Goal: Task Accomplishment & Management: Contribute content

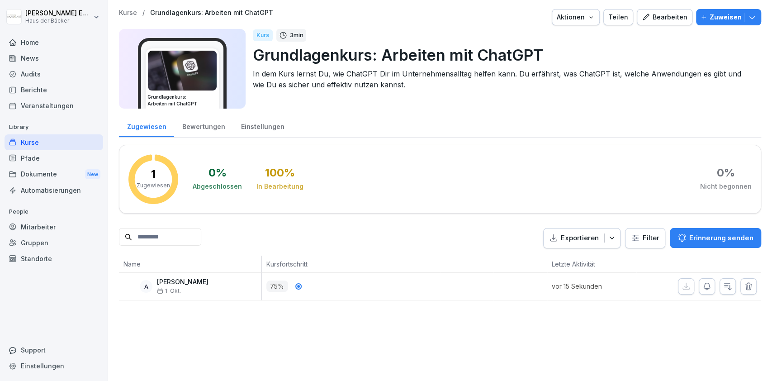
click at [678, 22] on div "Bearbeiten" at bounding box center [664, 17] width 46 height 10
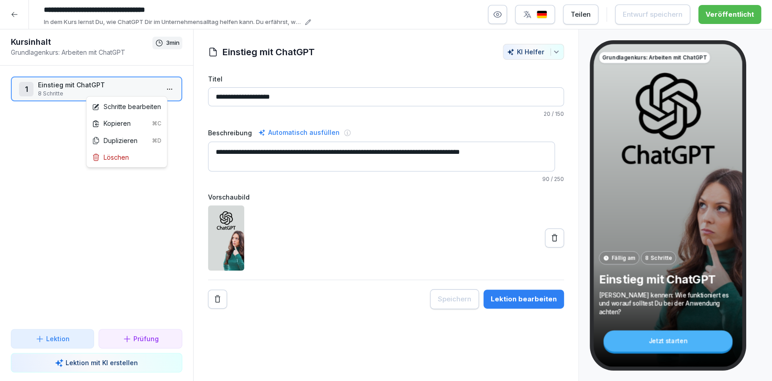
click at [160, 86] on html "**********" at bounding box center [386, 190] width 772 height 381
click at [156, 101] on div "Schritte bearbeiten" at bounding box center [126, 106] width 77 height 17
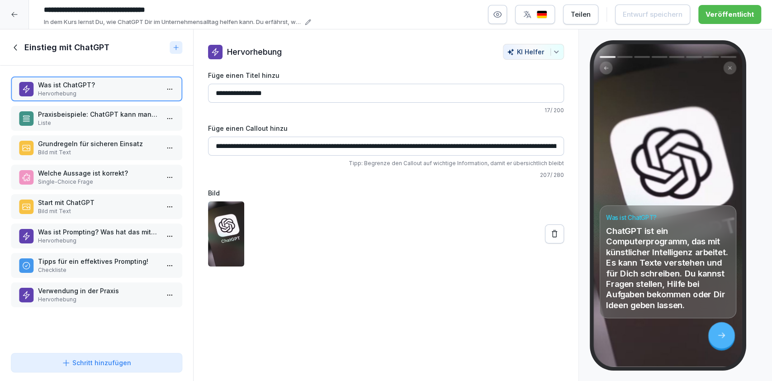
click at [83, 290] on p "Verwendung in der Praxis" at bounding box center [98, 290] width 121 height 9
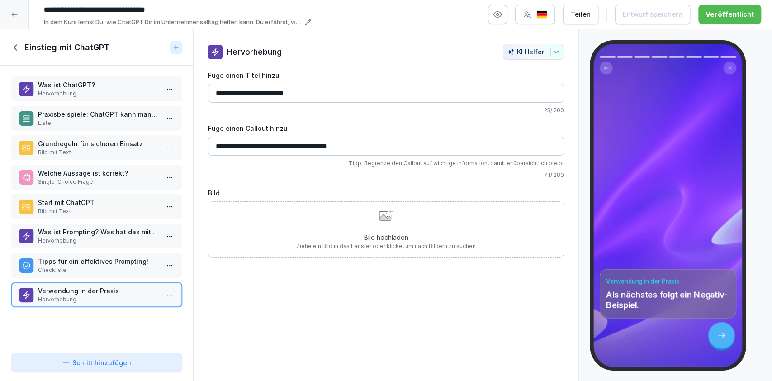
click at [83, 266] on p "Checkliste" at bounding box center [98, 270] width 121 height 8
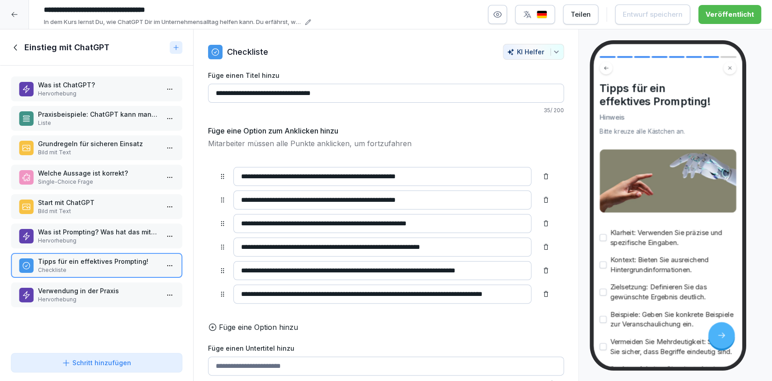
click at [83, 289] on p "Verwendung in der Praxis" at bounding box center [98, 290] width 121 height 9
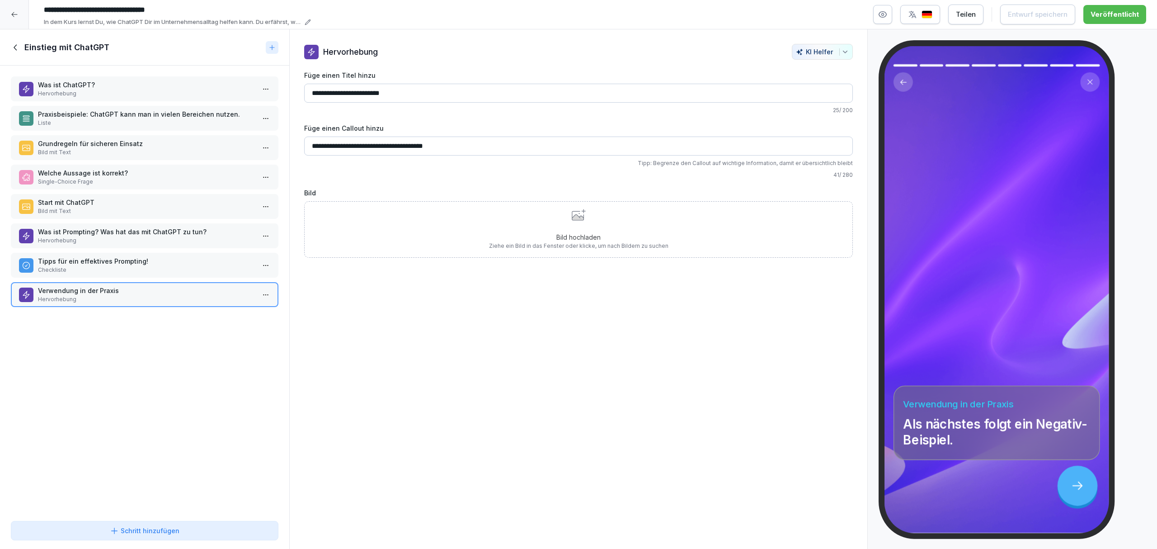
click at [524, 226] on div "Bild hochladen Ziehe ein Bild in das Fenster oder klicke, um nach Bildern zu su…" at bounding box center [578, 229] width 179 height 41
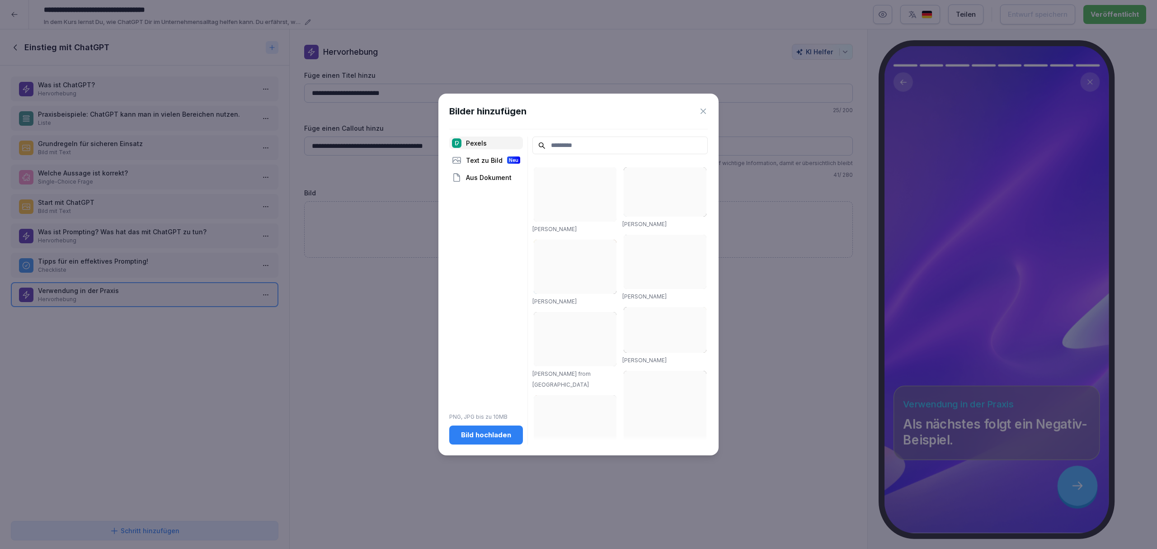
click at [510, 380] on button "Bild hochladen" at bounding box center [486, 434] width 74 height 19
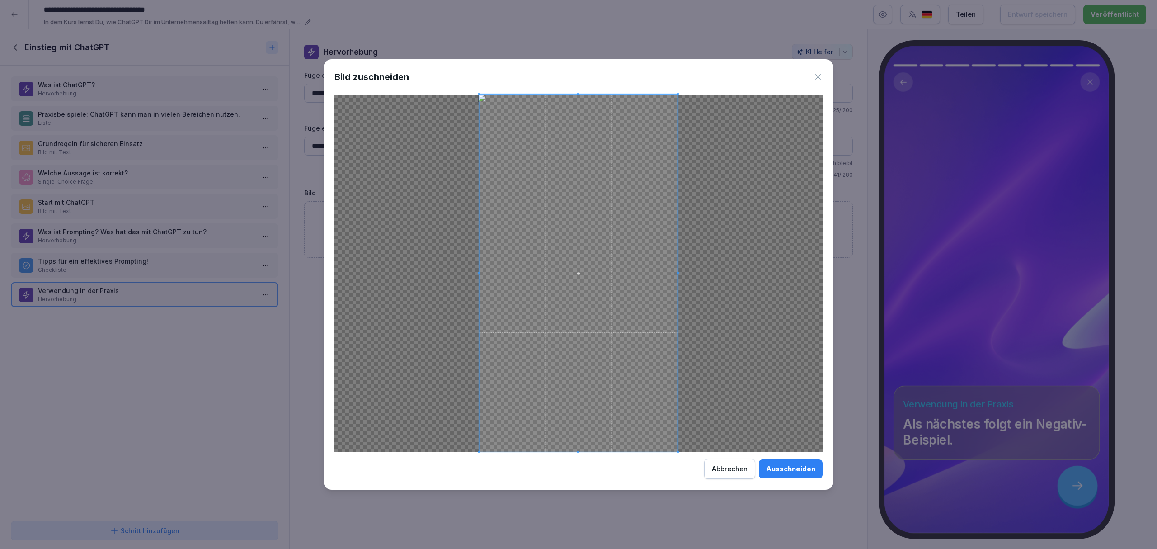
click at [771, 380] on div "Ausschneiden" at bounding box center [790, 469] width 49 height 10
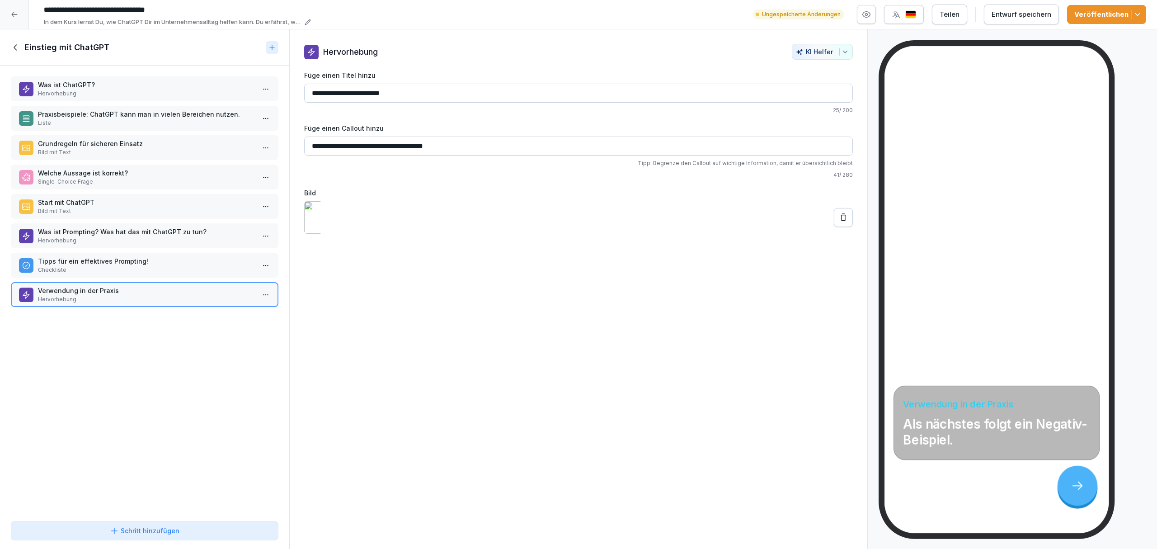
click at [771, 18] on div "Entwurf speichern" at bounding box center [1022, 14] width 60 height 10
click at [771, 15] on icon "button" at bounding box center [1137, 14] width 9 height 9
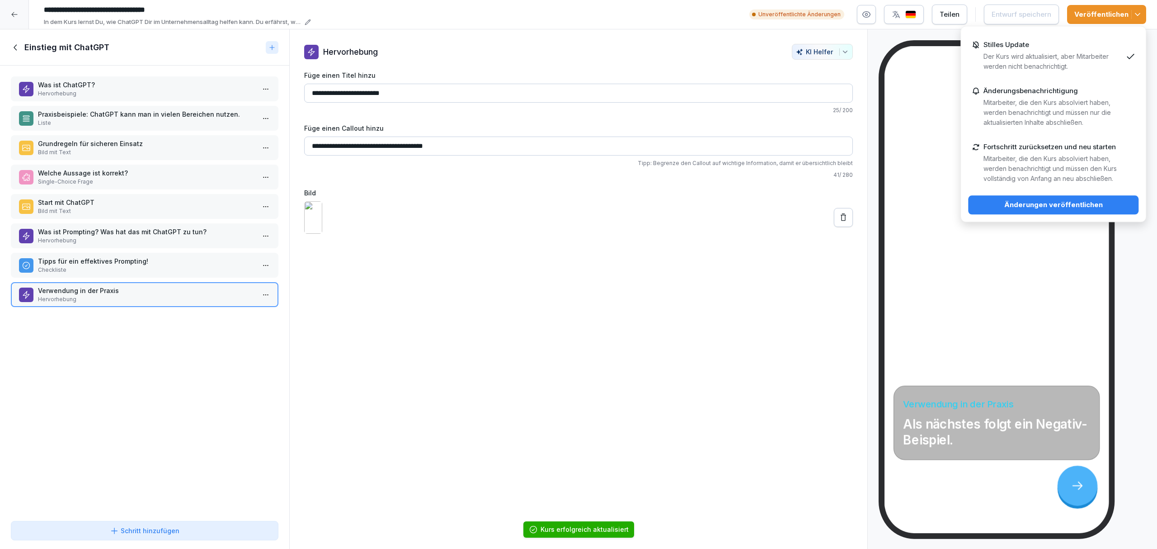
click at [771, 210] on div "Änderungen veröffentlichen" at bounding box center [1054, 205] width 156 height 10
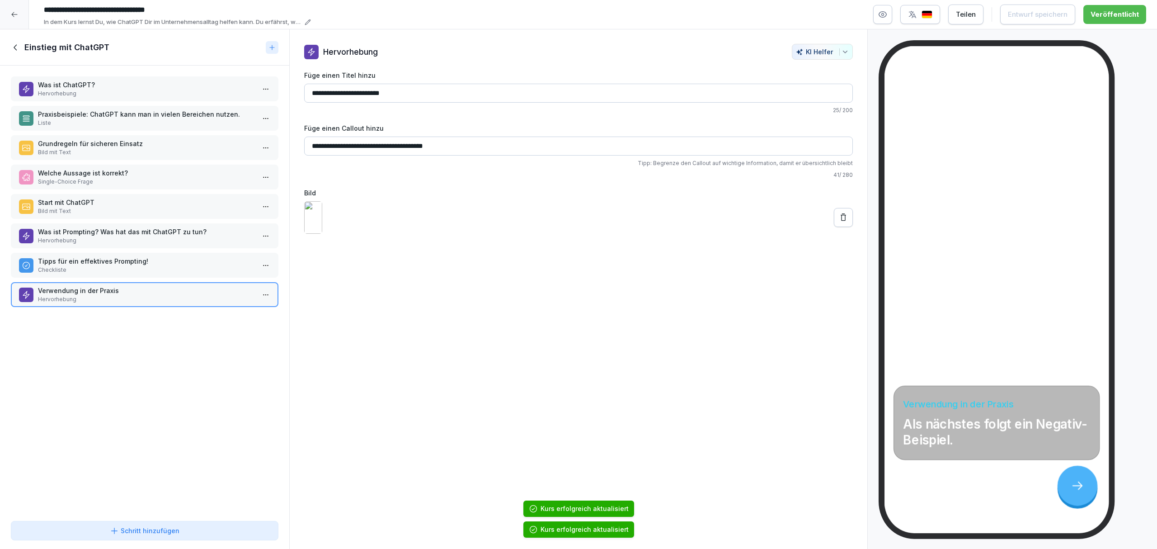
click at [179, 270] on p "Checkliste" at bounding box center [146, 270] width 217 height 8
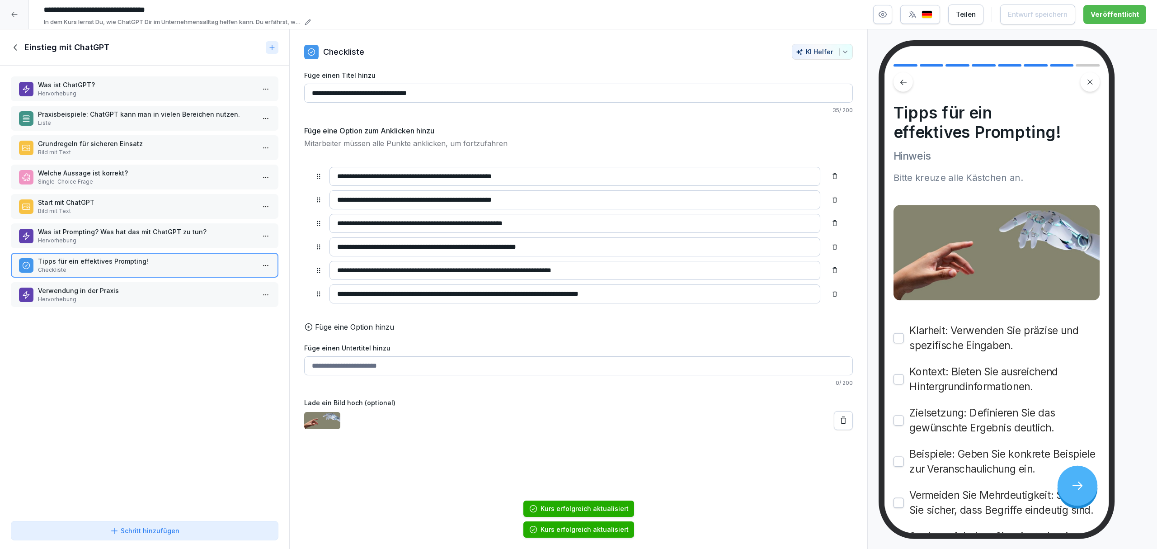
click at [176, 227] on p "Was ist Prompting? Was hat das mit ChatGPT zu tun?" at bounding box center [146, 231] width 217 height 9
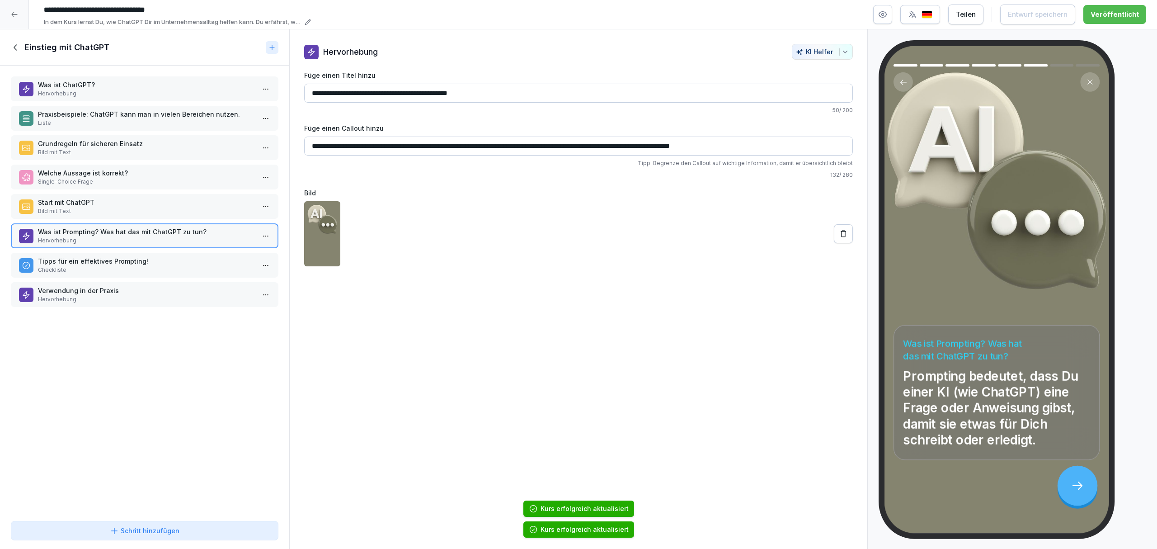
click at [174, 198] on p "Start mit ChatGPT" at bounding box center [146, 202] width 217 height 9
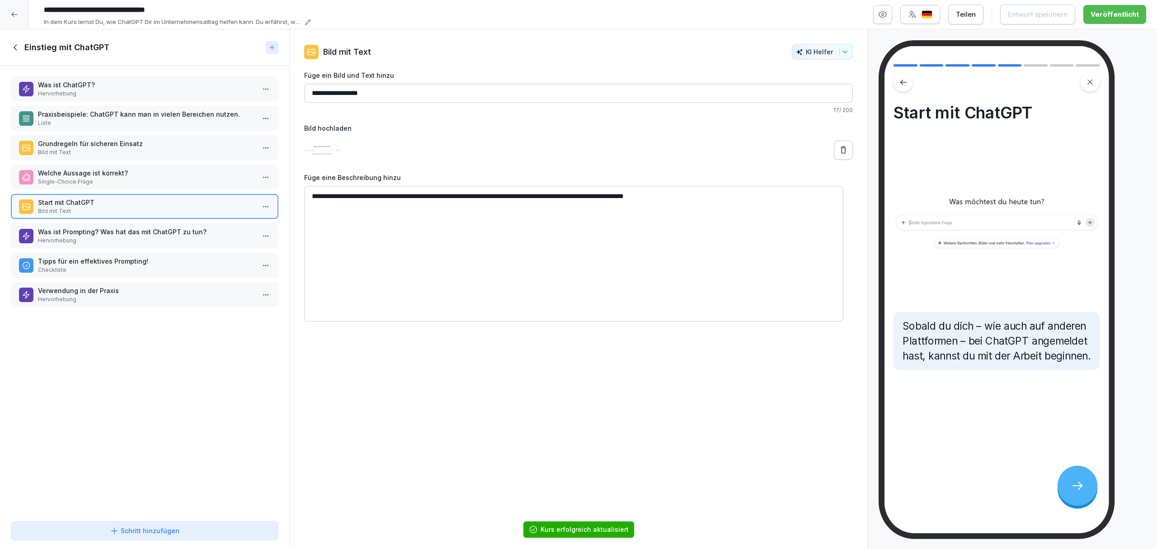
click at [174, 165] on div "Welche Aussage ist korrekt? Single-Choice Frage" at bounding box center [145, 177] width 268 height 25
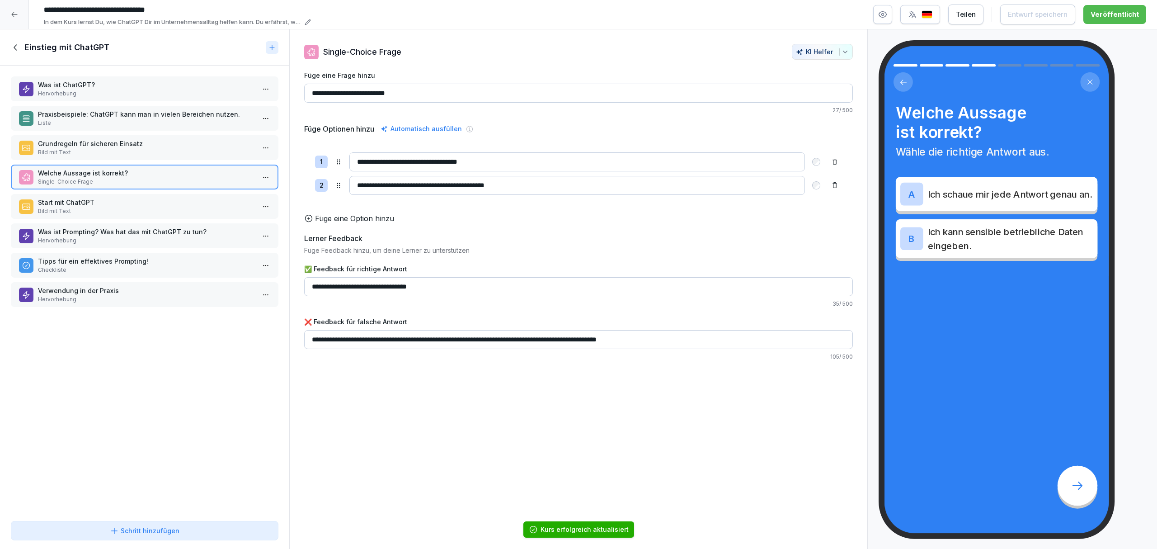
click at [170, 143] on p "Grundregeln für sicheren Einsatz" at bounding box center [146, 143] width 217 height 9
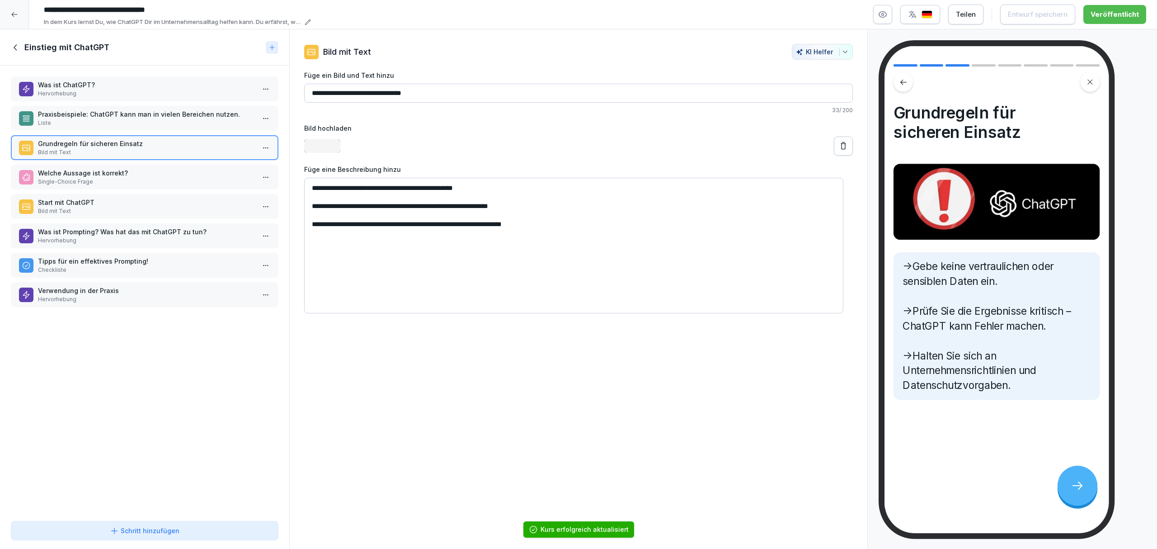
click at [169, 115] on p "Praxisbeispiele: ChatGPT kann man in vielen Bereichen nutzen." at bounding box center [146, 113] width 217 height 9
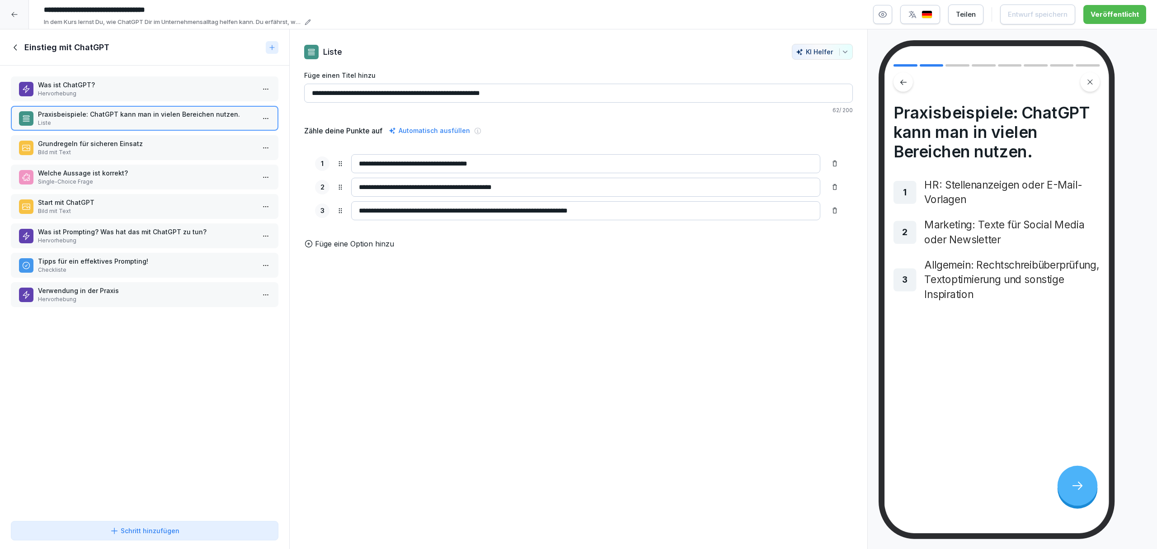
click at [167, 104] on div "Was ist ChatGPT? Hervorhebung Praxisbeispiele: ChatGPT kann man in vielen Berei…" at bounding box center [144, 292] width 289 height 452
click at [165, 94] on p "Hervorhebung" at bounding box center [146, 94] width 217 height 8
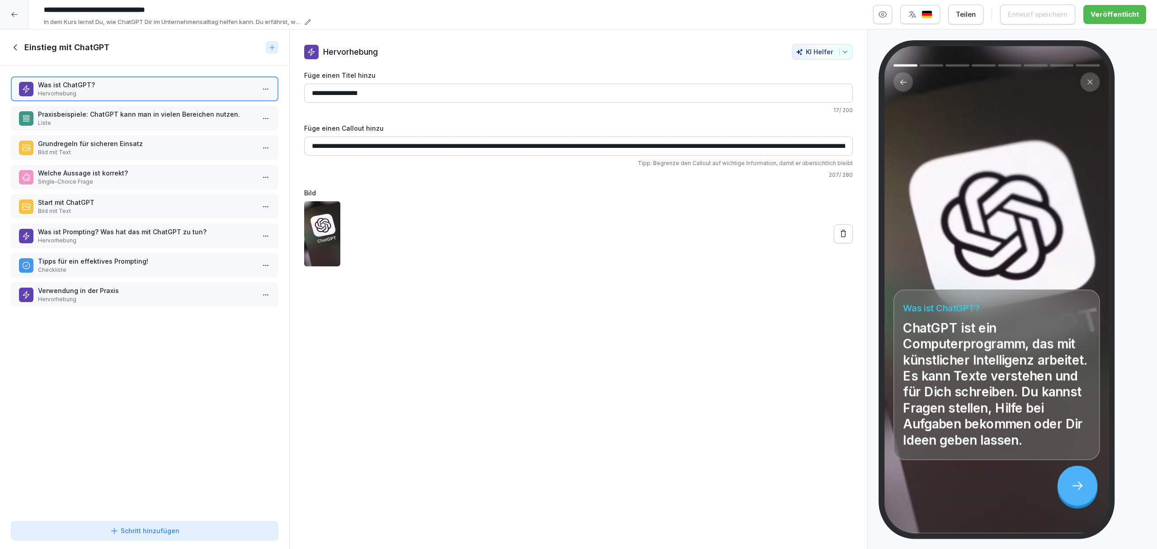
click at [117, 296] on p "Hervorhebung" at bounding box center [146, 299] width 217 height 8
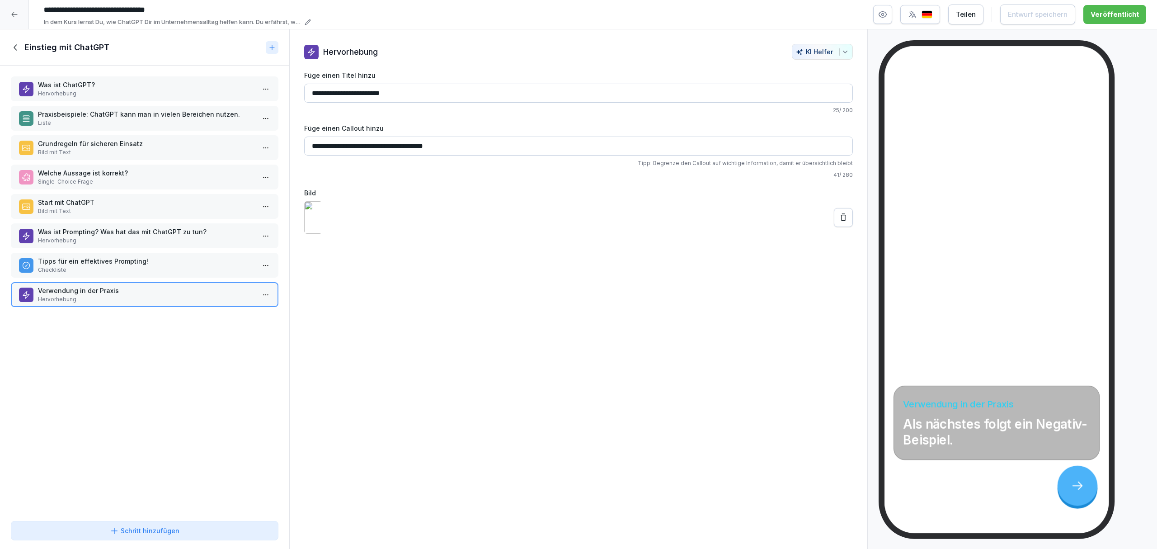
drag, startPoint x: 382, startPoint y: 150, endPoint x: 409, endPoint y: 154, distance: 27.4
click at [409, 154] on input "**********" at bounding box center [578, 146] width 549 height 19
click at [381, 153] on input "**********" at bounding box center [578, 146] width 549 height 19
type input "**********"
click at [771, 13] on div "Entwurf speichern" at bounding box center [1022, 14] width 60 height 10
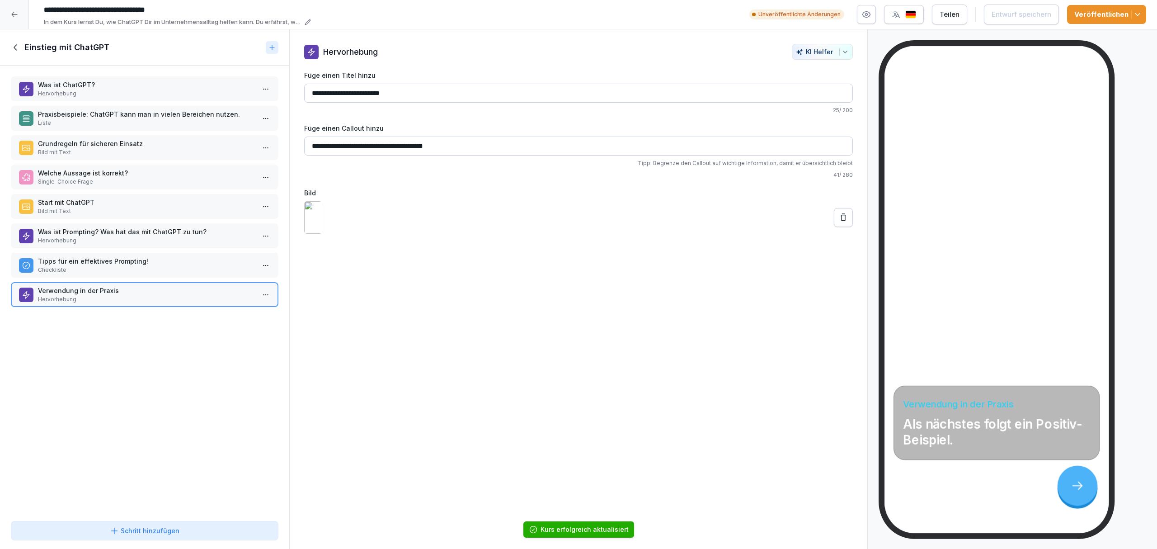
click at [158, 380] on div "Schritt hinzufügen" at bounding box center [145, 530] width 70 height 9
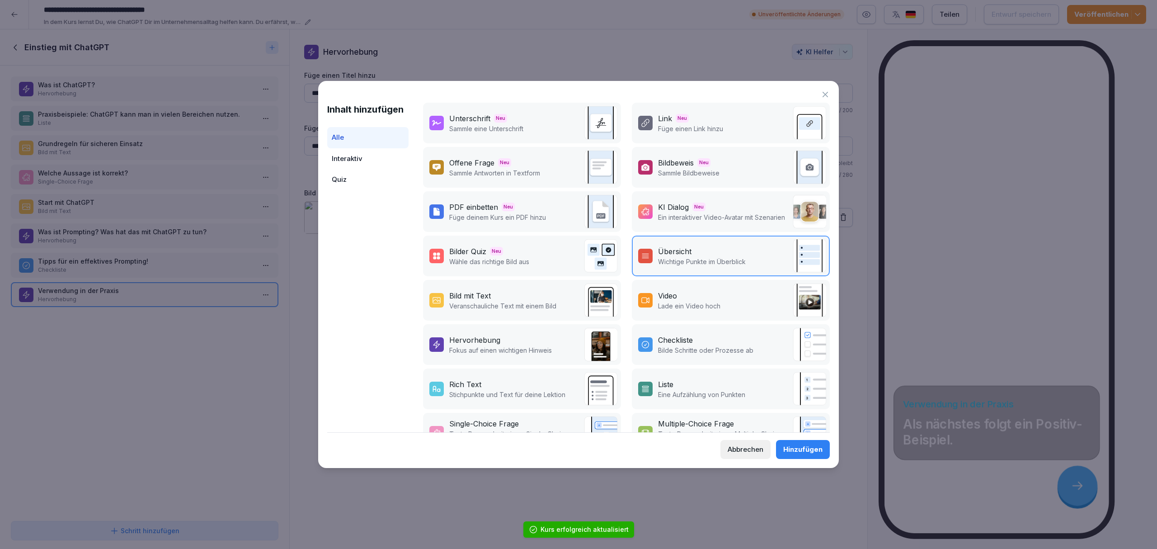
click at [585, 344] on img at bounding box center [600, 344] width 33 height 33
click at [771, 380] on div "Hinzufügen" at bounding box center [802, 449] width 39 height 10
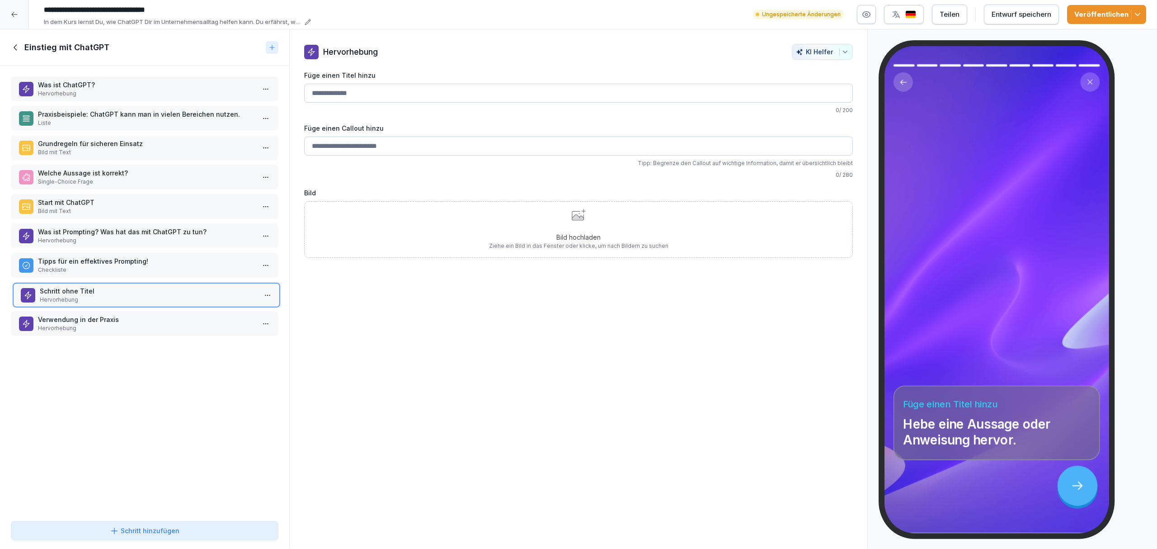
drag, startPoint x: 118, startPoint y: 311, endPoint x: 120, endPoint y: 282, distance: 29.0
click at [120, 286] on p "Schritt ohne Titel" at bounding box center [148, 290] width 217 height 9
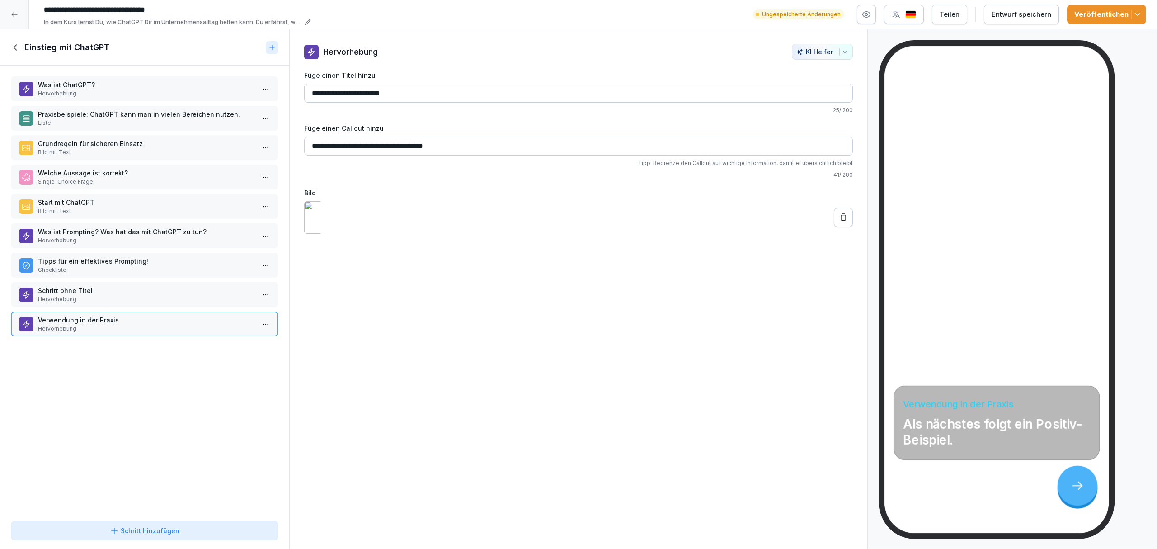
click at [771, 14] on div "Entwurf speichern" at bounding box center [1022, 14] width 60 height 10
click at [231, 288] on p "Schritt ohne Titel" at bounding box center [146, 290] width 217 height 9
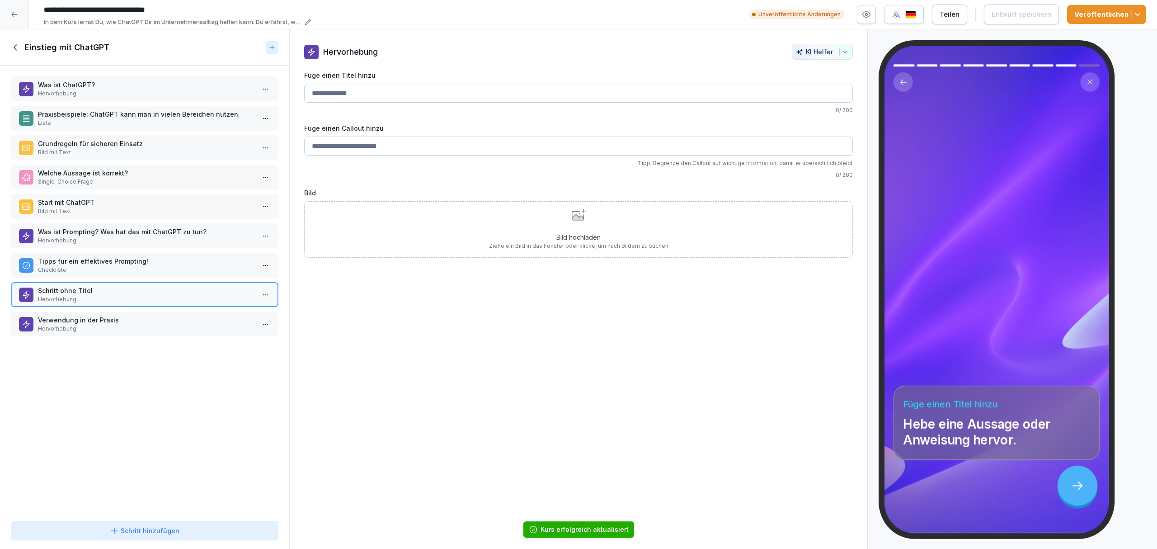
click at [144, 316] on p "Verwendung in der Praxis" at bounding box center [146, 319] width 217 height 9
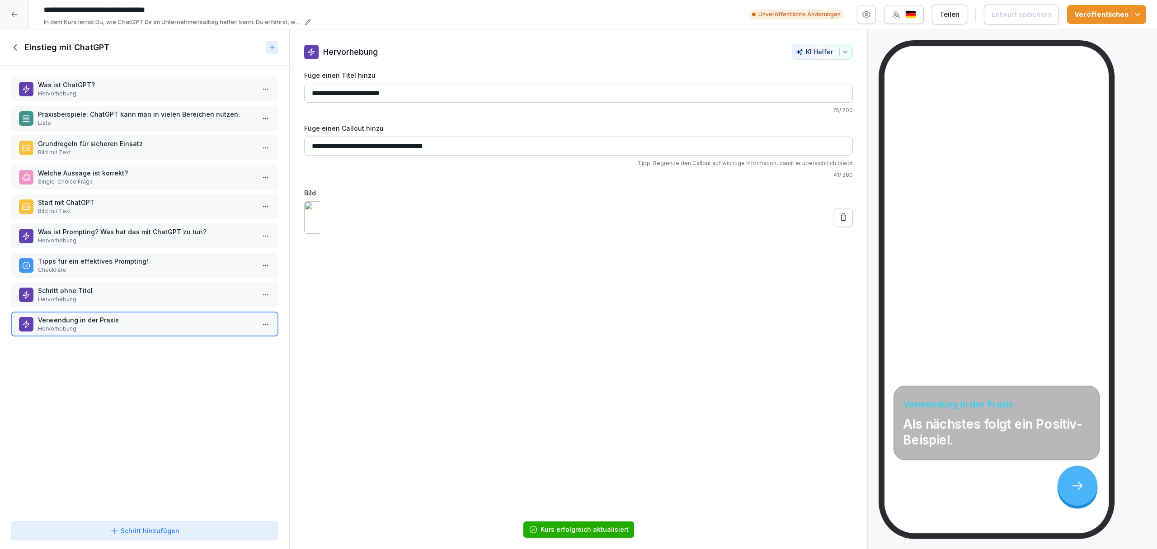
drag, startPoint x: 444, startPoint y: 90, endPoint x: 302, endPoint y: 87, distance: 141.5
click at [302, 87] on div "**********" at bounding box center [579, 139] width 578 height 190
click at [107, 282] on div "Schritt ohne Titel Hervorhebung" at bounding box center [145, 294] width 268 height 25
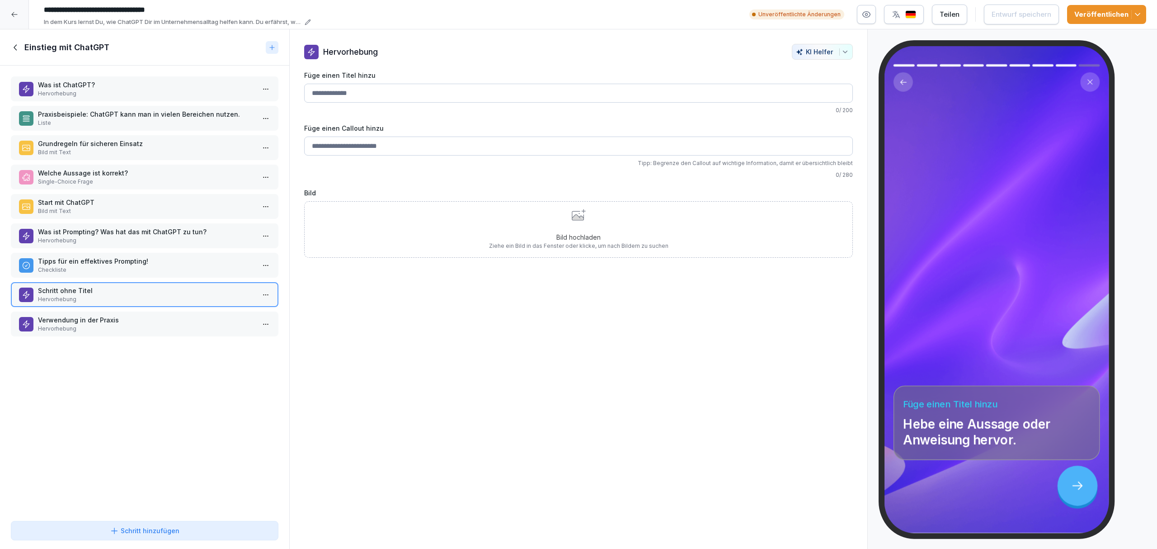
click at [405, 98] on input "Füge einen Titel hinzu" at bounding box center [578, 93] width 549 height 19
paste input "**********"
type input "**********"
click at [146, 315] on p "Verwendung in der Praxis" at bounding box center [146, 319] width 217 height 9
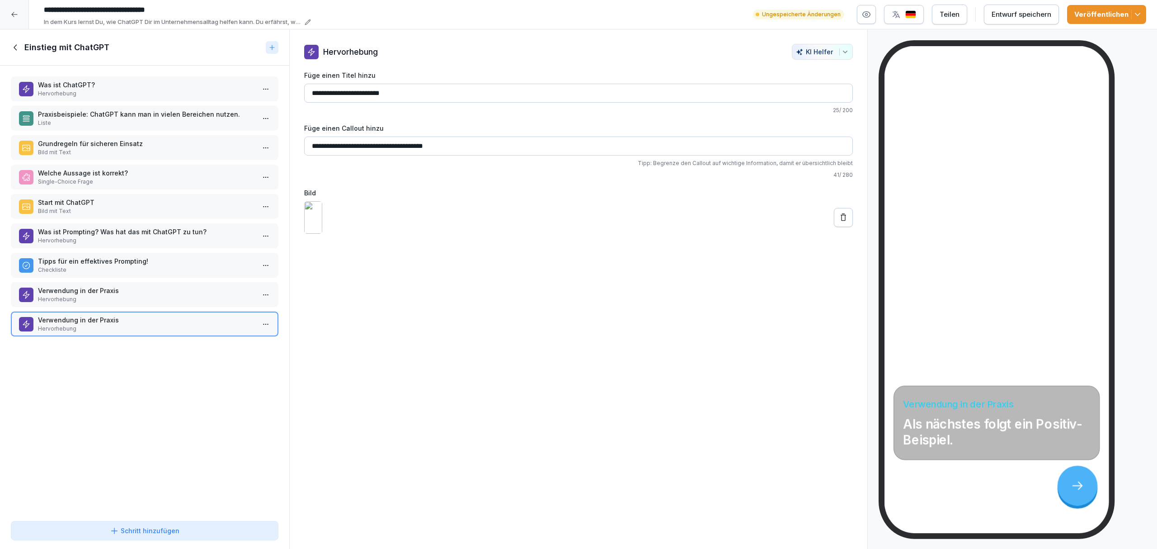
drag, startPoint x: 445, startPoint y: 143, endPoint x: 309, endPoint y: 146, distance: 135.6
click at [309, 146] on input "**********" at bounding box center [578, 146] width 549 height 19
click at [172, 290] on p "Verwendung in der Praxis" at bounding box center [146, 290] width 217 height 9
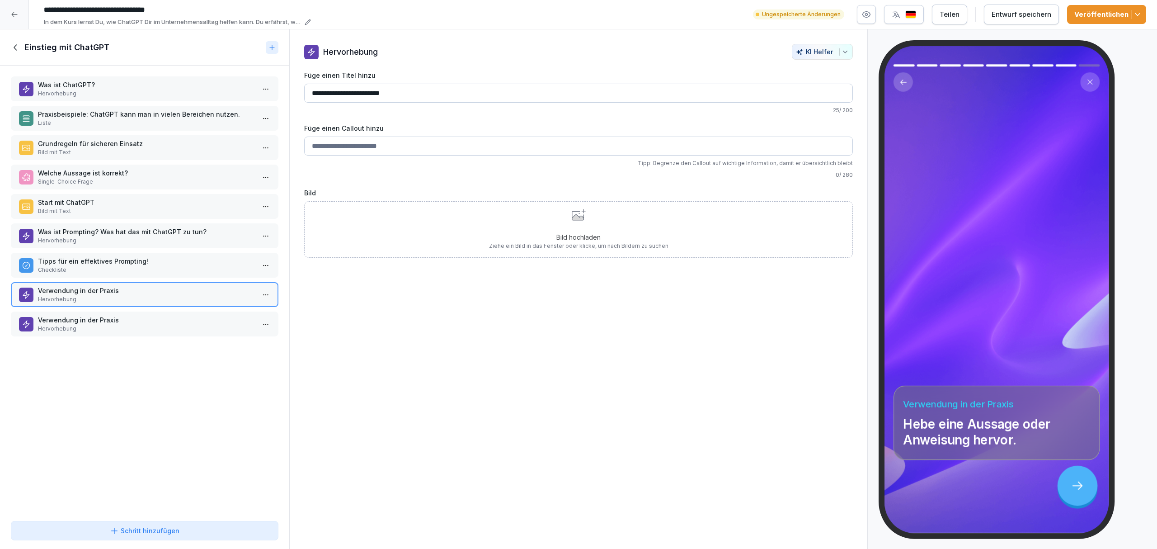
click at [344, 145] on input "Füge einen Callout hinzu" at bounding box center [578, 146] width 549 height 19
paste input "**********"
drag, startPoint x: 403, startPoint y: 147, endPoint x: 382, endPoint y: 146, distance: 20.8
click at [382, 146] on input "**********" at bounding box center [578, 146] width 549 height 19
type input "**********"
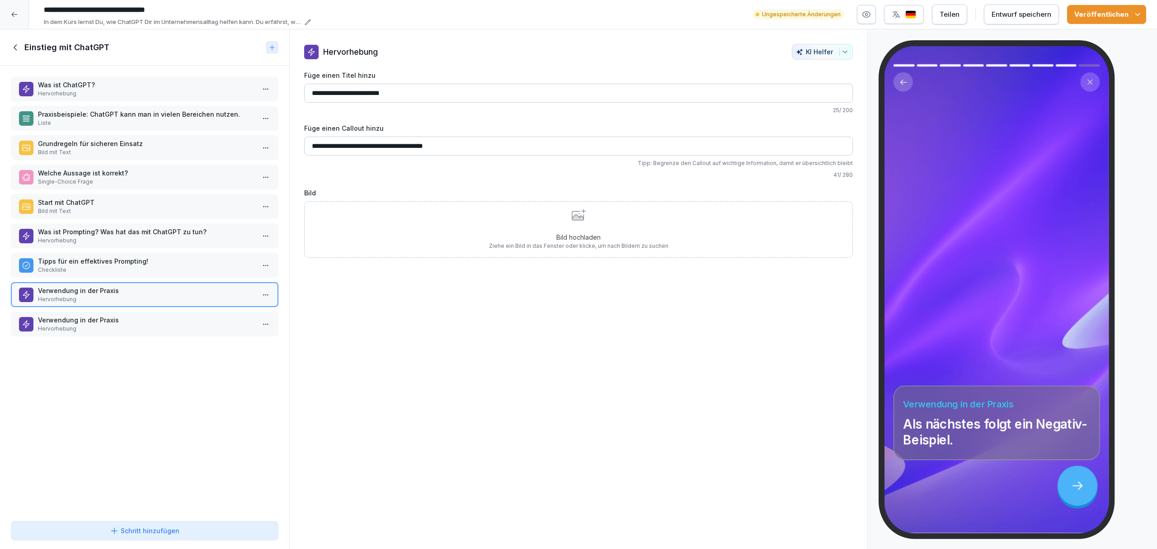
click at [483, 235] on div "Bild hochladen Ziehe ein Bild in das Fenster oder klicke, um nach Bildern zu su…" at bounding box center [578, 229] width 549 height 57
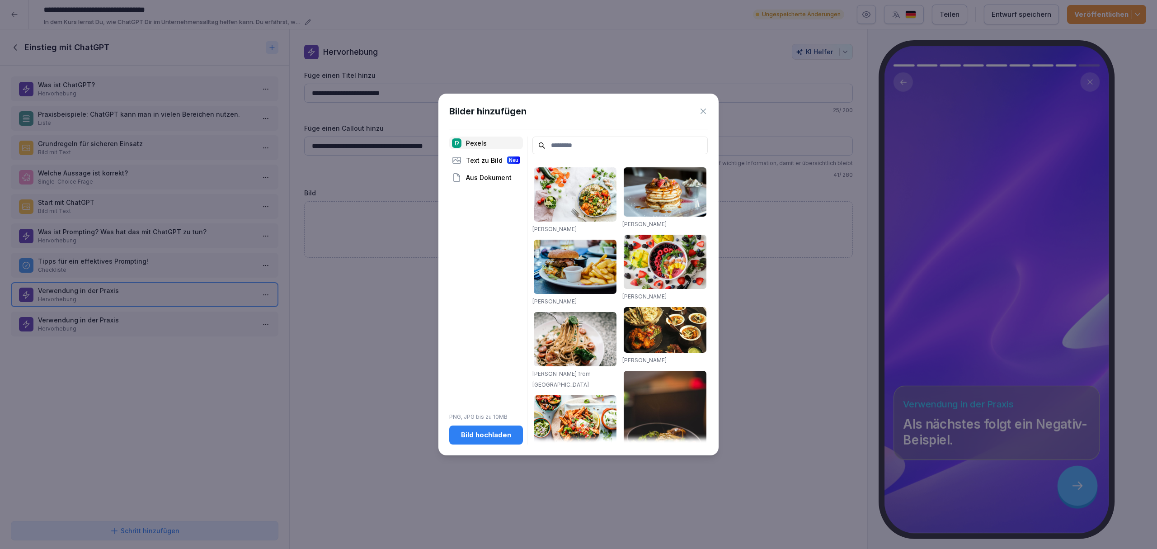
click at [504, 380] on button "Bild hochladen" at bounding box center [486, 434] width 74 height 19
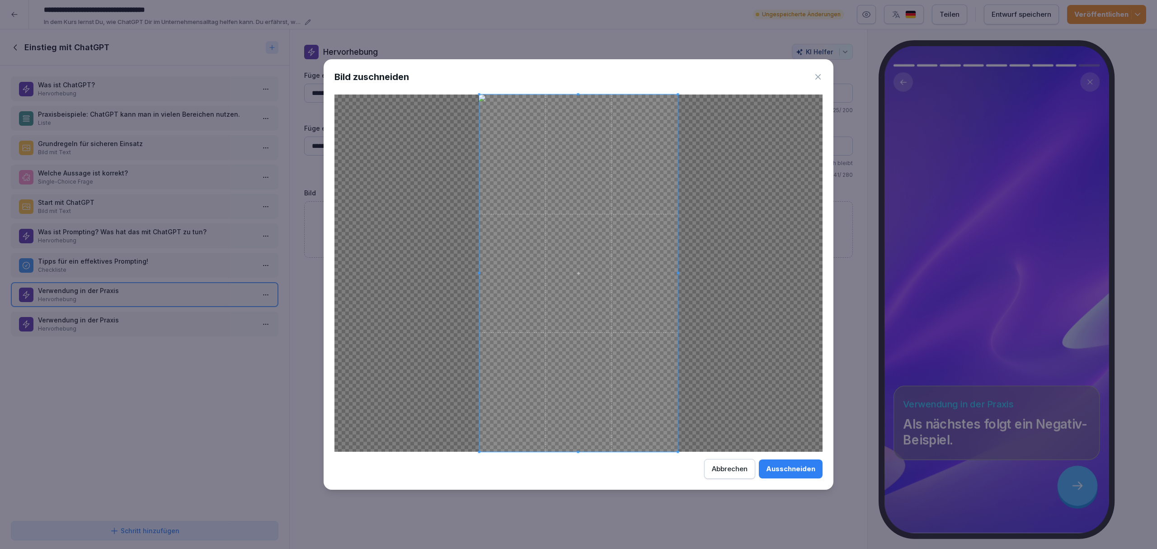
click at [771, 380] on button "Ausschneiden" at bounding box center [791, 468] width 64 height 19
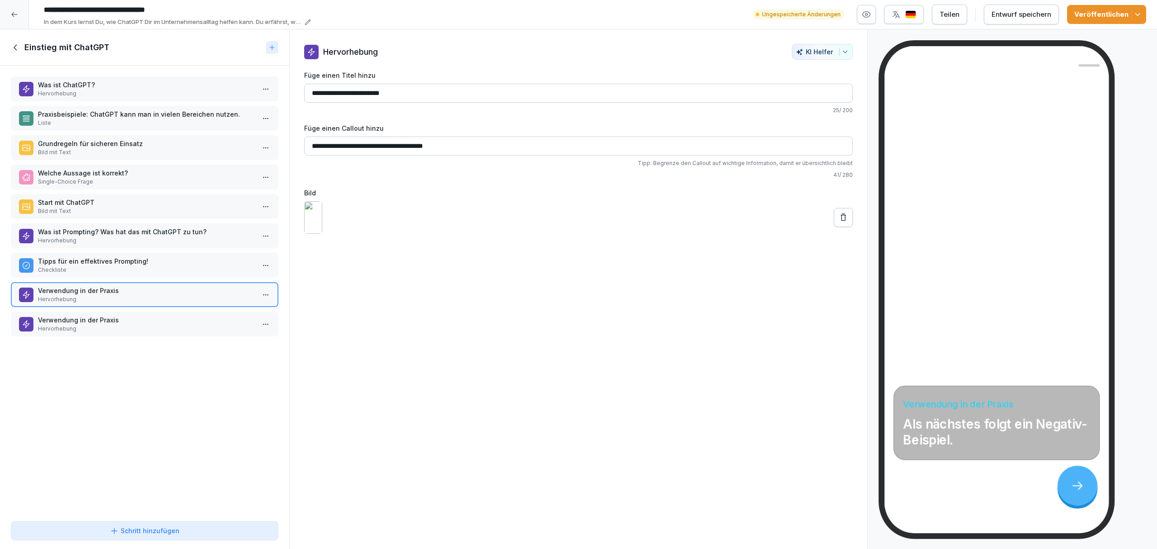
click at [771, 9] on div "Entwurf speichern" at bounding box center [1022, 14] width 60 height 10
click at [771, 14] on icon "button" at bounding box center [1137, 14] width 9 height 9
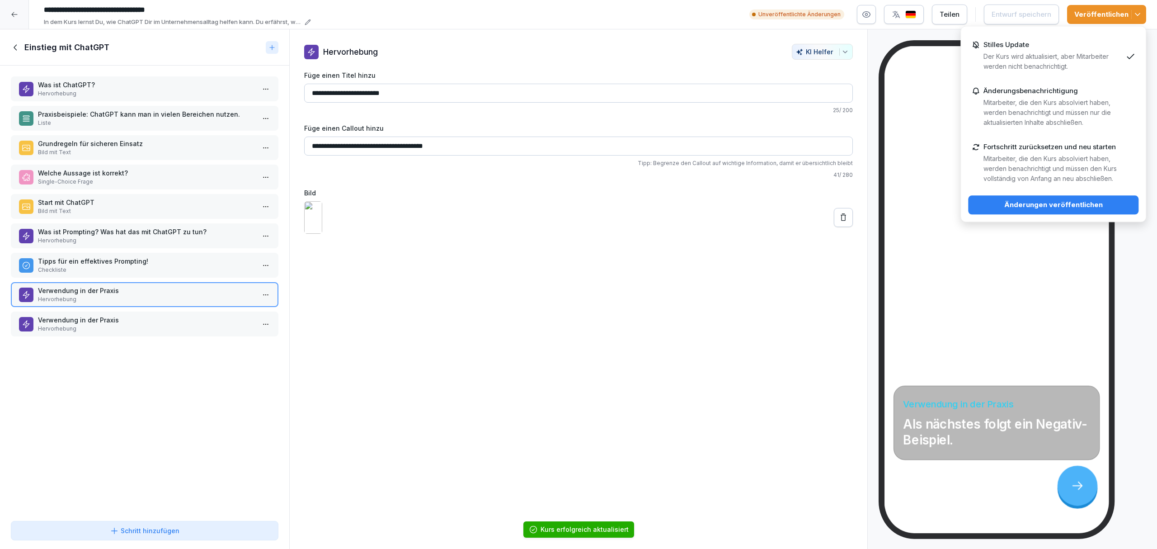
click at [771, 207] on div "Änderungen veröffentlichen" at bounding box center [1054, 205] width 156 height 10
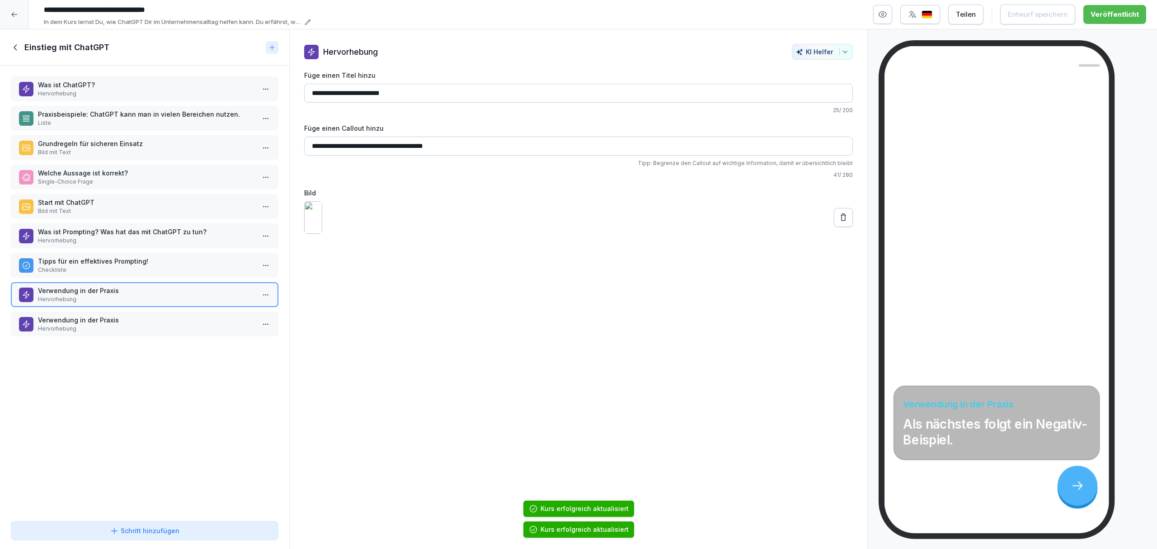
click at [98, 259] on p "Tipps für ein effektives Prompting!" at bounding box center [146, 260] width 217 height 9
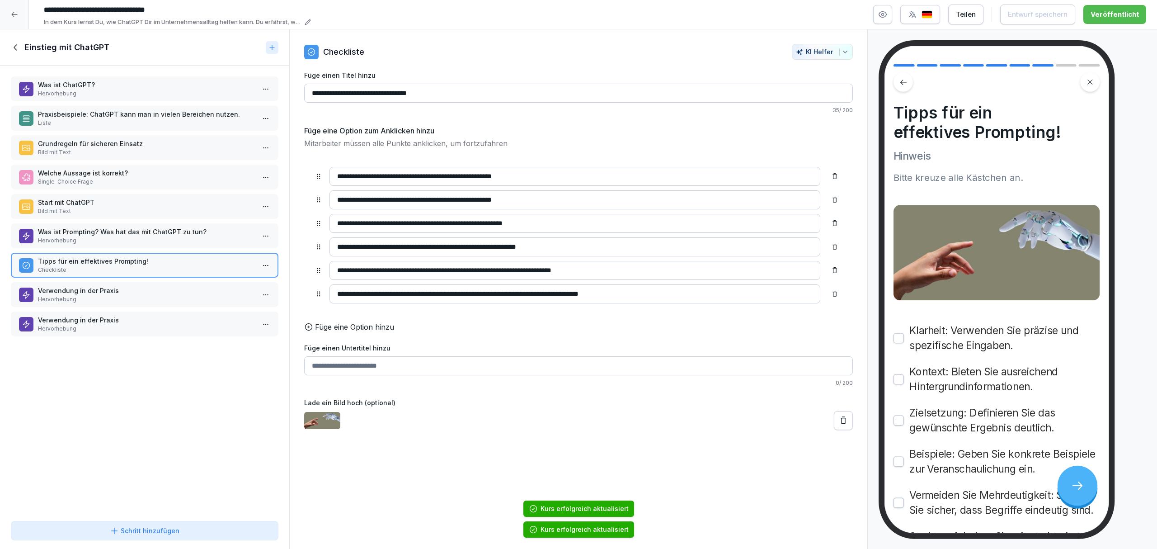
click at [100, 275] on div "Was ist ChatGPT? Hervorhebung Praxisbeispiele: ChatGPT kann man in vielen Berei…" at bounding box center [144, 292] width 289 height 452
click at [103, 295] on p "Hervorhebung" at bounding box center [146, 299] width 217 height 8
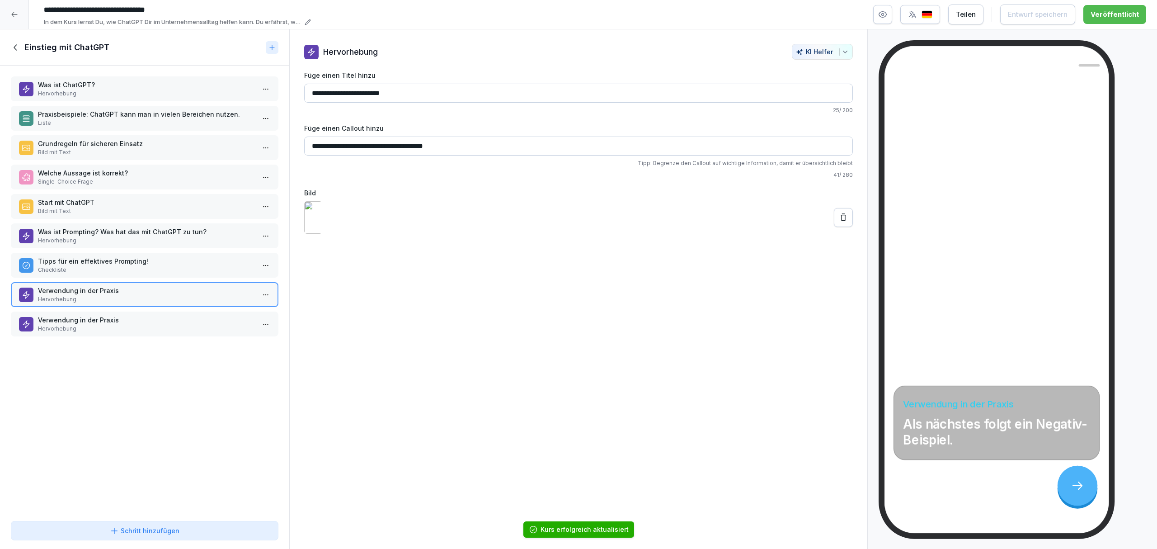
click at [103, 325] on p "Hervorhebung" at bounding box center [146, 329] width 217 height 8
click at [106, 290] on p "Verwendung in der Praxis" at bounding box center [146, 290] width 217 height 9
click at [162, 380] on button "Schritt hinzufügen" at bounding box center [145, 530] width 268 height 19
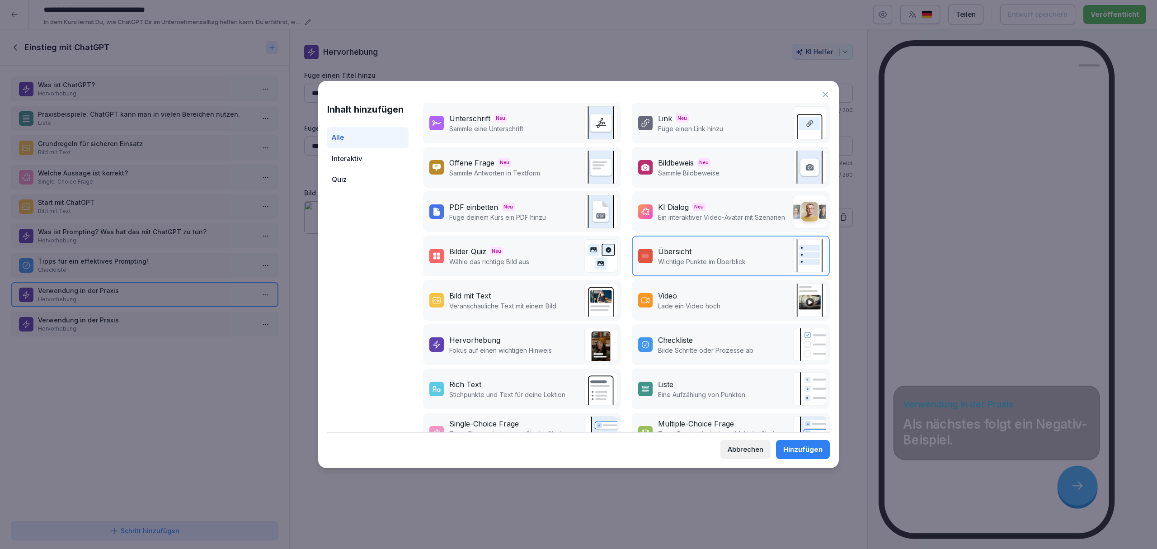
click at [554, 380] on p "Stichpunkte und Text für deine Lektion" at bounding box center [507, 394] width 116 height 9
click at [771, 380] on button "Hinzufügen" at bounding box center [803, 449] width 54 height 19
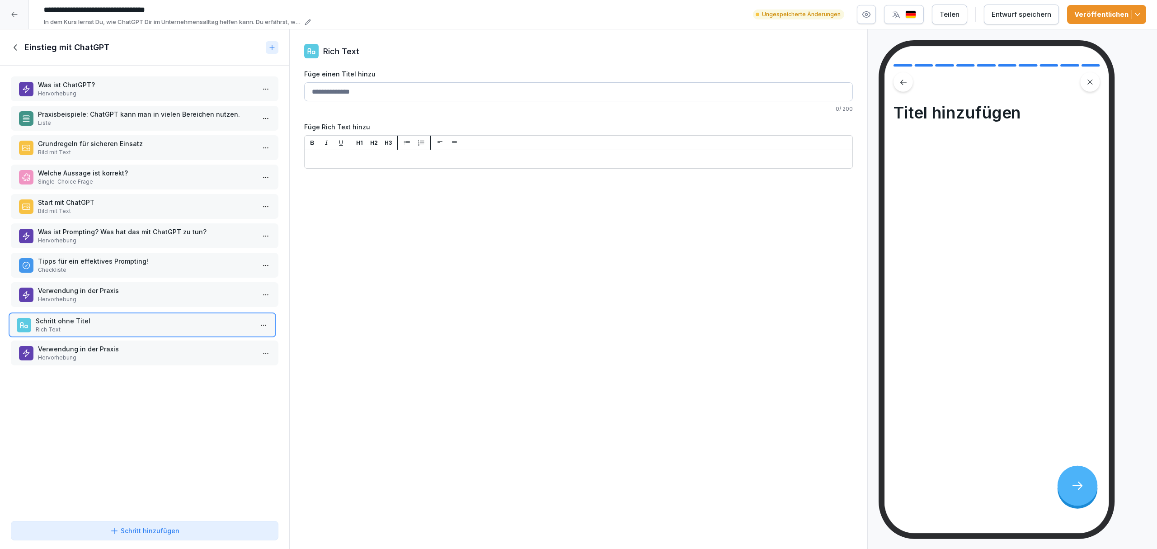
drag, startPoint x: 193, startPoint y: 350, endPoint x: 191, endPoint y: 319, distance: 30.9
click at [191, 325] on p "Rich Text" at bounding box center [144, 329] width 217 height 8
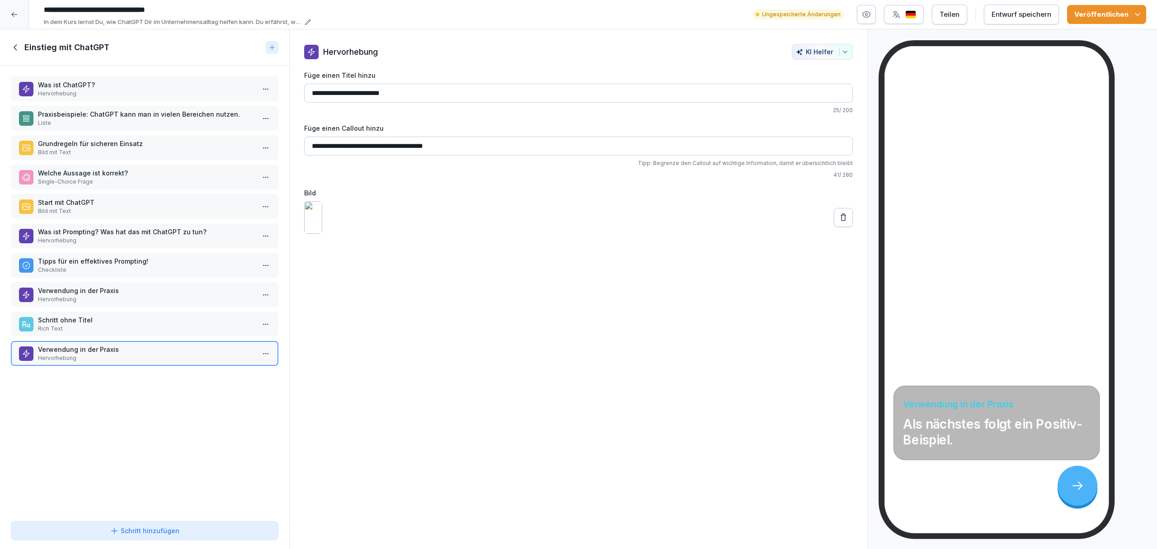
click at [174, 380] on button "Schritt hinzufügen" at bounding box center [145, 530] width 268 height 19
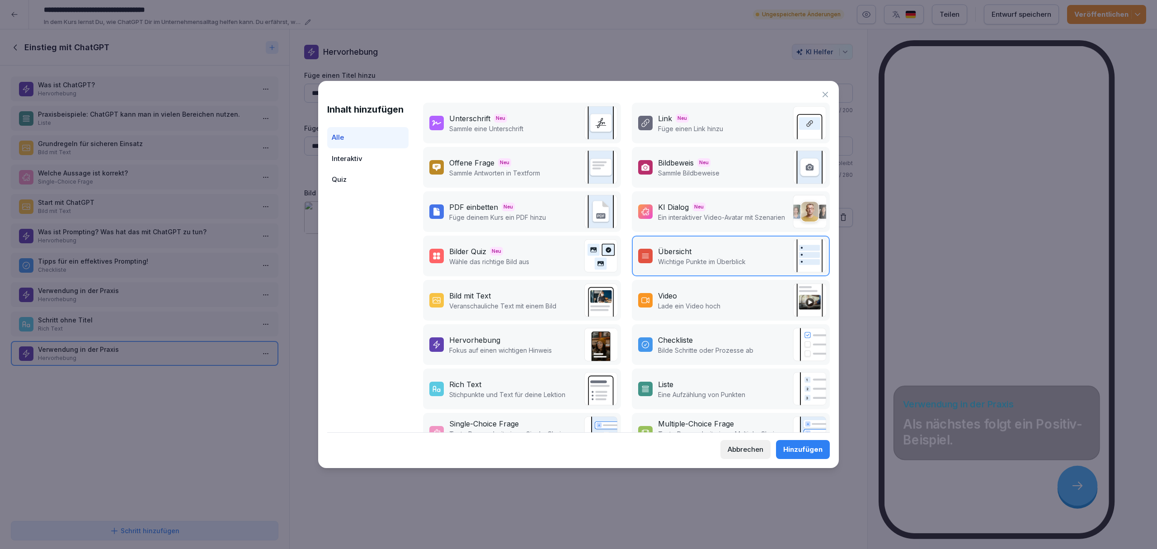
click at [495, 380] on div "Rich Text" at bounding box center [507, 384] width 116 height 11
click at [771, 380] on div "Hinzufügen" at bounding box center [802, 449] width 39 height 10
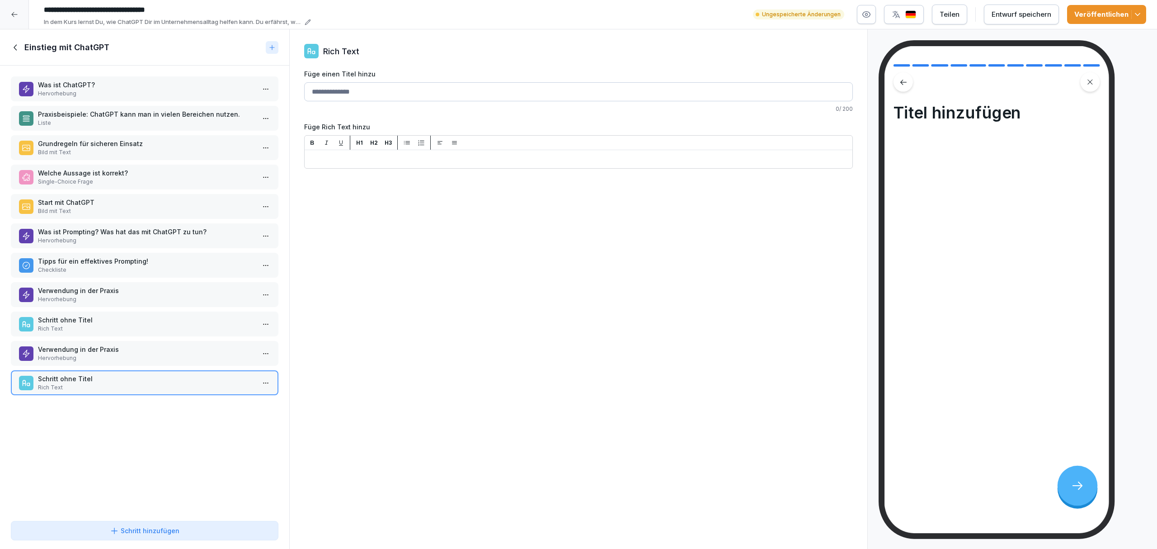
click at [771, 16] on div "Entwurf speichern" at bounding box center [1022, 14] width 60 height 10
click at [187, 328] on div "Schritt ohne Titel Rich Text" at bounding box center [145, 323] width 268 height 25
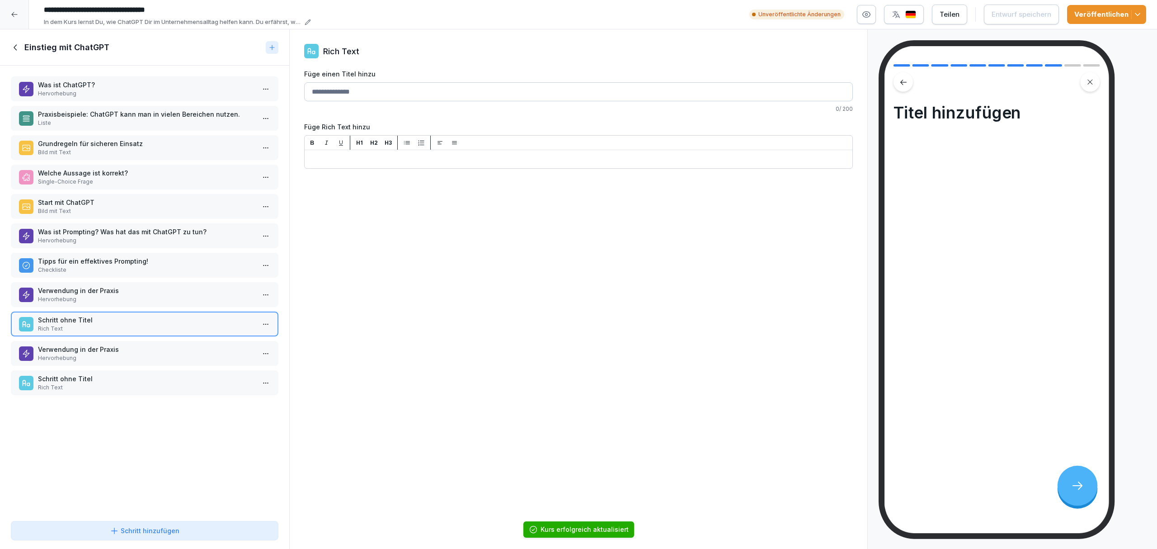
click at [178, 346] on p "Verwendung in der Praxis" at bounding box center [146, 348] width 217 height 9
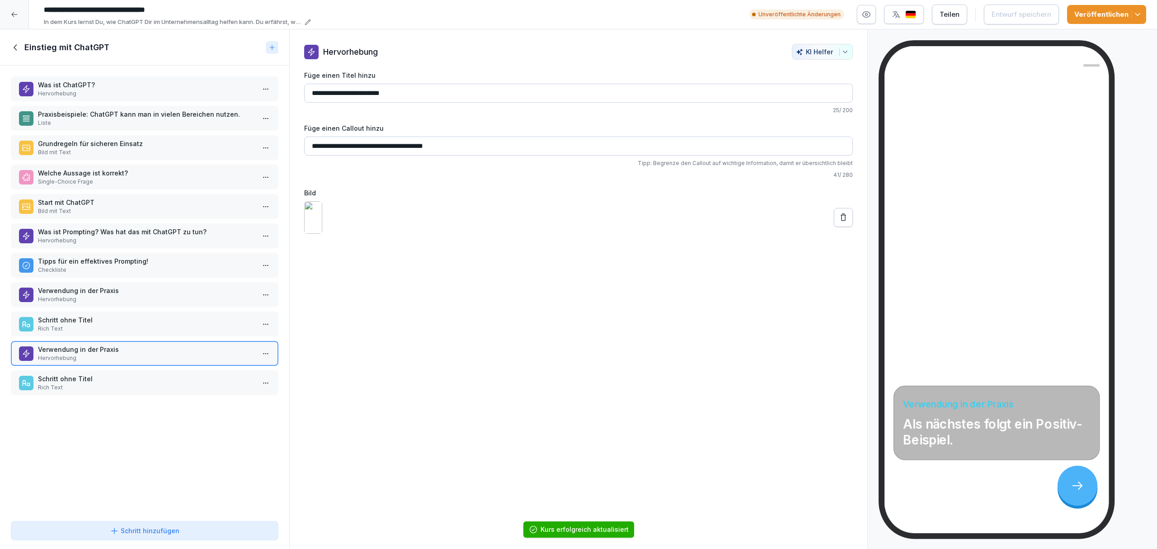
click at [174, 374] on p "Schritt ohne Titel" at bounding box center [146, 378] width 217 height 9
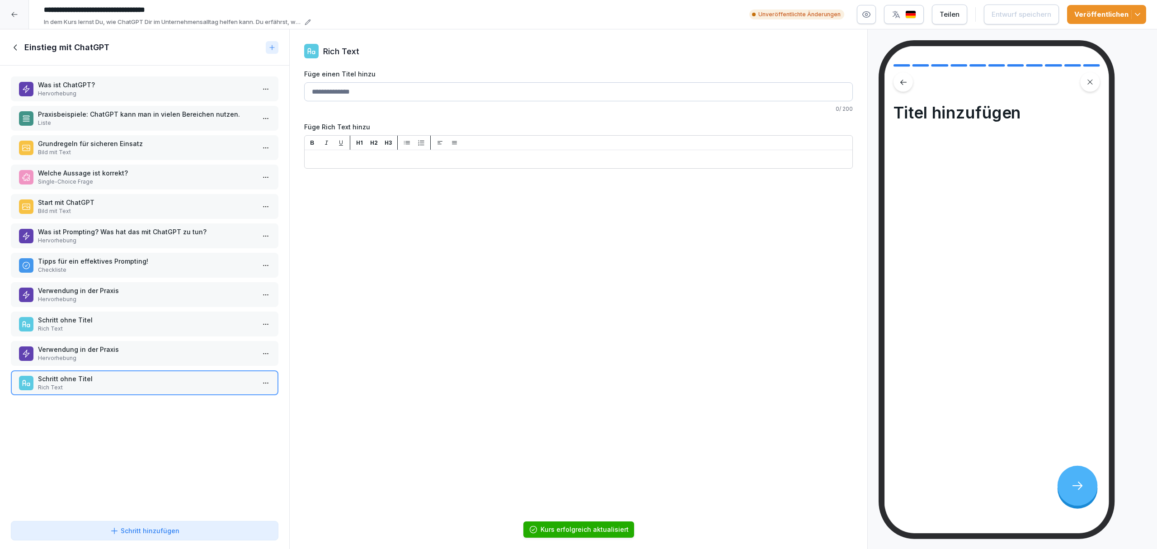
click at [135, 88] on p "Was ist ChatGPT?" at bounding box center [146, 84] width 217 height 9
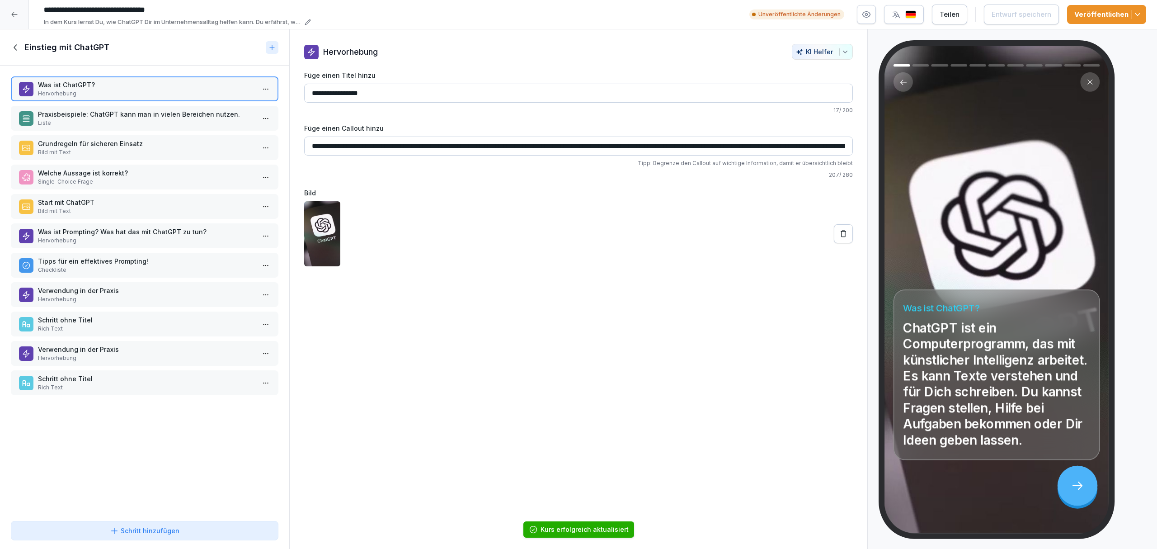
click at [135, 133] on div "Was ist ChatGPT? Hervorhebung Praxisbeispiele: ChatGPT kann man in vielen Berei…" at bounding box center [144, 292] width 289 height 452
click at [130, 126] on p "Liste" at bounding box center [146, 123] width 217 height 8
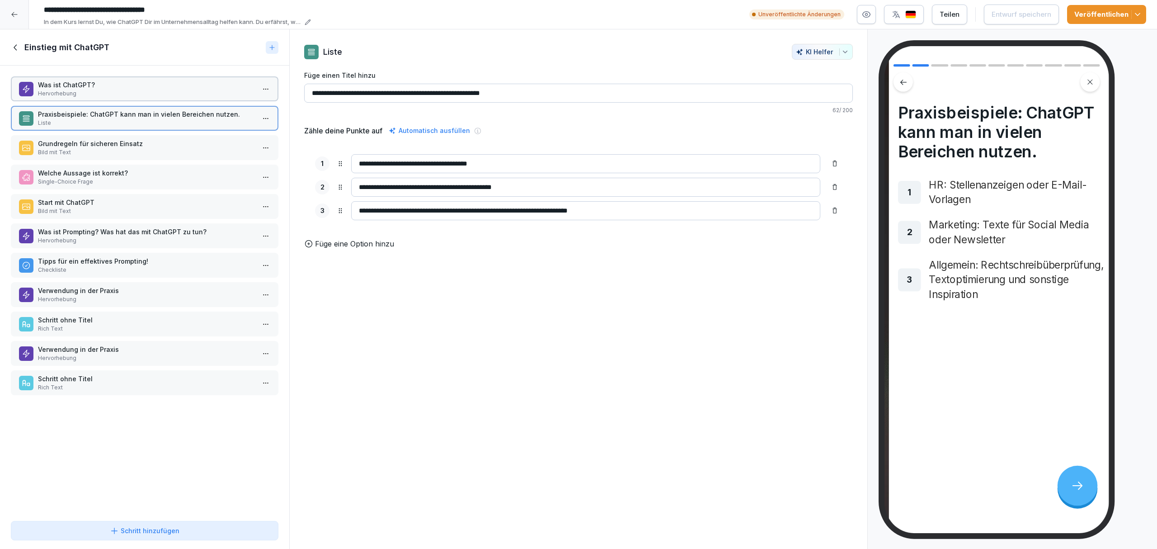
click at [129, 145] on p "Grundregeln für sicheren Einsatz" at bounding box center [146, 143] width 217 height 9
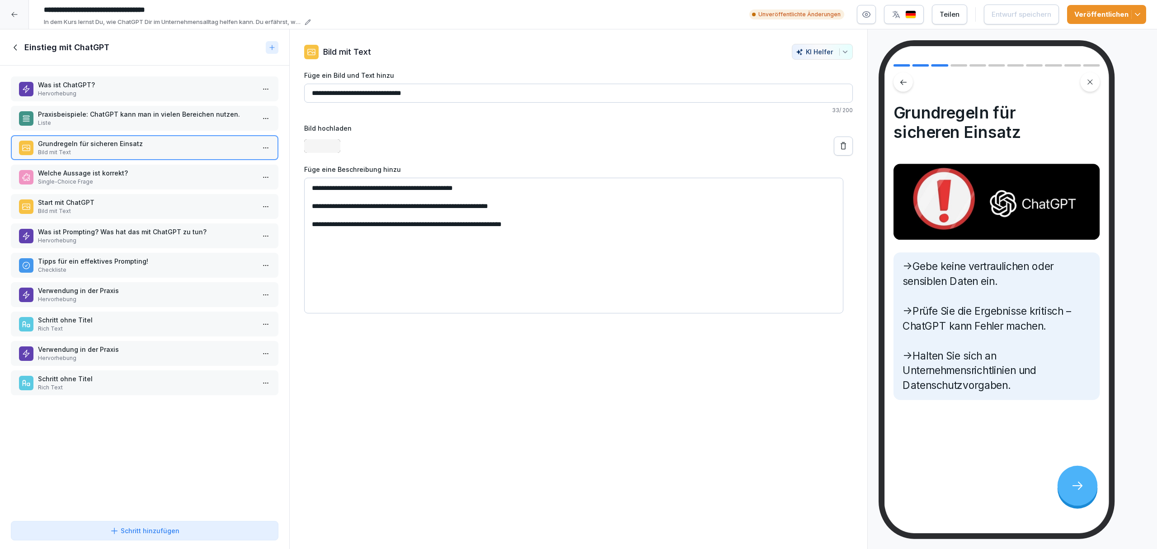
click at [127, 174] on p "Welche Aussage ist korrekt?" at bounding box center [146, 172] width 217 height 9
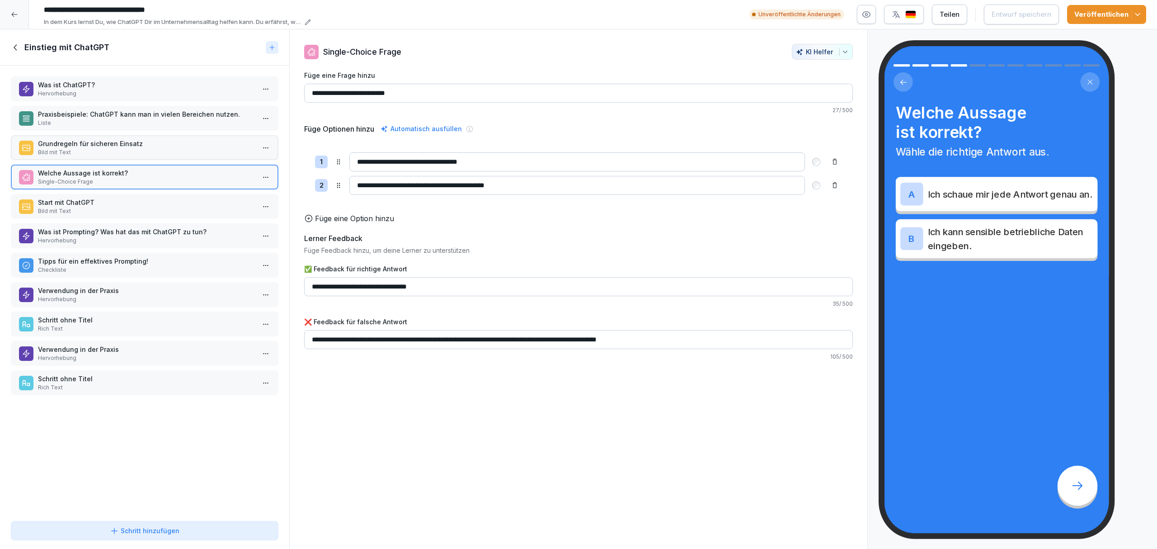
click at [127, 198] on p "Start mit ChatGPT" at bounding box center [146, 202] width 217 height 9
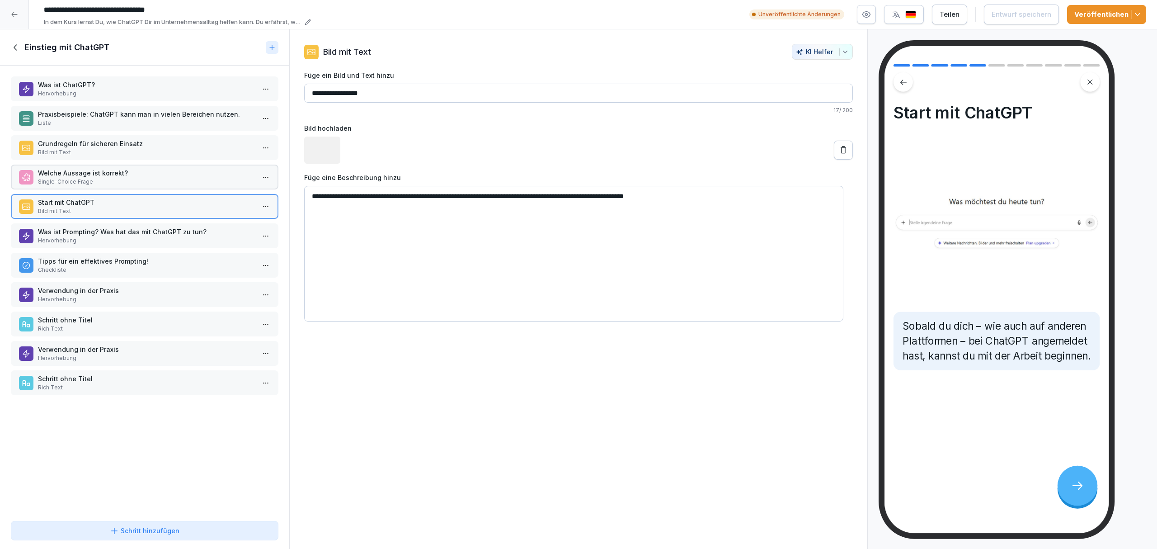
click at [127, 227] on p "Was ist Prompting? Was hat das mit ChatGPT zu tun?" at bounding box center [146, 231] width 217 height 9
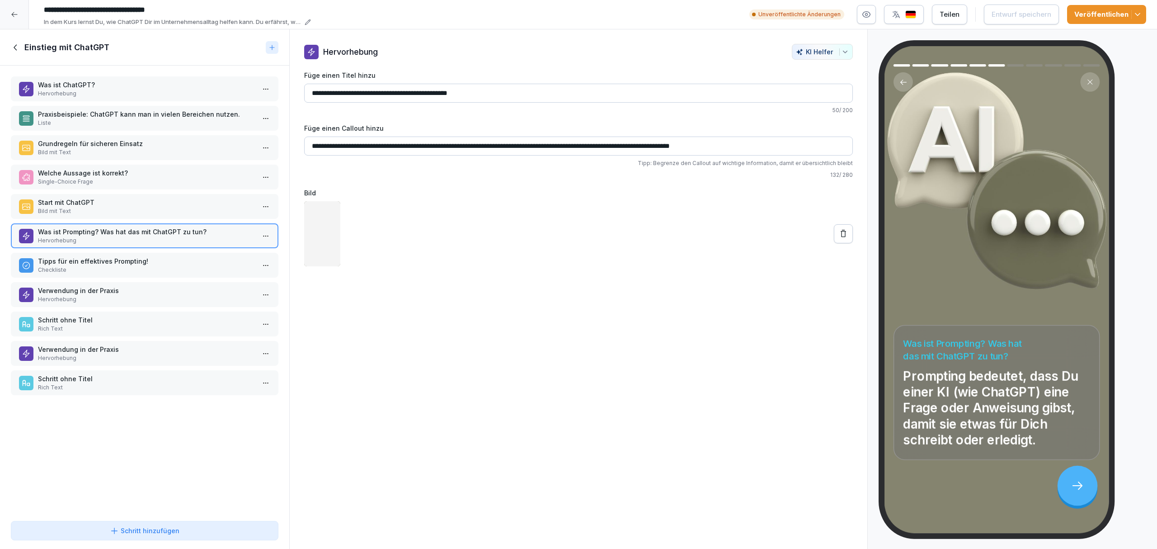
click at [130, 266] on p "Checkliste" at bounding box center [146, 270] width 217 height 8
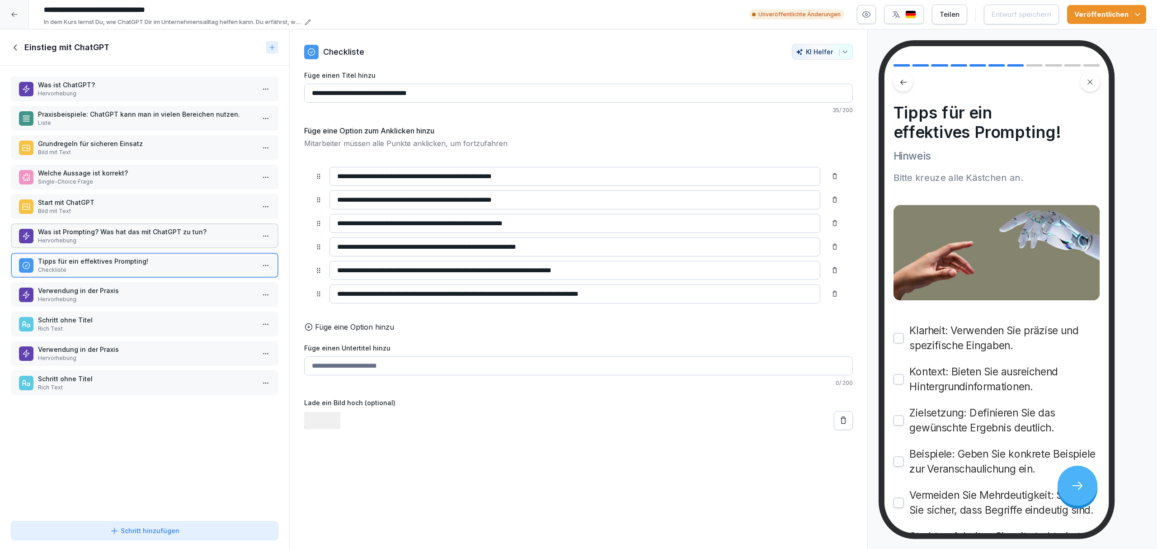
click at [132, 290] on p "Verwendung in der Praxis" at bounding box center [146, 290] width 217 height 9
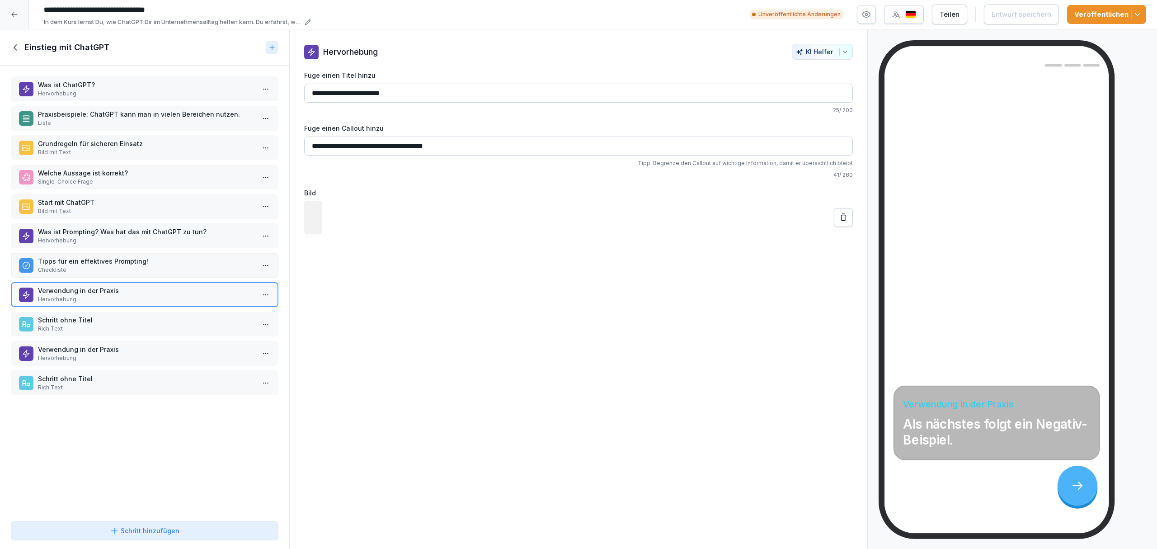
click at [132, 325] on p "Rich Text" at bounding box center [146, 329] width 217 height 8
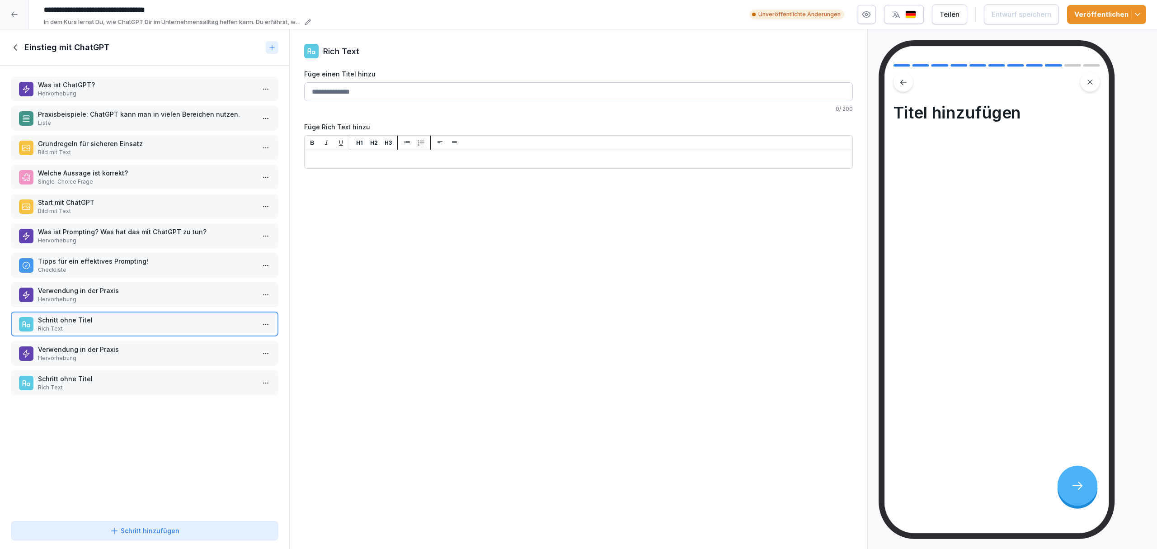
click at [133, 344] on p "Verwendung in der Praxis" at bounding box center [146, 348] width 217 height 9
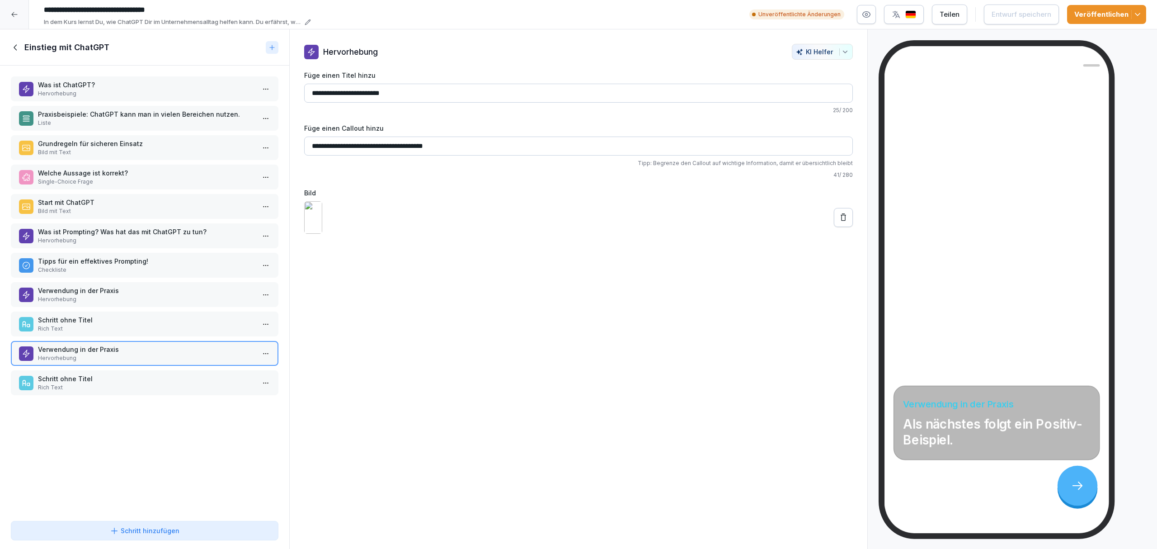
click at [128, 380] on div "Was ist ChatGPT? Hervorhebung Praxisbeispiele: ChatGPT kann man in vielen Berei…" at bounding box center [144, 292] width 289 height 452
click at [126, 380] on p "Rich Text" at bounding box center [146, 387] width 217 height 8
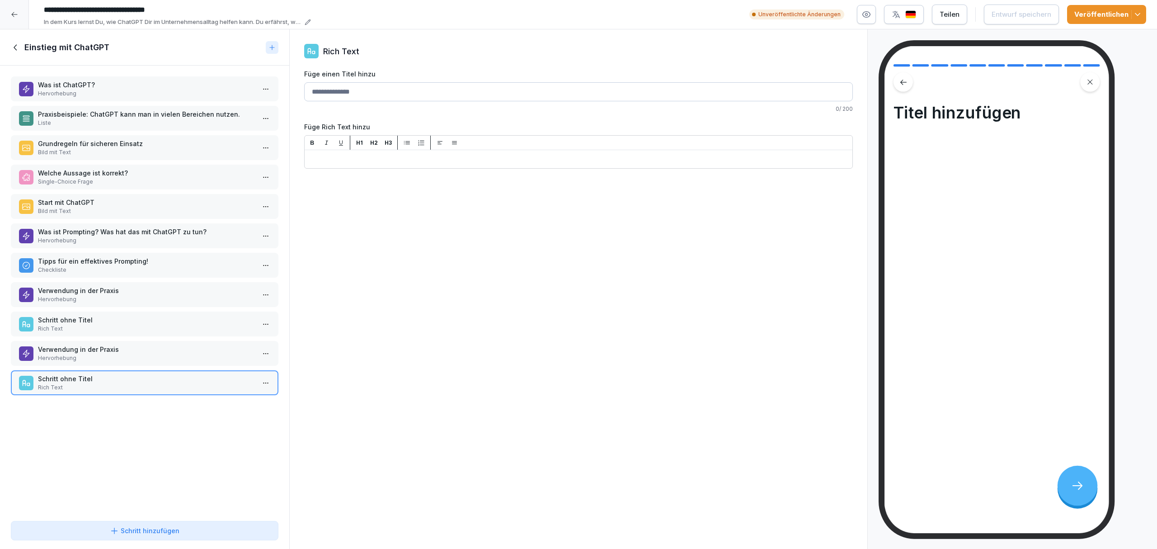
click at [125, 354] on p "Hervorhebung" at bounding box center [146, 358] width 217 height 8
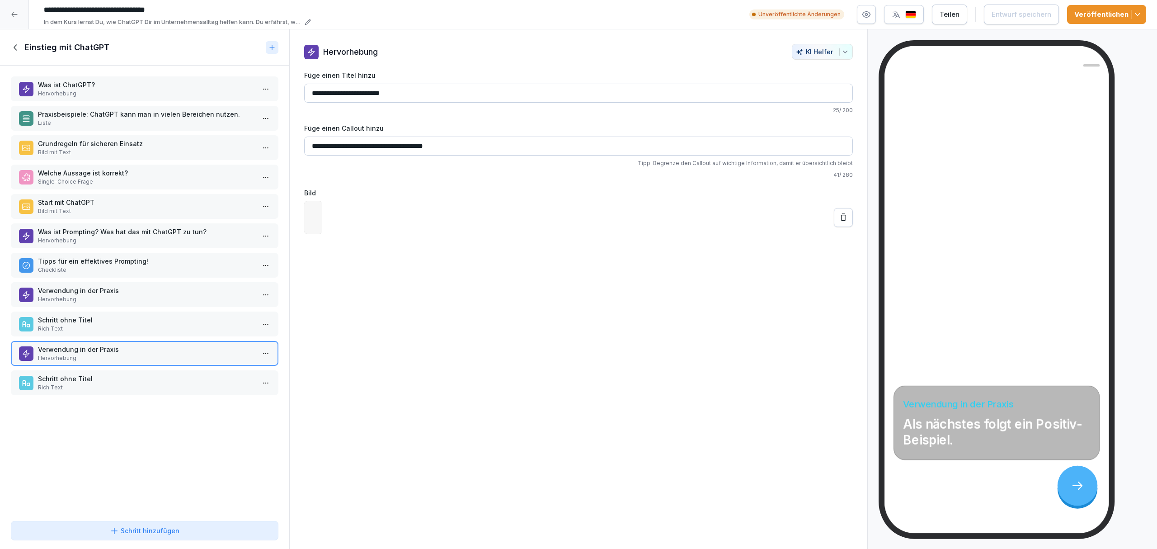
click at [122, 325] on p "Rich Text" at bounding box center [146, 329] width 217 height 8
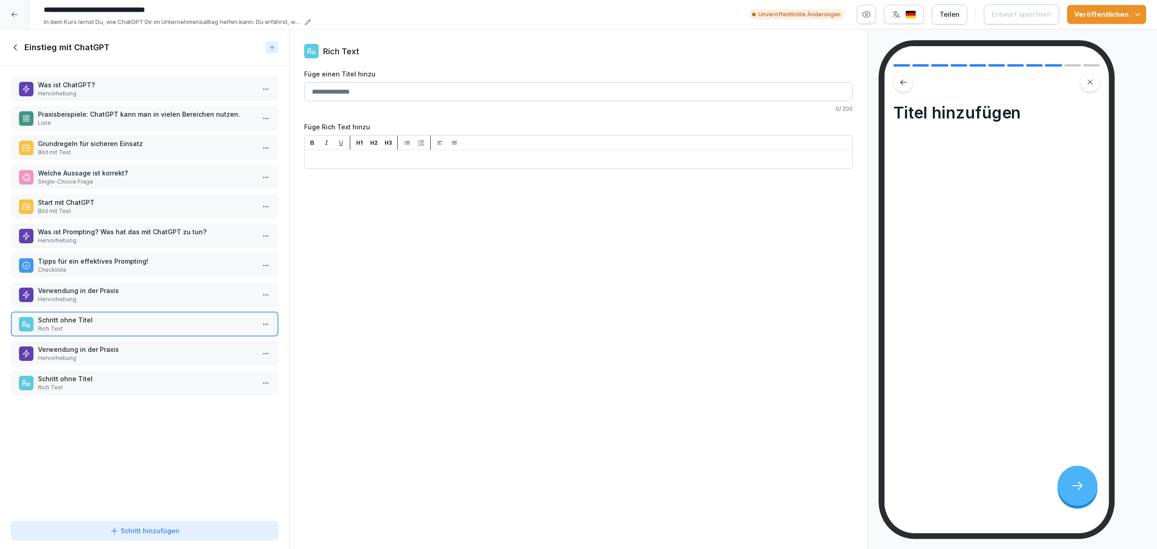
click at [15, 47] on icon at bounding box center [16, 47] width 10 height 10
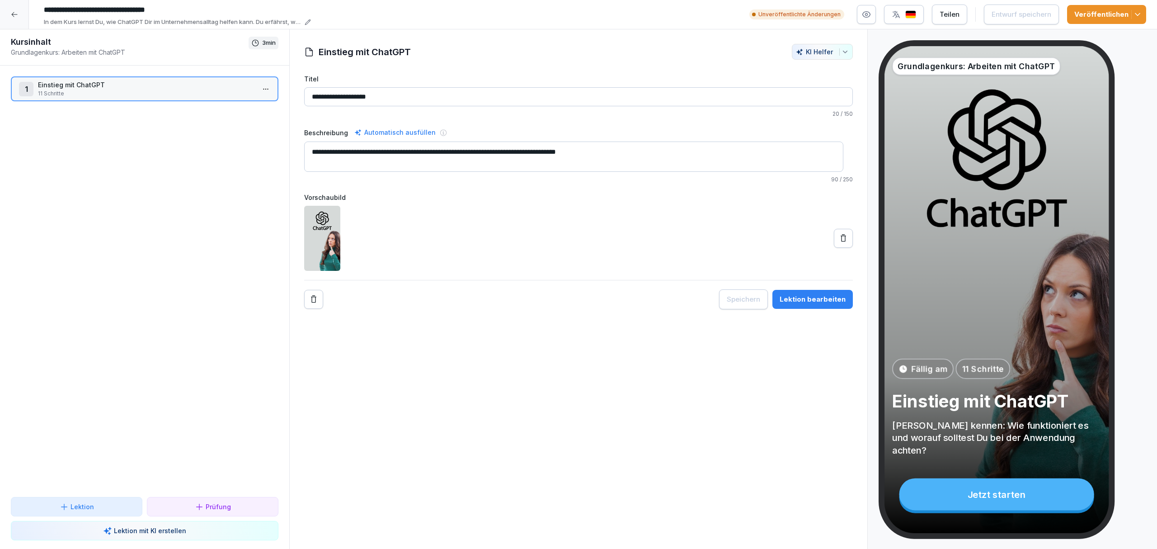
click at [249, 84] on div "1 Einstieg mit ChatGPT 11 Schritte" at bounding box center [144, 89] width 251 height 18
click at [251, 85] on html "**********" at bounding box center [578, 274] width 1157 height 549
click at [242, 103] on div "Schritte bearbeiten" at bounding box center [223, 106] width 69 height 9
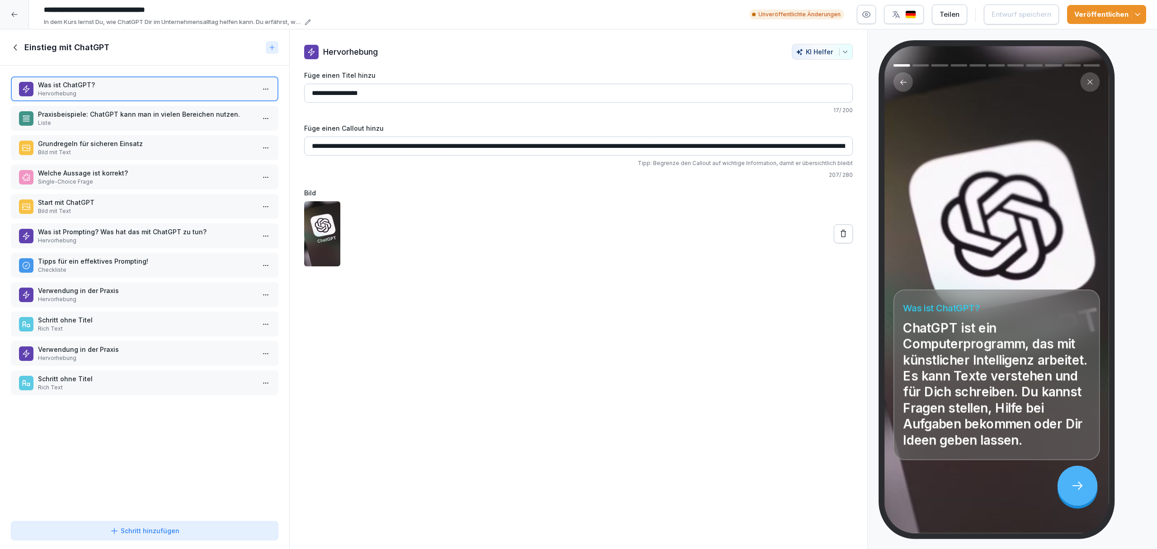
click at [119, 344] on p "Verwendung in der Praxis" at bounding box center [146, 348] width 217 height 9
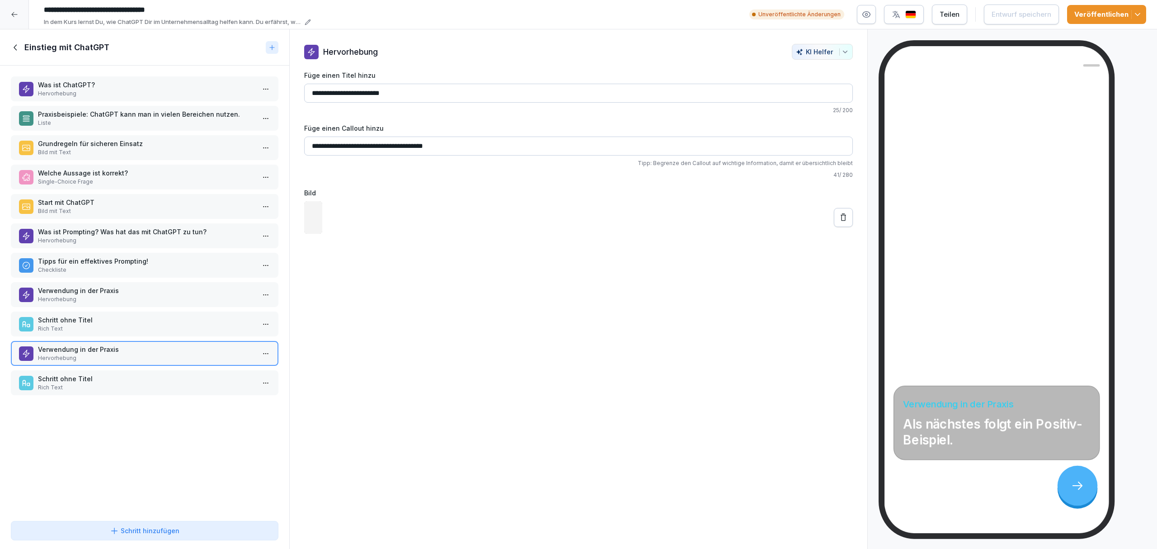
click at [108, 315] on p "Schritt ohne Titel" at bounding box center [146, 319] width 217 height 9
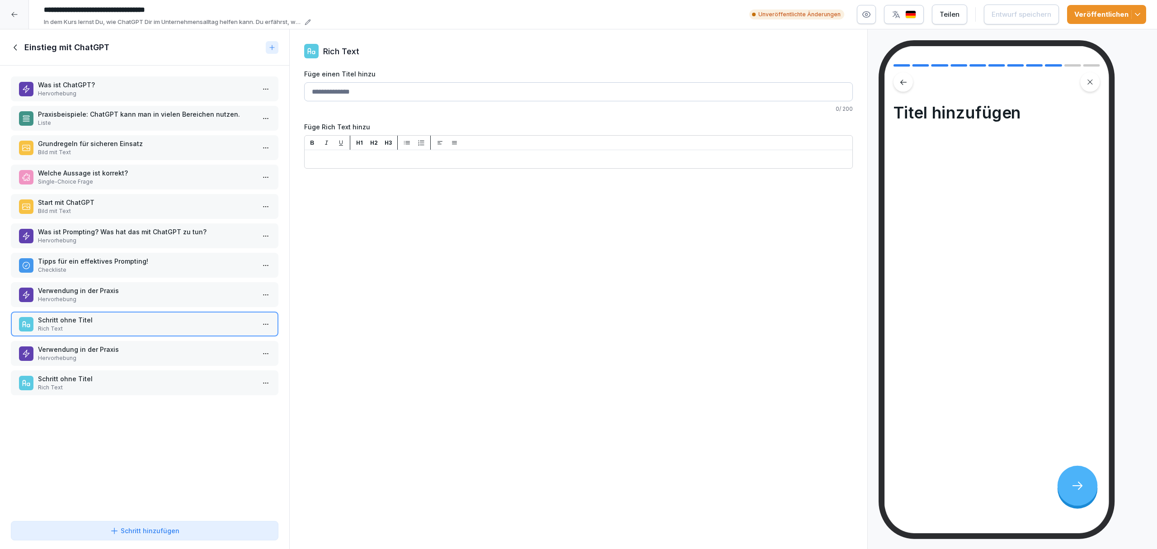
click at [104, 286] on p "Verwendung in der Praxis" at bounding box center [146, 290] width 217 height 9
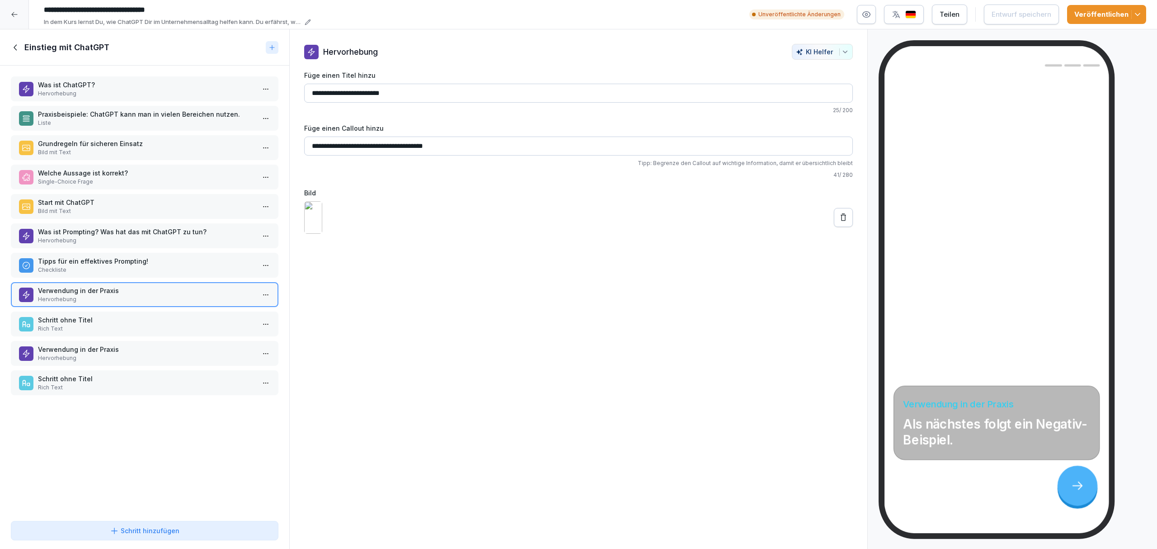
click at [103, 315] on p "Schritt ohne Titel" at bounding box center [146, 319] width 217 height 9
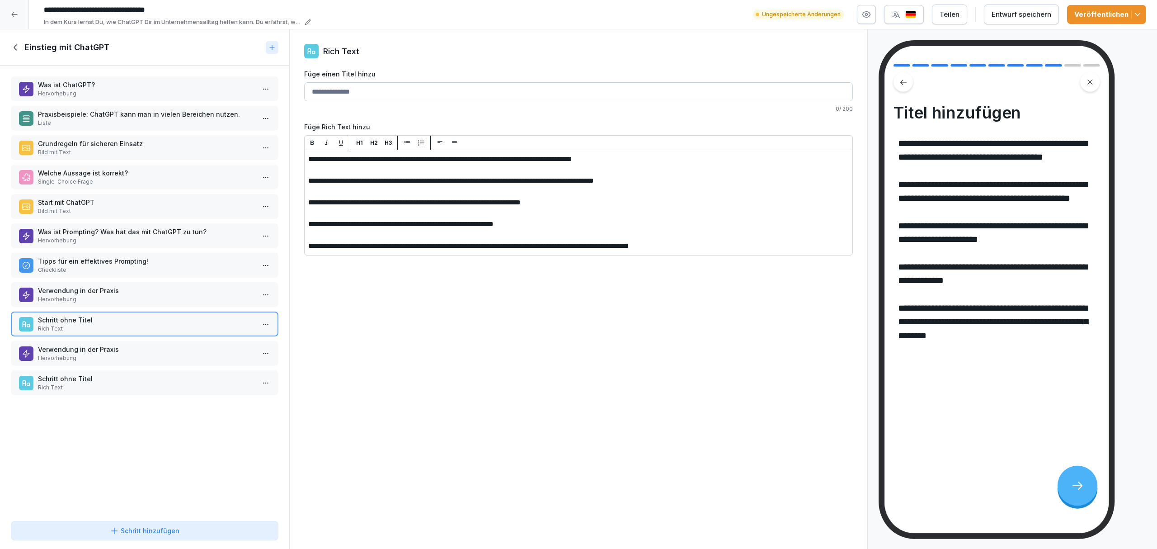
drag, startPoint x: 308, startPoint y: 159, endPoint x: 344, endPoint y: 198, distance: 53.1
click at [344, 198] on div "**********" at bounding box center [579, 195] width 548 height 119
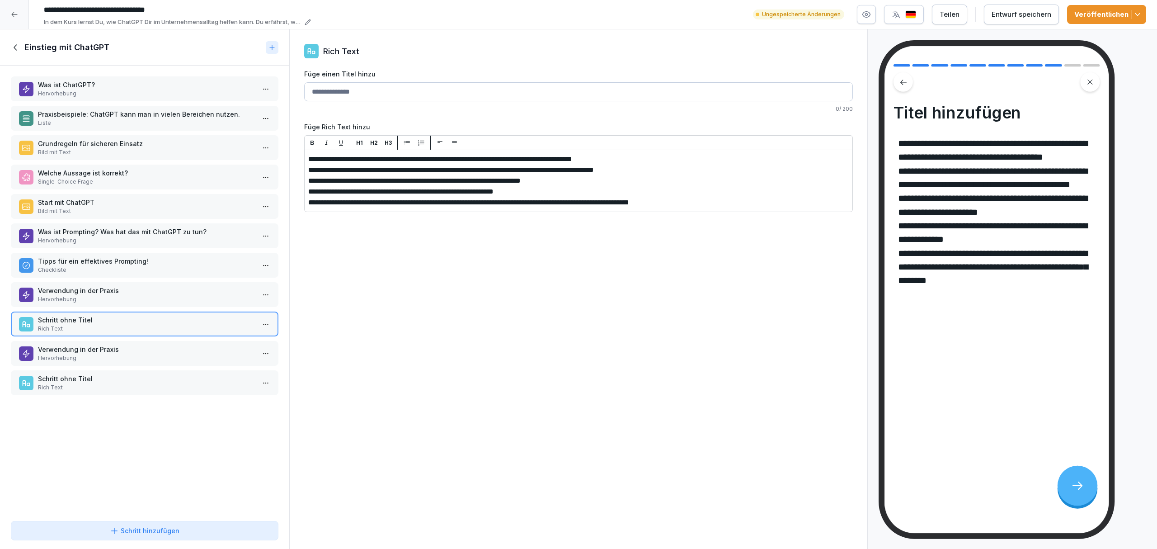
drag, startPoint x: 744, startPoint y: 205, endPoint x: 295, endPoint y: 151, distance: 452.2
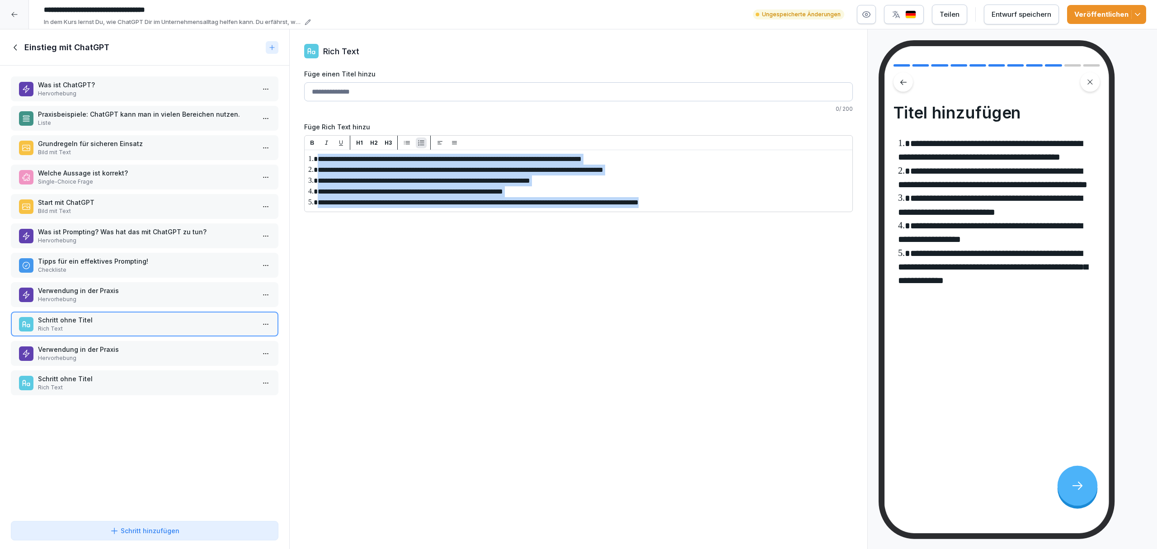
click at [418, 142] on div "button" at bounding box center [421, 142] width 11 height 7
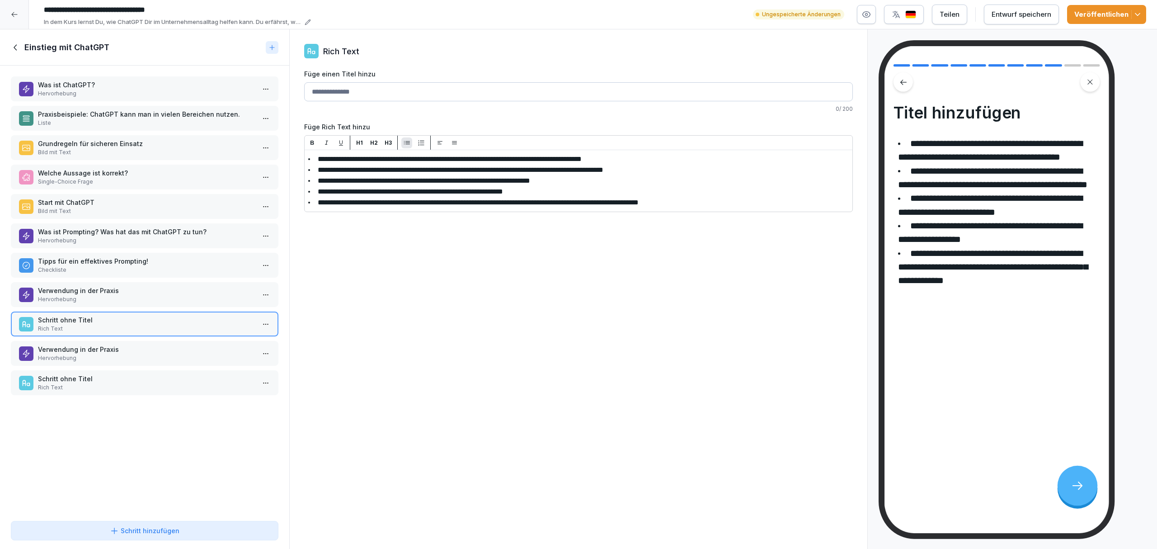
click at [405, 142] on icon "button" at bounding box center [407, 142] width 7 height 7
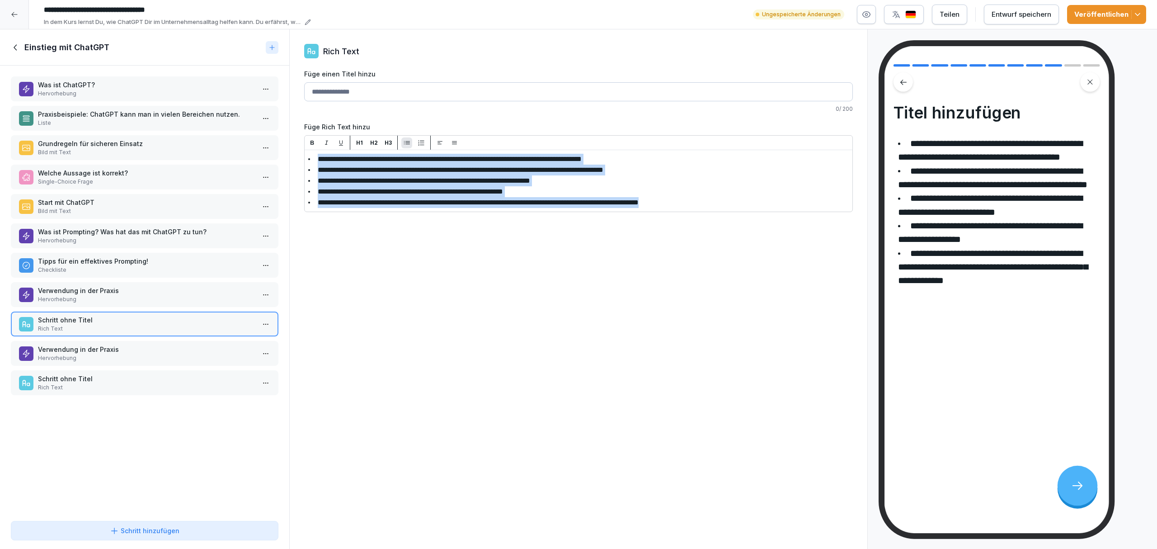
click at [401, 162] on span "**********" at bounding box center [450, 159] width 264 height 7
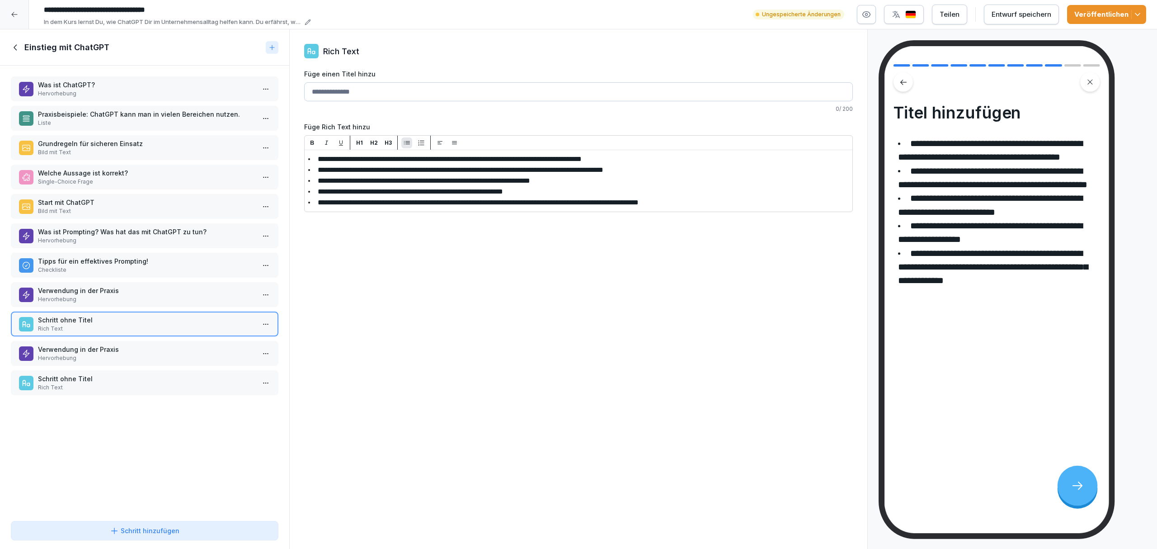
click at [311, 145] on icon "button" at bounding box center [312, 142] width 7 height 7
drag, startPoint x: 318, startPoint y: 169, endPoint x: 420, endPoint y: 169, distance: 101.3
click at [309, 144] on icon "button" at bounding box center [312, 142] width 7 height 7
drag, startPoint x: 319, startPoint y: 179, endPoint x: 390, endPoint y: 179, distance: 70.5
click at [311, 141] on icon "button" at bounding box center [313, 143] width 4 height 4
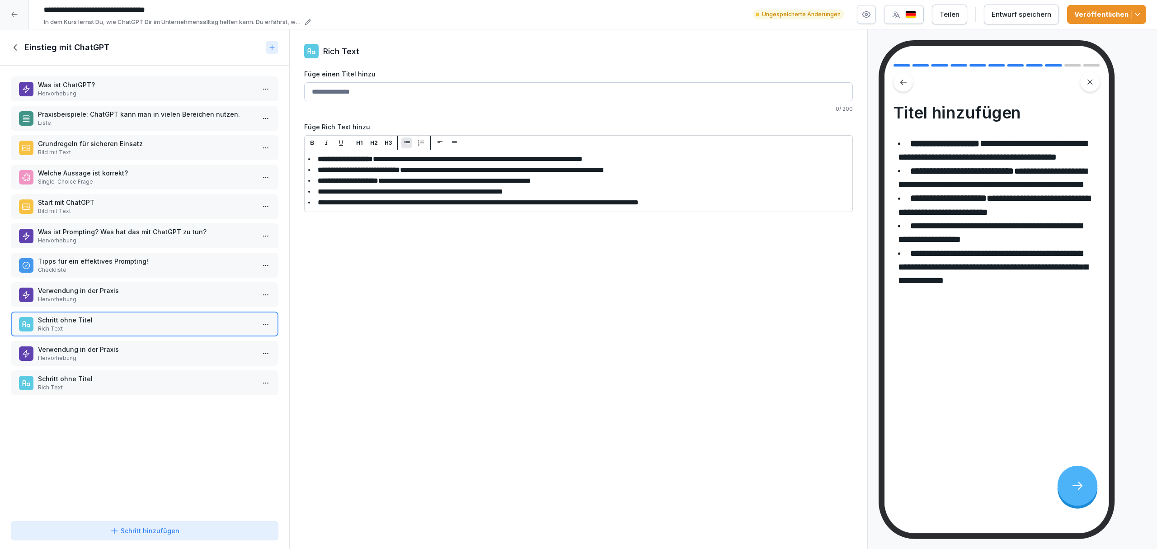
drag, startPoint x: 318, startPoint y: 193, endPoint x: 401, endPoint y: 193, distance: 83.2
click at [311, 141] on icon "button" at bounding box center [312, 142] width 7 height 7
drag, startPoint x: 320, startPoint y: 201, endPoint x: 432, endPoint y: 203, distance: 112.1
click at [309, 138] on button "button" at bounding box center [311, 142] width 11 height 11
click at [389, 238] on div "**********" at bounding box center [578, 289] width 579 height 520
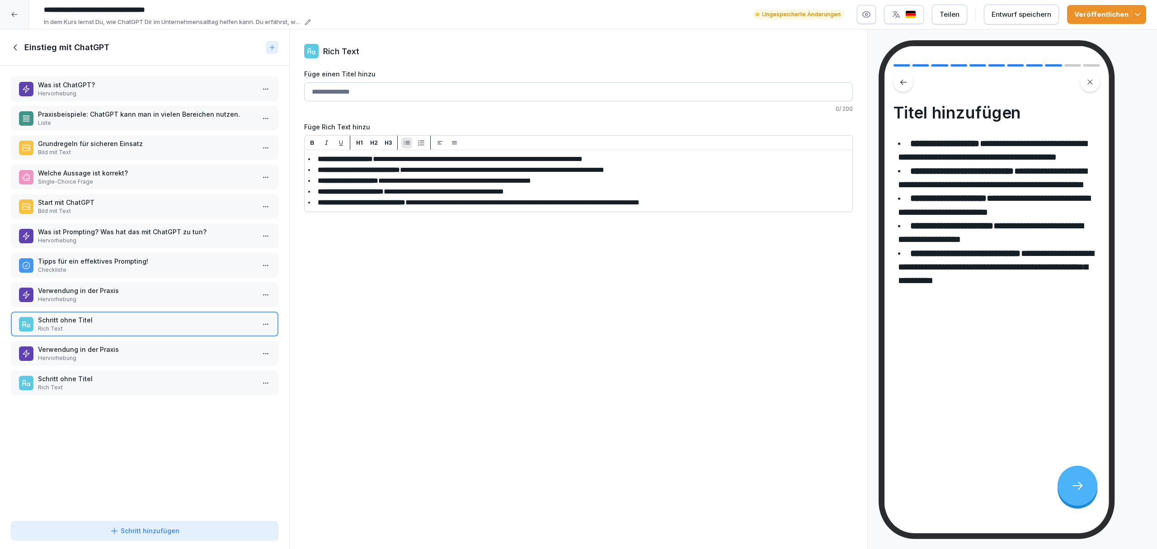
click at [324, 93] on input "Füge einen Titel hinzu" at bounding box center [578, 91] width 549 height 19
type input "**********"
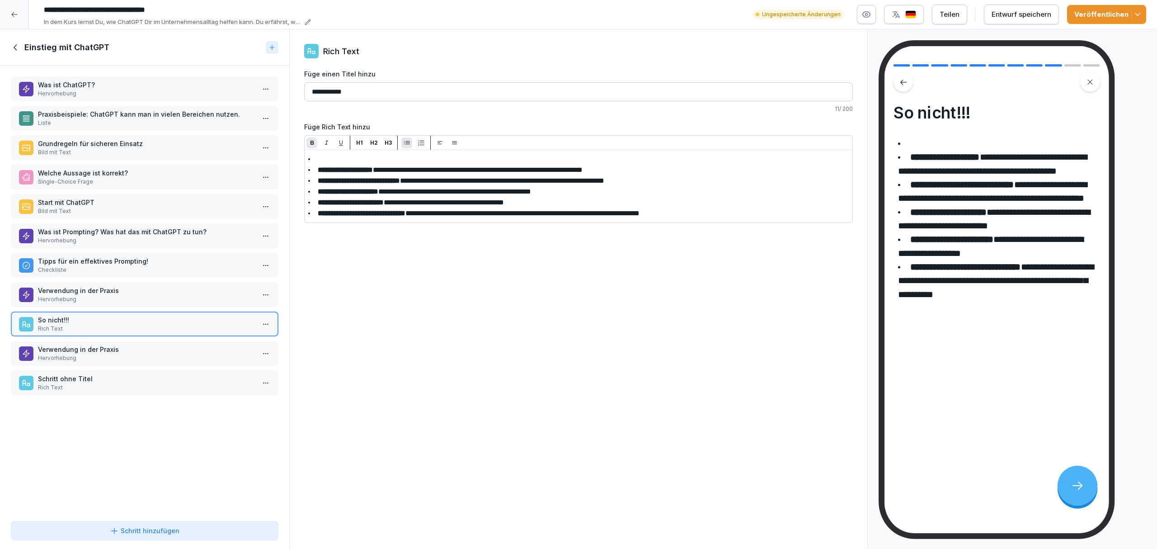
click at [333, 160] on li "﻿" at bounding box center [578, 159] width 541 height 11
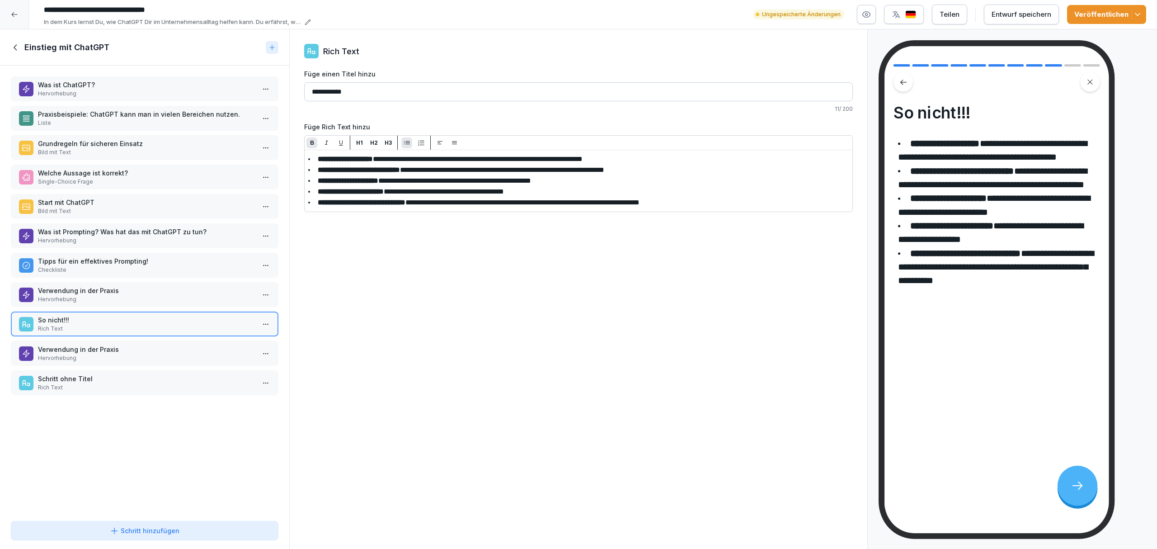
click at [771, 14] on div "Entwurf speichern" at bounding box center [1022, 14] width 60 height 10
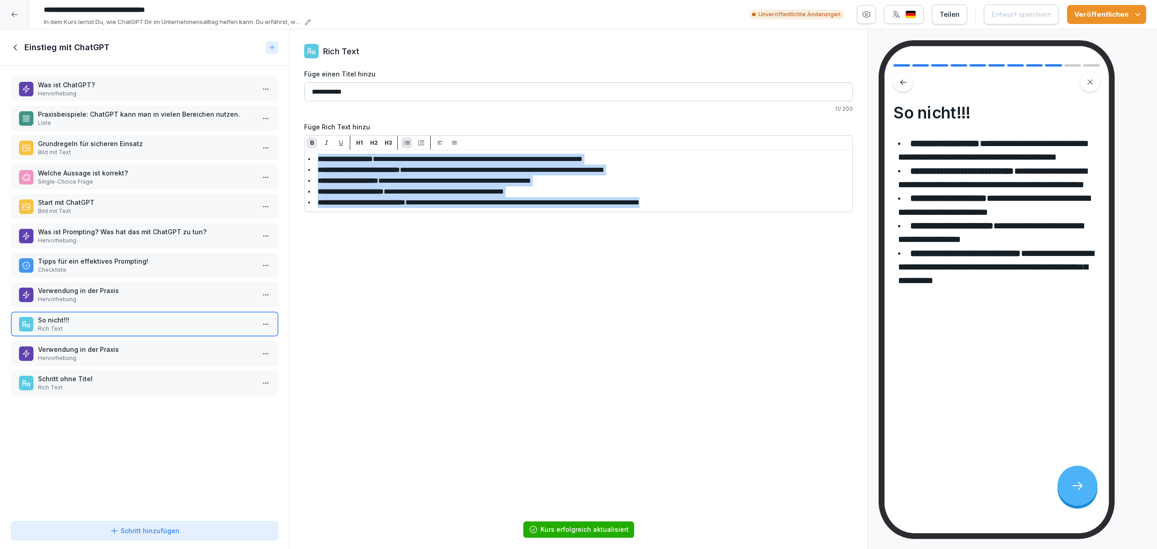
drag, startPoint x: 756, startPoint y: 205, endPoint x: 298, endPoint y: 158, distance: 460.4
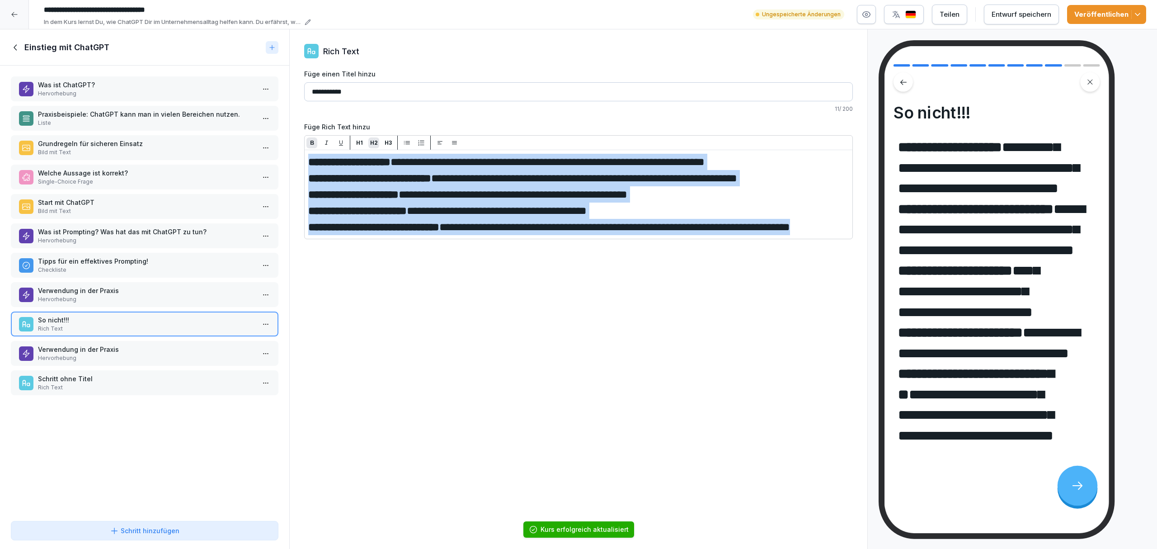
click at [372, 143] on p "H2" at bounding box center [374, 143] width 8 height 8
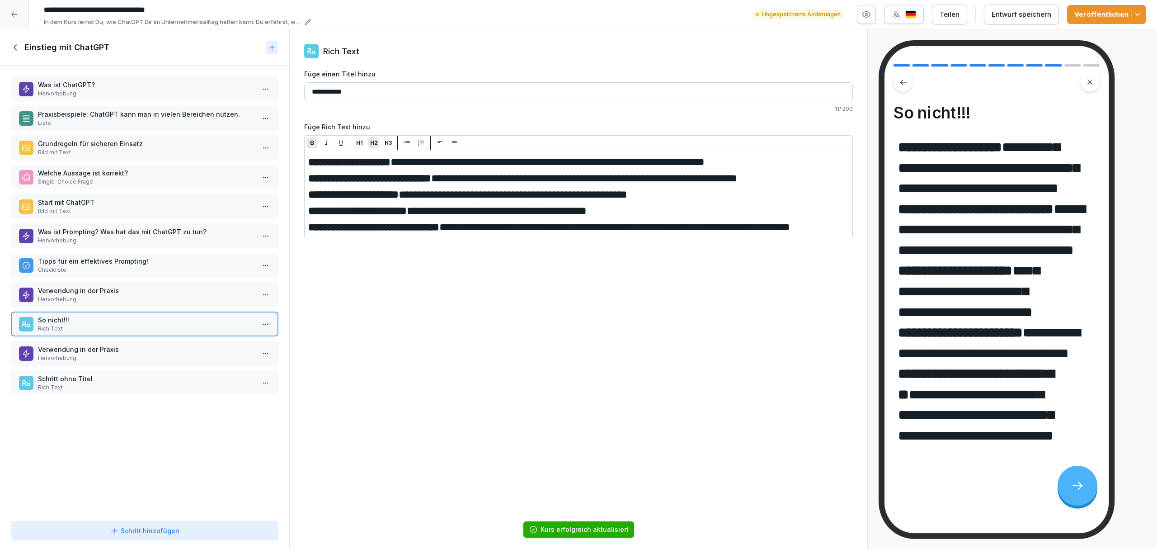
click at [388, 144] on p "H3" at bounding box center [388, 143] width 7 height 8
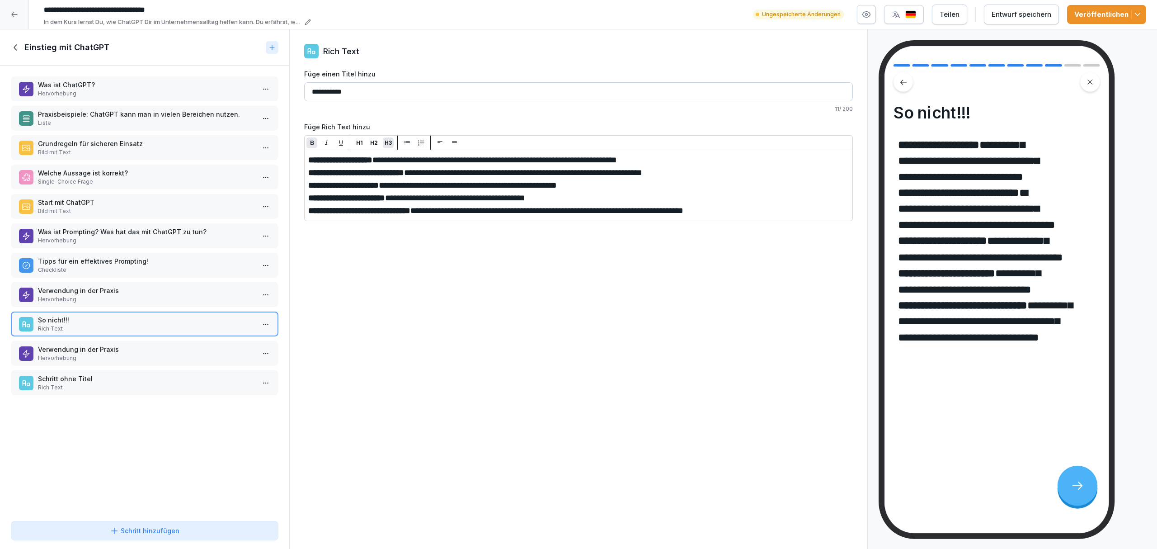
click at [405, 141] on icon "button" at bounding box center [407, 142] width 7 height 7
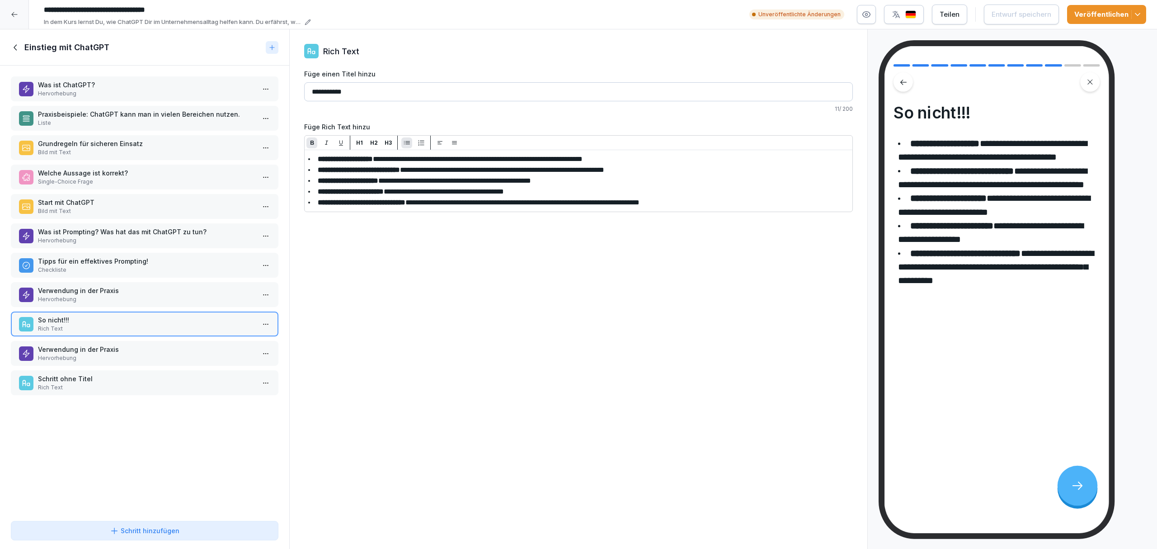
click at [530, 349] on div "**********" at bounding box center [578, 289] width 579 height 520
click at [152, 341] on div "Verwendung in der Praxis Hervorhebung" at bounding box center [145, 353] width 268 height 25
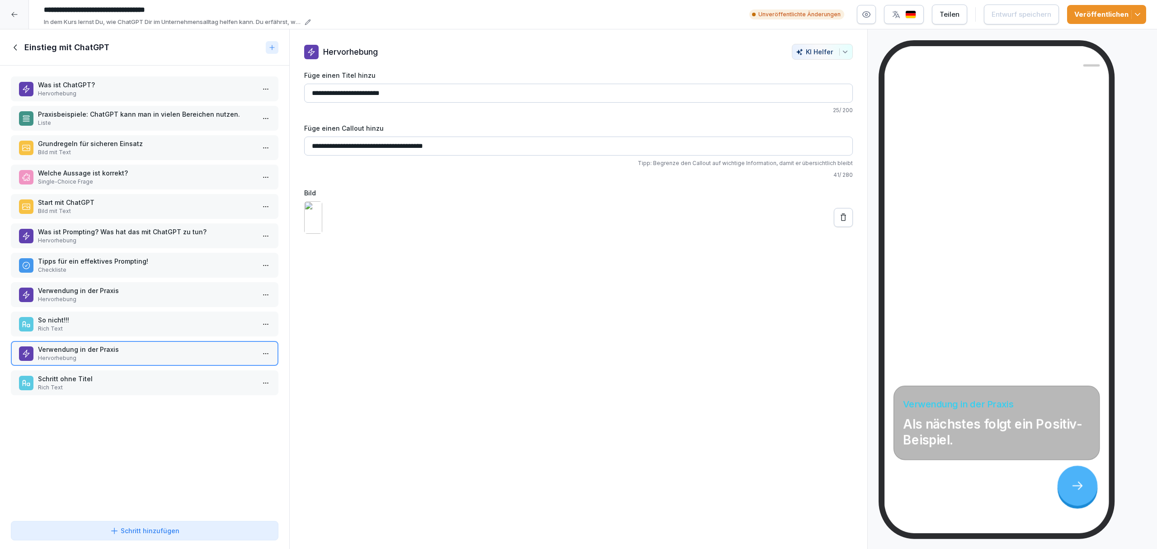
click at [156, 370] on div "Schritt ohne Titel Rich Text" at bounding box center [145, 382] width 268 height 25
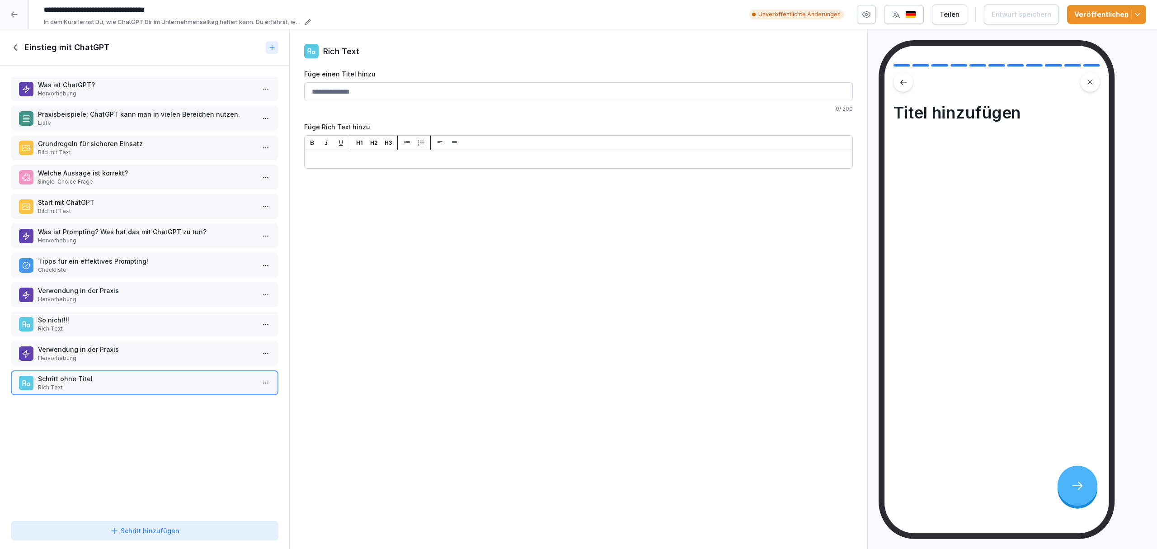
click at [387, 90] on input "Füge einen Titel hinzu" at bounding box center [578, 91] width 549 height 19
type input "**********"
click at [476, 169] on div "**********" at bounding box center [578, 289] width 579 height 520
click at [410, 140] on icon "button" at bounding box center [407, 142] width 7 height 7
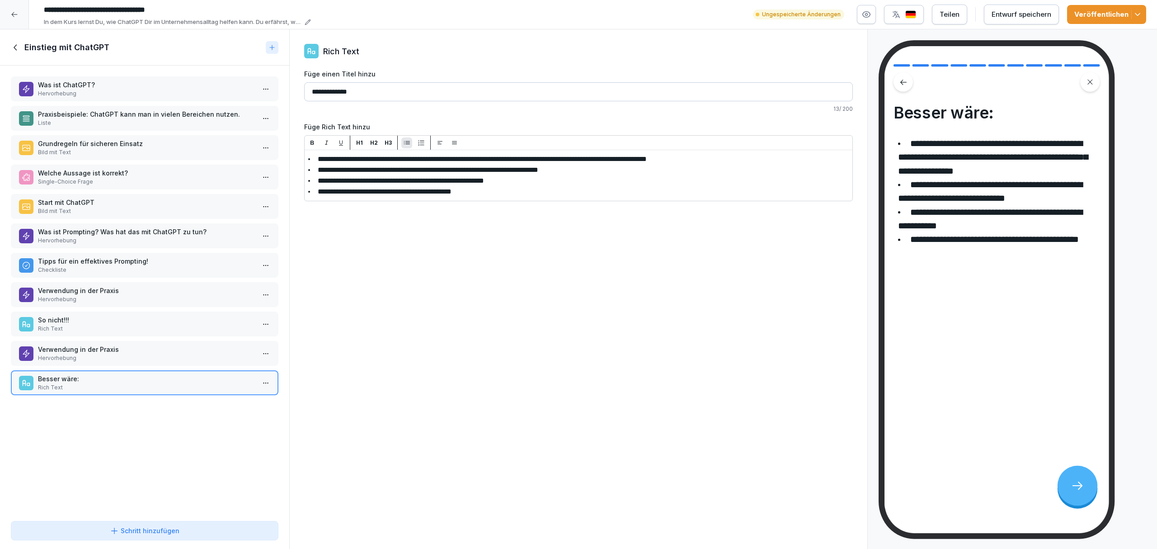
click at [311, 144] on icon "button" at bounding box center [313, 143] width 4 height 4
drag, startPoint x: 317, startPoint y: 174, endPoint x: 436, endPoint y: 172, distance: 118.4
click at [312, 136] on div "H1 H2 H3" at bounding box center [579, 143] width 548 height 14
click at [325, 170] on span "**********" at bounding box center [428, 169] width 221 height 7
drag, startPoint x: 315, startPoint y: 169, endPoint x: 446, endPoint y: 169, distance: 130.6
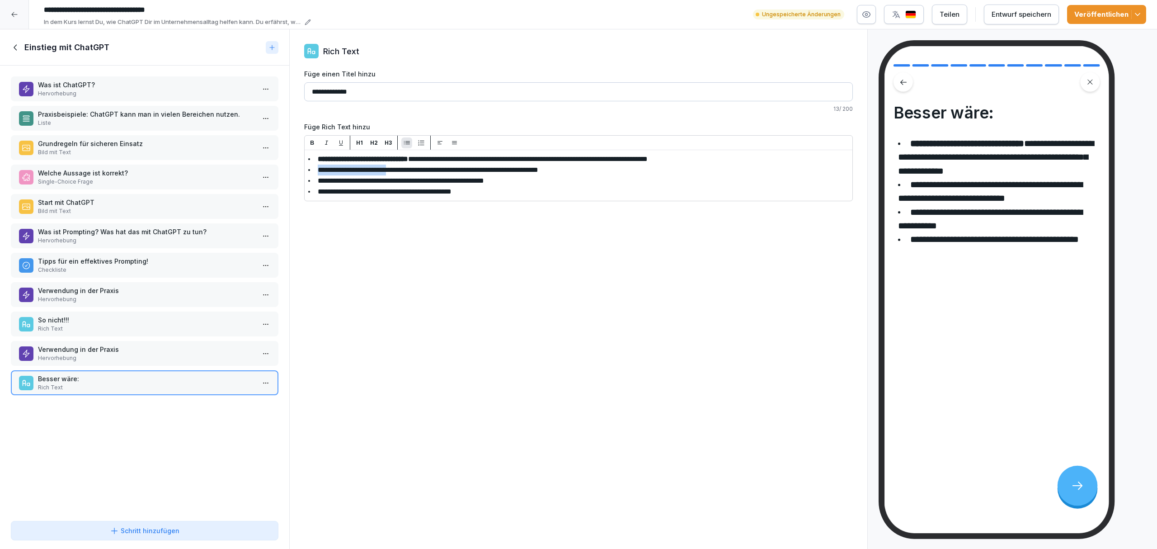
drag, startPoint x: 315, startPoint y: 169, endPoint x: 410, endPoint y: 166, distance: 95.0
click at [309, 143] on icon "button" at bounding box center [312, 142] width 7 height 7
drag, startPoint x: 316, startPoint y: 181, endPoint x: 404, endPoint y: 179, distance: 87.7
click at [313, 142] on icon "button" at bounding box center [313, 143] width 4 height 4
drag, startPoint x: 319, startPoint y: 192, endPoint x: 337, endPoint y: 192, distance: 18.5
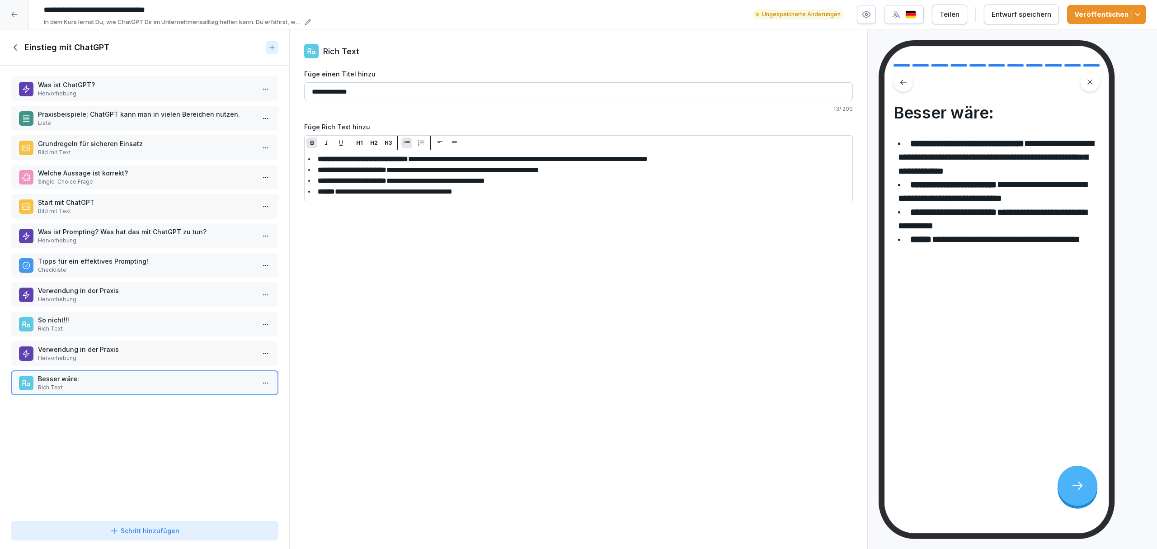
click at [310, 146] on button "button" at bounding box center [311, 142] width 11 height 11
click at [447, 248] on div "**********" at bounding box center [578, 289] width 579 height 520
click at [771, 13] on div "Entwurf speichern" at bounding box center [1022, 14] width 60 height 10
click at [144, 341] on div "Verwendung in der Praxis Hervorhebung" at bounding box center [145, 353] width 268 height 25
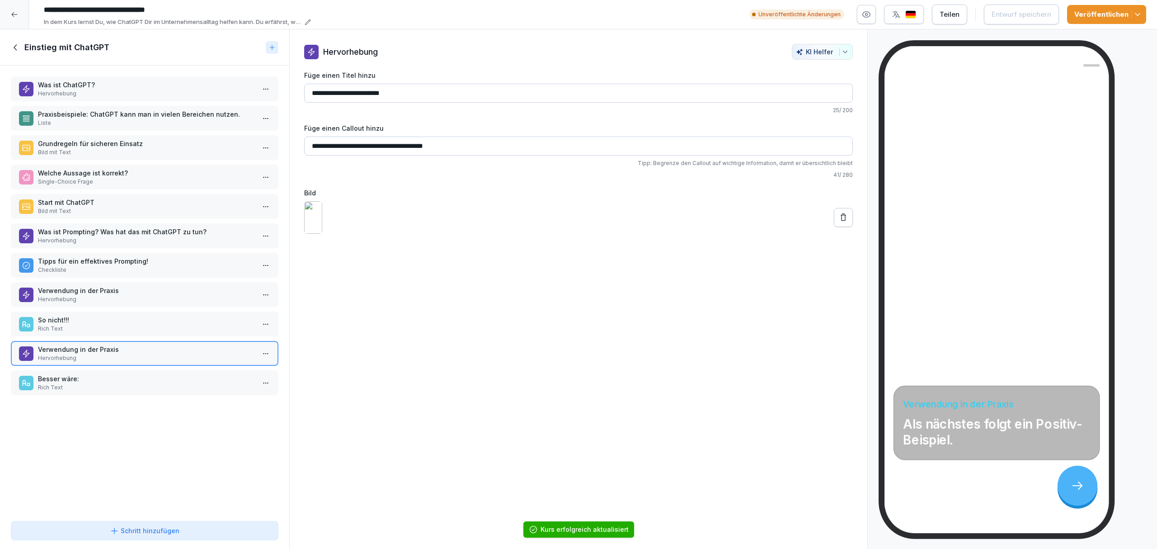
click at [143, 331] on div "So nicht!!! Rich Text" at bounding box center [145, 323] width 268 height 25
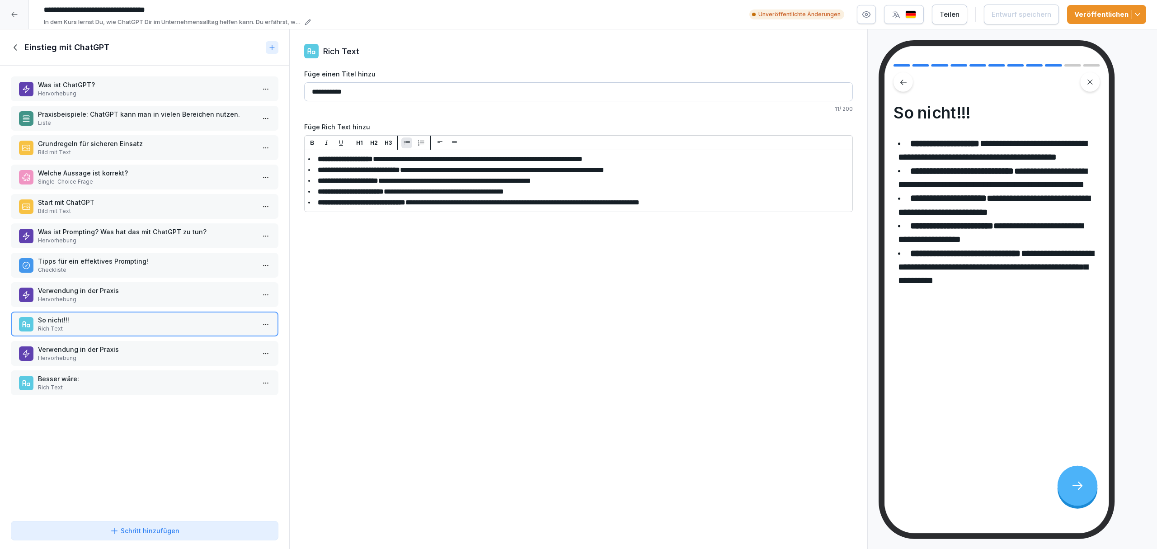
drag, startPoint x: 540, startPoint y: 171, endPoint x: 575, endPoint y: 174, distance: 35.4
drag, startPoint x: 519, startPoint y: 142, endPoint x: 484, endPoint y: 152, distance: 36.8
click at [519, 143] on div "H1 H2 H3" at bounding box center [579, 143] width 548 height 14
drag, startPoint x: 390, startPoint y: 159, endPoint x: 523, endPoint y: 167, distance: 133.2
click at [528, 171] on span "**********" at bounding box center [486, 169] width 172 height 7
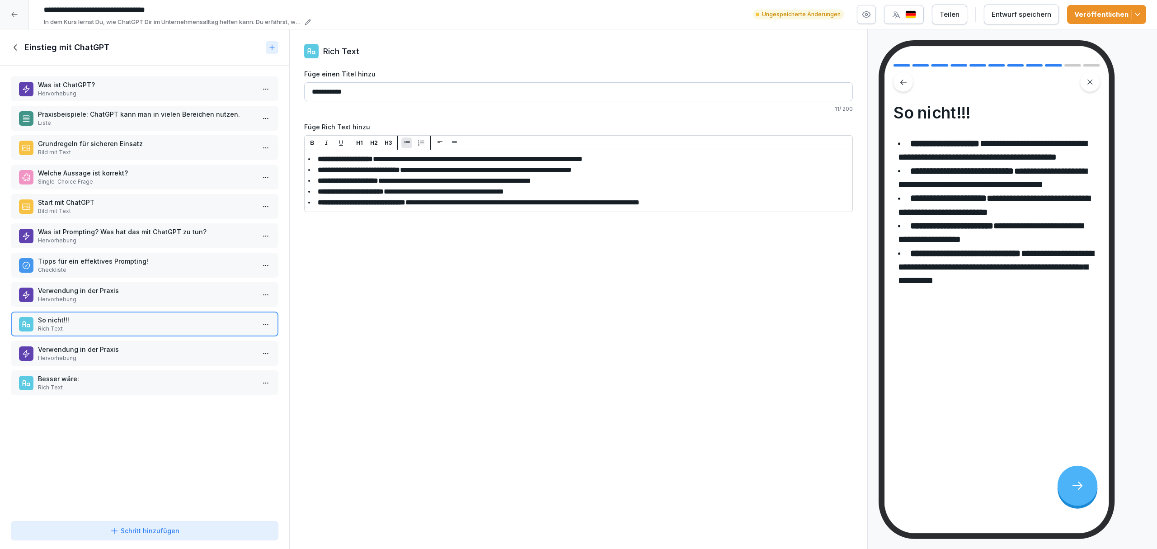
drag, startPoint x: 432, startPoint y: 170, endPoint x: 636, endPoint y: 169, distance: 204.3
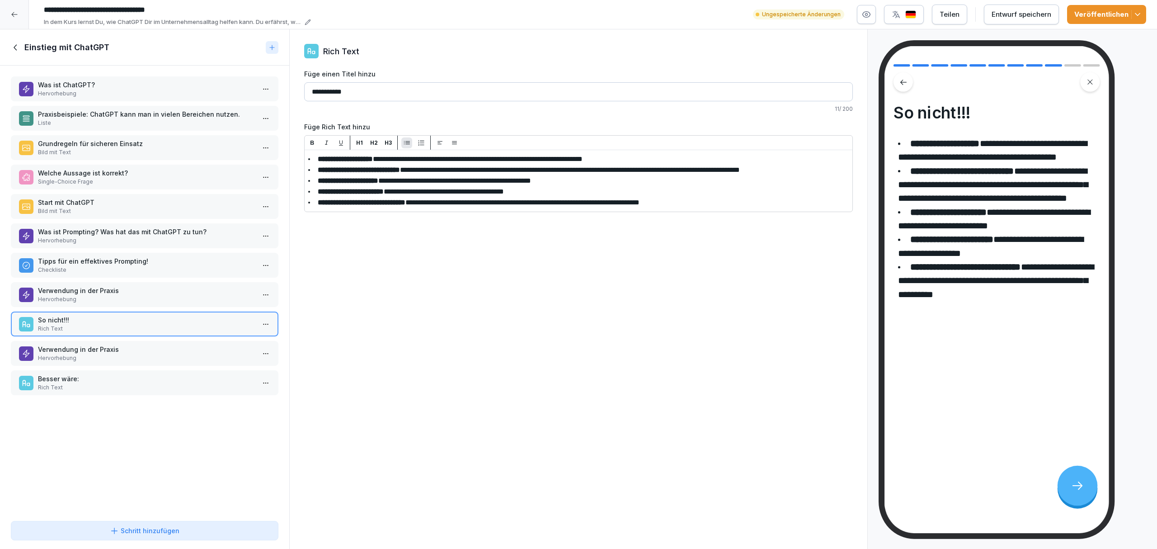
click at [771, 9] on div "Entwurf speichern" at bounding box center [1022, 14] width 60 height 10
click at [157, 346] on p "Verwendung in der Praxis" at bounding box center [146, 348] width 217 height 9
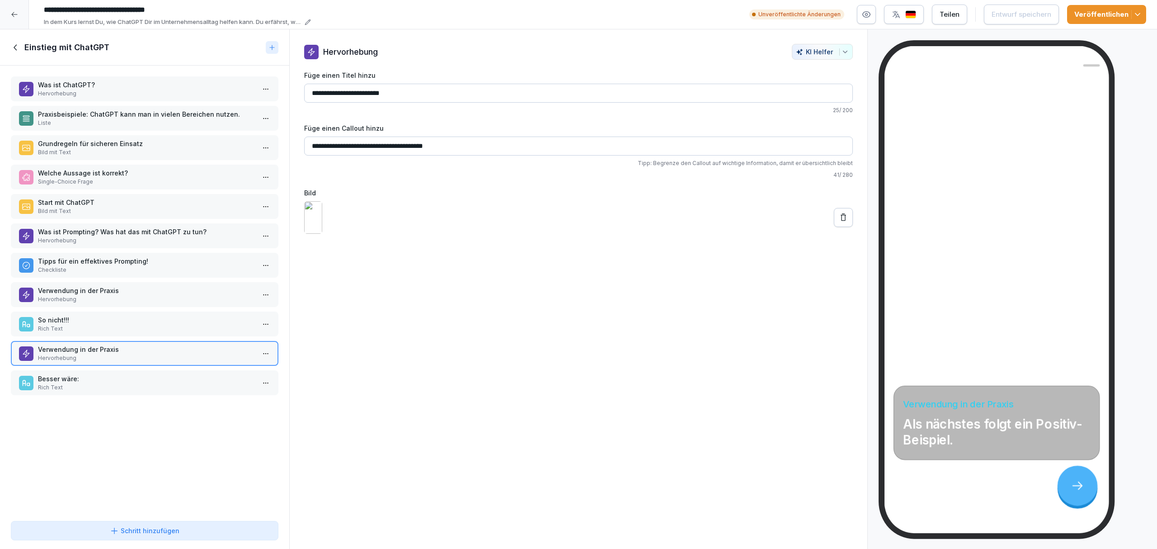
click at [157, 380] on p "Rich Text" at bounding box center [146, 387] width 217 height 8
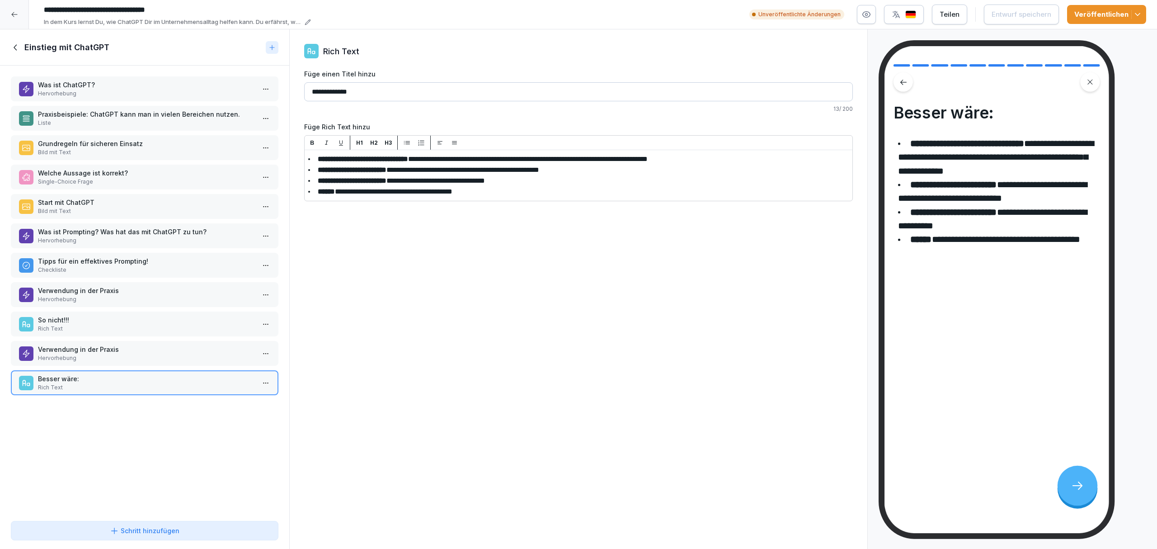
click at [138, 380] on button "Schritt hinzufügen" at bounding box center [145, 530] width 268 height 19
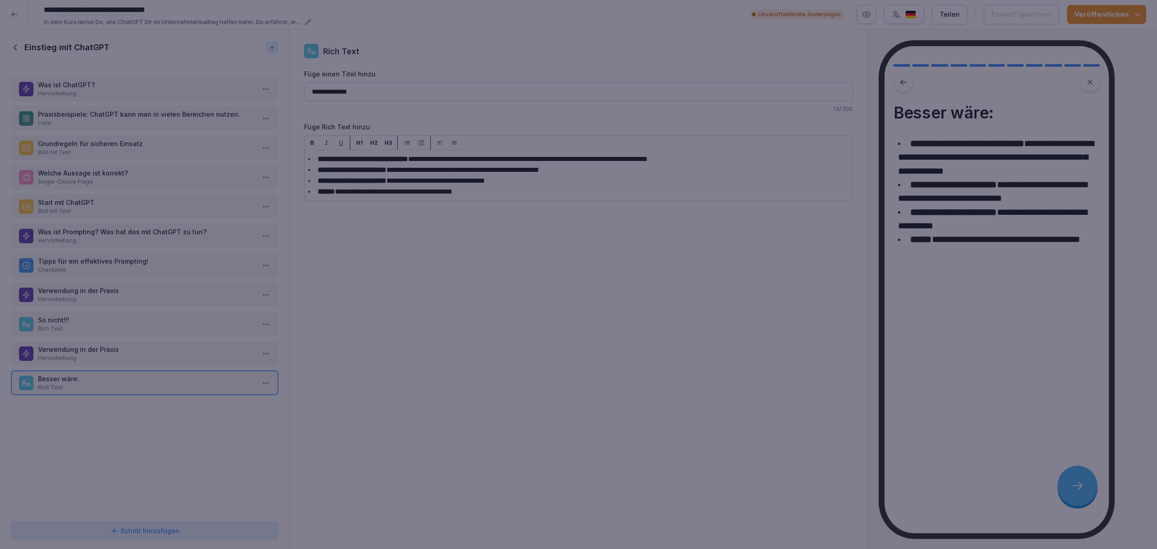
click at [138, 380] on div at bounding box center [578, 274] width 1157 height 549
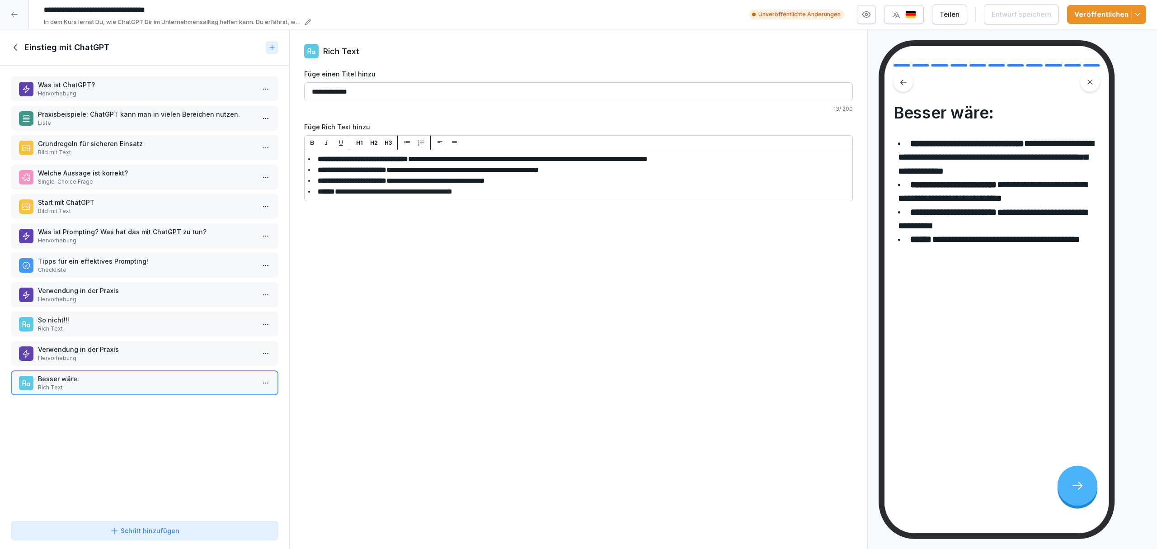
click at [177, 380] on div "Was ist ChatGPT? Hervorhebung Praxisbeispiele: ChatGPT kann man in vielen Berei…" at bounding box center [144, 292] width 289 height 452
click at [178, 380] on button "Schritt hinzufügen" at bounding box center [145, 530] width 268 height 19
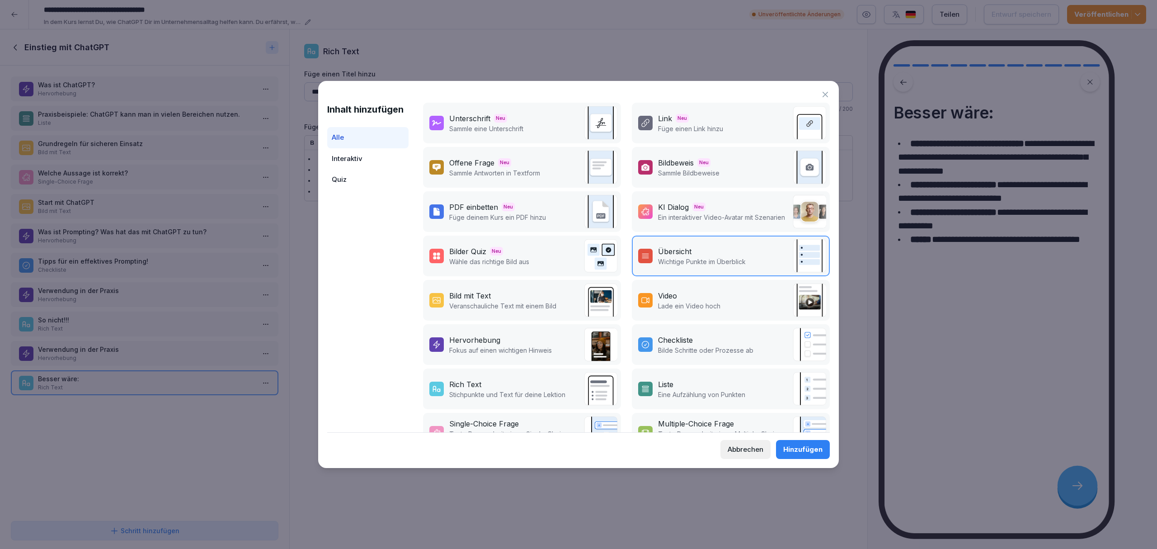
click at [448, 290] on div "Bild mit Text Veranschauliche Text mit einem Bild" at bounding box center [492, 300] width 127 height 20
click at [771, 380] on div "Hinzufügen" at bounding box center [802, 449] width 39 height 10
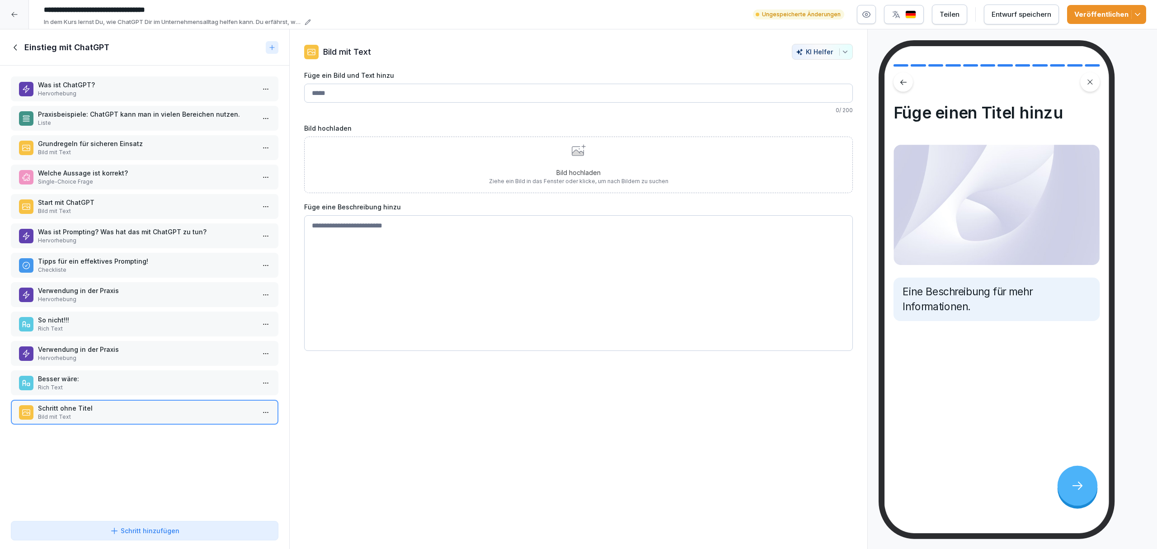
click at [481, 284] on textarea at bounding box center [578, 283] width 549 height 136
click at [445, 176] on div "Bild hochladen Ziehe ein Bild in das Fenster oder klicke, um nach Bildern zu su…" at bounding box center [578, 165] width 549 height 57
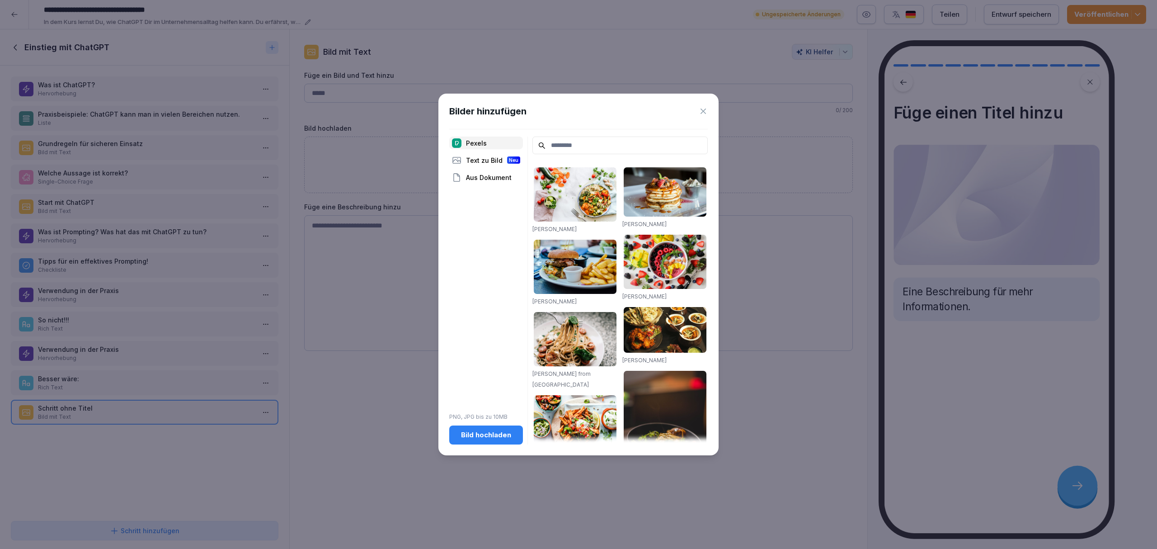
click at [504, 380] on div "Bild hochladen" at bounding box center [486, 435] width 59 height 10
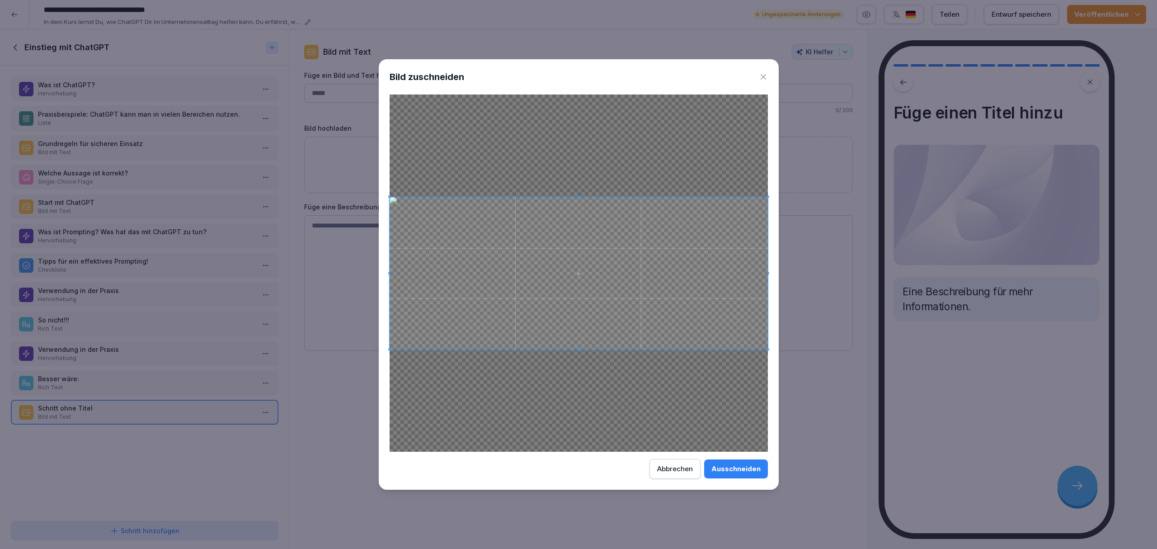
click at [749, 380] on button "Ausschneiden" at bounding box center [736, 468] width 64 height 19
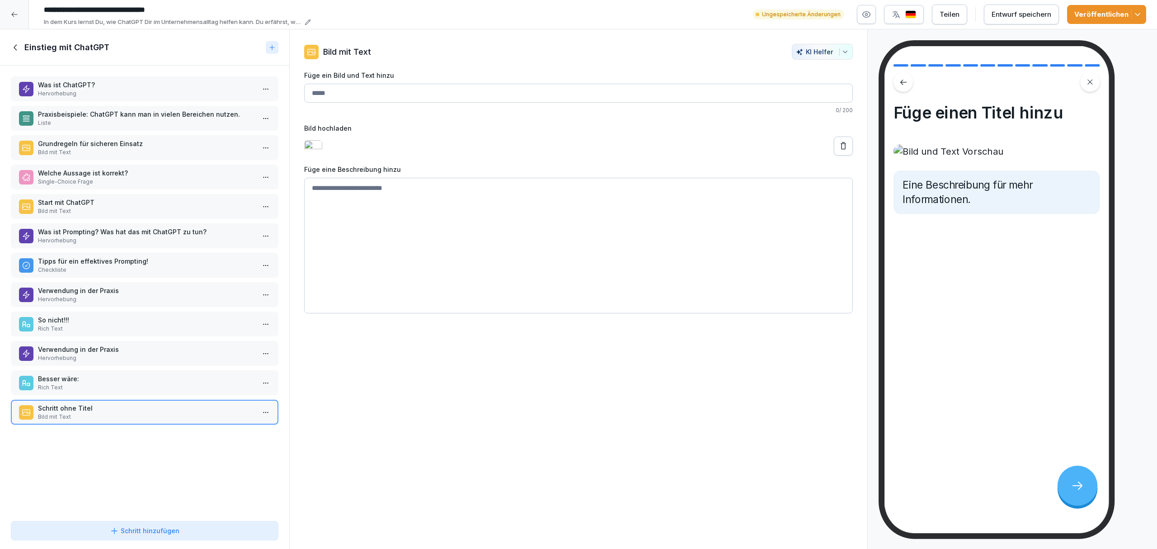
click at [686, 302] on textarea at bounding box center [578, 246] width 549 height 136
click at [387, 96] on input "Füge ein Bild und Text hinzu" at bounding box center [578, 93] width 549 height 19
type input "**********"
click at [481, 199] on textarea at bounding box center [578, 246] width 549 height 136
paste textarea "**********"
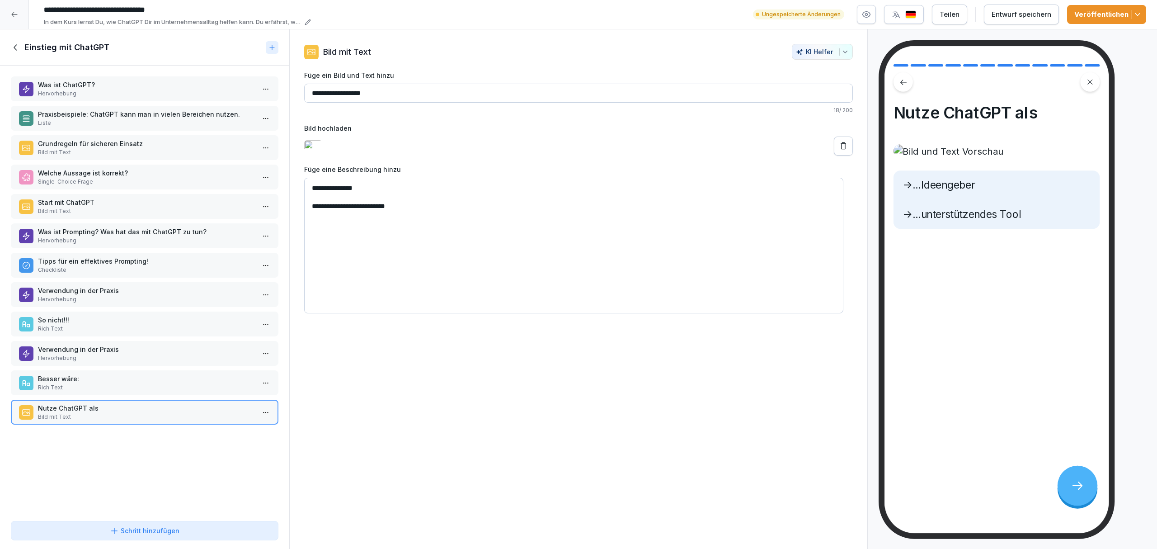
type textarea "**********"
click at [771, 20] on button "Entwurf speichern" at bounding box center [1021, 15] width 75 height 20
click at [771, 13] on icon "button" at bounding box center [1137, 14] width 9 height 9
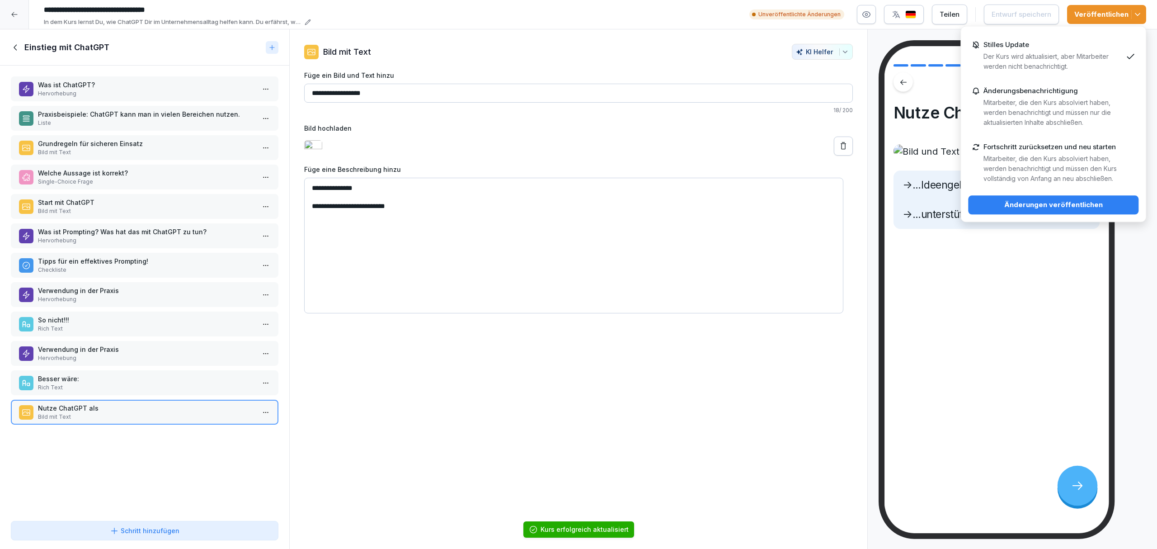
click at [771, 203] on div "Änderungen veröffentlichen" at bounding box center [1054, 205] width 156 height 10
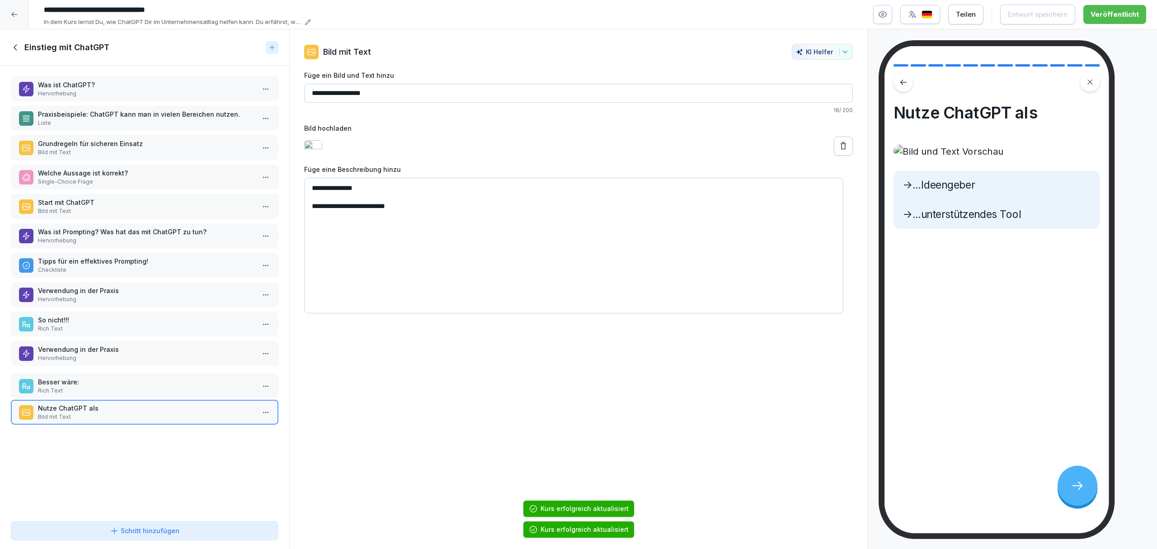
click at [162, 380] on p "Rich Text" at bounding box center [146, 391] width 217 height 8
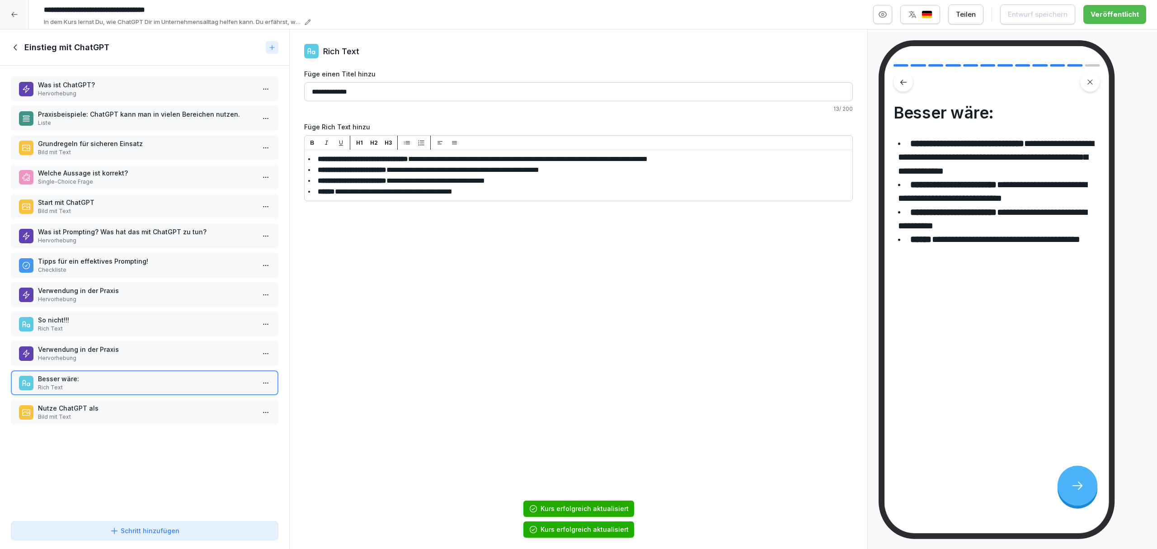
click at [156, 380] on p "Nutze ChatGPT als" at bounding box center [146, 407] width 217 height 9
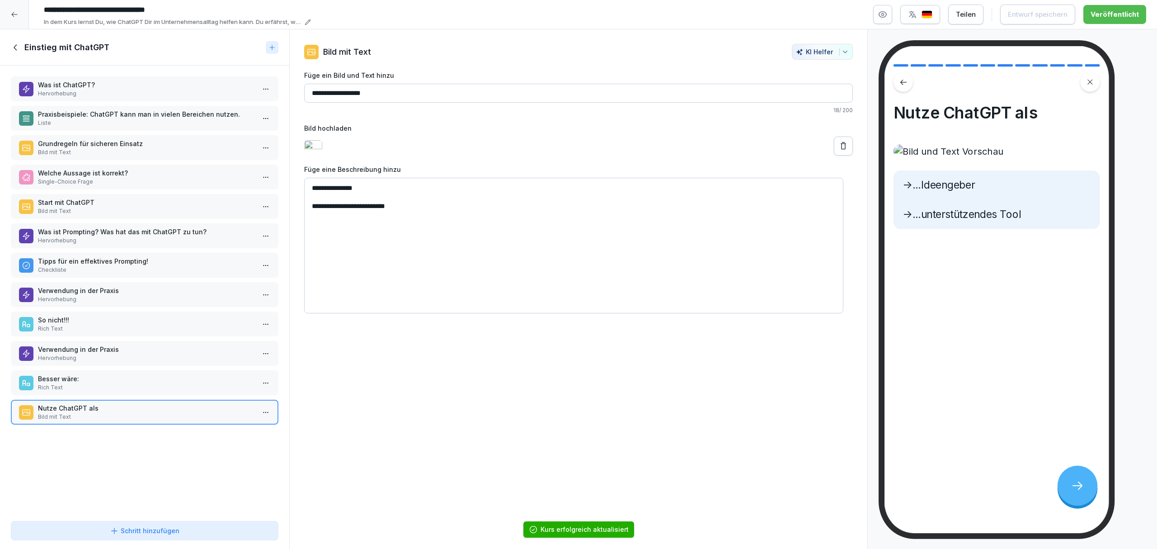
click at [124, 286] on p "Verwendung in der Praxis" at bounding box center [146, 290] width 217 height 9
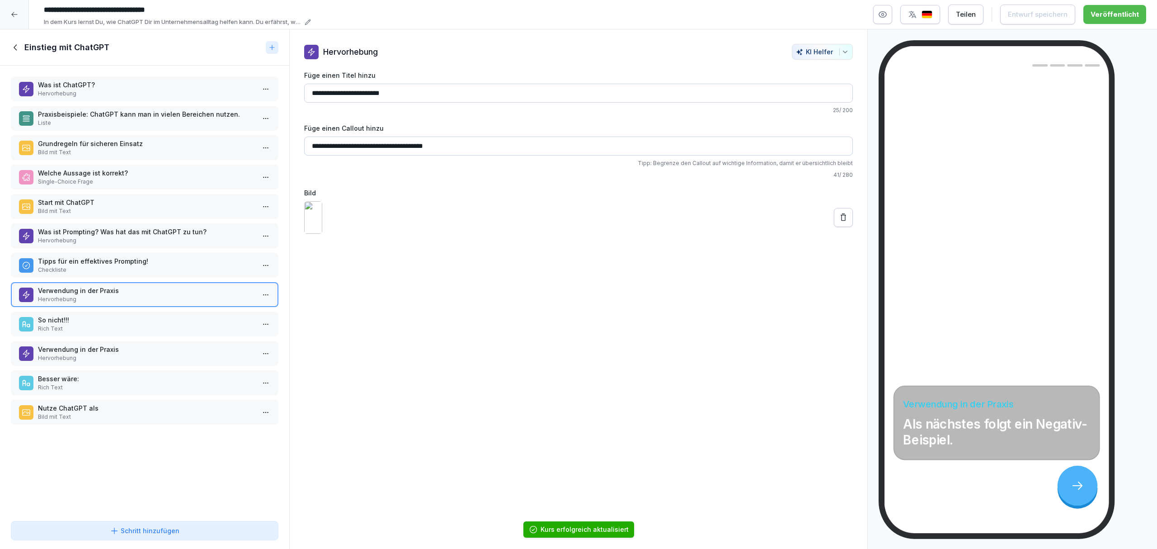
click at [124, 317] on p "So nicht!!!" at bounding box center [146, 319] width 217 height 9
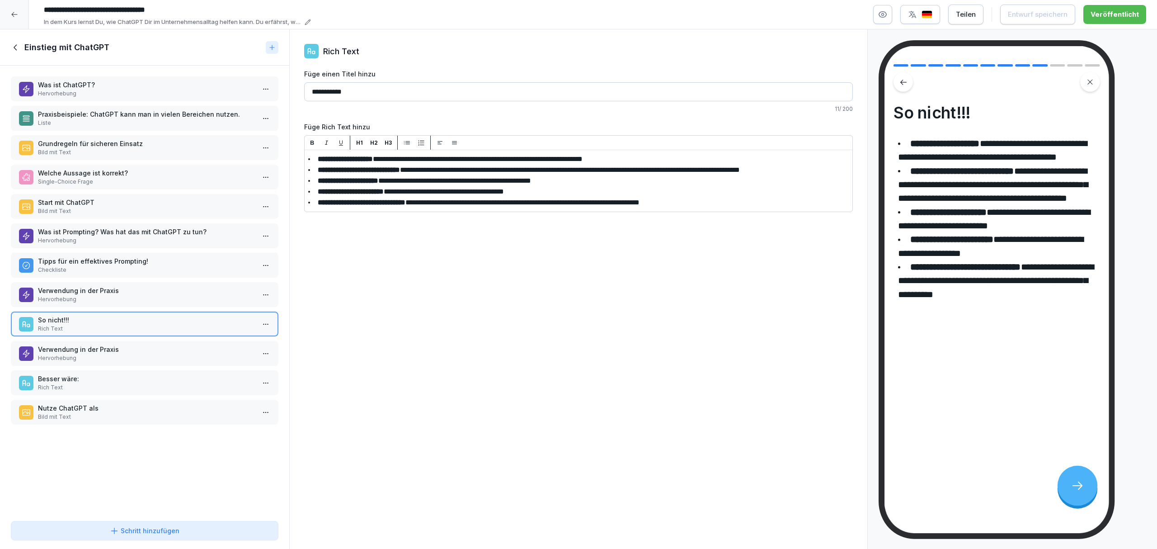
click at [145, 358] on div "Verwendung in der Praxis Hervorhebung" at bounding box center [145, 353] width 268 height 25
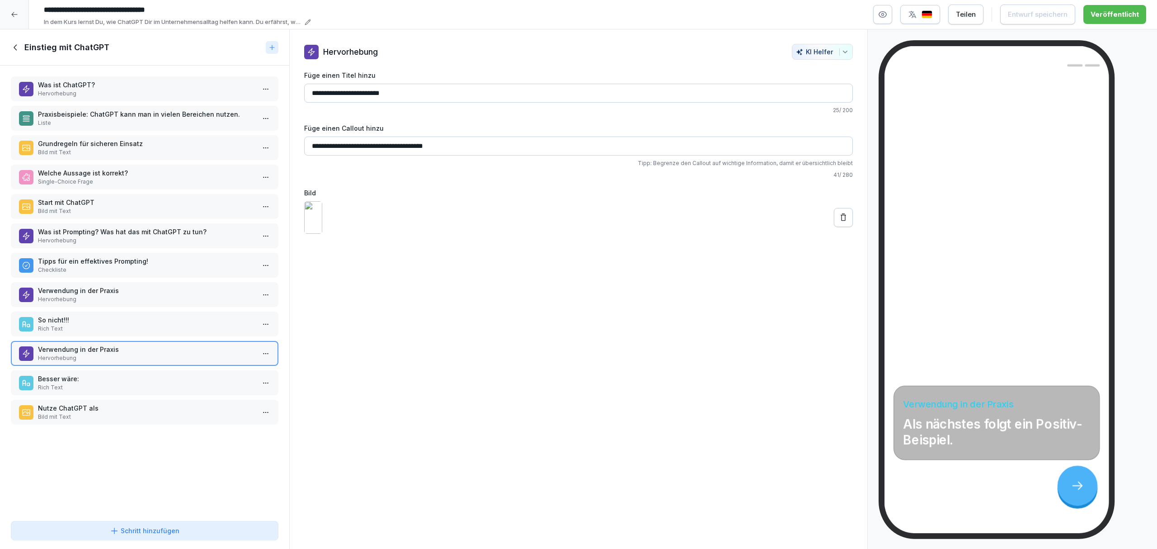
click at [149, 380] on p "Rich Text" at bounding box center [146, 387] width 217 height 8
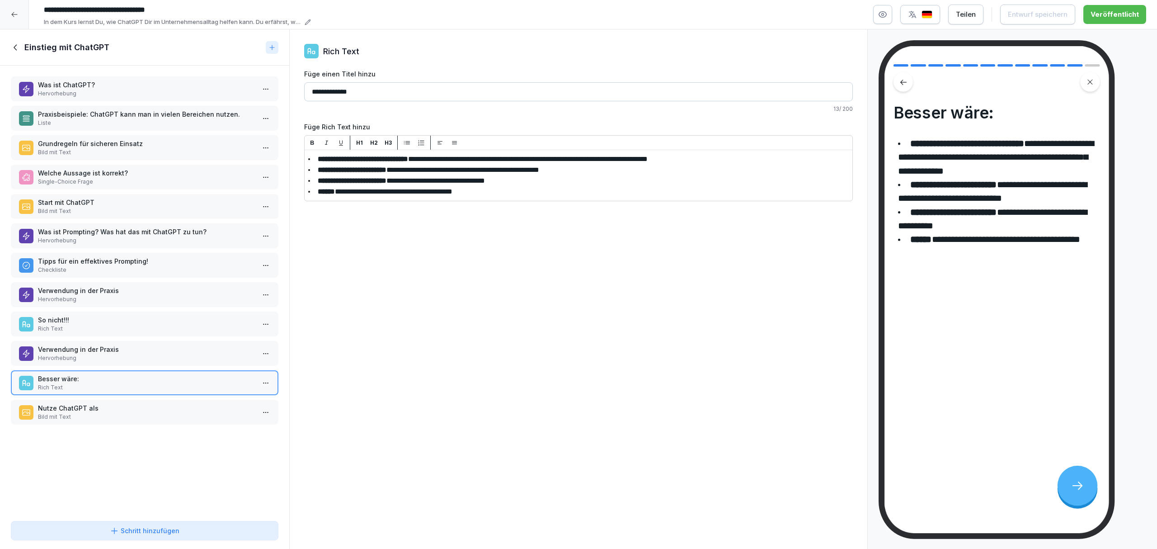
click at [154, 380] on div "Was ist ChatGPT? Hervorhebung Praxisbeispiele: ChatGPT kann man in vielen Berei…" at bounding box center [144, 292] width 289 height 452
click at [154, 380] on p "Nutze ChatGPT als" at bounding box center [146, 407] width 217 height 9
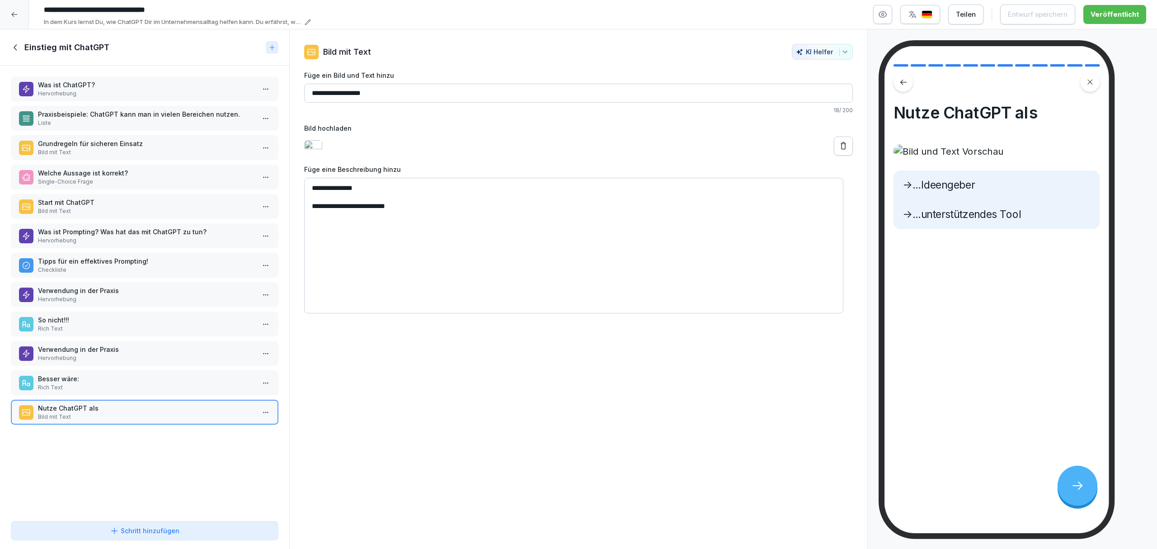
click at [374, 96] on input "**********" at bounding box center [578, 93] width 549 height 19
type input "**********"
click at [771, 15] on div "Entwurf speichern" at bounding box center [1022, 14] width 60 height 10
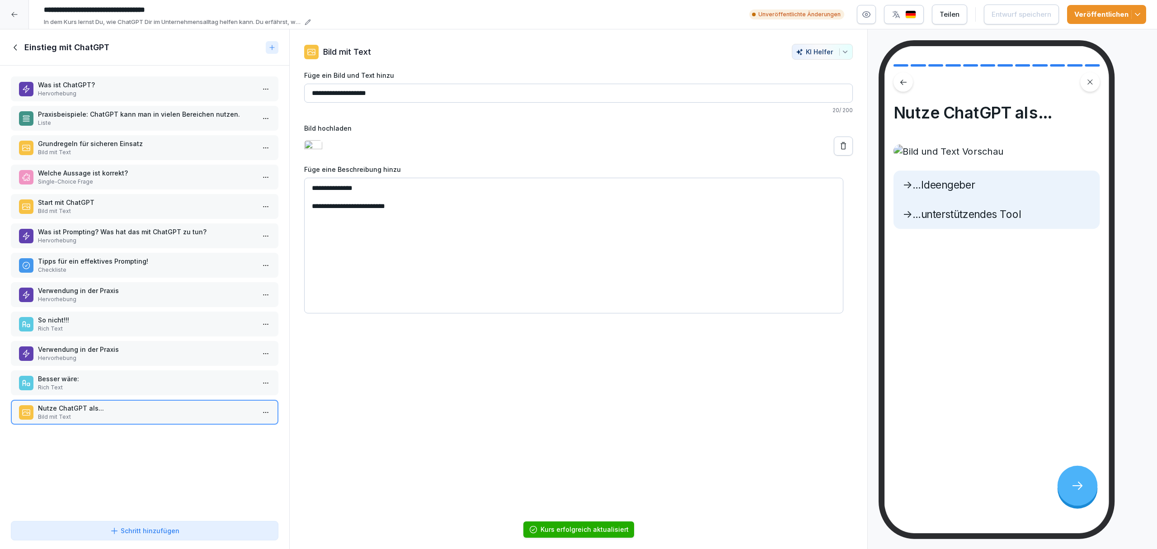
click at [97, 85] on p "Was ist ChatGPT?" at bounding box center [146, 84] width 217 height 9
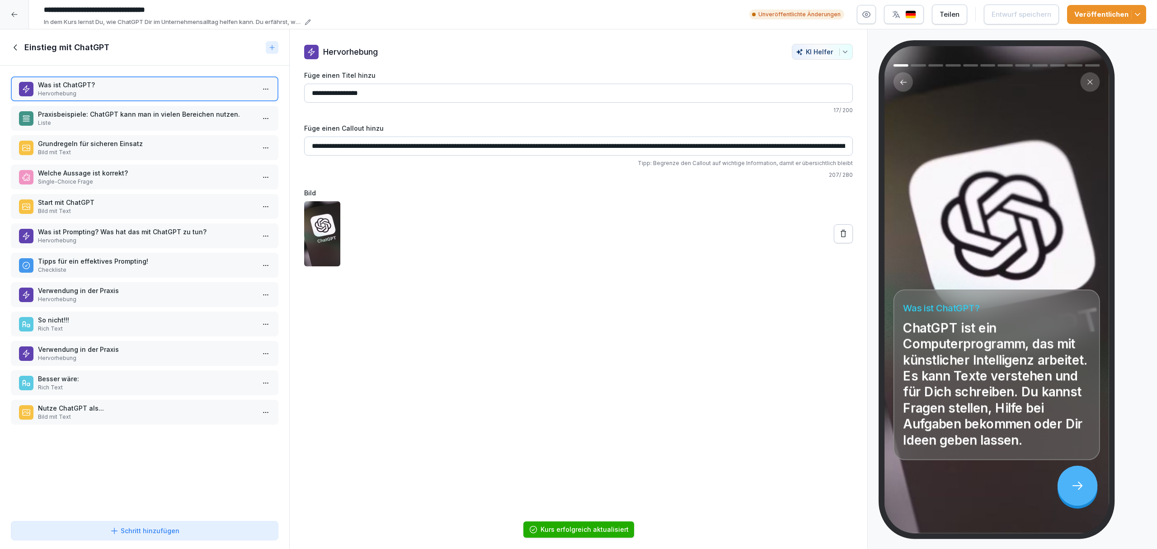
click at [99, 112] on p "Praxisbeispiele: ChatGPT kann man in vielen Bereichen nutzen." at bounding box center [146, 113] width 217 height 9
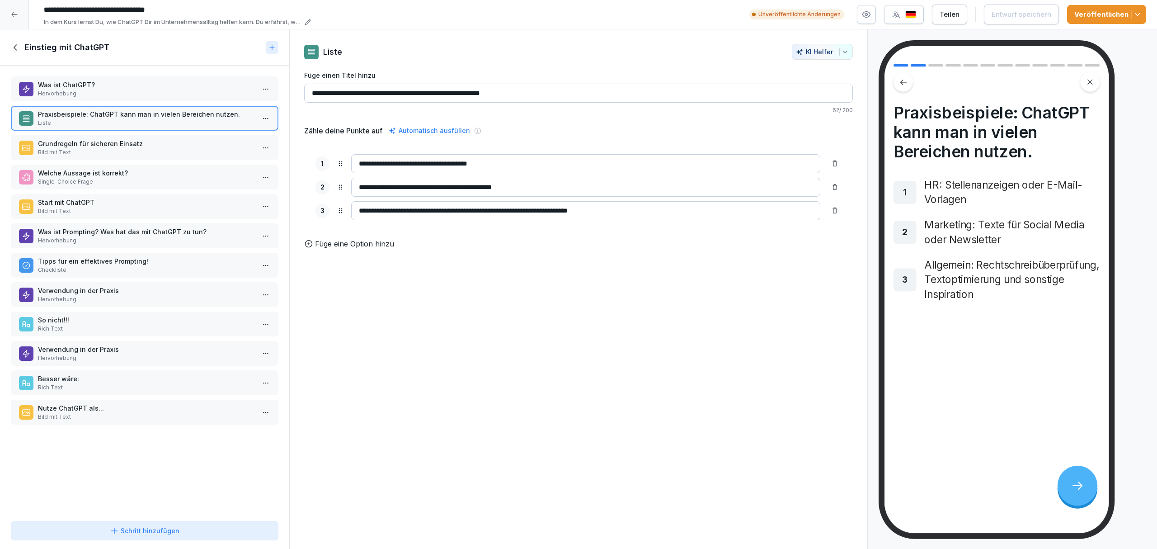
click at [149, 148] on p "Bild mit Text" at bounding box center [146, 152] width 217 height 8
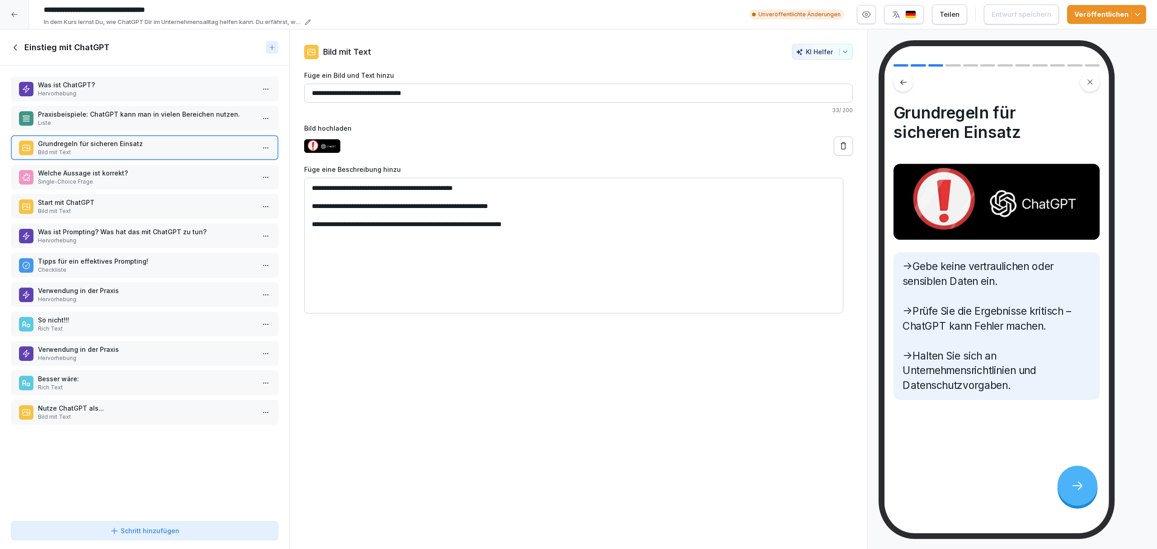
click at [147, 117] on p "Praxisbeispiele: ChatGPT kann man in vielen Bereichen nutzen." at bounding box center [146, 113] width 217 height 9
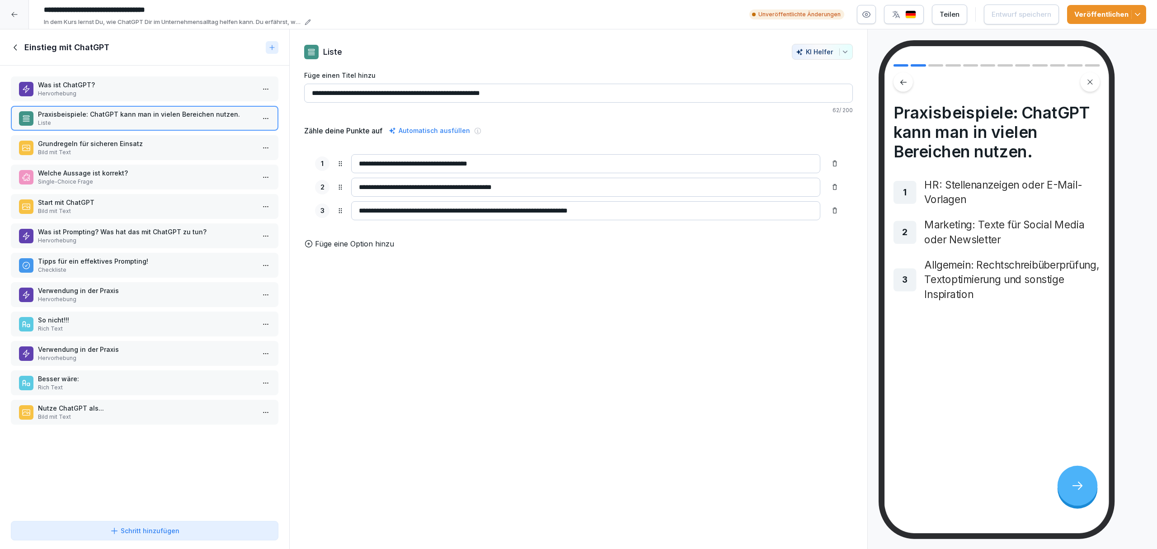
click at [145, 83] on p "Was ist ChatGPT?" at bounding box center [146, 84] width 217 height 9
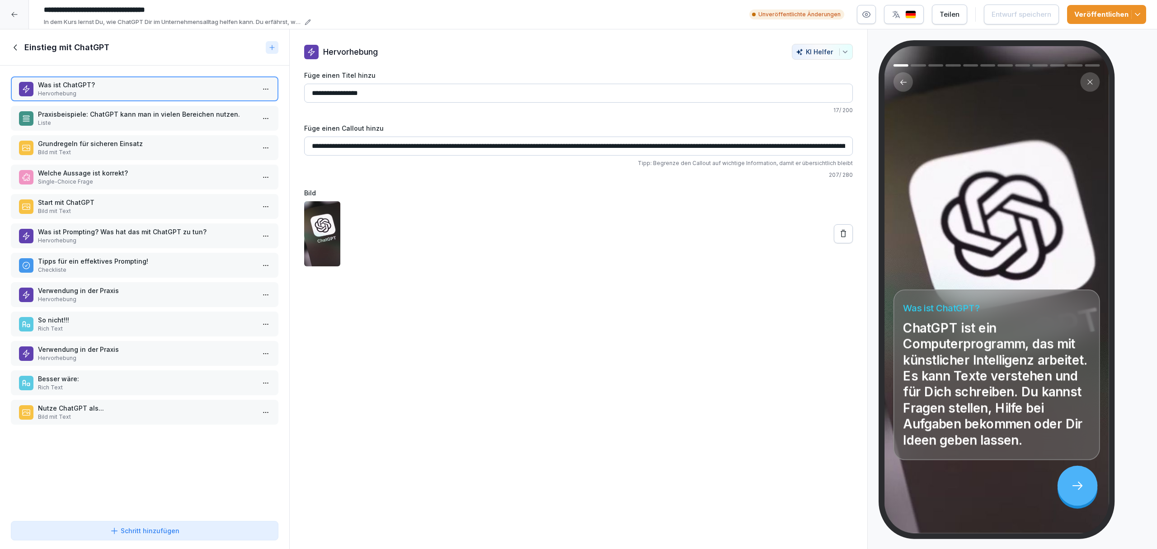
click at [261, 380] on button "Schritt hinzufügen" at bounding box center [145, 530] width 268 height 19
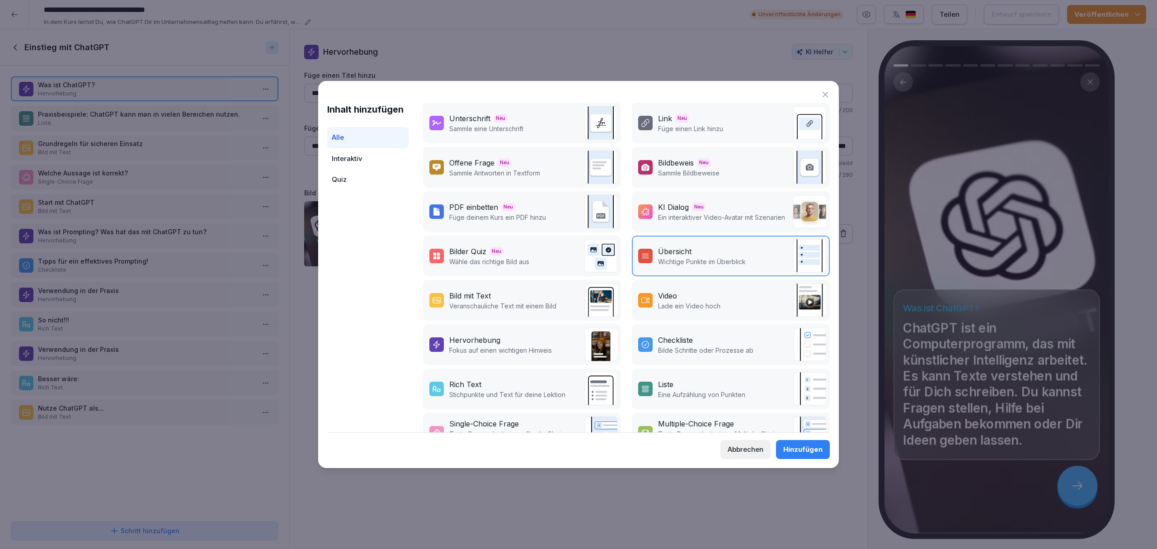
click at [484, 338] on div "Hervorhebung" at bounding box center [474, 340] width 51 height 11
click at [771, 380] on div "Hinzufügen" at bounding box center [802, 449] width 39 height 10
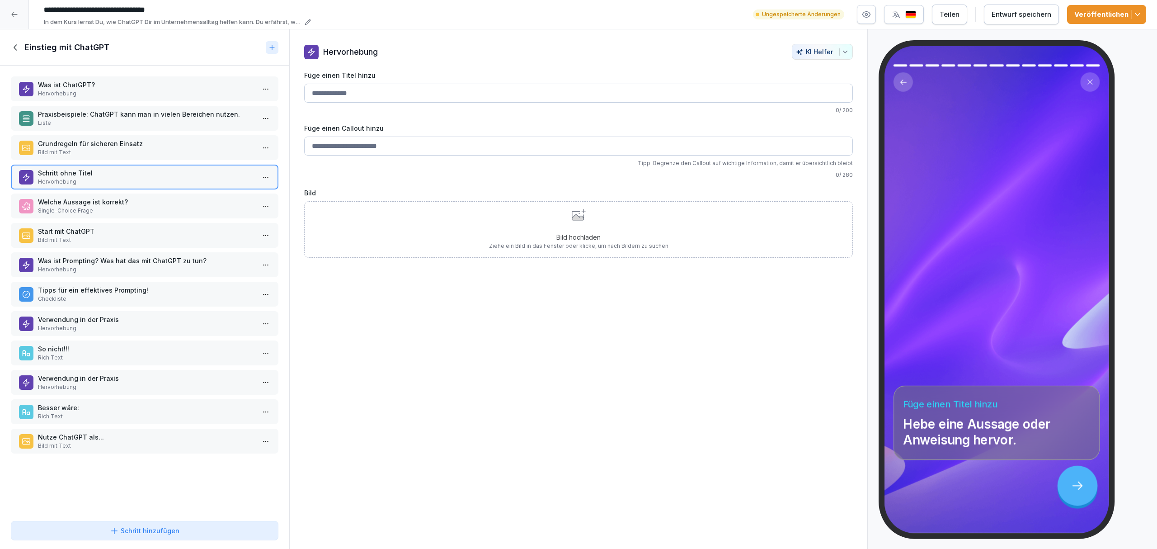
drag, startPoint x: 183, startPoint y: 440, endPoint x: 183, endPoint y: 176, distance: 264.5
click at [183, 178] on p "Hervorhebung" at bounding box center [146, 182] width 217 height 8
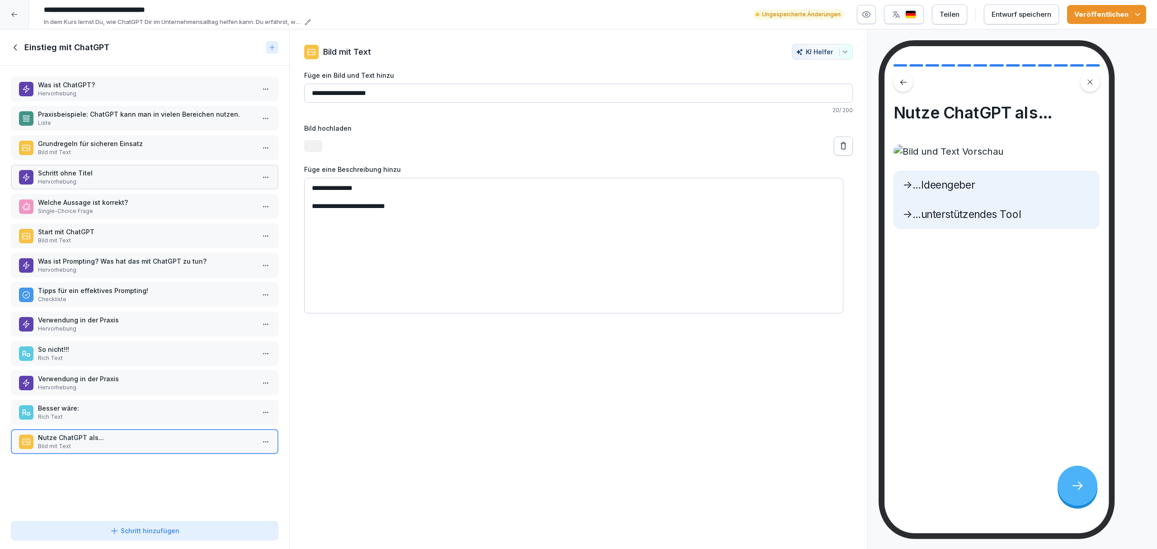
click at [174, 148] on p "Bild mit Text" at bounding box center [146, 152] width 217 height 8
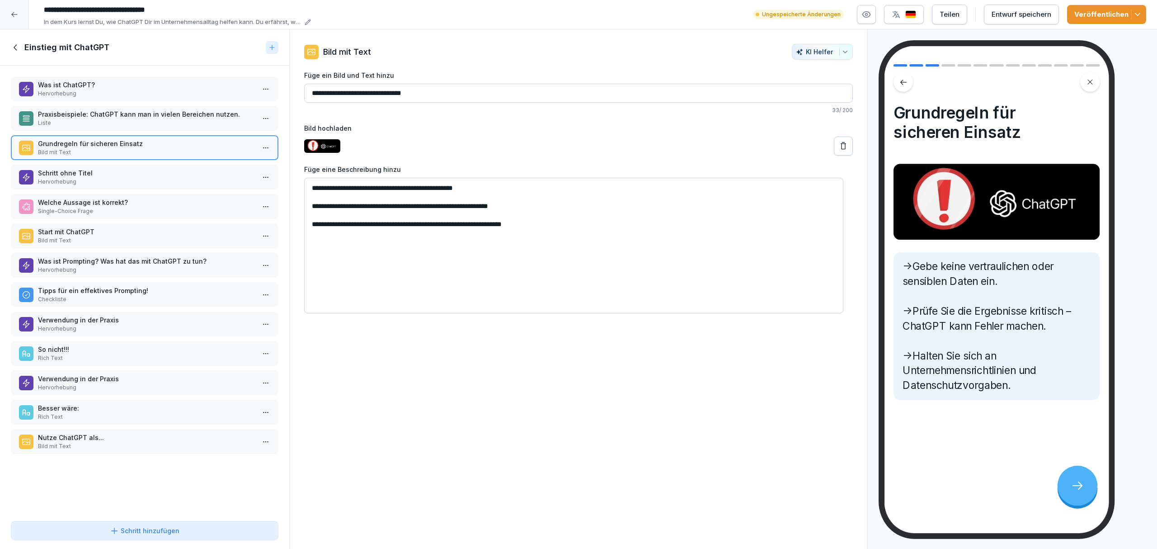
click at [175, 168] on p "Schritt ohne Titel" at bounding box center [146, 172] width 217 height 9
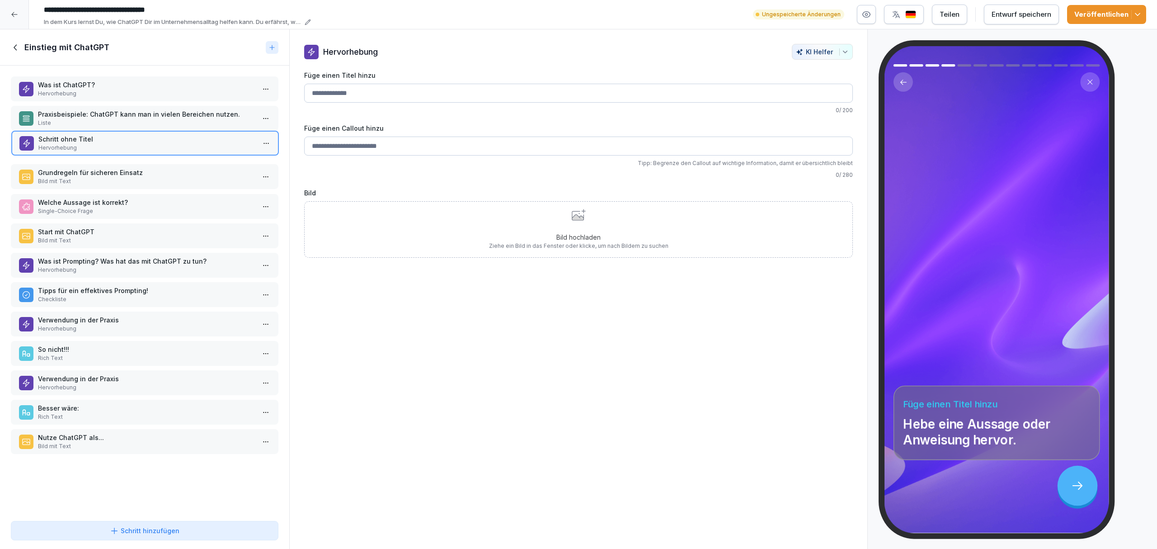
drag, startPoint x: 102, startPoint y: 183, endPoint x: 102, endPoint y: 147, distance: 35.7
click at [102, 147] on p "Hervorhebung" at bounding box center [146, 148] width 217 height 8
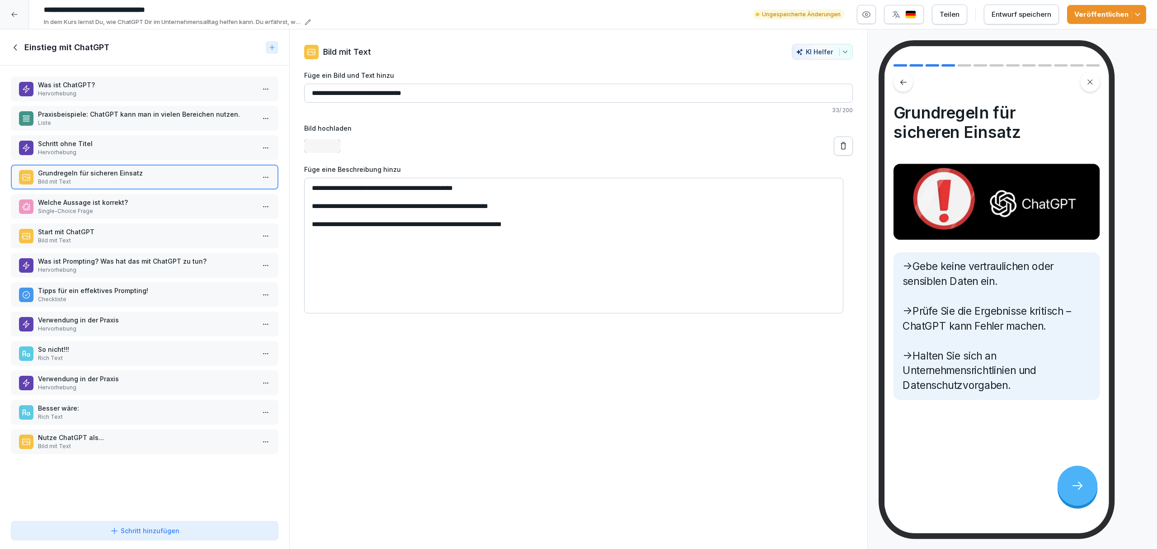
click at [99, 120] on p "Liste" at bounding box center [146, 123] width 217 height 8
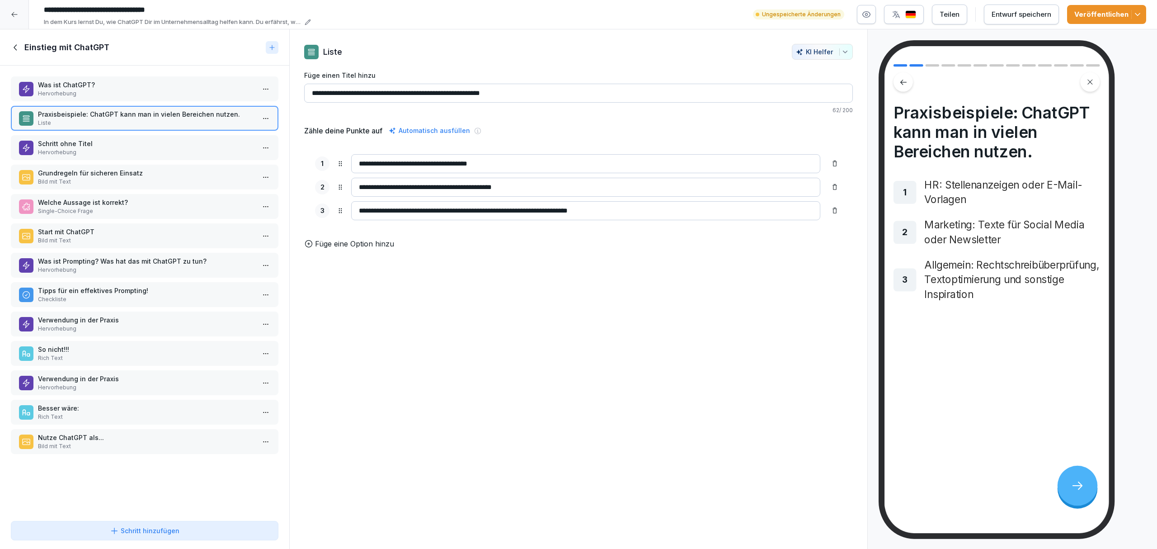
click at [111, 157] on div "Schritt ohne Titel Hervorhebung" at bounding box center [145, 147] width 268 height 25
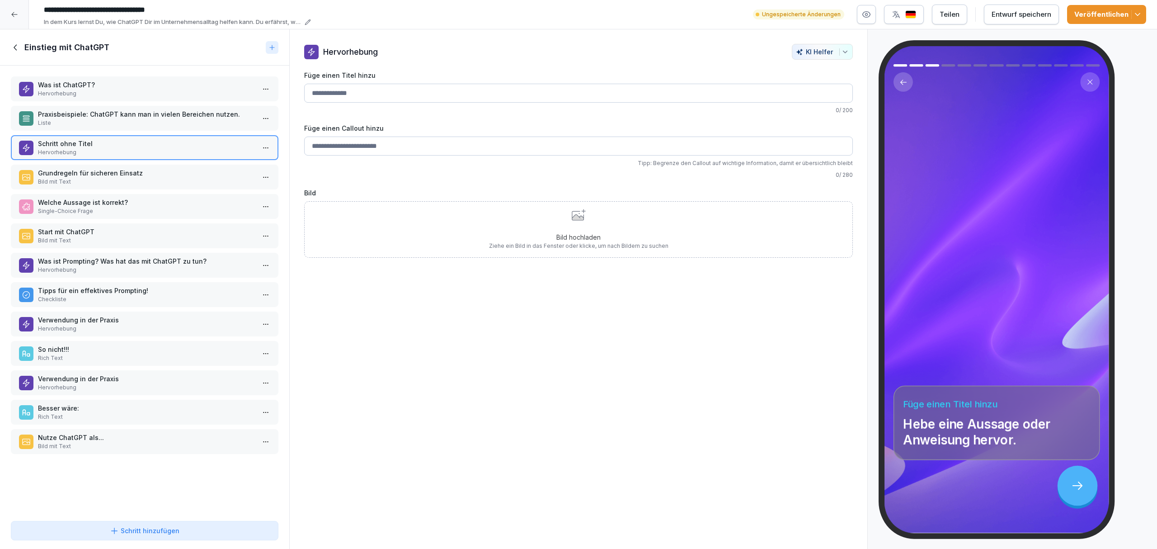
click at [458, 99] on input "Füge einen Titel hinzu" at bounding box center [578, 93] width 549 height 19
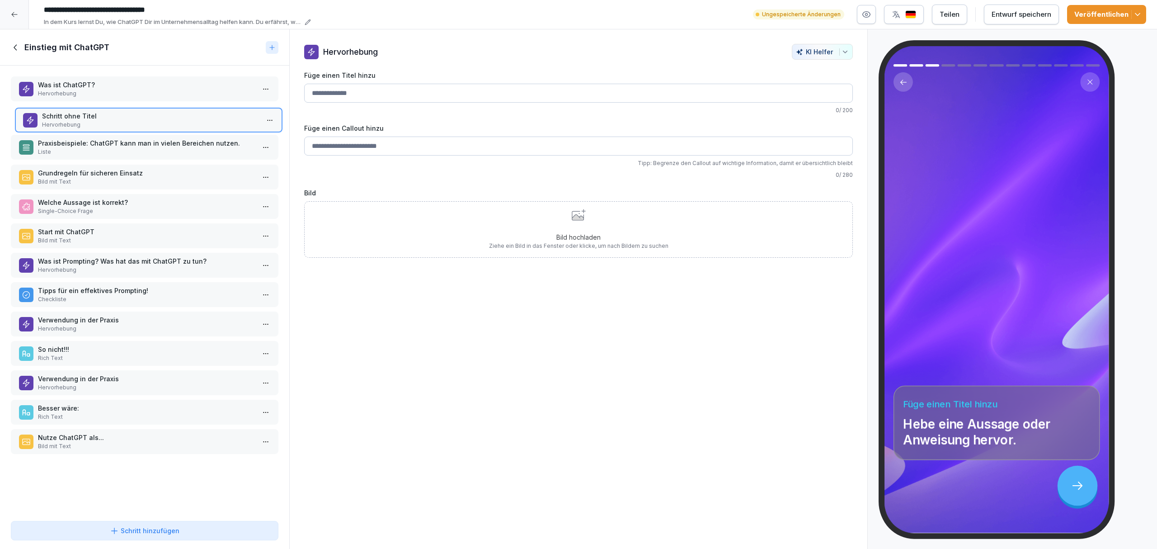
drag, startPoint x: 154, startPoint y: 147, endPoint x: 158, endPoint y: 119, distance: 27.9
click at [158, 121] on p "Hervorhebung" at bounding box center [150, 125] width 217 height 8
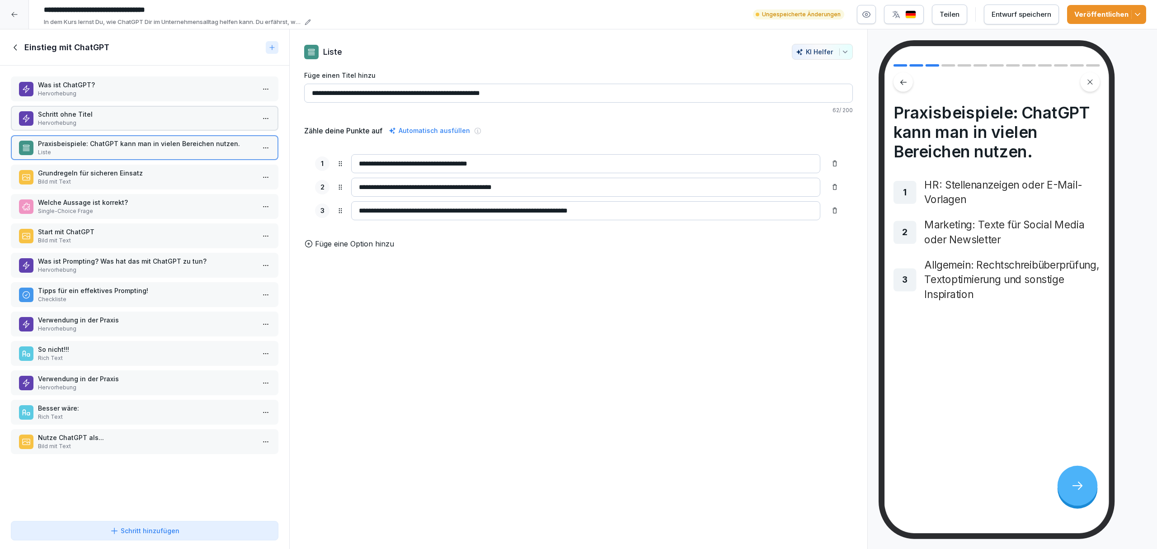
click at [158, 119] on p "Hervorhebung" at bounding box center [146, 123] width 217 height 8
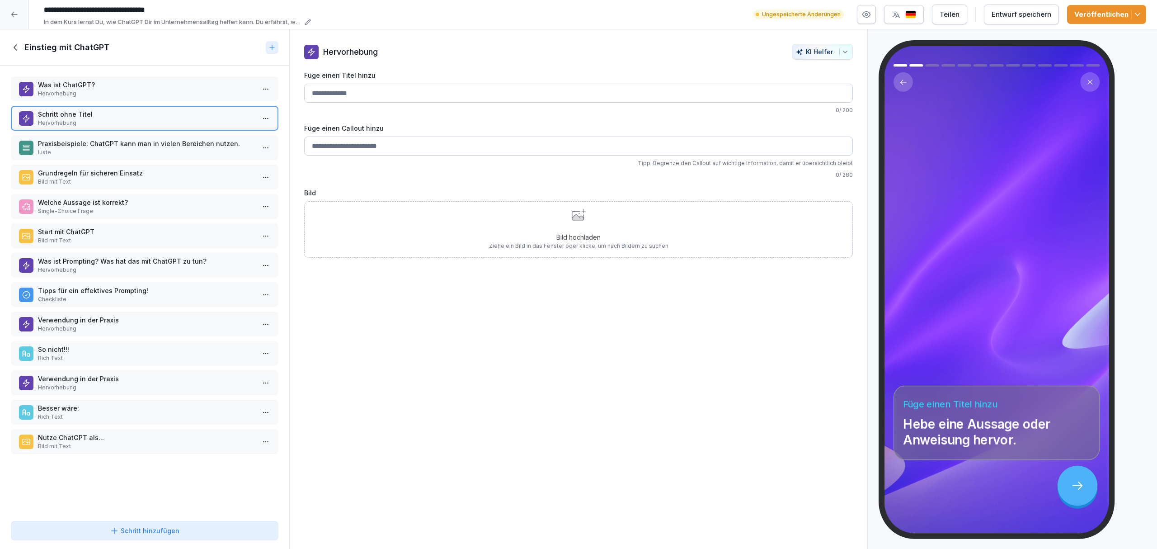
click at [321, 85] on input "Füge einen Titel hinzu" at bounding box center [578, 93] width 549 height 19
type input "**********"
click at [550, 147] on input "Füge einen Callout hinzu" at bounding box center [578, 146] width 549 height 19
paste input "**********"
drag, startPoint x: 368, startPoint y: 147, endPoint x: 293, endPoint y: 151, distance: 75.1
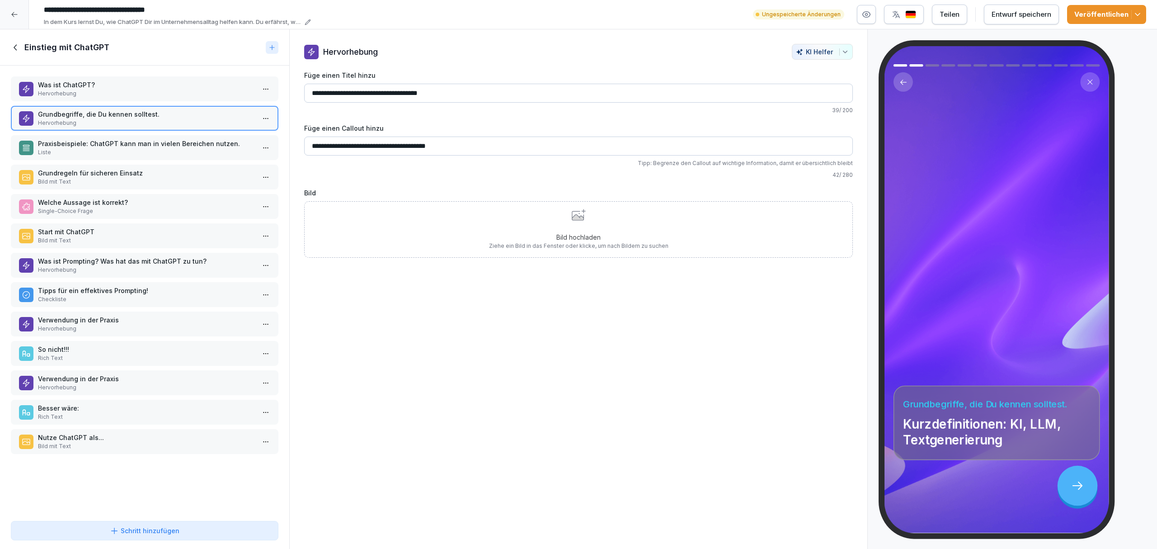
click at [293, 151] on div "**********" at bounding box center [579, 151] width 578 height 214
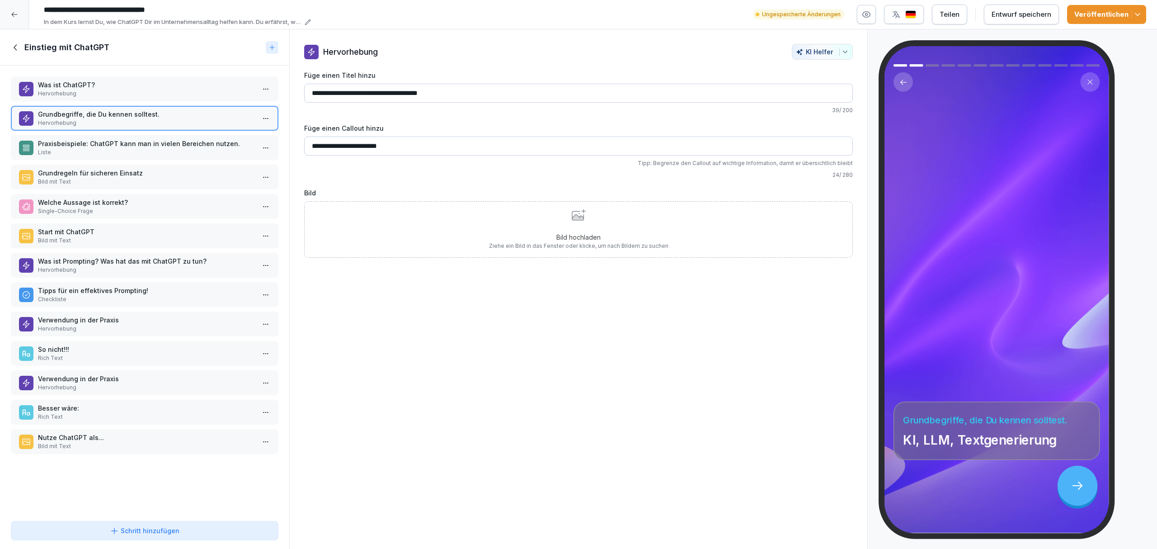
type input "**********"
click at [771, 15] on div "Entwurf speichern" at bounding box center [1022, 14] width 60 height 10
click at [235, 380] on div "Schritt hinzufügen" at bounding box center [145, 530] width 252 height 9
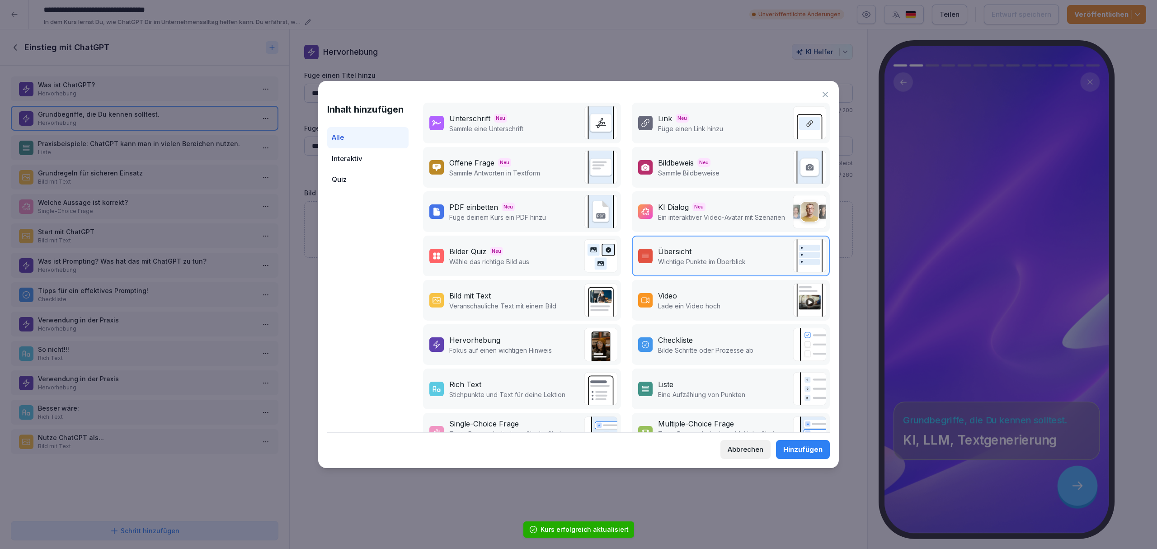
click at [516, 313] on div "Bild mit Text Veranschauliche Text mit einem Bild" at bounding box center [522, 300] width 198 height 41
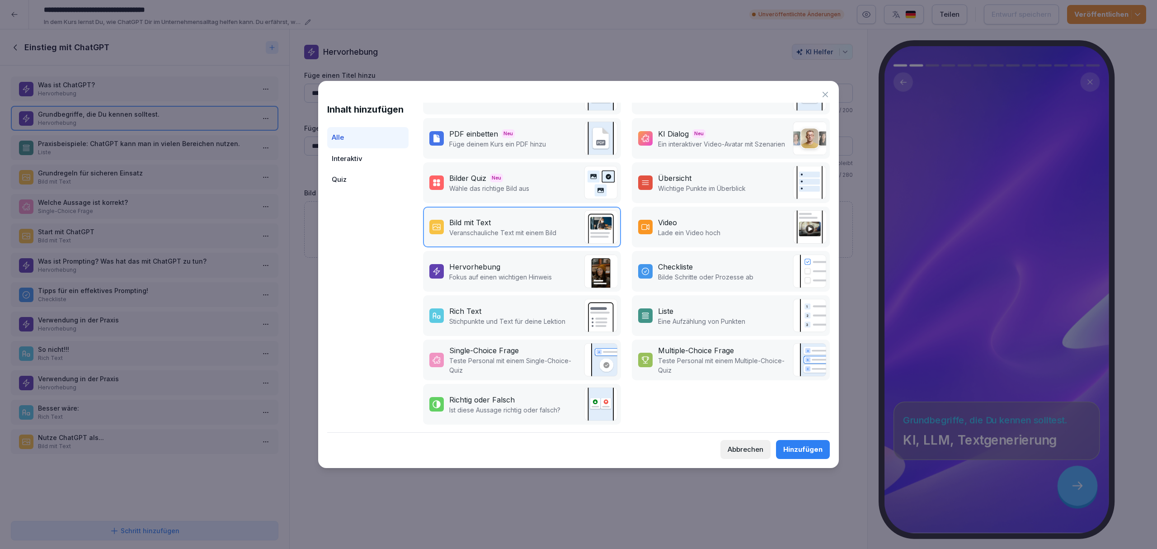
scroll to position [76, 0]
click at [489, 307] on div "Rich Text" at bounding box center [507, 311] width 116 height 11
click at [556, 258] on div "Hervorhebung Fokus auf einen wichtigen Hinweis" at bounding box center [522, 271] width 198 height 41
click at [771, 380] on div "Hinzufügen" at bounding box center [802, 449] width 39 height 10
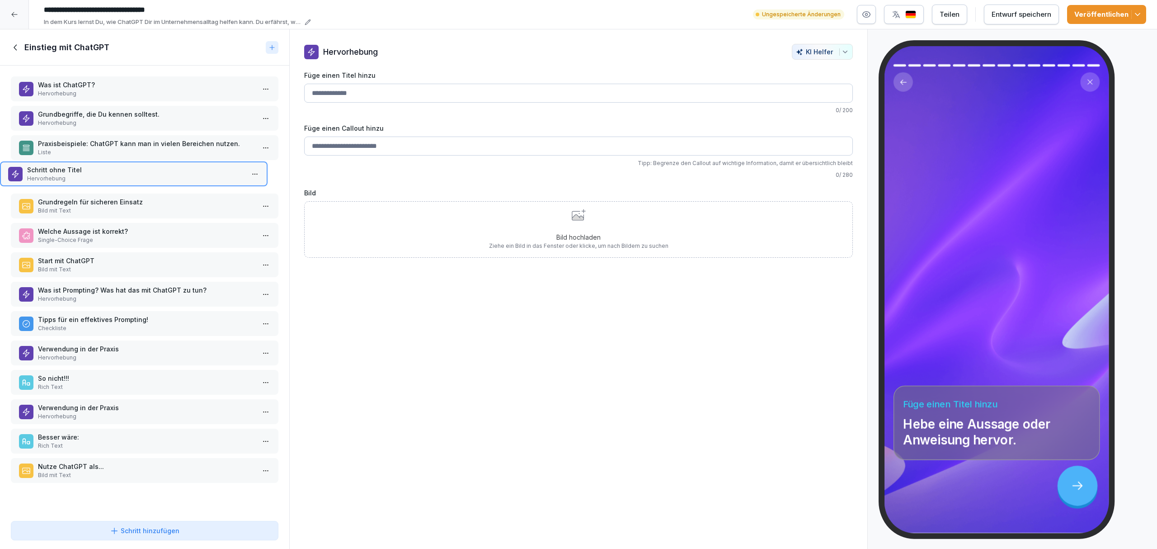
drag, startPoint x: 207, startPoint y: 459, endPoint x: 187, endPoint y: 162, distance: 298.1
click at [187, 165] on p "Schritt ohne Titel" at bounding box center [135, 169] width 217 height 9
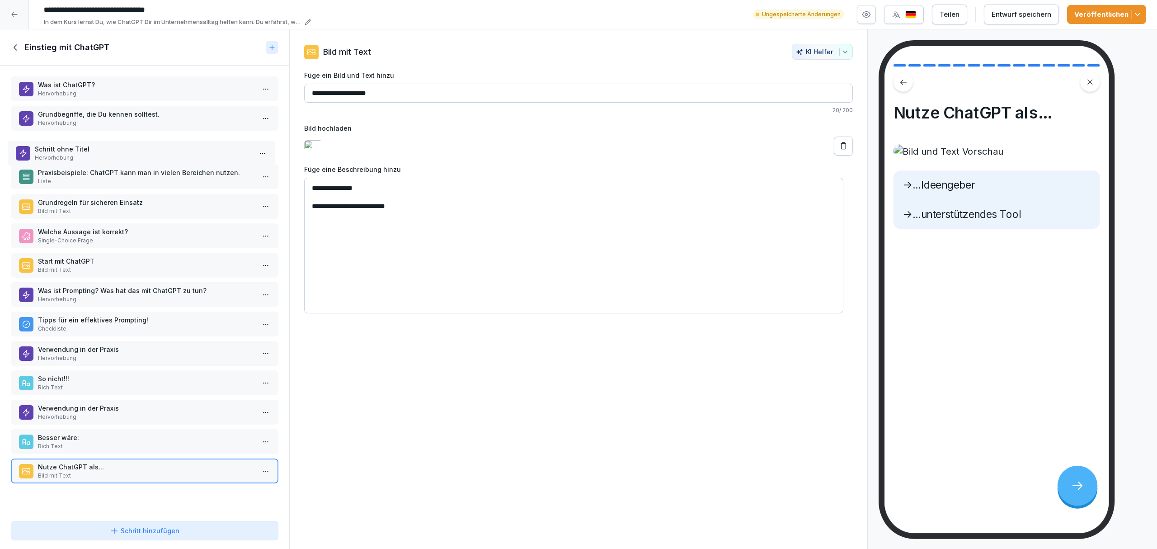
drag, startPoint x: 183, startPoint y: 172, endPoint x: 180, endPoint y: 148, distance: 24.2
click at [180, 148] on p "Schritt ohne Titel" at bounding box center [143, 148] width 217 height 9
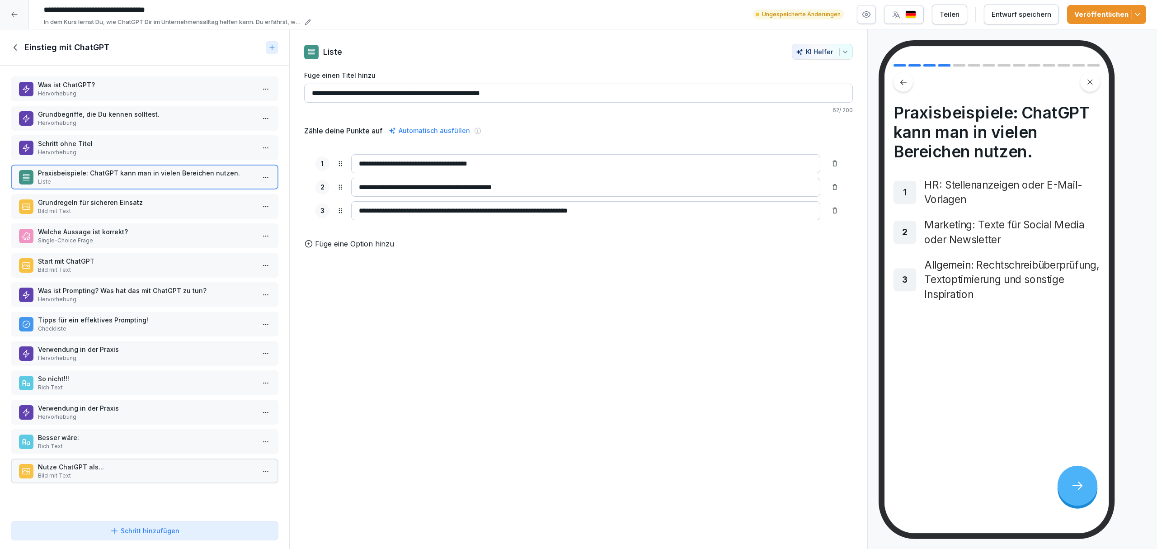
click at [177, 144] on p "Schritt ohne Titel" at bounding box center [146, 143] width 217 height 9
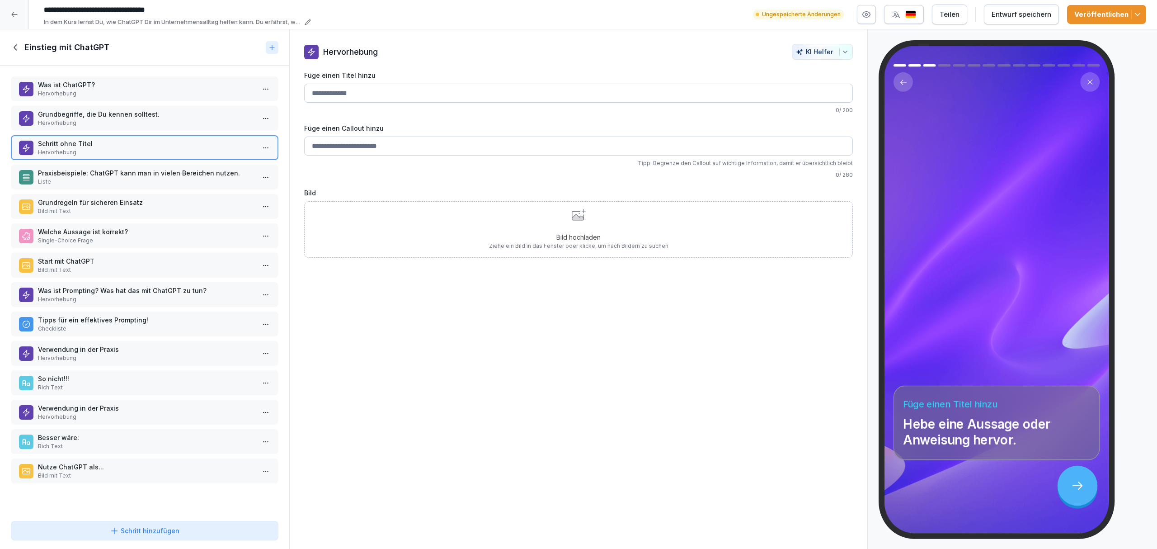
click at [330, 96] on input "Füge einen Titel hinzu" at bounding box center [578, 93] width 549 height 19
drag, startPoint x: 334, startPoint y: 102, endPoint x: 303, endPoint y: 100, distance: 30.8
click at [303, 100] on div "Hervorhebung KI Helfer Füge einen Titel hinzu ** 2 / 200 Füge einen Callout hin…" at bounding box center [579, 151] width 578 height 214
type input "**********"
click at [431, 148] on input "Füge einen Callout hinzu" at bounding box center [578, 146] width 549 height 19
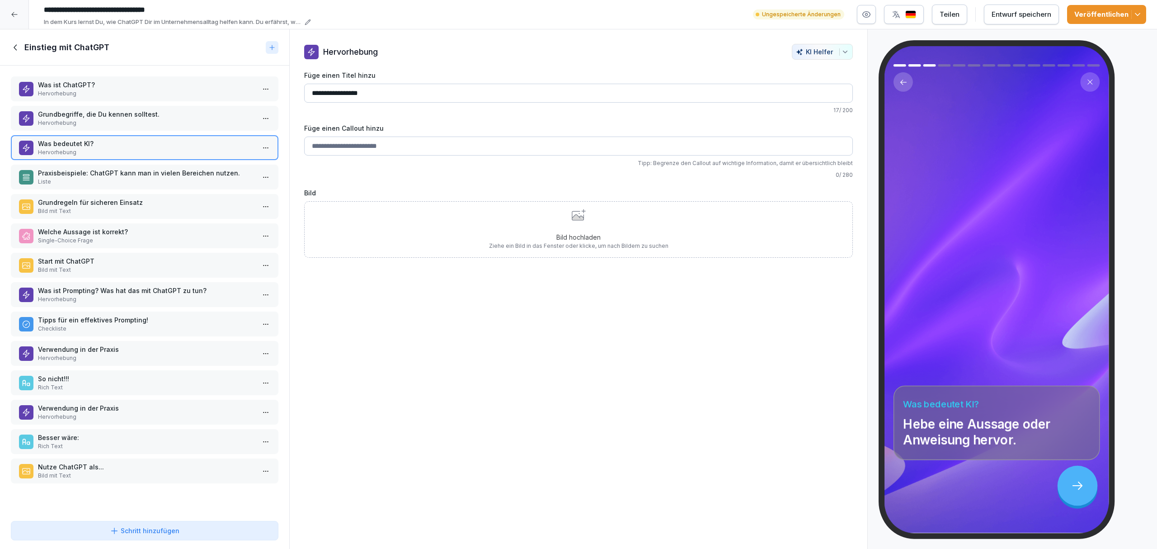
paste input "**********"
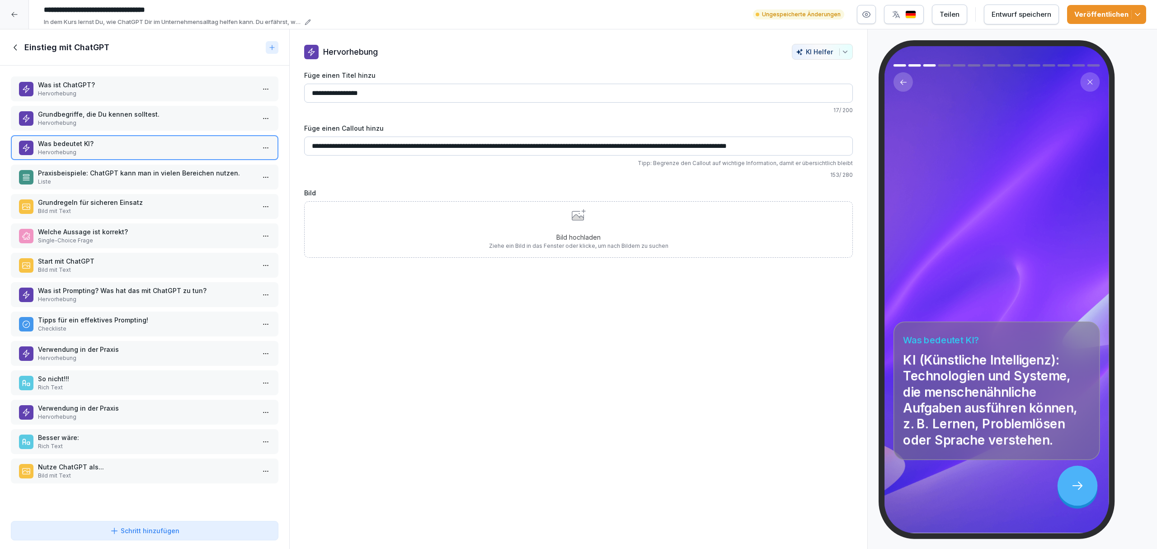
type input "**********"
click at [203, 380] on div "Schritt hinzufügen" at bounding box center [145, 530] width 252 height 9
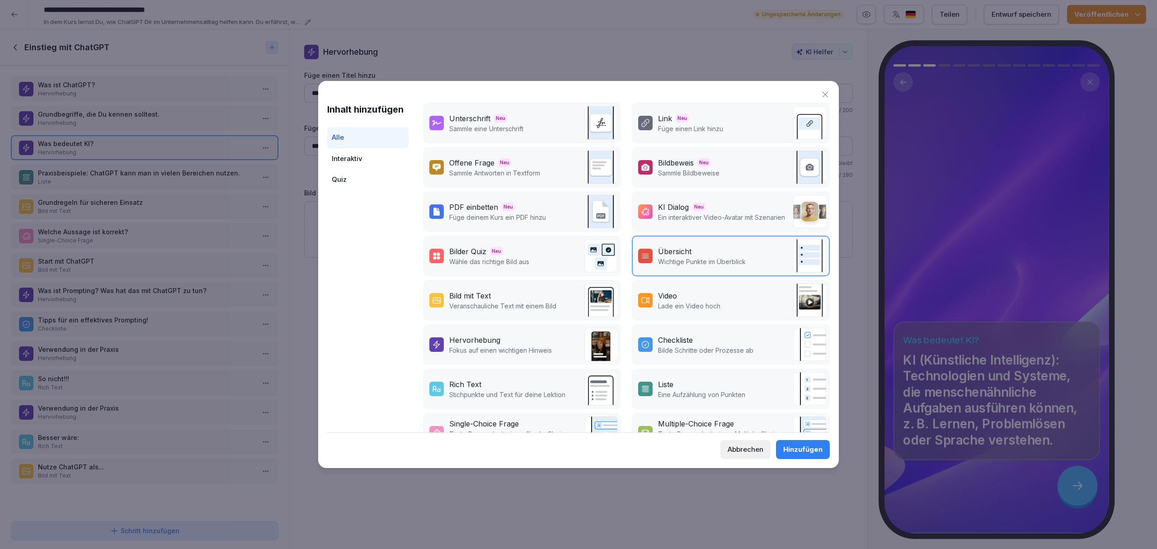
click at [537, 345] on p "Fokus auf einen wichtigen Hinweis" at bounding box center [500, 349] width 103 height 9
click at [771, 380] on div "Hinzufügen" at bounding box center [802, 449] width 39 height 10
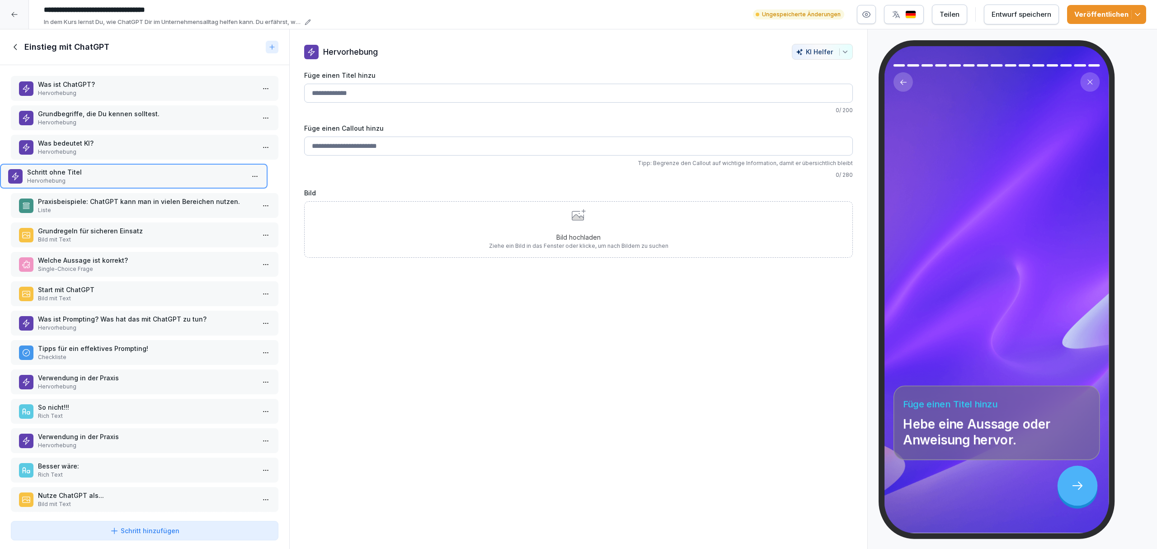
drag, startPoint x: 239, startPoint y: 488, endPoint x: 195, endPoint y: 166, distance: 324.8
click at [195, 167] on p "Schritt ohne Titel" at bounding box center [135, 171] width 217 height 9
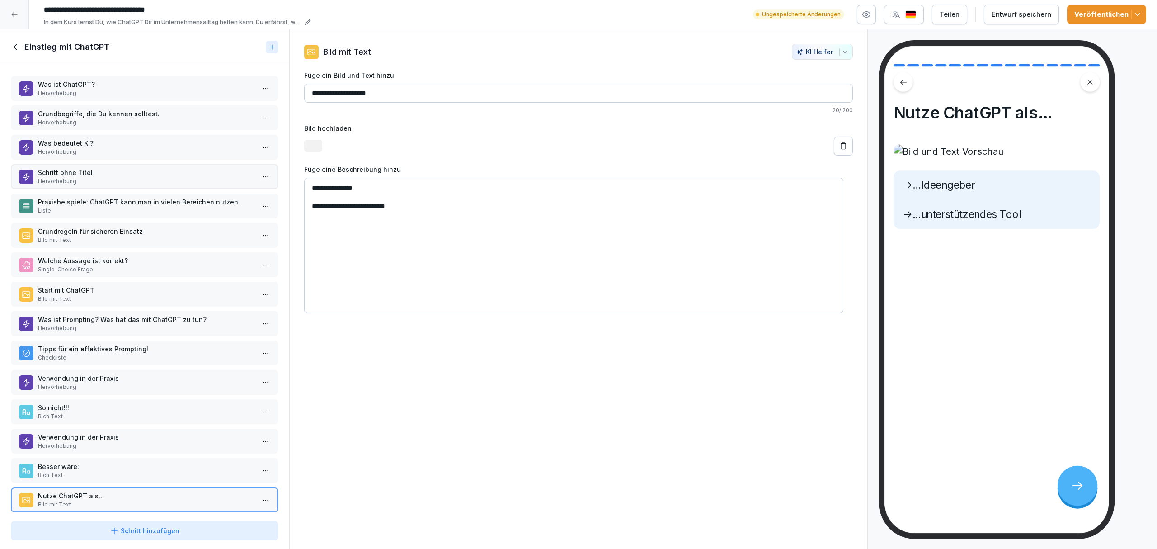
click at [190, 168] on p "Schritt ohne Titel" at bounding box center [146, 172] width 217 height 9
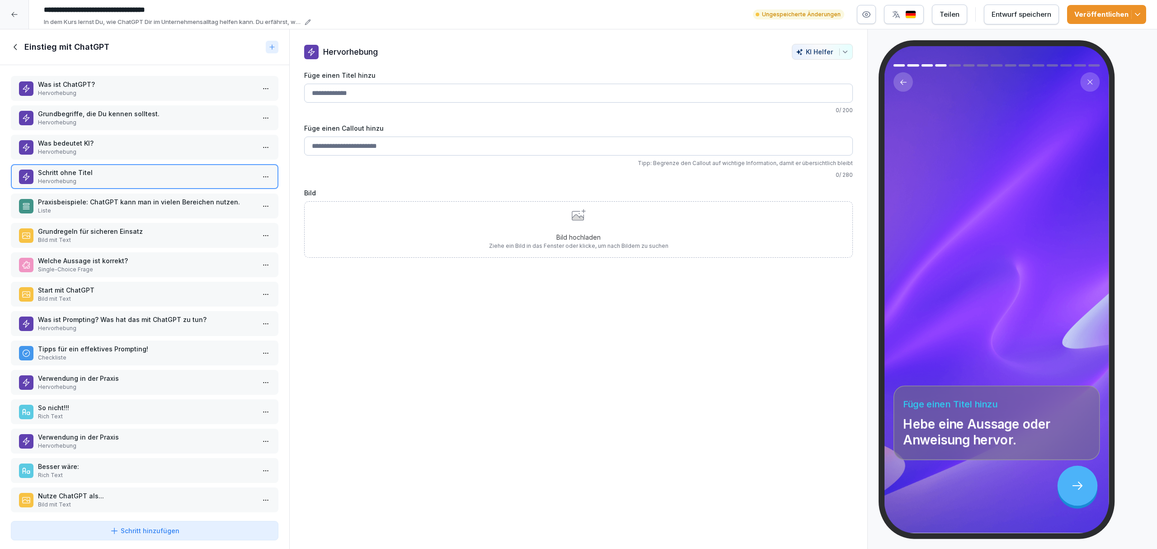
click at [344, 100] on input "Füge einen Titel hinzu" at bounding box center [578, 93] width 549 height 19
type input "**********"
click at [375, 146] on input "Füge einen Callout hinzu" at bounding box center [578, 146] width 549 height 19
paste input "**********"
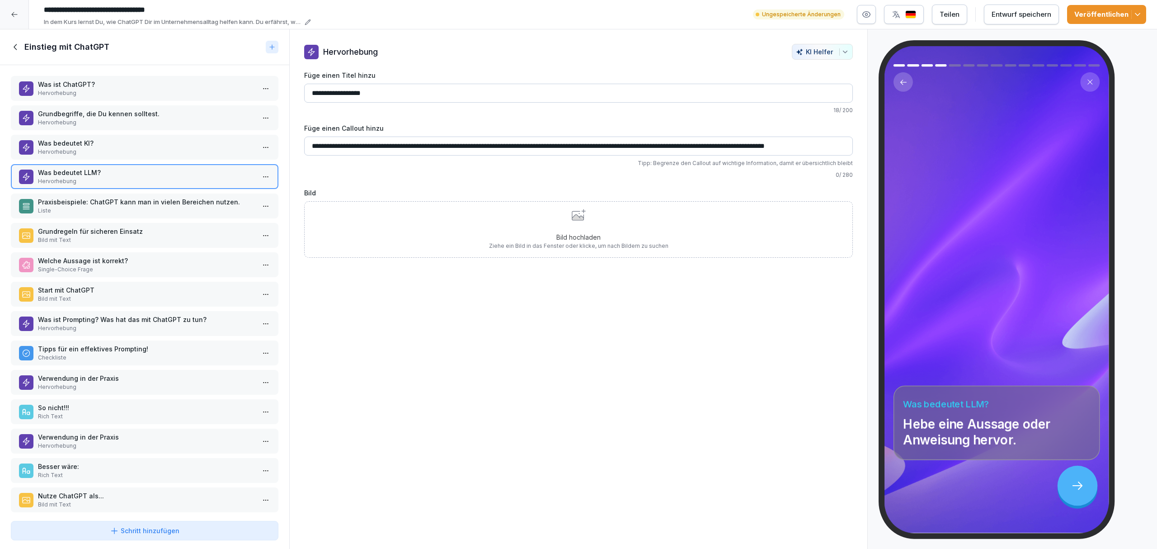
scroll to position [0, 38]
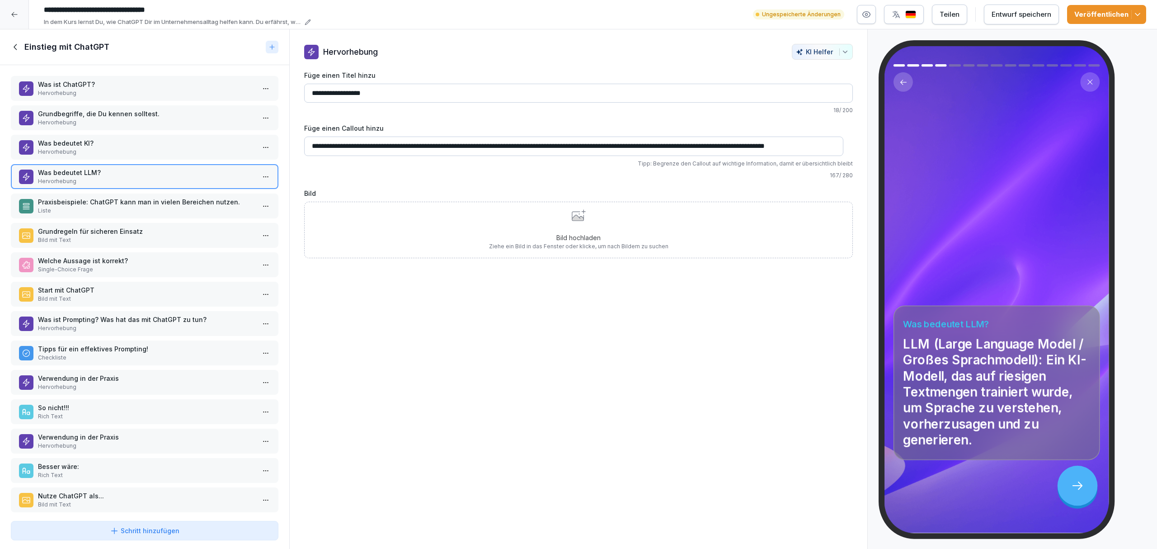
type input "**********"
click at [771, 17] on div "Entwurf speichern" at bounding box center [1022, 14] width 60 height 10
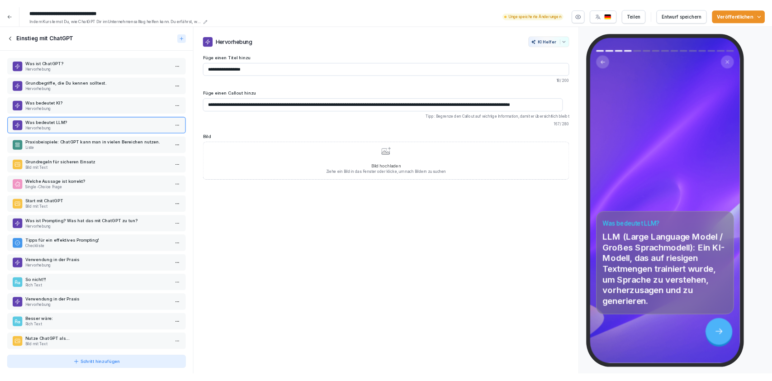
scroll to position [0, 0]
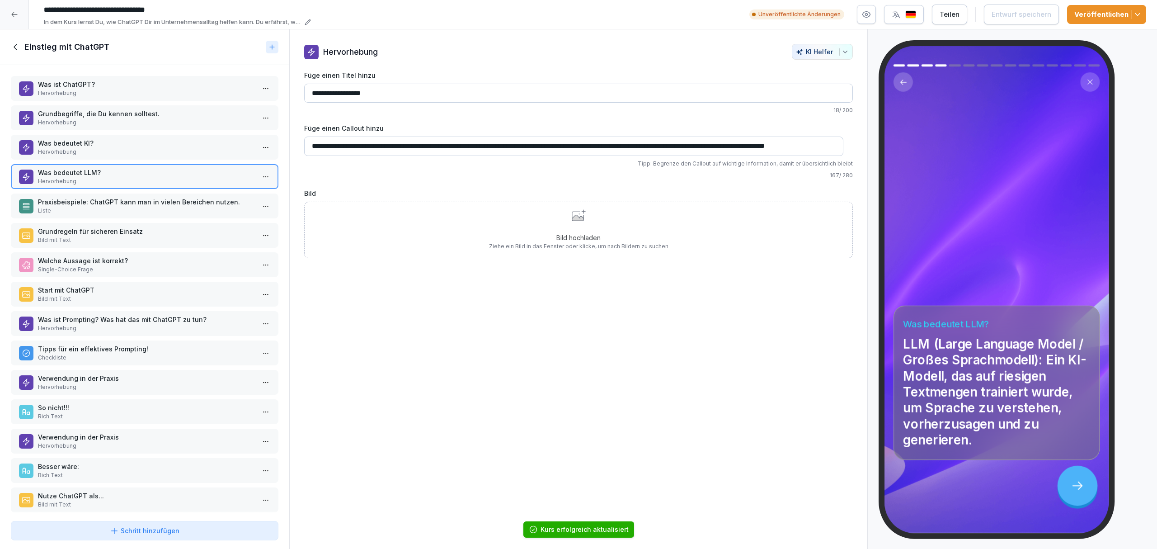
click at [248, 380] on div "Schritt hinzufügen" at bounding box center [144, 533] width 289 height 32
click at [248, 380] on button "Schritt hinzufügen" at bounding box center [145, 530] width 268 height 19
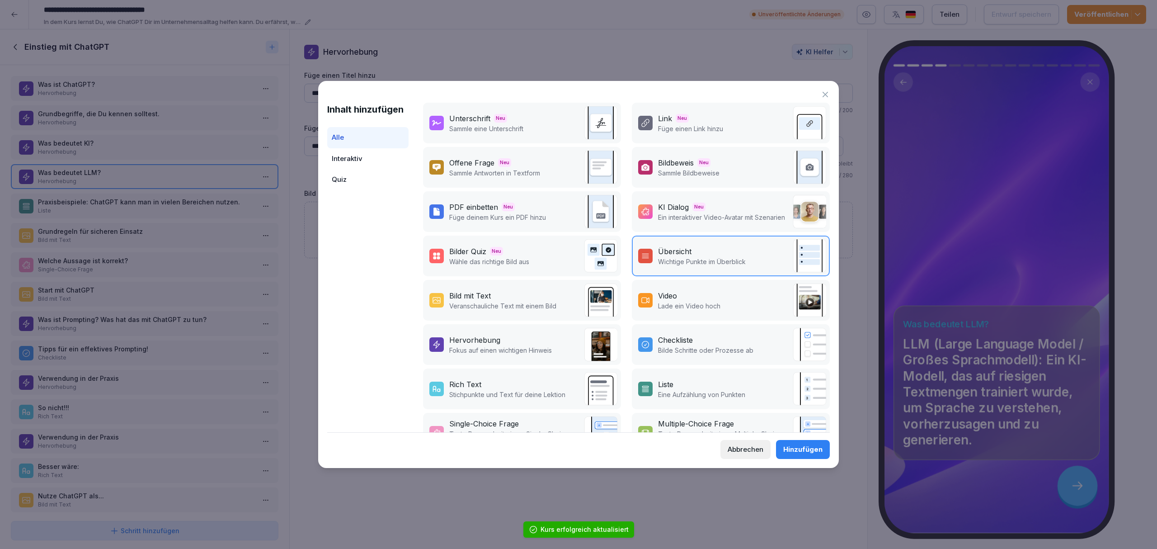
click at [560, 337] on div "Hervorhebung Fokus auf einen wichtigen Hinweis" at bounding box center [522, 344] width 198 height 41
click at [771, 380] on div "Hinzufügen" at bounding box center [802, 449] width 39 height 10
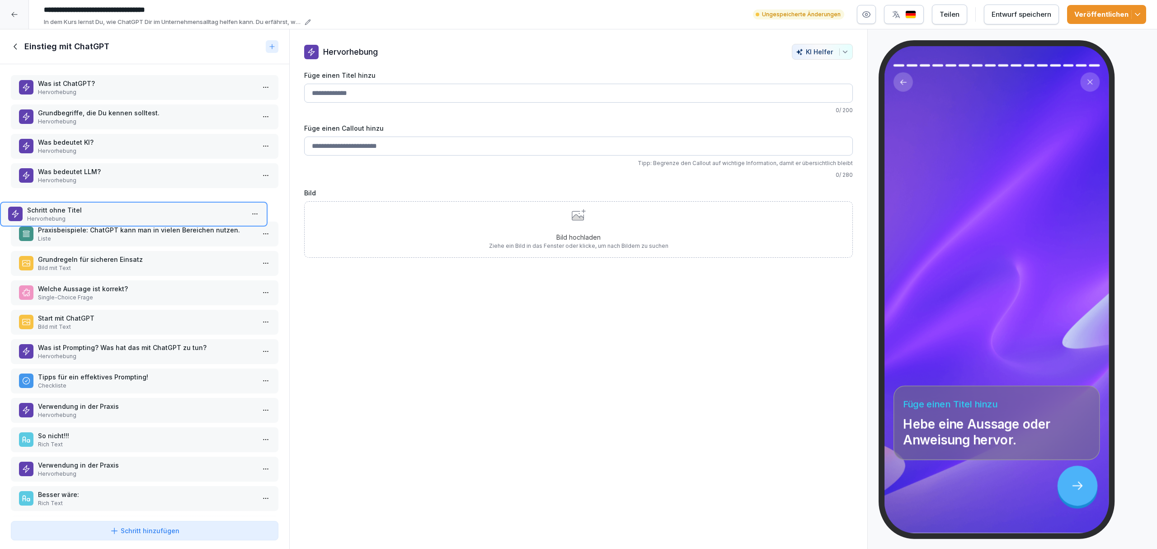
drag, startPoint x: 207, startPoint y: 507, endPoint x: 195, endPoint y: 193, distance: 314.4
click at [195, 202] on div "Schritt ohne Titel Hervorhebung" at bounding box center [134, 214] width 268 height 25
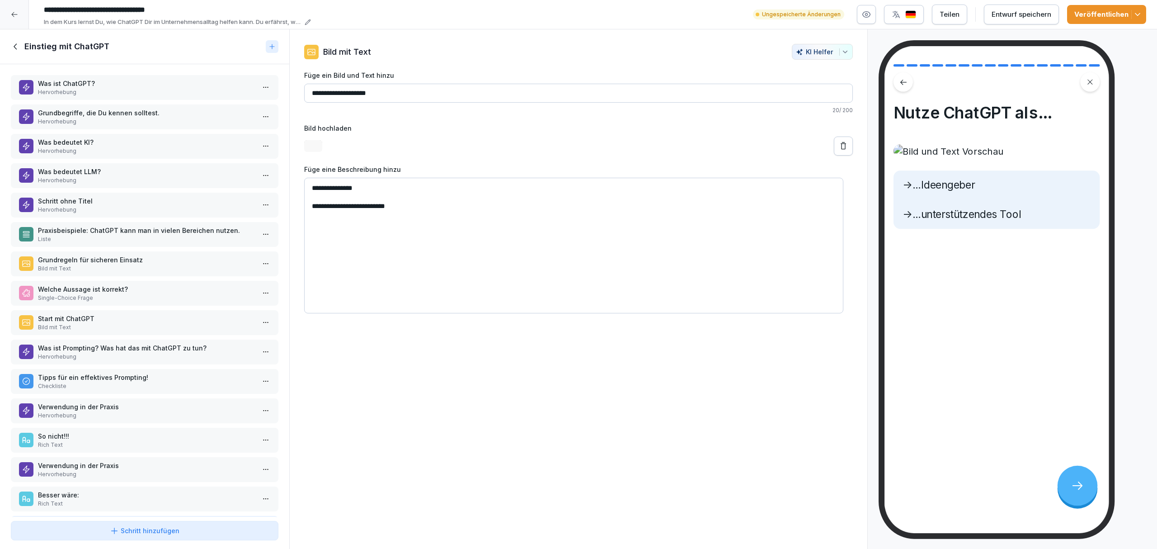
click at [198, 185] on div "Was bedeutet LLM? Hervorhebung" at bounding box center [145, 175] width 268 height 25
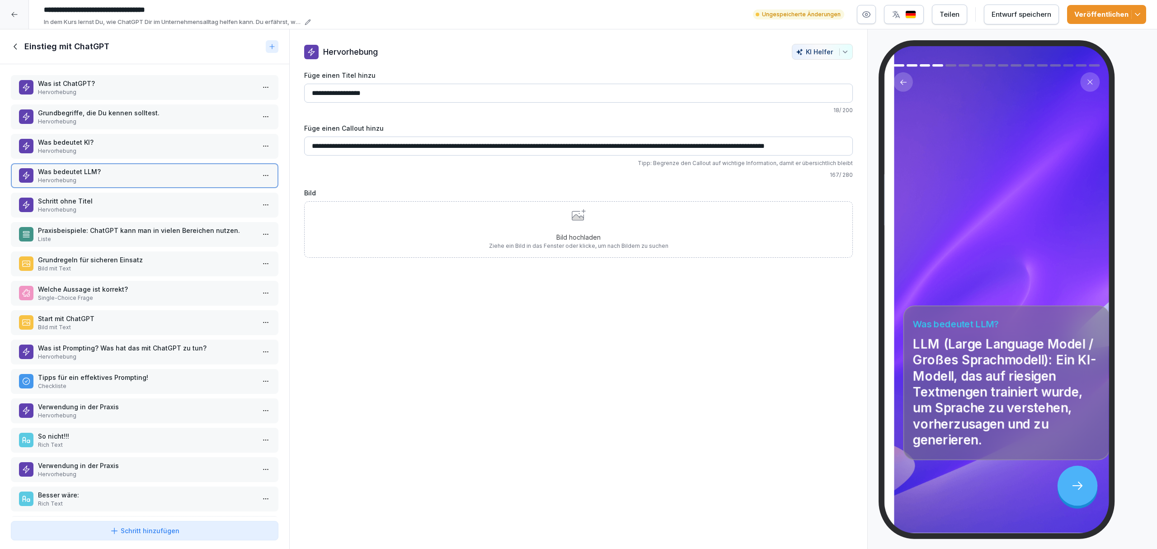
click at [198, 199] on p "Schritt ohne Titel" at bounding box center [146, 200] width 217 height 9
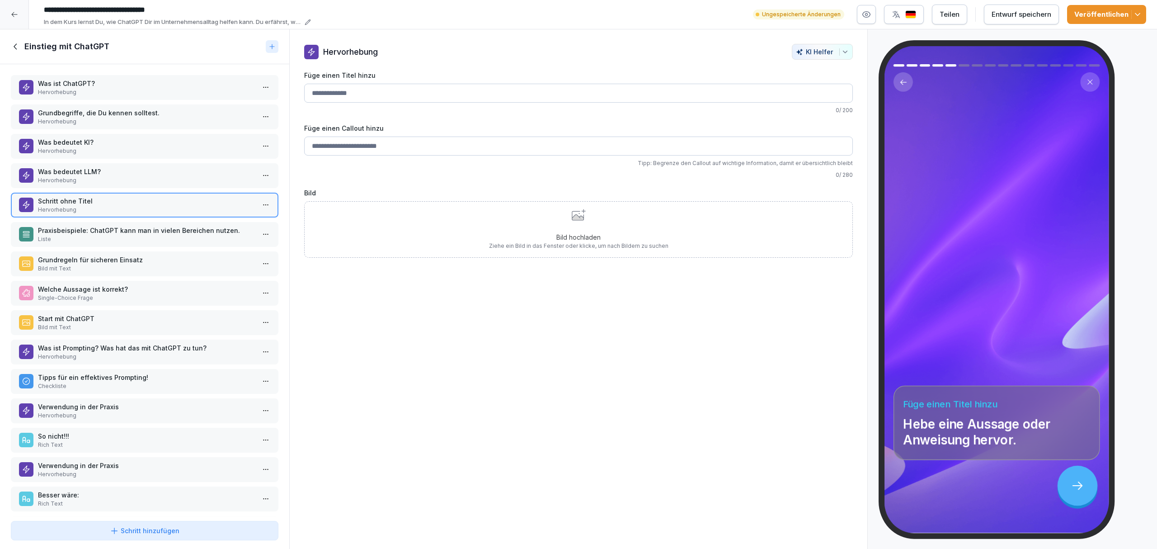
click at [330, 147] on input "Füge einen Callout hinzu" at bounding box center [578, 146] width 549 height 19
click at [334, 93] on input "Füge einen Titel hinzu" at bounding box center [578, 93] width 549 height 19
type input "*"
drag, startPoint x: 421, startPoint y: 93, endPoint x: 360, endPoint y: 87, distance: 61.4
click at [360, 87] on input "**********" at bounding box center [578, 93] width 549 height 19
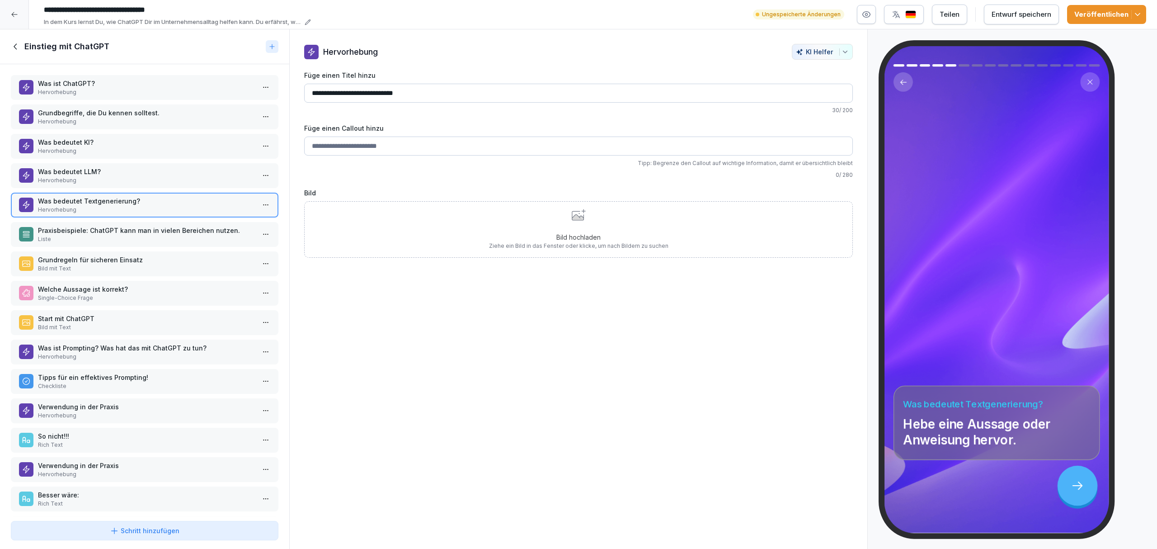
type input "**********"
click at [771, 21] on button "Entwurf speichern" at bounding box center [1021, 15] width 75 height 20
click at [354, 152] on input "Füge einen Callout hinzu" at bounding box center [578, 146] width 549 height 19
paste input "**********"
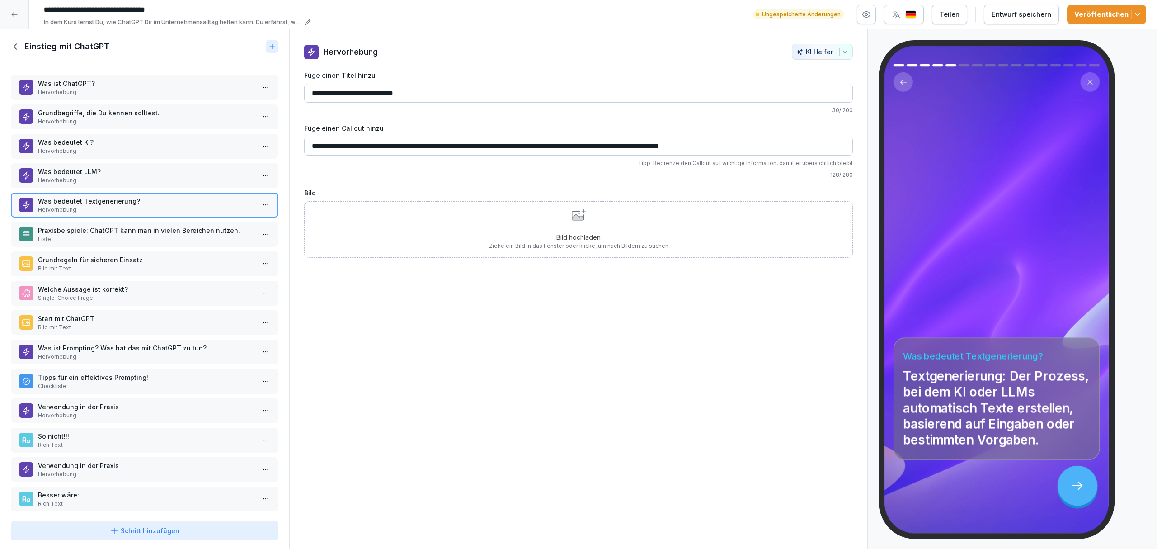
type input "**********"
click at [771, 19] on div "Entwurf speichern" at bounding box center [1022, 14] width 60 height 10
click at [42, 172] on p "Was bedeutet LLM?" at bounding box center [146, 171] width 217 height 9
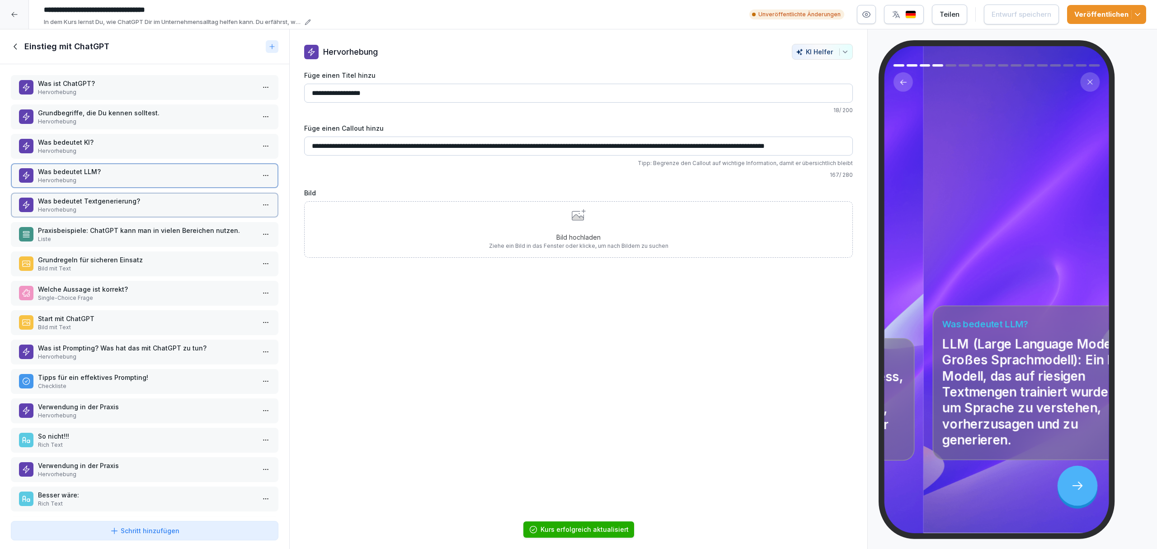
click at [42, 140] on p "Was bedeutet KI?" at bounding box center [146, 141] width 217 height 9
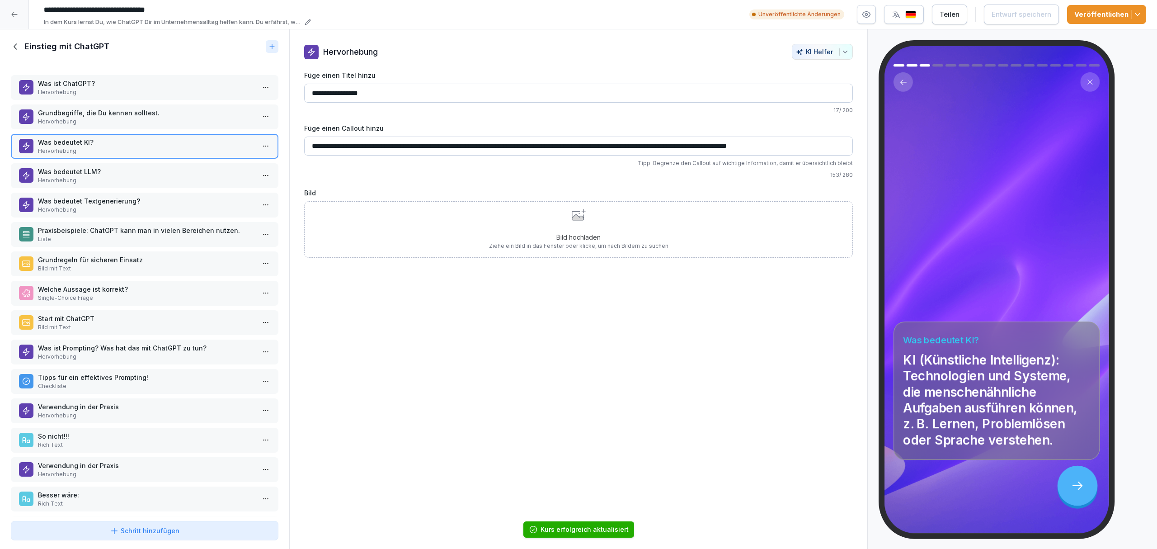
click at [44, 118] on p "Hervorhebung" at bounding box center [146, 122] width 217 height 8
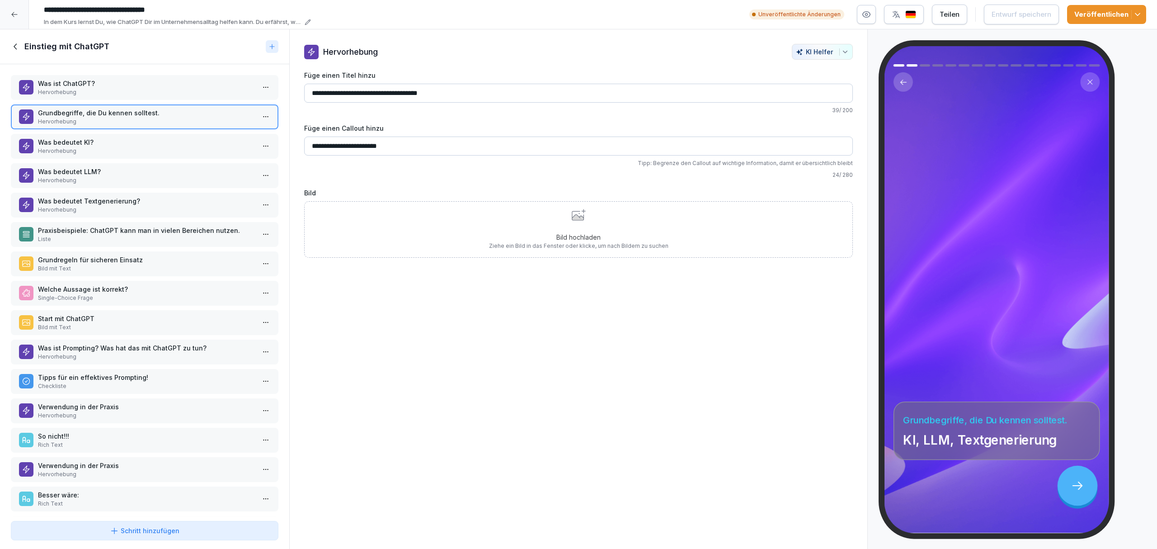
click at [337, 146] on input "**********" at bounding box center [578, 146] width 549 height 19
click at [430, 153] on input "**********" at bounding box center [578, 146] width 549 height 19
click at [327, 146] on input "**********" at bounding box center [578, 146] width 549 height 19
click at [328, 146] on input "**********" at bounding box center [578, 146] width 549 height 19
type input "**********"
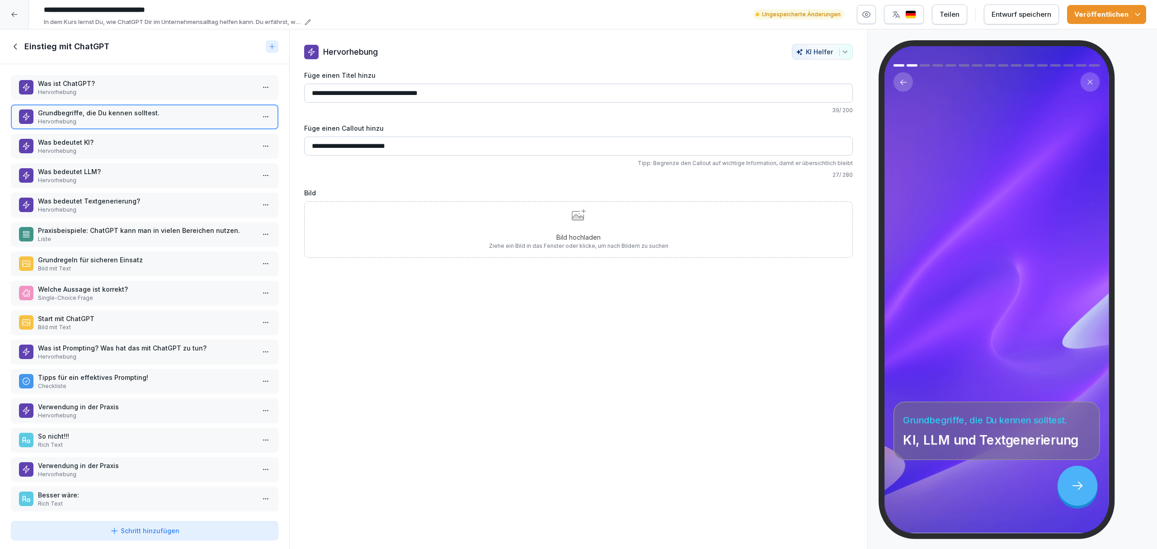
click at [771, 8] on button "Entwurf speichern" at bounding box center [1021, 15] width 75 height 20
click at [771, 10] on icon "button" at bounding box center [1137, 14] width 9 height 9
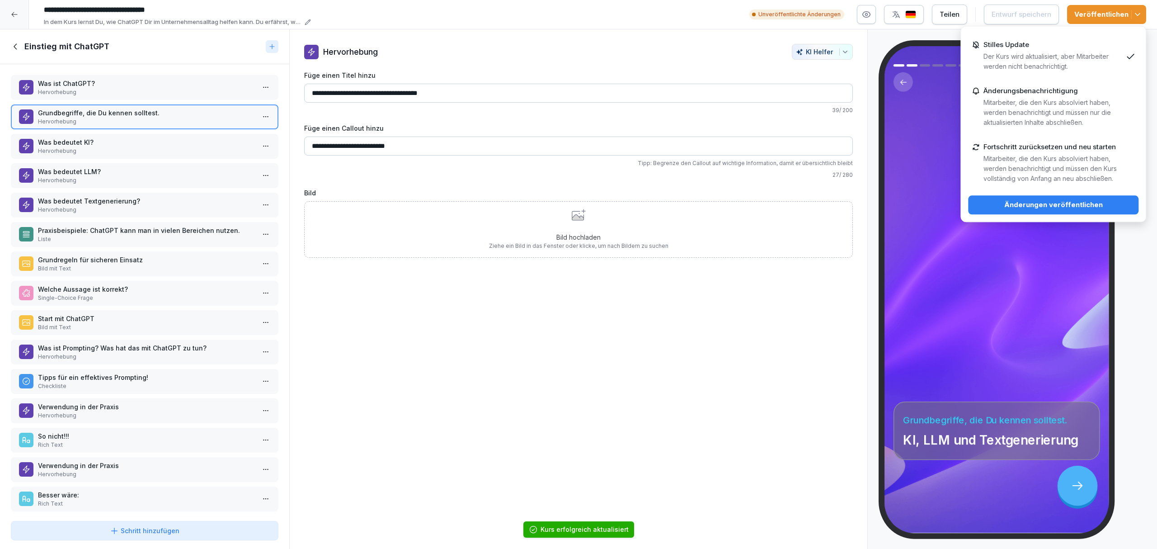
click at [771, 207] on div "Änderungen veröffentlichen" at bounding box center [1054, 205] width 156 height 10
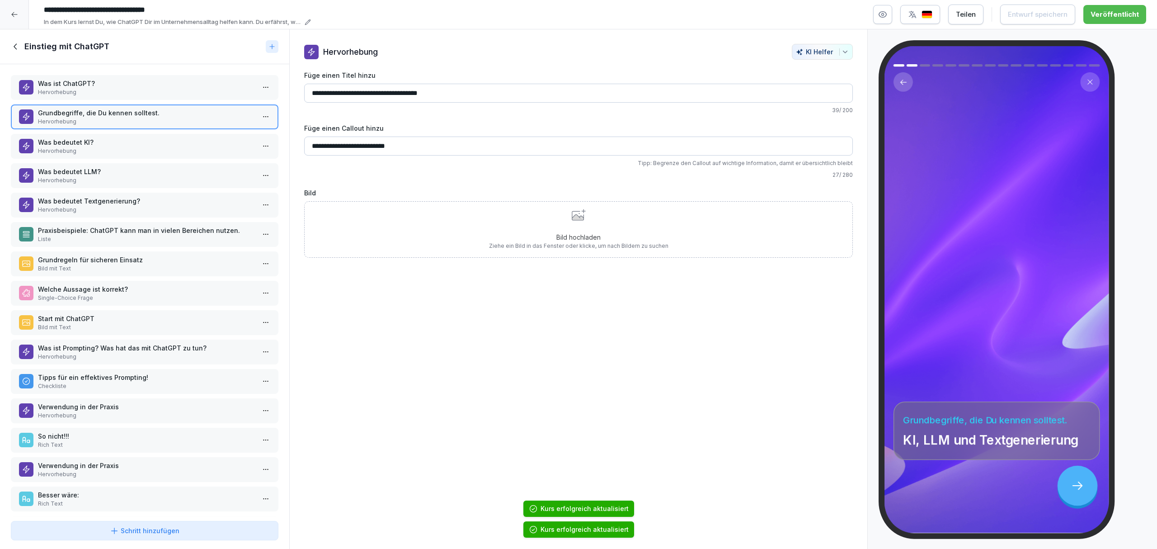
click at [90, 94] on p "Hervorhebung" at bounding box center [146, 92] width 217 height 8
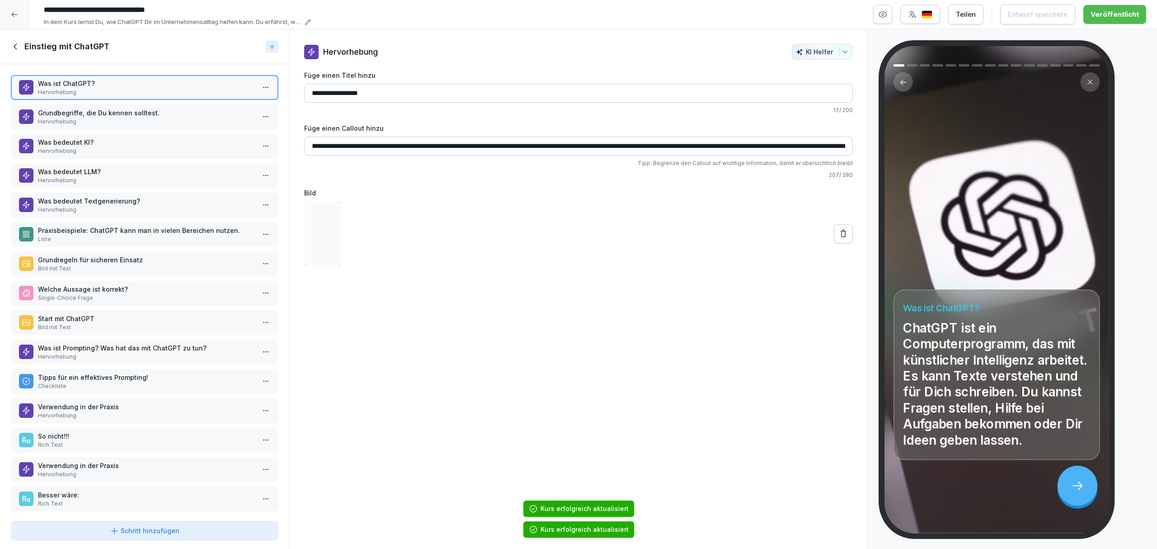
click at [87, 103] on div "Was ist ChatGPT? Hervorhebung Grundbegriffe, die Du kennen solltest. Hervorhebu…" at bounding box center [144, 290] width 289 height 453
click at [86, 114] on p "Grundbegriffe, die Du kennen solltest." at bounding box center [146, 112] width 217 height 9
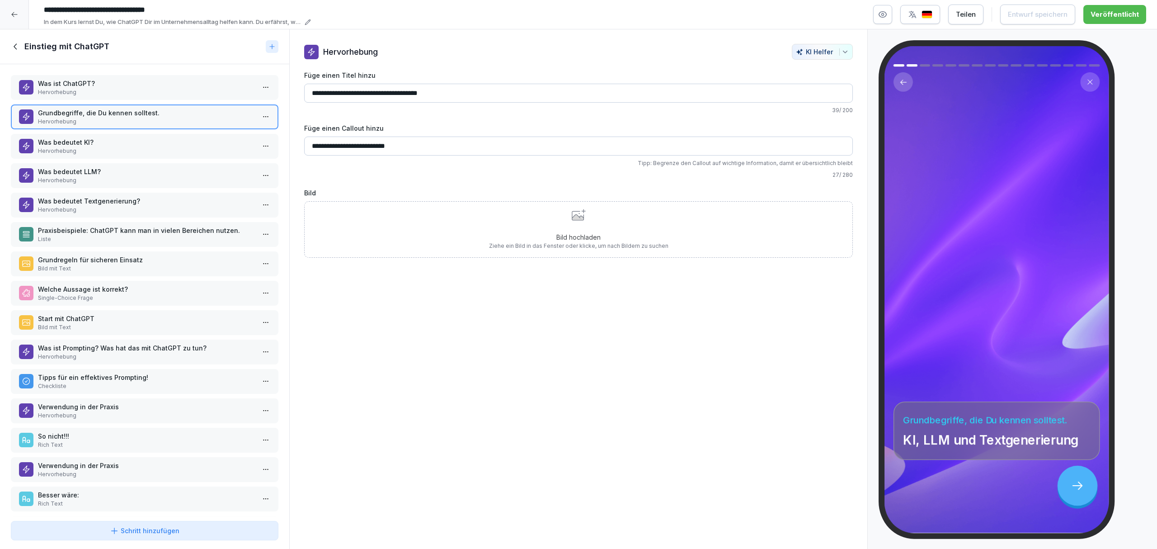
click at [15, 45] on icon at bounding box center [15, 46] width 3 height 6
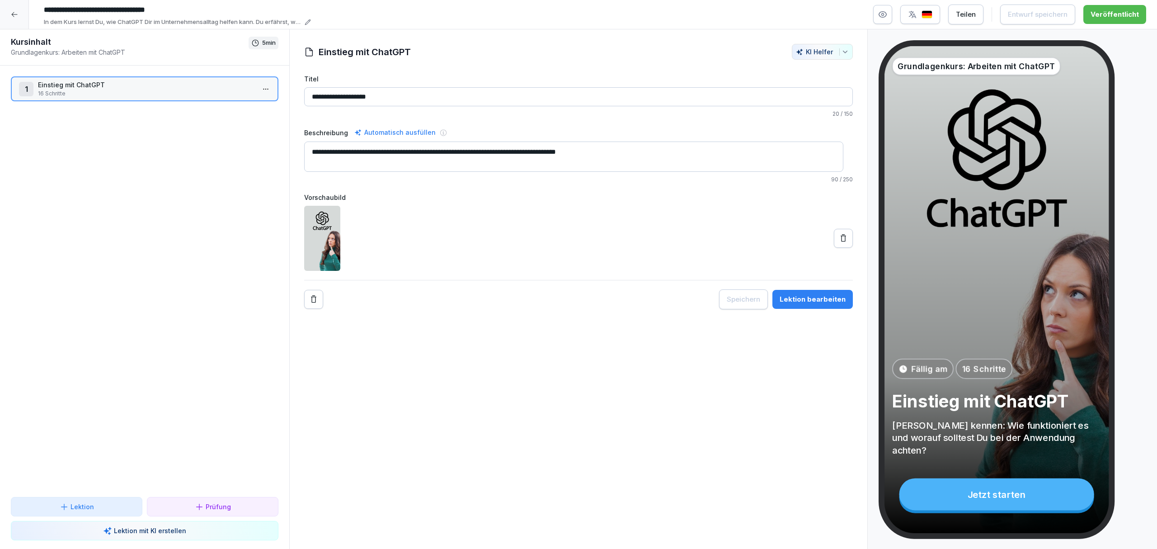
click at [13, 23] on div at bounding box center [14, 14] width 29 height 29
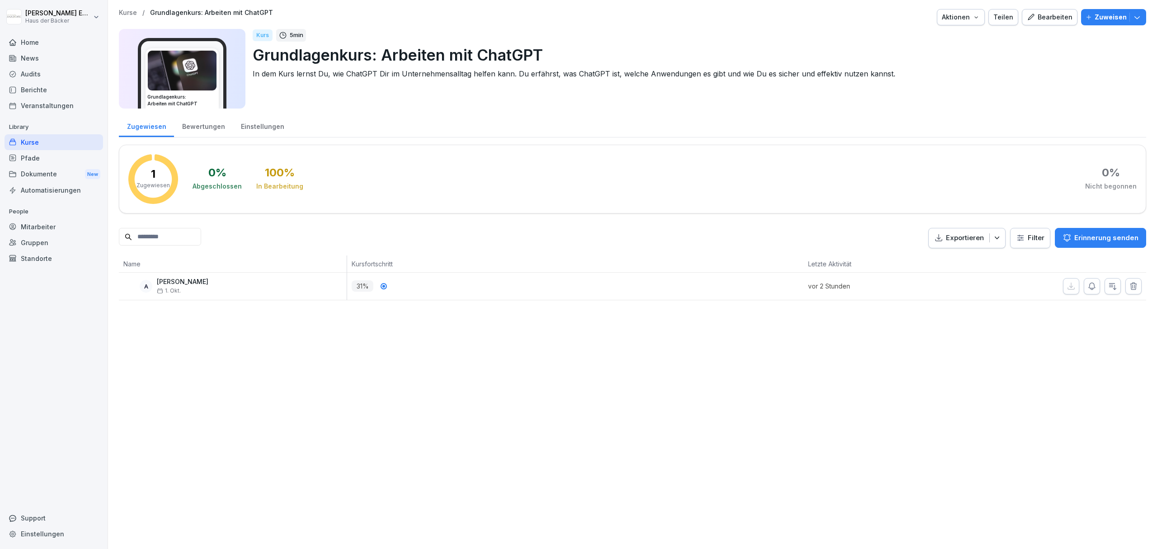
click at [771, 22] on div "Bearbeiten" at bounding box center [1050, 17] width 46 height 10
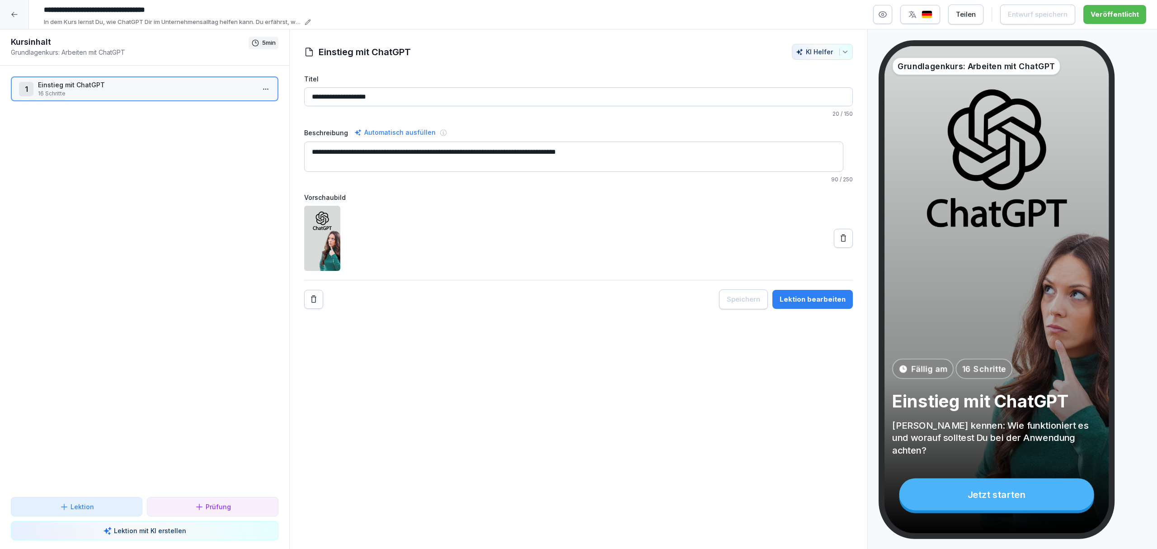
click at [213, 178] on div "1 Einstieg mit ChatGPT 16 Schritte To pick up a draggable item, press the space…" at bounding box center [144, 281] width 289 height 431
click at [219, 380] on p "Prüfung" at bounding box center [218, 506] width 25 height 9
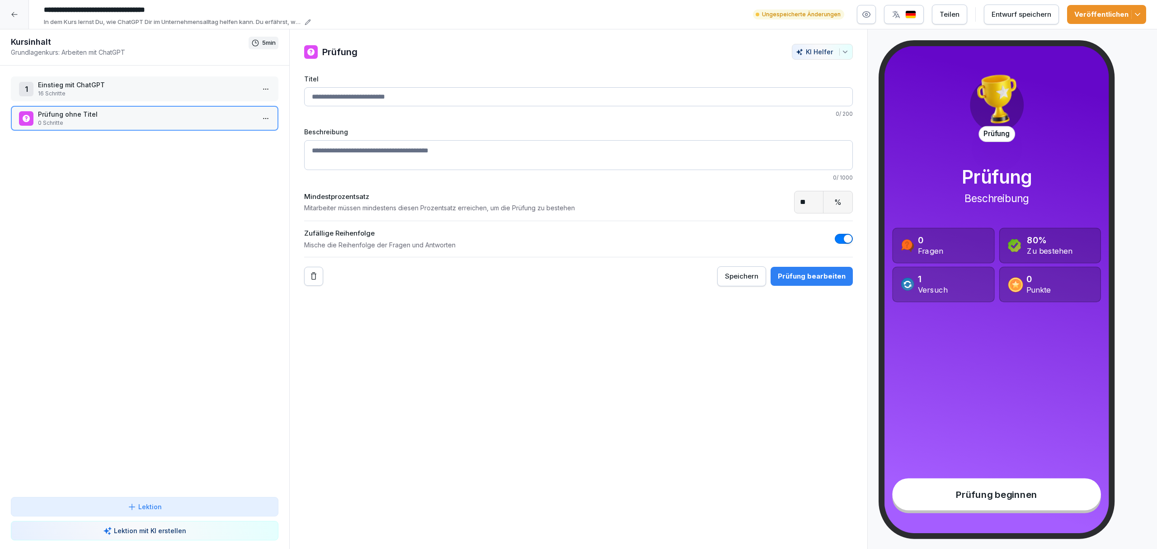
click at [487, 104] on input "Titel" at bounding box center [578, 96] width 549 height 19
click at [486, 169] on textarea "Beschreibung" at bounding box center [578, 155] width 549 height 30
click at [469, 87] on input "Titel" at bounding box center [578, 96] width 549 height 19
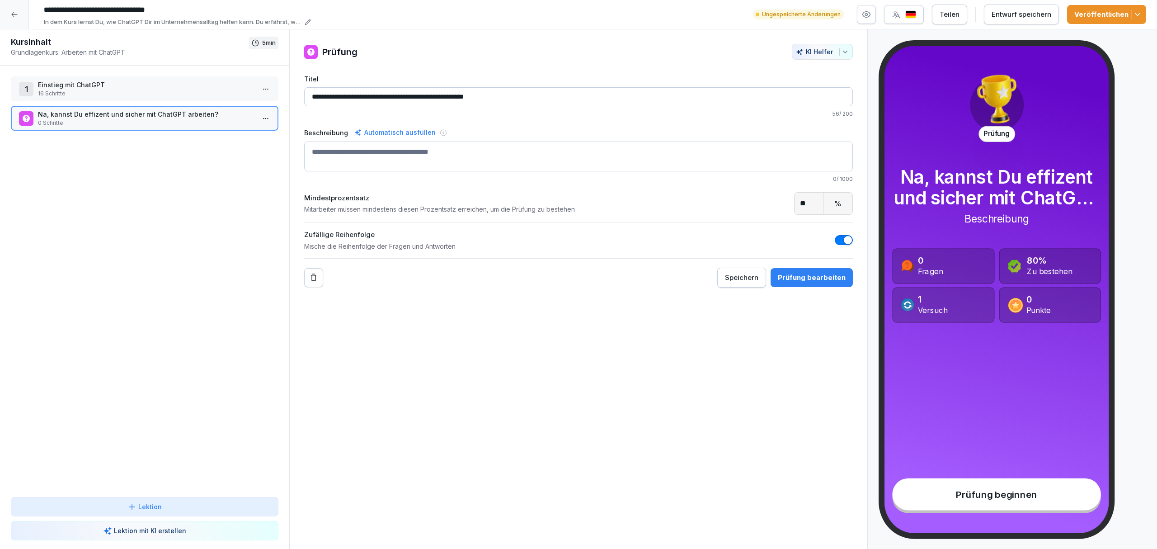
drag, startPoint x: 510, startPoint y: 92, endPoint x: 297, endPoint y: 137, distance: 218.1
click at [297, 137] on div "**********" at bounding box center [579, 166] width 578 height 244
type input "**********"
click at [363, 166] on textarea "Beschreibung" at bounding box center [578, 156] width 549 height 30
paste textarea "**********"
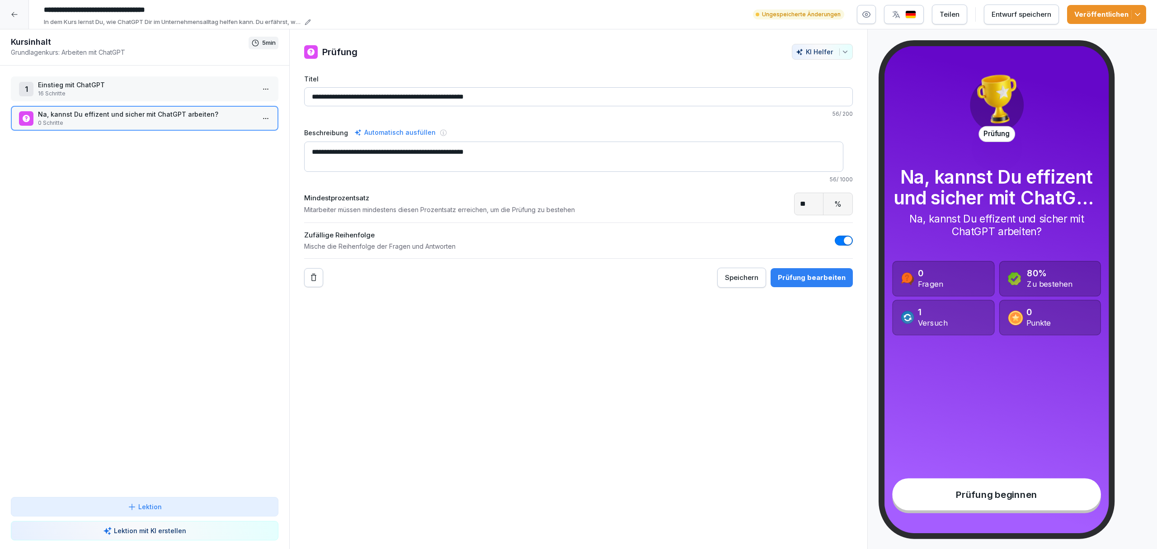
type textarea "**********"
drag, startPoint x: 541, startPoint y: 93, endPoint x: 308, endPoint y: 102, distance: 233.4
click at [308, 102] on input "**********" at bounding box center [578, 96] width 549 height 19
type input "*"
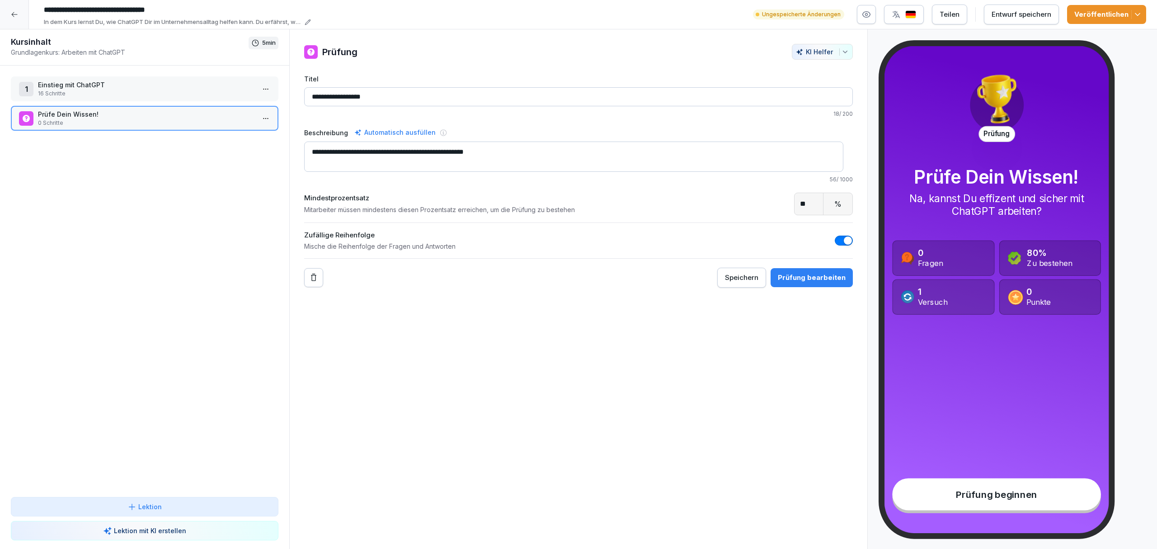
type input "**********"
click at [771, 8] on button "Entwurf speichern" at bounding box center [1021, 15] width 75 height 20
click at [771, 15] on icon "button" at bounding box center [1137, 14] width 9 height 9
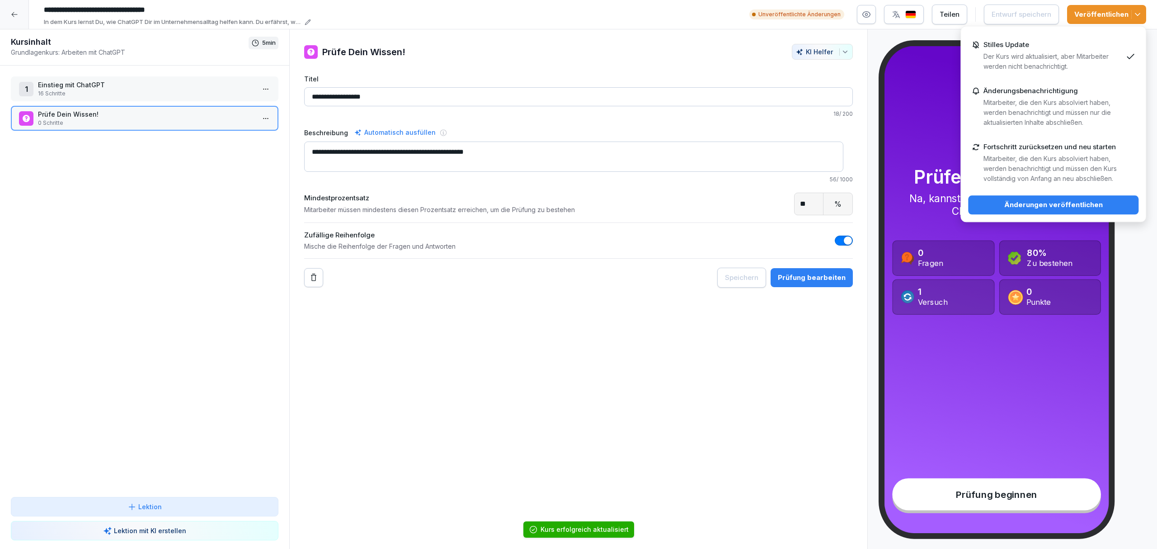
click at [771, 206] on div "Änderungen veröffentlichen" at bounding box center [1054, 205] width 156 height 10
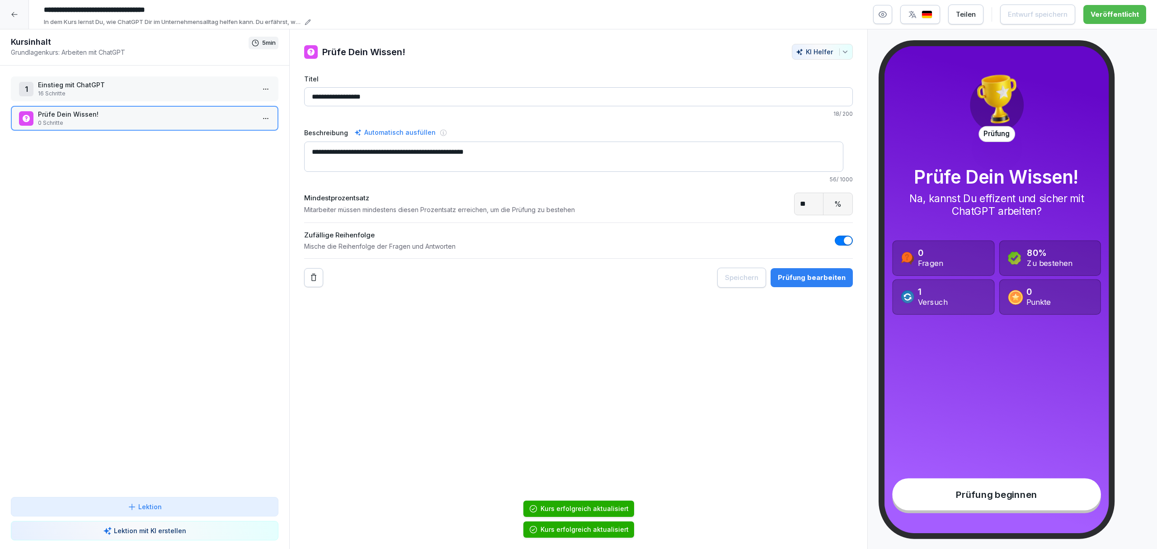
click at [586, 380] on div "**********" at bounding box center [578, 289] width 579 height 520
drag, startPoint x: 806, startPoint y: 211, endPoint x: 785, endPoint y: 210, distance: 20.3
click at [771, 210] on input "**" at bounding box center [809, 204] width 29 height 22
type input "**"
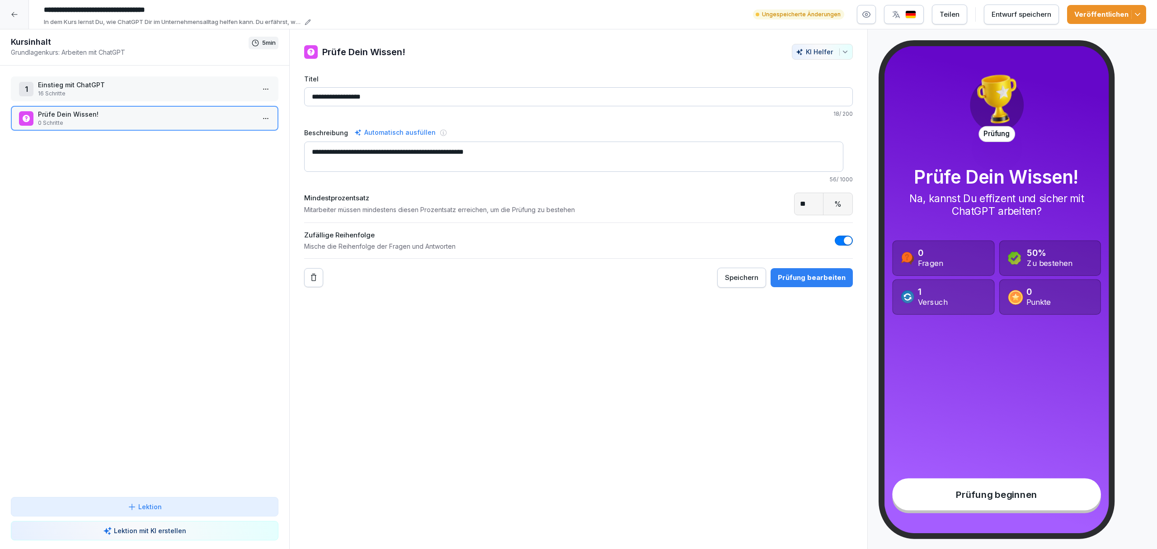
click at [771, 349] on div "**********" at bounding box center [578, 289] width 579 height 520
click at [771, 5] on button "Entwurf speichern" at bounding box center [1021, 15] width 75 height 20
click at [181, 87] on p "Einstieg mit ChatGPT" at bounding box center [146, 84] width 217 height 9
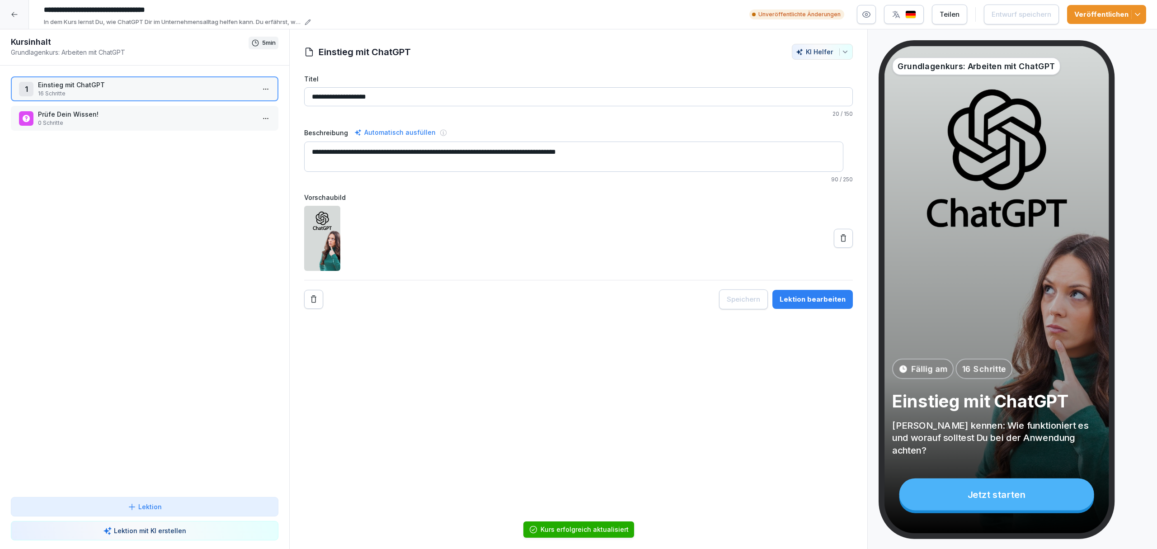
click at [176, 116] on p "Prüfe Dein Wissen!" at bounding box center [146, 113] width 217 height 9
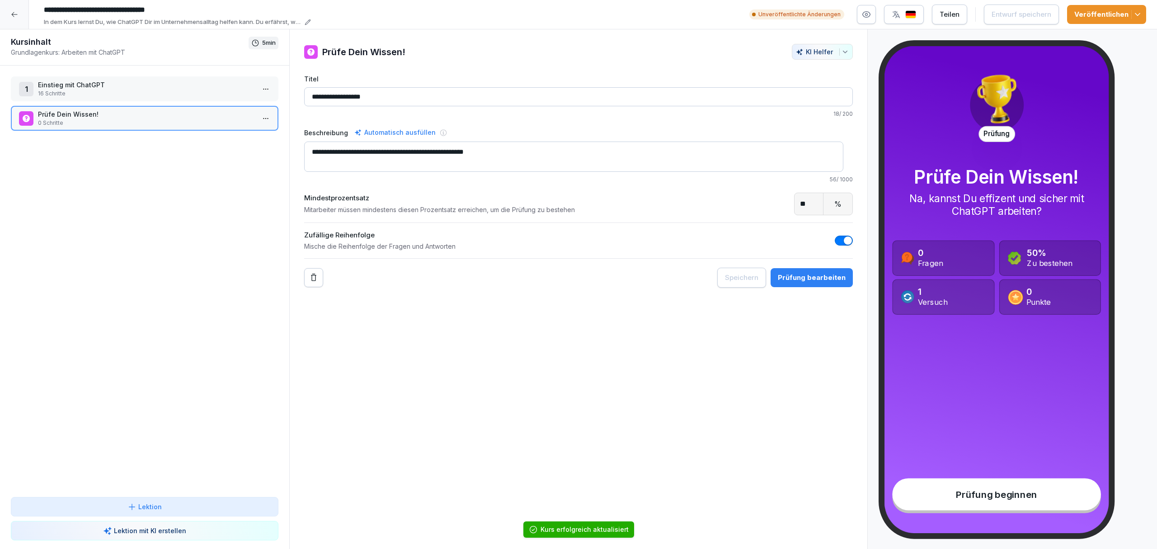
click at [165, 88] on p "Einstieg mit ChatGPT" at bounding box center [146, 84] width 217 height 9
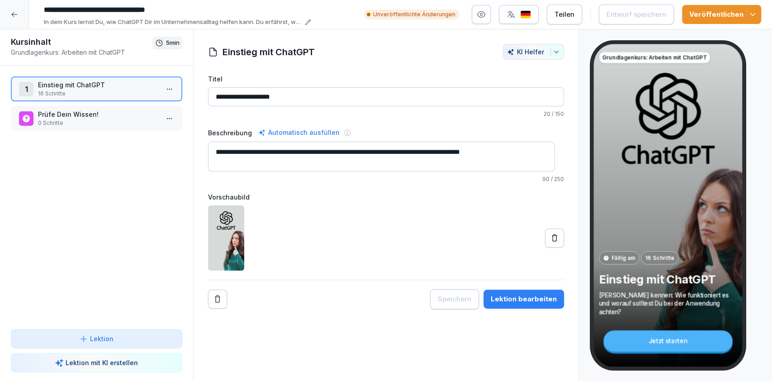
click at [108, 124] on p "0 Schritte" at bounding box center [98, 123] width 121 height 8
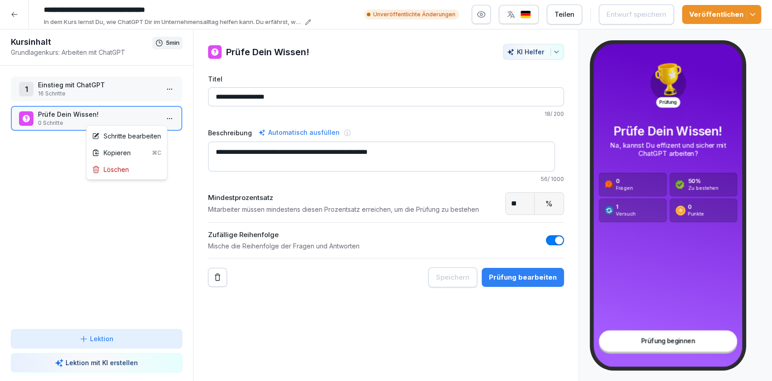
click at [163, 120] on html "**********" at bounding box center [386, 190] width 772 height 381
click at [152, 138] on div "Schritte bearbeiten" at bounding box center [126, 135] width 69 height 9
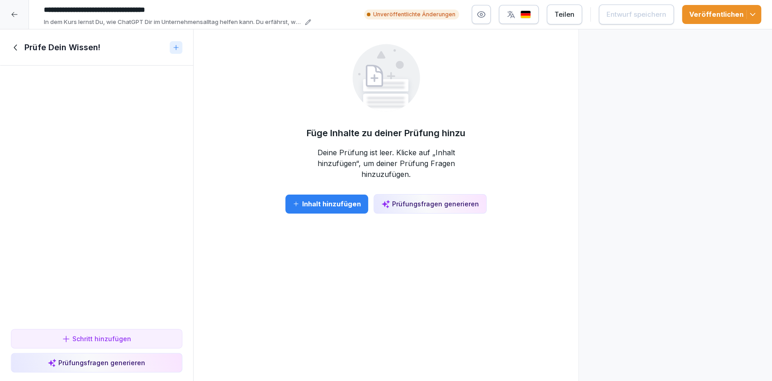
click at [148, 363] on div "Prüfungsfragen generieren" at bounding box center [97, 362] width 156 height 9
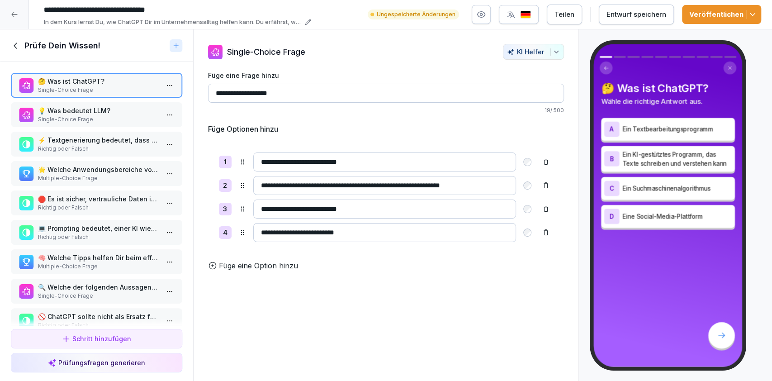
click at [542, 210] on icon at bounding box center [545, 208] width 7 height 7
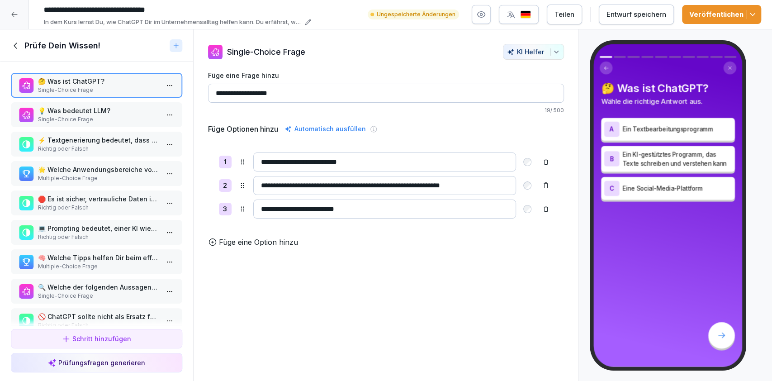
click at [620, 23] on button "Entwurf speichern" at bounding box center [636, 15] width 75 height 20
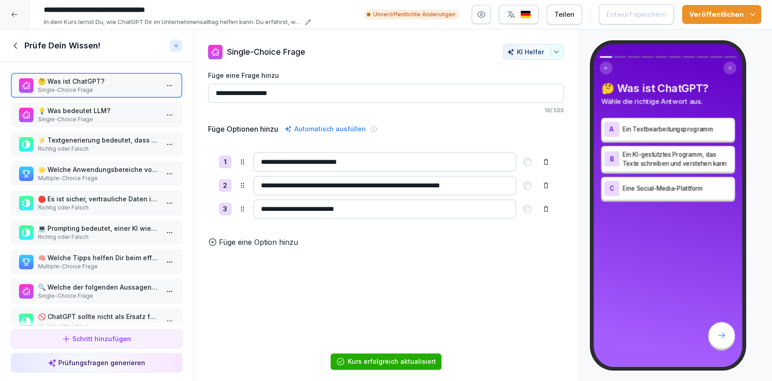
click at [145, 108] on p "💡 Was bedeutet LLM?" at bounding box center [98, 110] width 121 height 9
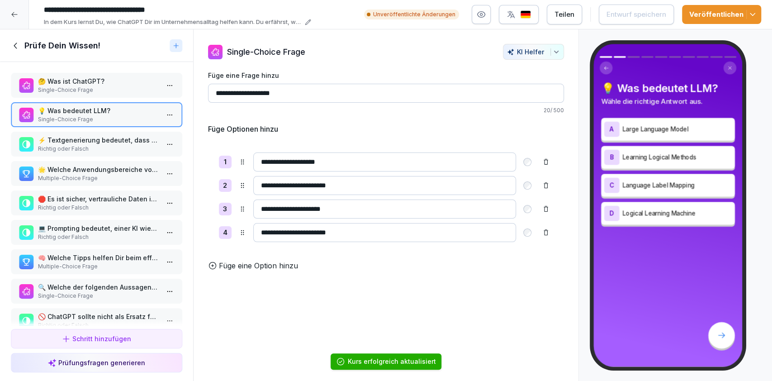
click at [157, 85] on html "**********" at bounding box center [386, 190] width 772 height 381
click at [111, 75] on html "**********" at bounding box center [386, 190] width 772 height 381
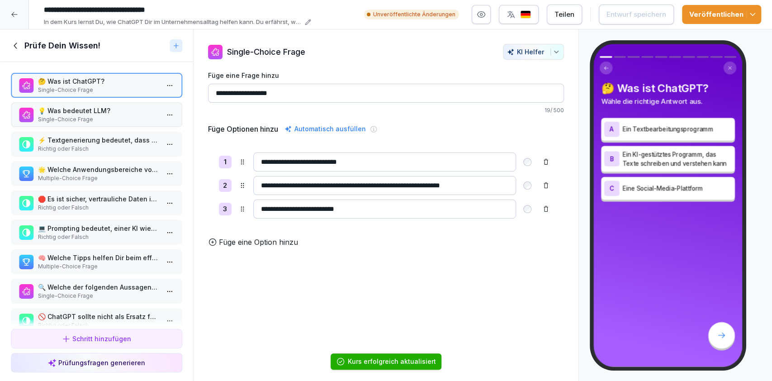
click at [105, 113] on p "💡 Was bedeutet LLM?" at bounding box center [98, 110] width 121 height 9
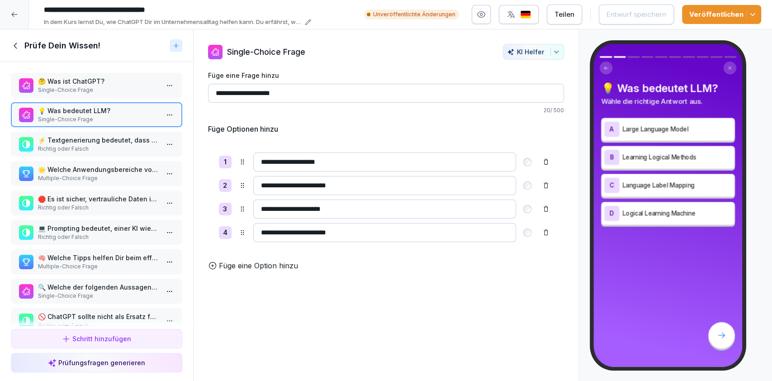
click at [116, 136] on p "⚡ Textgenerierung bedeutet, dass KI oder Sprachmodelle Texte basierend auf Eing…" at bounding box center [98, 139] width 121 height 9
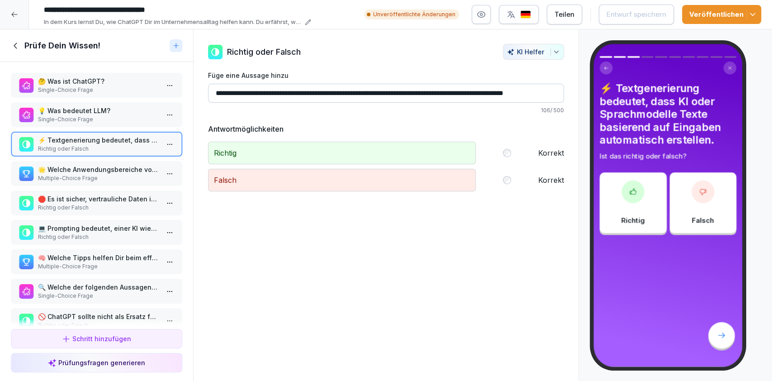
click at [156, 141] on html "**********" at bounding box center [386, 190] width 772 height 381
click at [157, 193] on div "Löschen" at bounding box center [126, 194] width 77 height 17
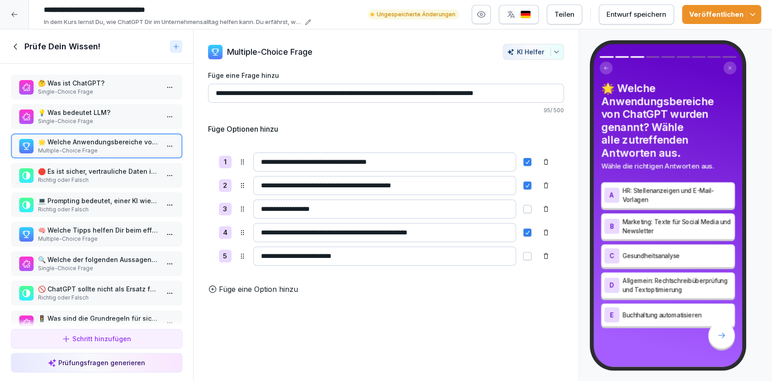
click at [542, 161] on icon at bounding box center [545, 161] width 7 height 7
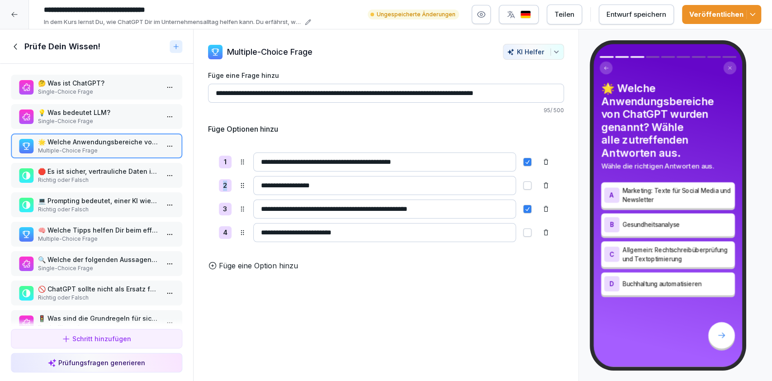
click at [542, 161] on icon at bounding box center [545, 161] width 7 height 7
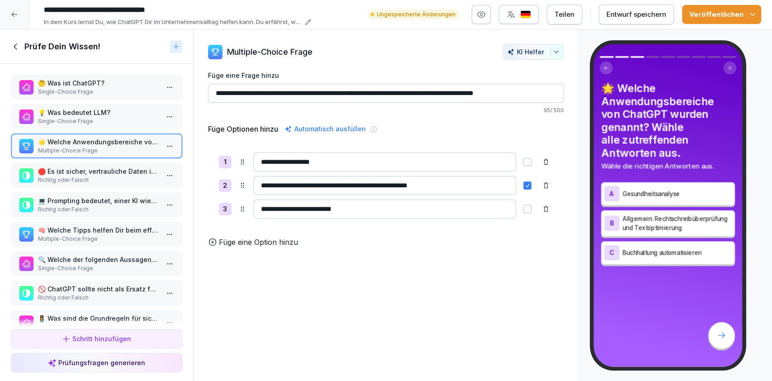
click at [532, 226] on div "**********" at bounding box center [386, 185] width 356 height 88
click at [649, 20] on button "Entwurf speichern" at bounding box center [636, 15] width 75 height 20
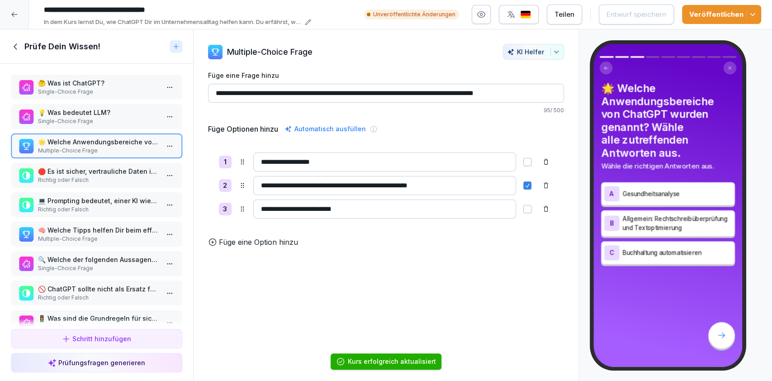
click at [754, 13] on icon "button" at bounding box center [752, 14] width 9 height 9
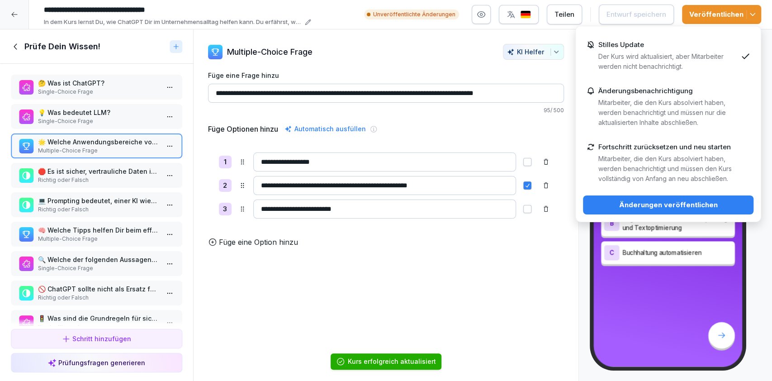
click at [707, 212] on button "Änderungen veröffentlichen" at bounding box center [668, 204] width 170 height 19
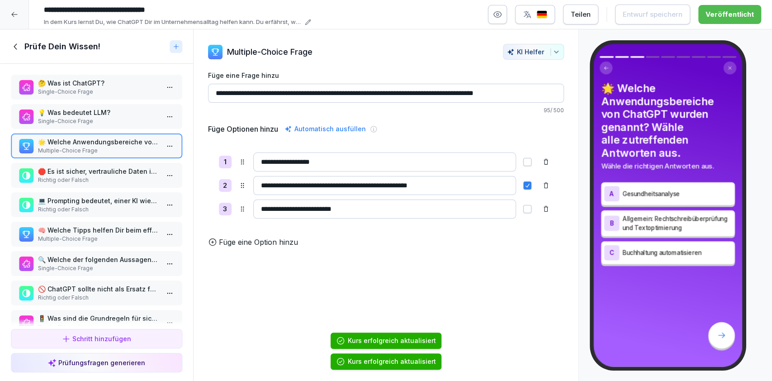
click at [66, 180] on p "Richtig oder Falsch" at bounding box center [98, 180] width 121 height 8
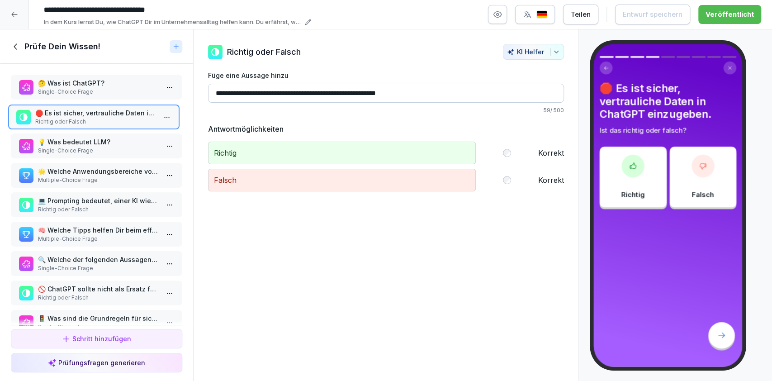
drag, startPoint x: 123, startPoint y: 173, endPoint x: 121, endPoint y: 114, distance: 58.4
click at [121, 114] on p "🛑 Es ist sicher, vertrauliche Daten in ChatGPT einzugeben." at bounding box center [95, 112] width 121 height 9
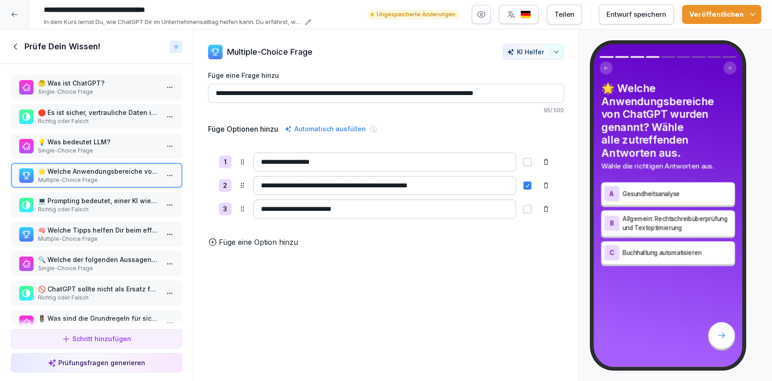
click at [121, 198] on p "💻 Prompting bedeutet, einer KI wie ChatGPT [PERSON_NAME] Anweisungen oder Frage…" at bounding box center [98, 200] width 121 height 9
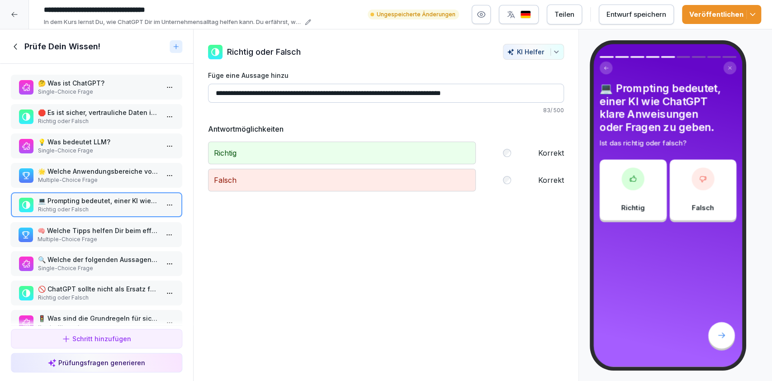
click at [139, 232] on p "🧠 Welche Tipps helfen Dir beim effektiven Prompting? Wähle alle zutreffenden An…" at bounding box center [98, 230] width 121 height 9
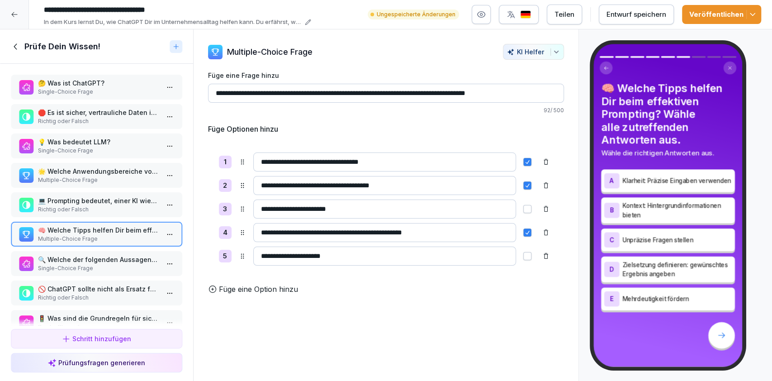
click at [164, 230] on html "**********" at bounding box center [386, 190] width 772 height 381
click at [148, 278] on div "Löschen" at bounding box center [126, 283] width 77 height 17
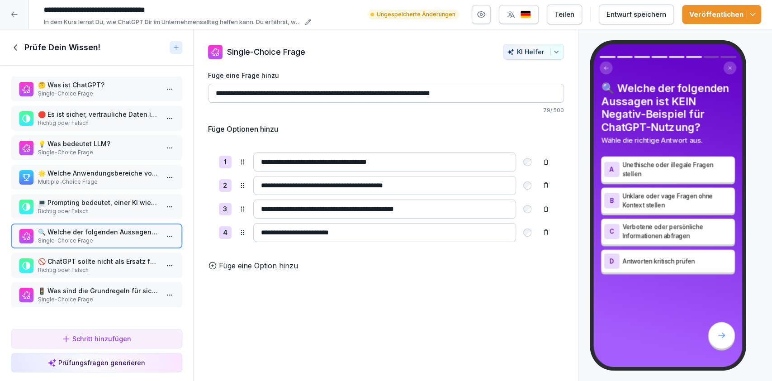
click at [160, 230] on html "**********" at bounding box center [386, 190] width 772 height 381
click at [159, 285] on div "Löschen" at bounding box center [126, 286] width 77 height 17
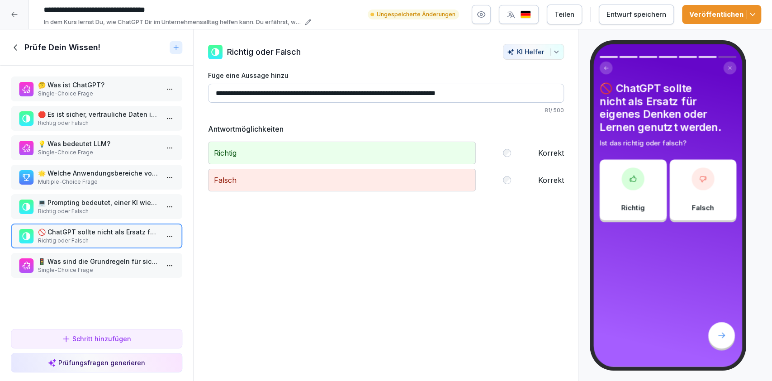
click at [134, 236] on p "Richtig oder Falsch" at bounding box center [98, 240] width 121 height 8
click at [616, 14] on div "Entwurf speichern" at bounding box center [636, 14] width 60 height 10
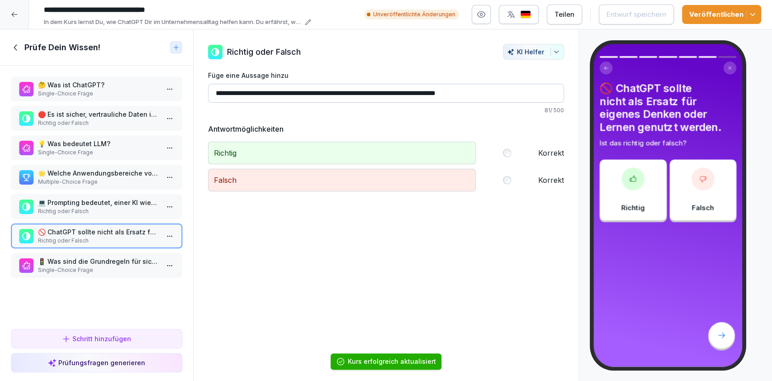
click at [749, 11] on icon "button" at bounding box center [752, 14] width 9 height 9
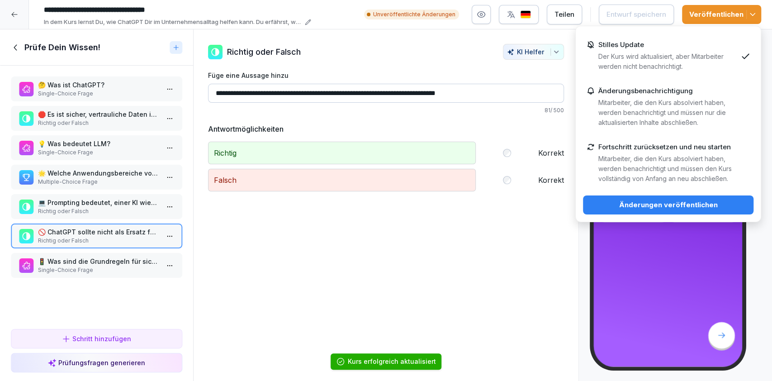
click at [709, 204] on div "Änderungen veröffentlichen" at bounding box center [668, 205] width 156 height 10
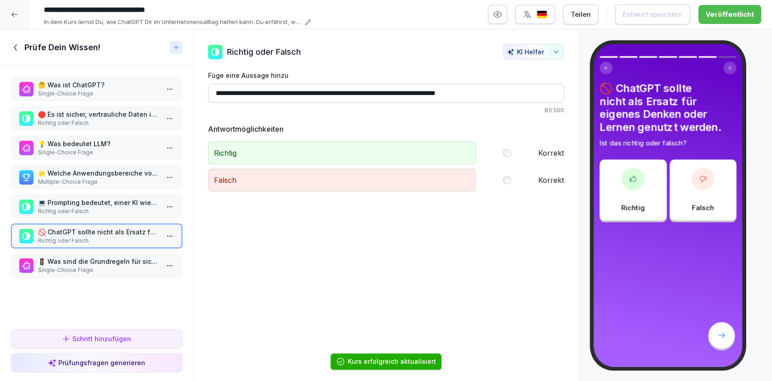
click at [101, 260] on p "🚦 Was sind die Grundregeln für sicheren Einsatz von ChatGPT?" at bounding box center [98, 260] width 121 height 9
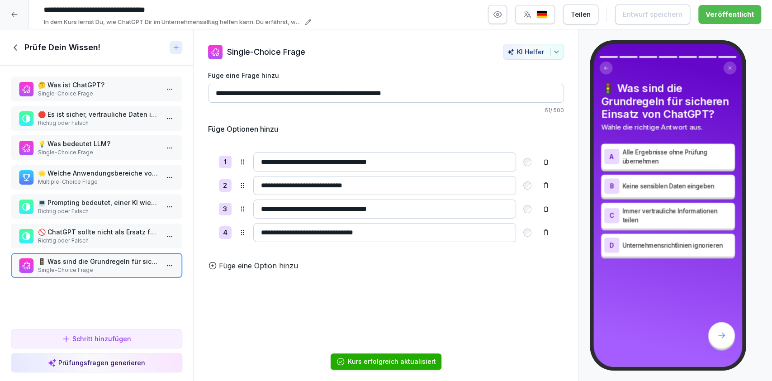
click at [101, 260] on p "🚦 Was sind die Grundregeln für sicheren Einsatz von ChatGPT?" at bounding box center [98, 260] width 121 height 9
click at [250, 353] on div "**********" at bounding box center [386, 205] width 386 height 352
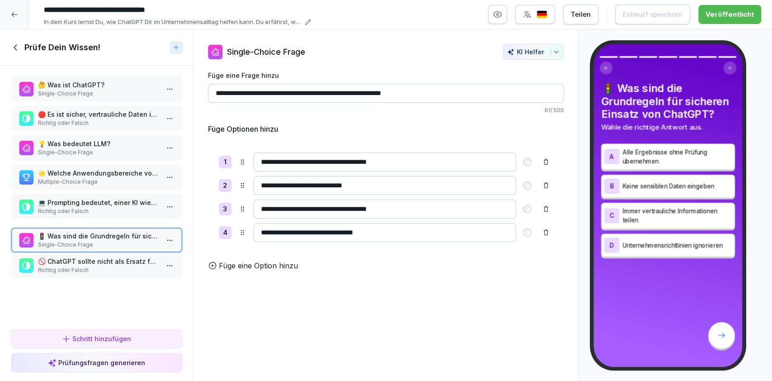
drag, startPoint x: 79, startPoint y: 264, endPoint x: 79, endPoint y: 239, distance: 25.3
click at [79, 240] on p "Single-Choice Frage" at bounding box center [98, 244] width 121 height 8
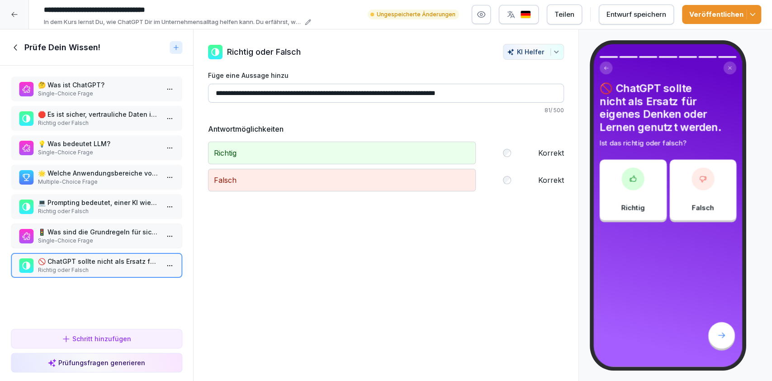
click at [83, 266] on p "Richtig oder Falsch" at bounding box center [98, 270] width 121 height 8
click at [640, 15] on div "Entwurf speichern" at bounding box center [636, 14] width 60 height 10
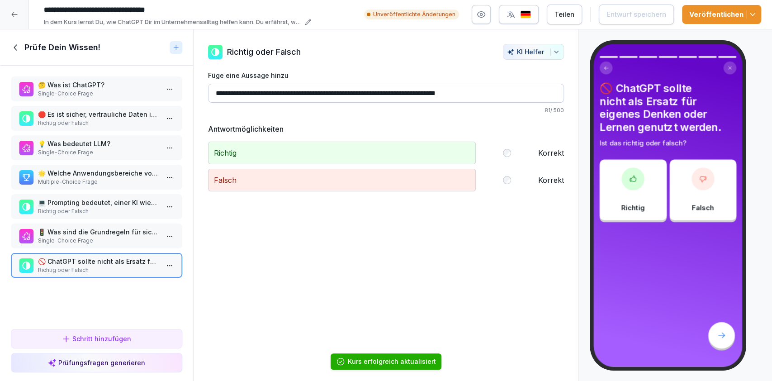
click at [754, 8] on button "Veröffentlichen" at bounding box center [721, 14] width 79 height 19
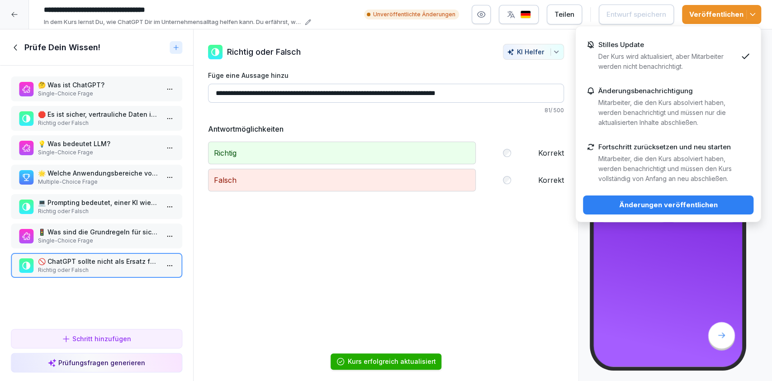
click at [694, 208] on div "Änderungen veröffentlichen" at bounding box center [668, 205] width 156 height 10
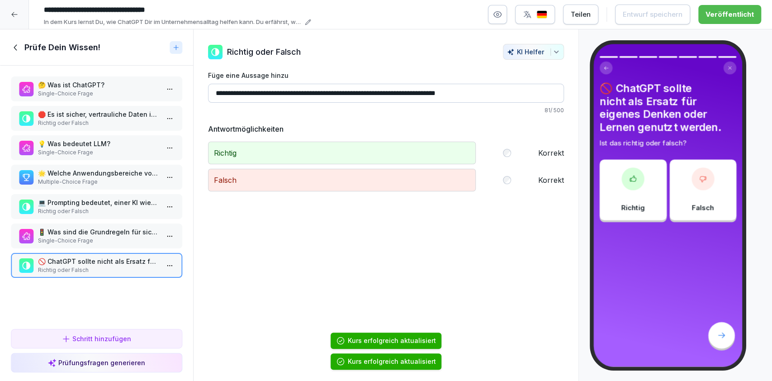
click at [18, 46] on icon at bounding box center [16, 47] width 10 height 10
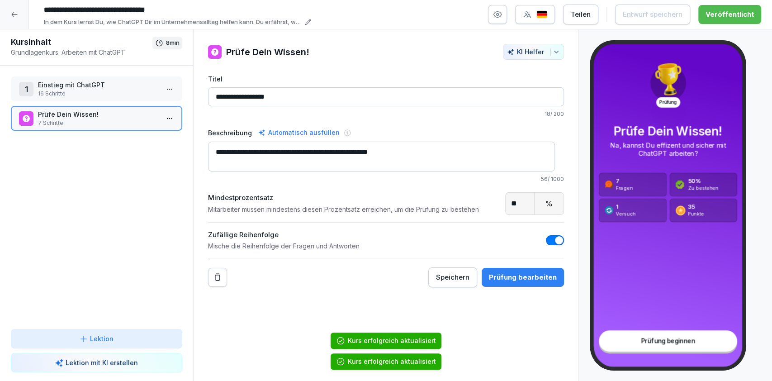
click at [82, 179] on div "1 Einstieg mit ChatGPT 16 Schritte Prüfe Dein Wissen! 7 Schritte To pick up a d…" at bounding box center [96, 197] width 193 height 263
click at [86, 90] on p "16 Schritte" at bounding box center [98, 94] width 121 height 8
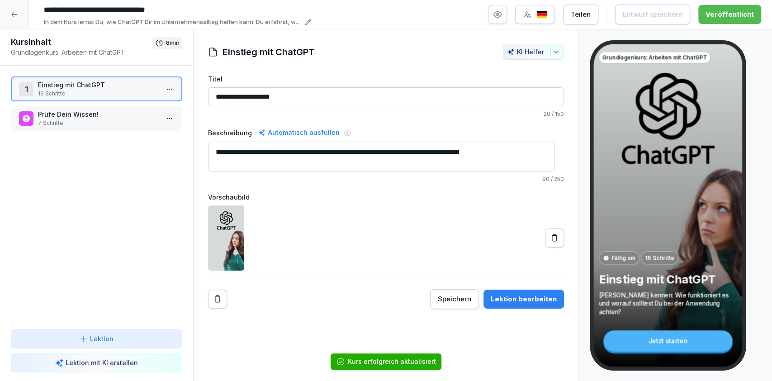
click at [169, 88] on div "1 Einstieg mit ChatGPT 16 Schritte" at bounding box center [96, 88] width 171 height 25
click at [165, 87] on html "**********" at bounding box center [386, 190] width 772 height 381
click at [153, 108] on div "Schritte bearbeiten" at bounding box center [126, 106] width 69 height 9
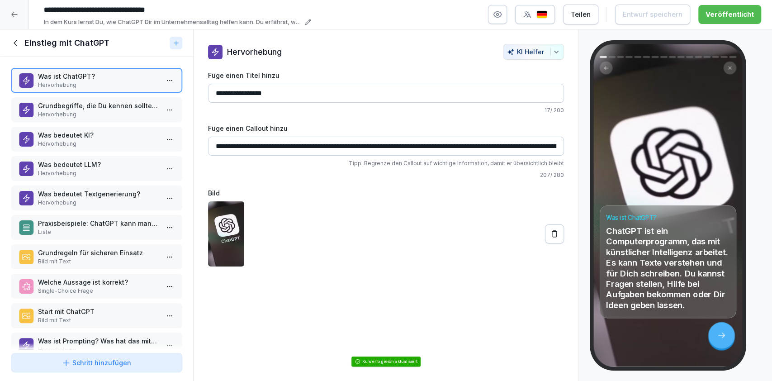
click at [134, 113] on p "Hervorhebung" at bounding box center [98, 114] width 121 height 8
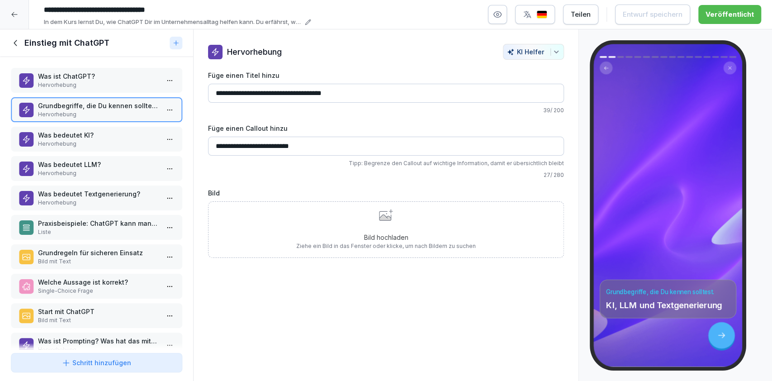
click at [132, 143] on p "Hervorhebung" at bounding box center [98, 144] width 121 height 8
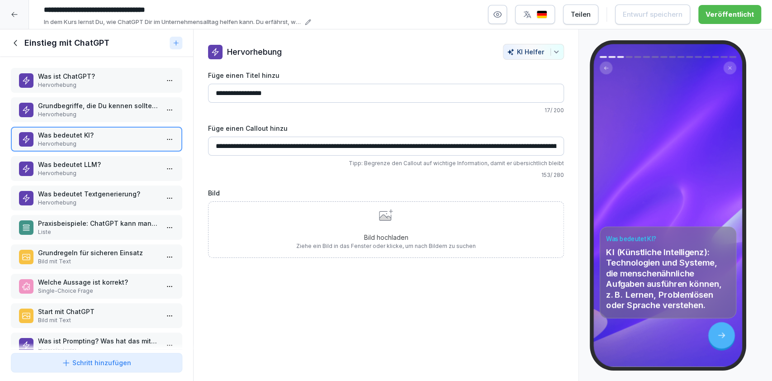
click at [126, 174] on p "Hervorhebung" at bounding box center [98, 173] width 121 height 8
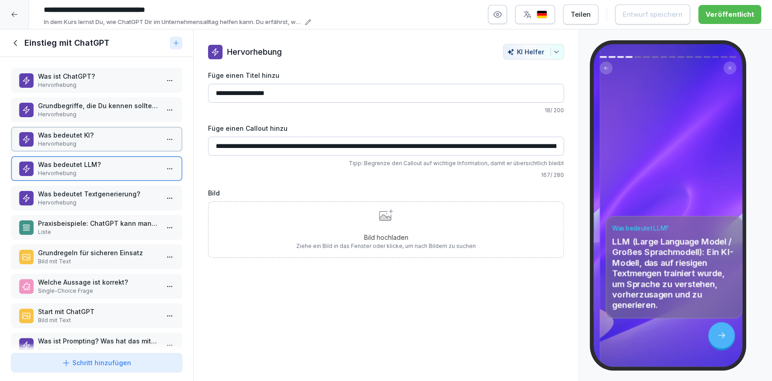
click at [119, 203] on p "Hervorhebung" at bounding box center [98, 202] width 121 height 8
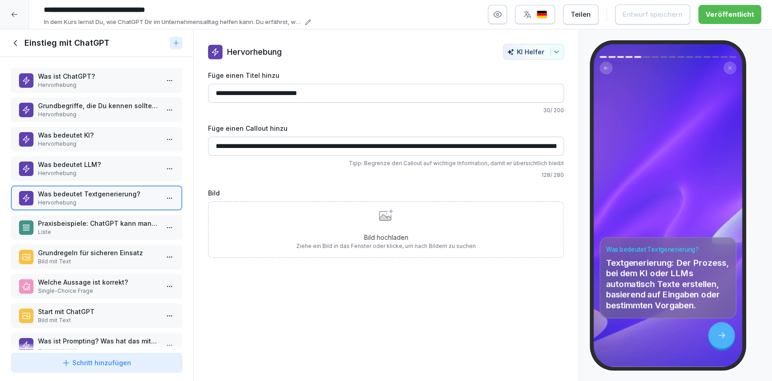
click at [120, 220] on p "Praxisbeispiele: ChatGPT kann man in vielen Bereichen nutzen." at bounding box center [98, 222] width 121 height 9
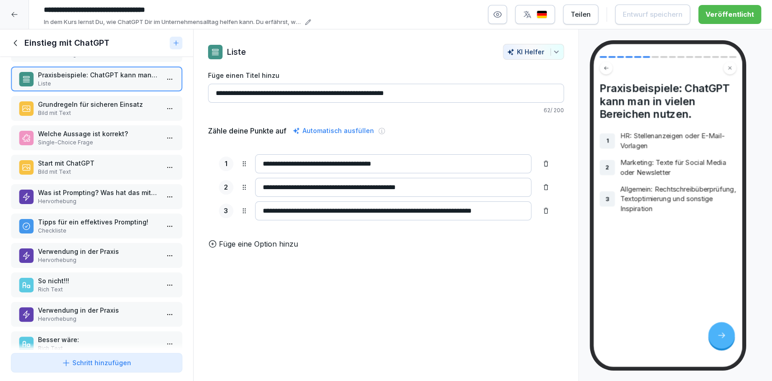
scroll to position [201, 0]
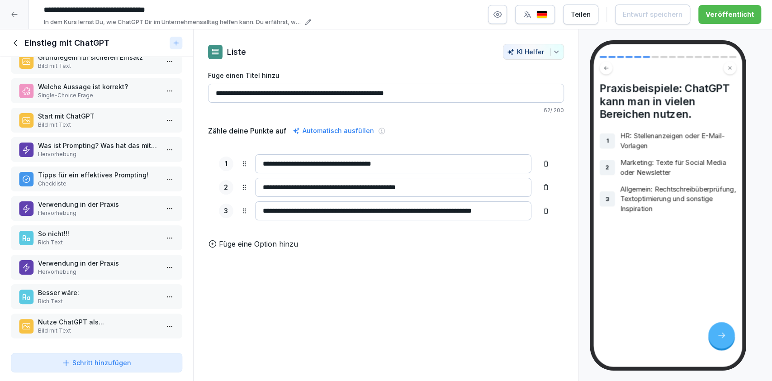
click at [116, 288] on p "Besser wäre:" at bounding box center [98, 292] width 121 height 9
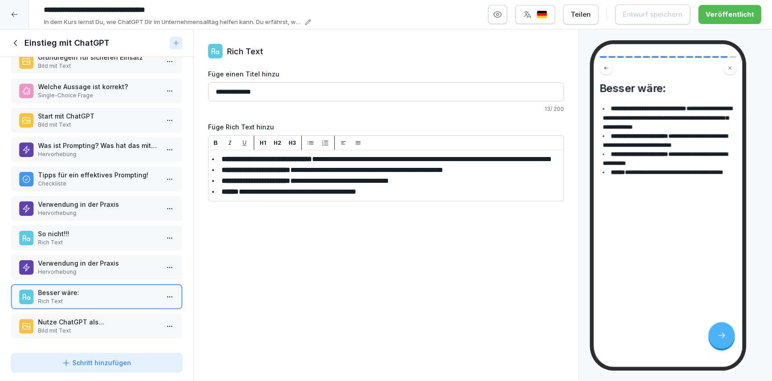
click at [116, 326] on p "Bild mit Text" at bounding box center [98, 330] width 121 height 8
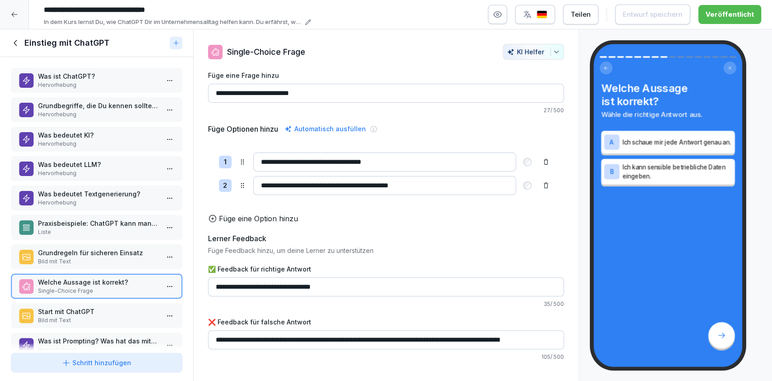
click at [96, 84] on p "Hervorhebung" at bounding box center [98, 85] width 121 height 8
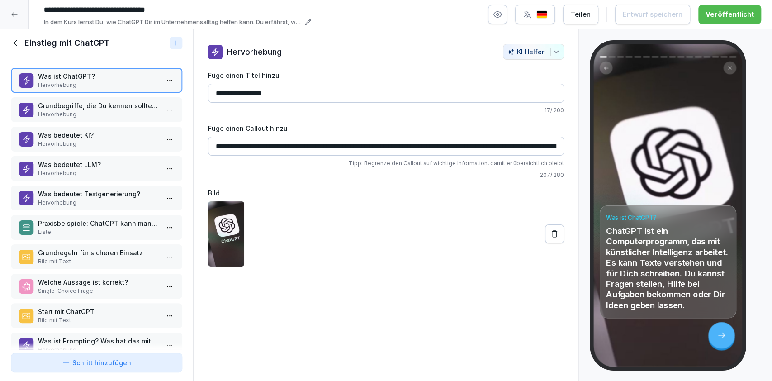
click at [18, 39] on icon at bounding box center [16, 43] width 10 height 10
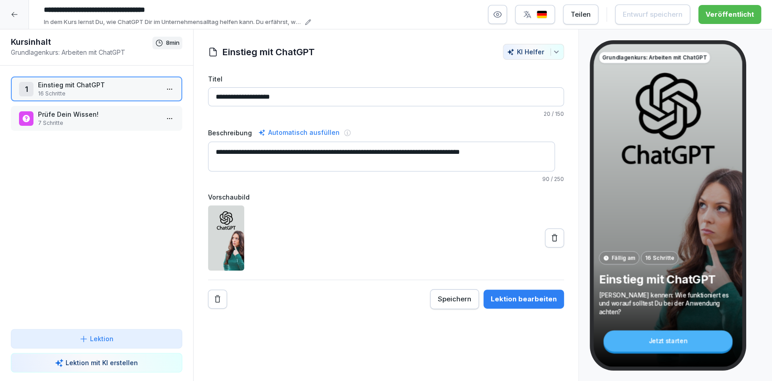
click at [67, 277] on div "1 Einstieg mit ChatGPT 16 Schritte Prüfe Dein Wissen! 7 Schritte To pick up a d…" at bounding box center [96, 197] width 193 height 263
click at [115, 127] on div "Prüfe Dein Wissen! 7 Schritte" at bounding box center [96, 118] width 171 height 25
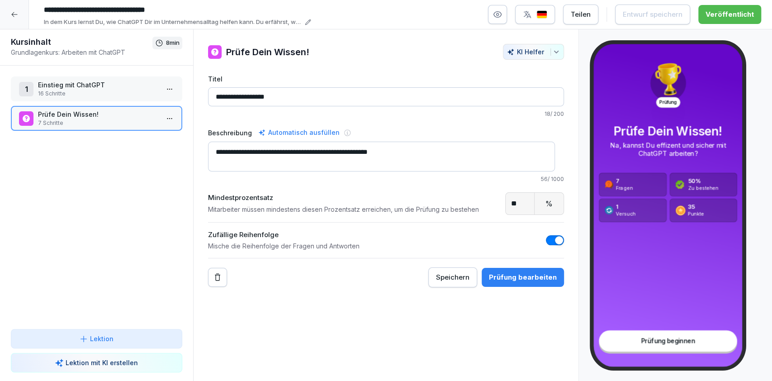
click at [124, 95] on p "16 Schritte" at bounding box center [98, 94] width 121 height 8
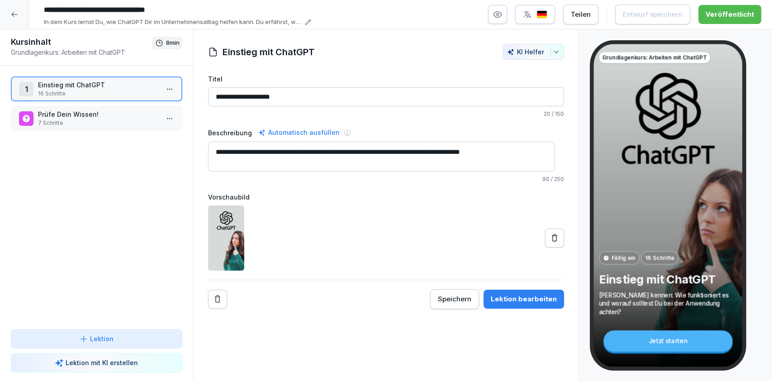
click at [159, 91] on html "**********" at bounding box center [386, 190] width 772 height 381
click at [152, 106] on div "Schritte bearbeiten" at bounding box center [126, 106] width 69 height 9
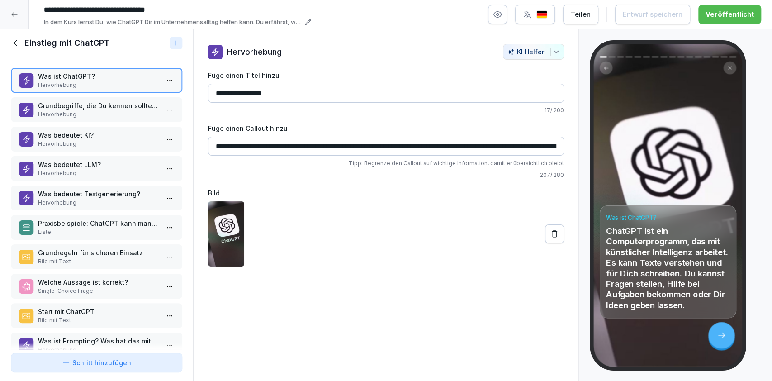
click at [127, 121] on div "Grundbegriffe, die Du kennen solltest. Hervorhebung" at bounding box center [96, 109] width 171 height 25
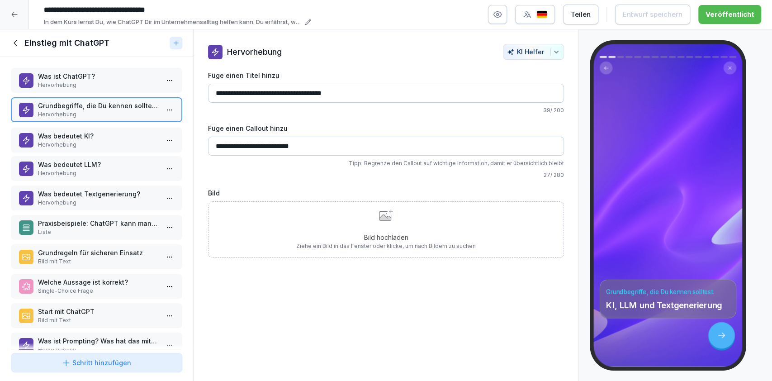
click at [124, 141] on p "Hervorhebung" at bounding box center [98, 145] width 121 height 8
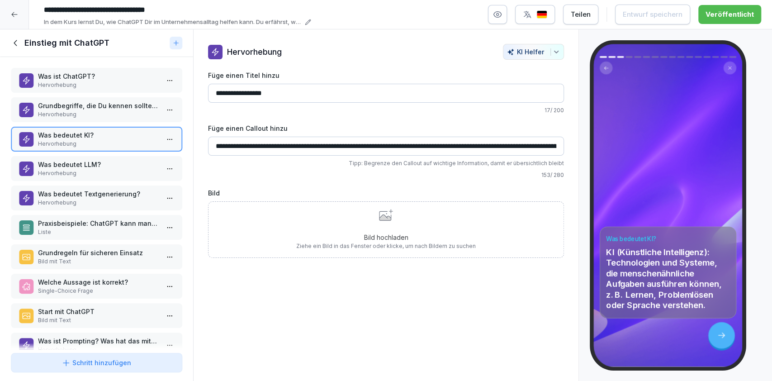
click at [268, 236] on div "Bild hochladen Ziehe ein Bild in das Fenster oder klicke, um nach Bildern zu su…" at bounding box center [386, 229] width 356 height 57
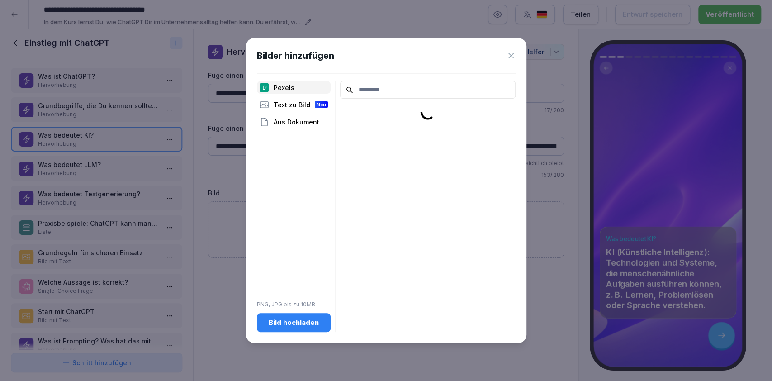
click at [302, 337] on div "Bilder hinzufügen Pexels Text zu Bild Neu Aus Dokument PNG, JPG bis zu 10MB Bil…" at bounding box center [386, 190] width 280 height 305
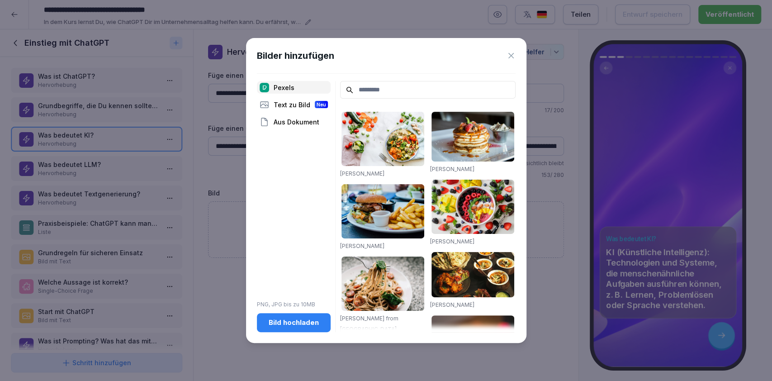
click at [302, 327] on button "Bild hochladen" at bounding box center [294, 322] width 74 height 19
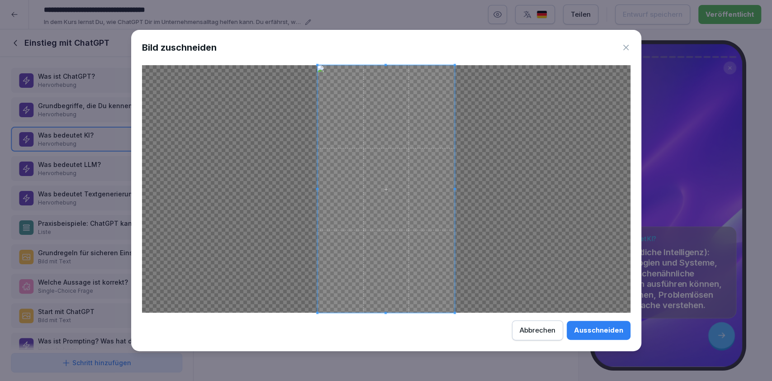
click at [601, 327] on div "Ausschneiden" at bounding box center [598, 330] width 49 height 10
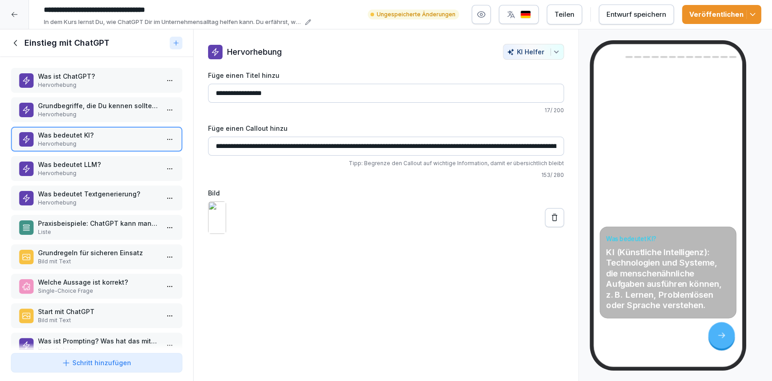
click at [724, 19] on button "Veröffentlichen" at bounding box center [721, 14] width 79 height 19
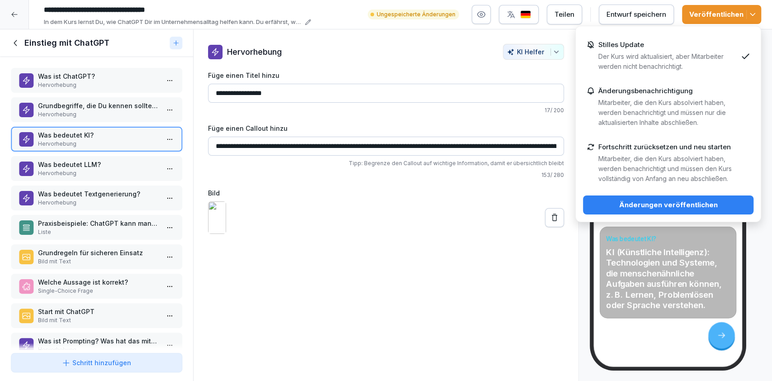
click at [636, 208] on div "Änderungen veröffentlichen" at bounding box center [668, 205] width 156 height 10
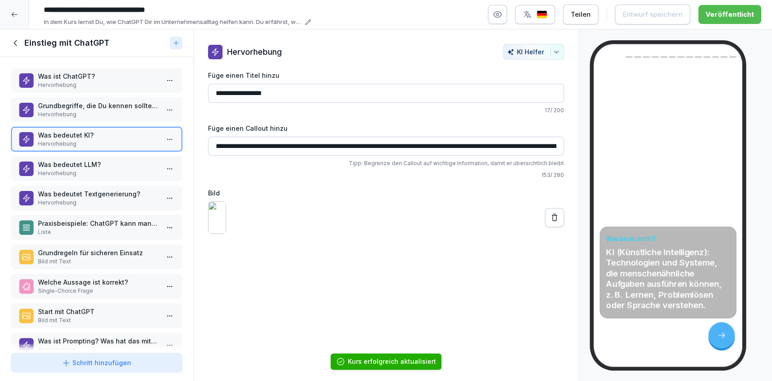
click at [108, 170] on p "Hervorhebung" at bounding box center [98, 173] width 121 height 8
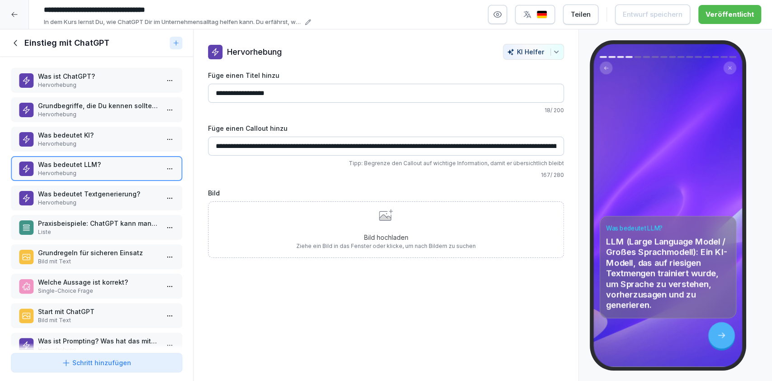
click at [230, 208] on div "Bild hochladen Ziehe ein Bild in das Fenster oder klicke, um nach Bildern zu su…" at bounding box center [386, 229] width 356 height 57
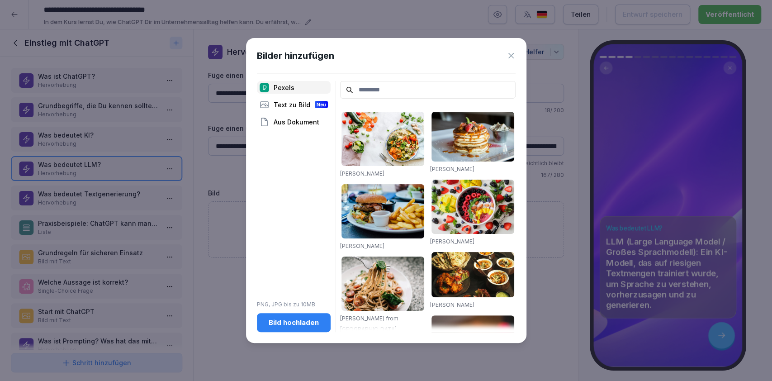
click at [270, 331] on button "Bild hochladen" at bounding box center [294, 322] width 74 height 19
click at [511, 53] on icon at bounding box center [510, 55] width 9 height 9
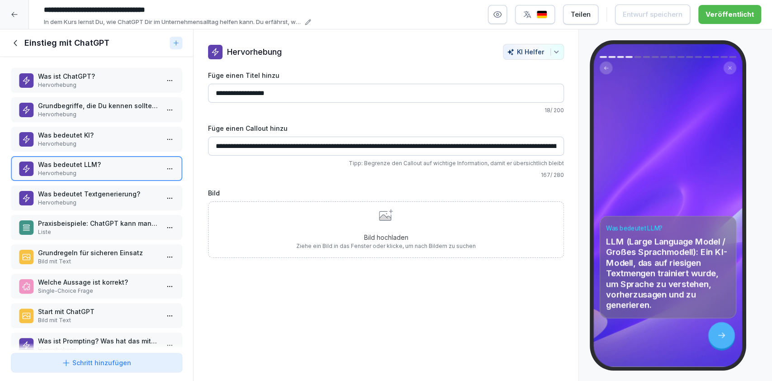
click at [394, 216] on div "Bild hochladen Ziehe ein Bild in das Fenster oder klicke, um nach Bildern zu su…" at bounding box center [385, 229] width 179 height 41
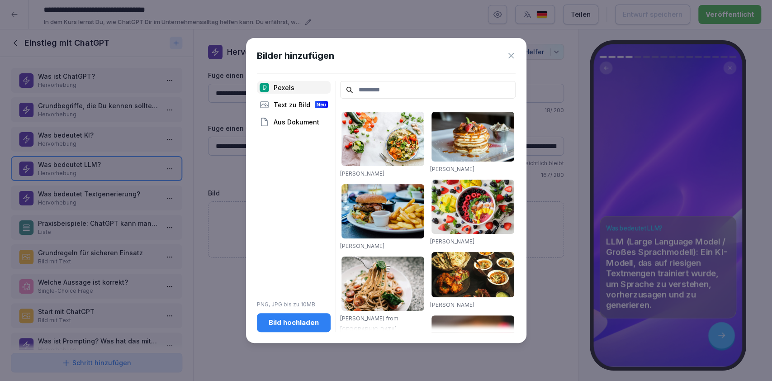
click at [306, 324] on div "Bild hochladen" at bounding box center [293, 322] width 59 height 10
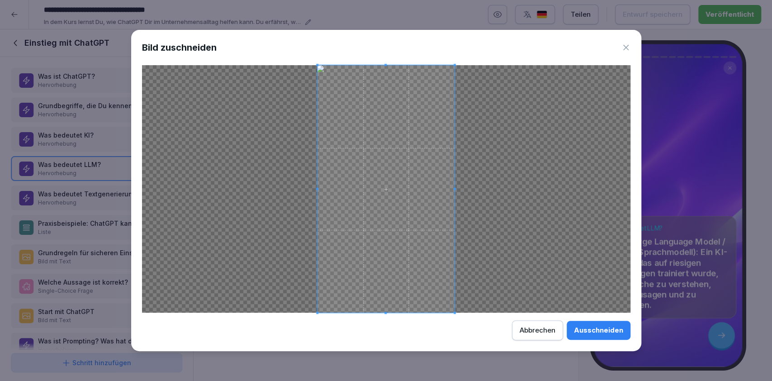
click at [589, 328] on div "Ausschneiden" at bounding box center [598, 330] width 49 height 10
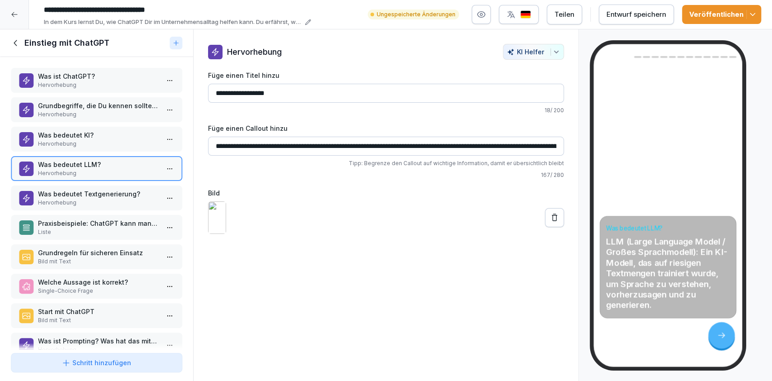
click at [721, 7] on button "Veröffentlichen" at bounding box center [721, 14] width 79 height 19
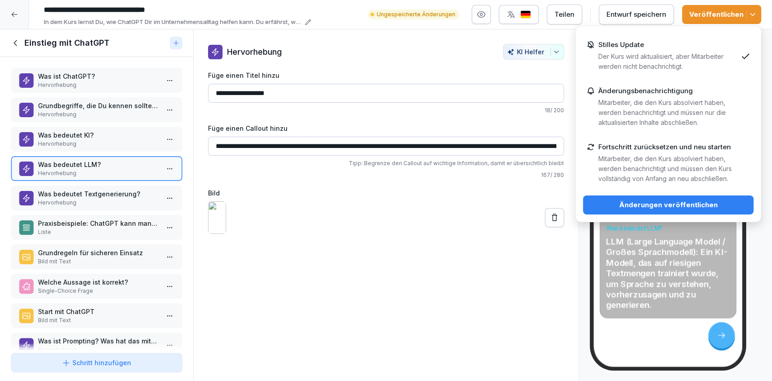
click at [699, 206] on div "Änderungen veröffentlichen" at bounding box center [668, 205] width 156 height 10
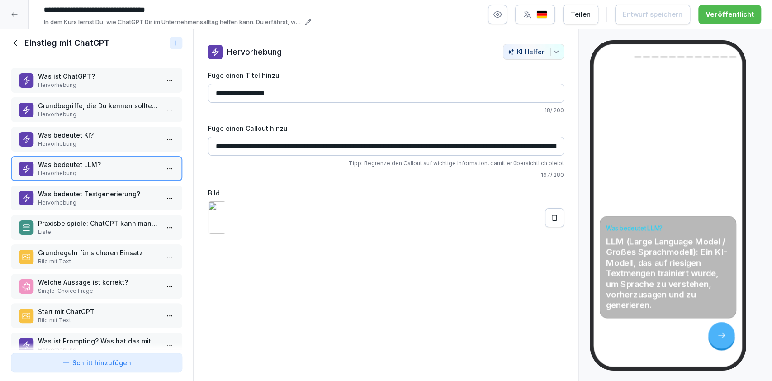
click at [108, 195] on p "Was bedeutet Textgenerierung?" at bounding box center [98, 193] width 121 height 9
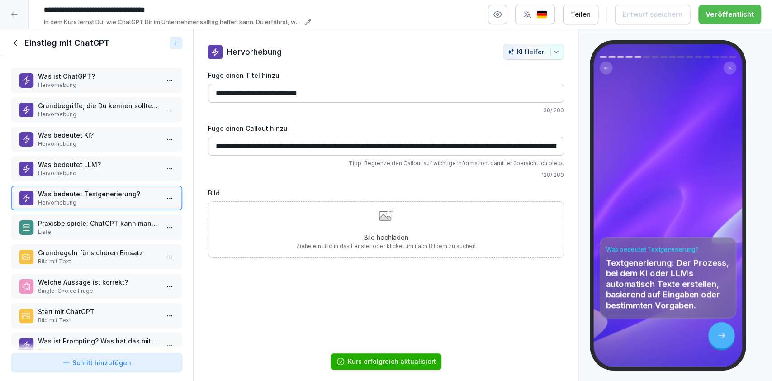
click at [278, 234] on div "Bild hochladen Ziehe ein Bild in das Fenster oder klicke, um nach Bildern zu su…" at bounding box center [386, 229] width 356 height 57
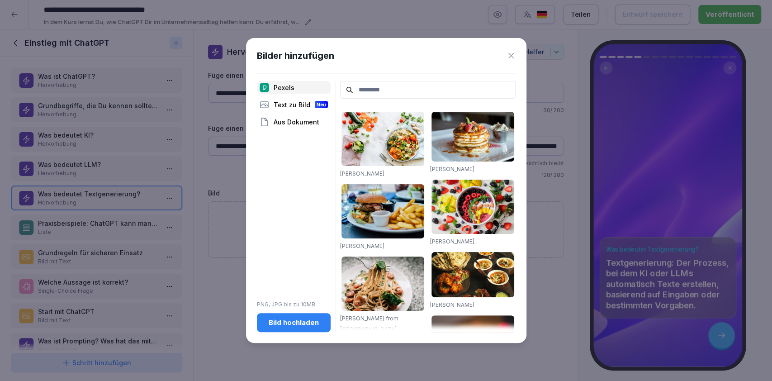
click at [285, 327] on button "Bild hochladen" at bounding box center [294, 322] width 74 height 19
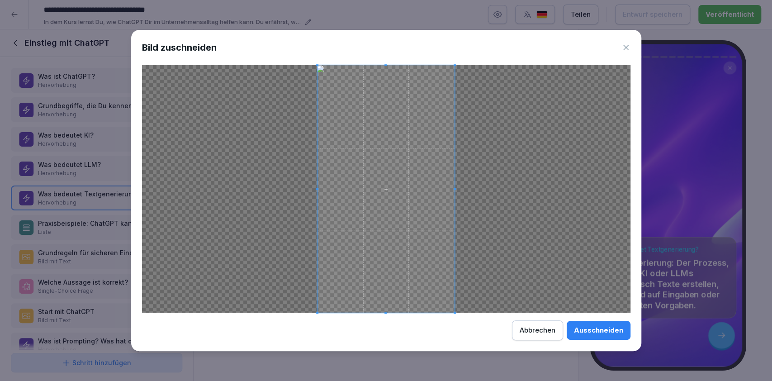
click at [608, 336] on button "Ausschneiden" at bounding box center [598, 330] width 64 height 19
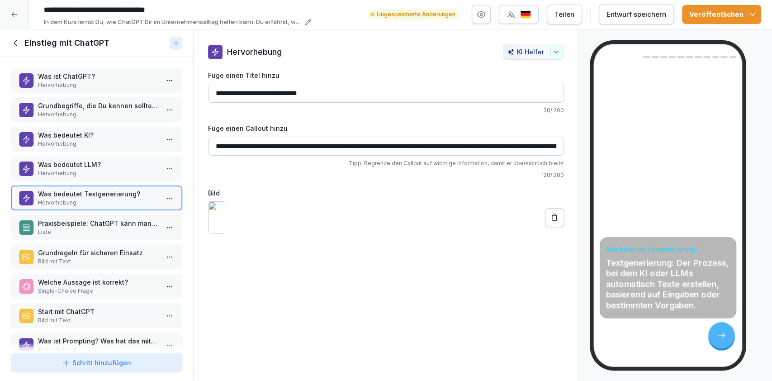
click at [666, 12] on div "Entwurf speichern" at bounding box center [636, 14] width 60 height 10
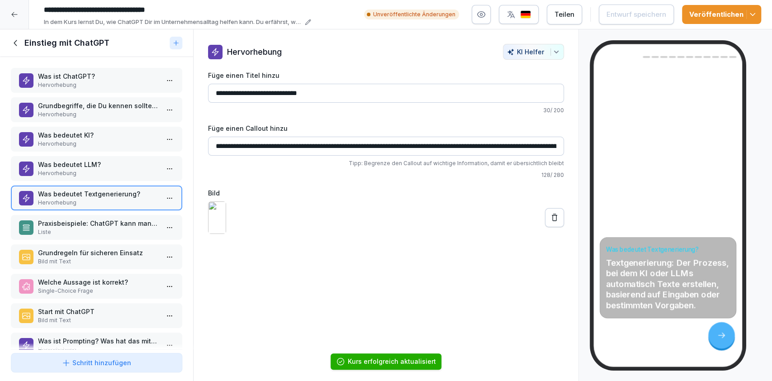
click at [109, 79] on p "Was ist ChatGPT?" at bounding box center [98, 75] width 121 height 9
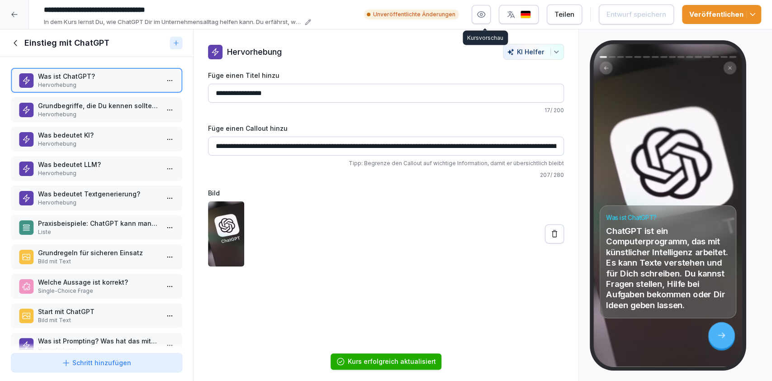
click at [482, 15] on icon "button" at bounding box center [480, 14] width 9 height 9
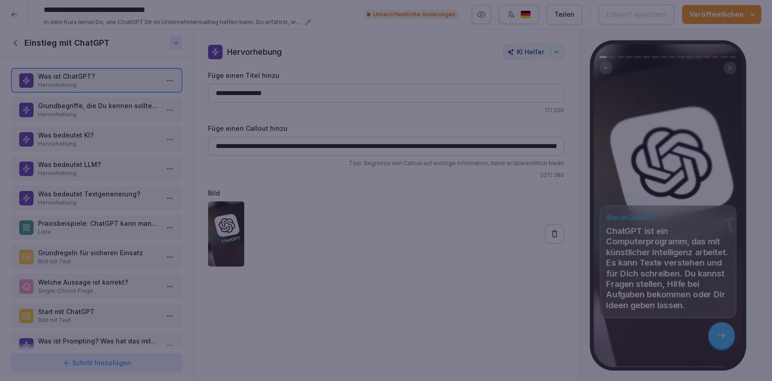
click at [277, 360] on div at bounding box center [386, 190] width 772 height 381
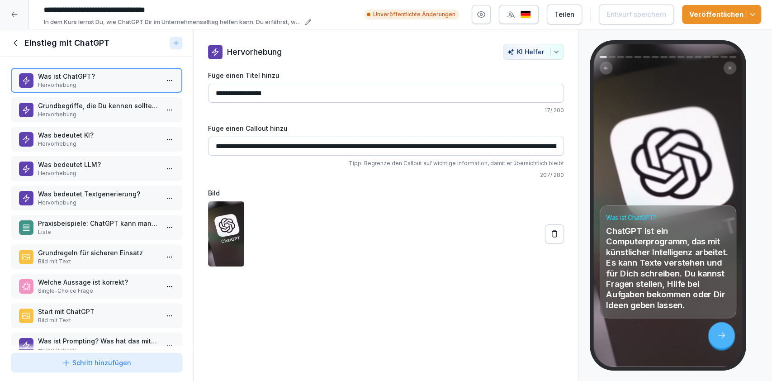
click at [119, 104] on p "Grundbegriffe, die Du kennen solltest." at bounding box center [98, 105] width 121 height 9
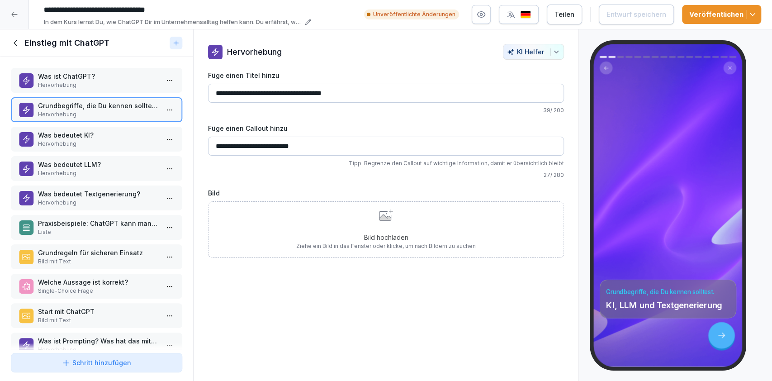
click at [260, 210] on div "Bild hochladen Ziehe ein Bild in das Fenster oder klicke, um nach Bildern zu su…" at bounding box center [386, 229] width 356 height 57
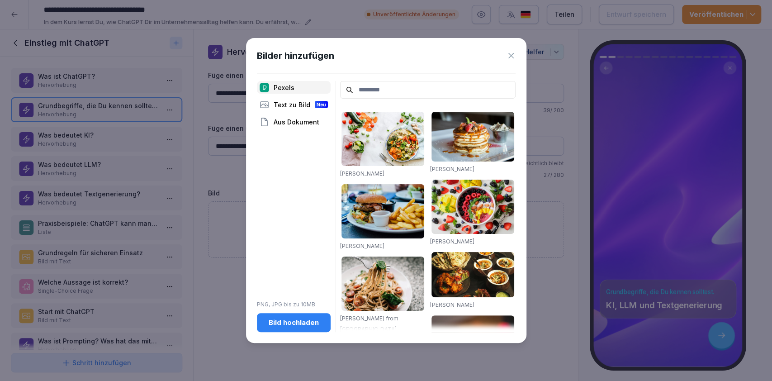
click at [269, 320] on div "Bild hochladen" at bounding box center [293, 322] width 59 height 10
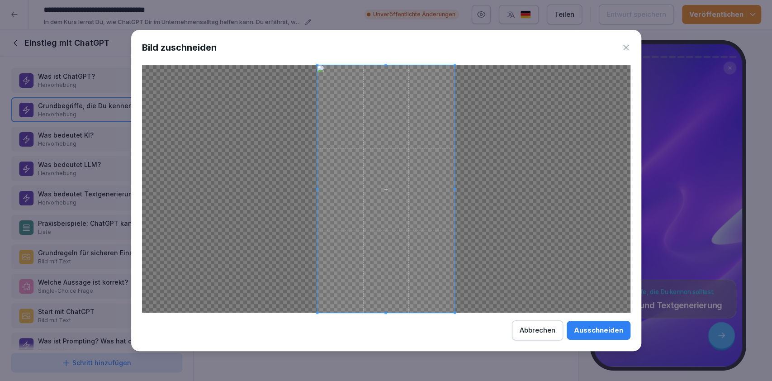
click at [626, 334] on button "Ausschneiden" at bounding box center [598, 330] width 64 height 19
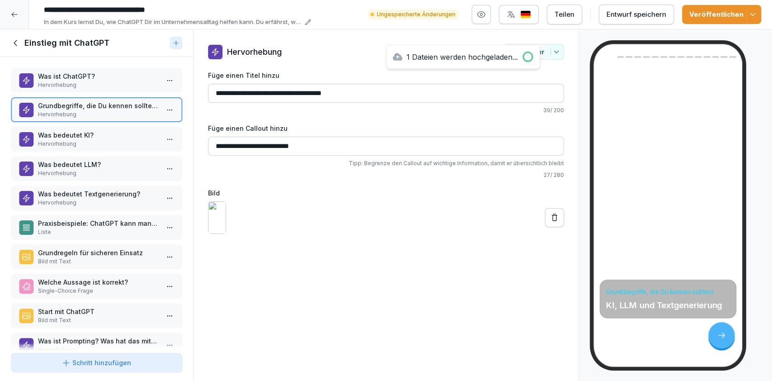
click at [653, 15] on div "Entwurf speichern" at bounding box center [636, 14] width 60 height 10
drag, startPoint x: 719, startPoint y: 11, endPoint x: 733, endPoint y: 16, distance: 14.7
click at [730, 16] on div "Veröffentlichen" at bounding box center [721, 14] width 65 height 10
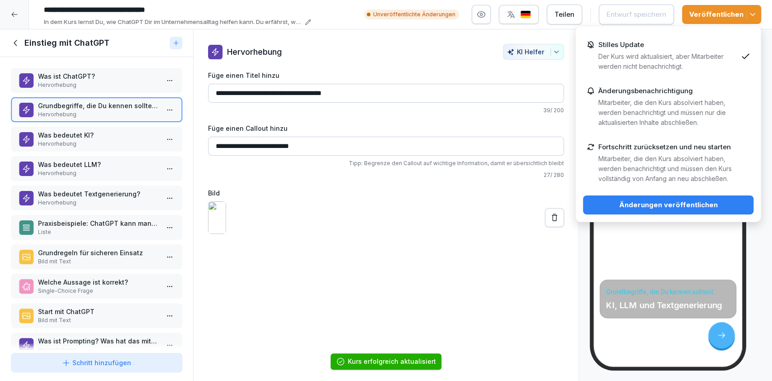
drag, startPoint x: 752, startPoint y: 15, endPoint x: 740, endPoint y: 39, distance: 26.7
click at [753, 15] on polyline "button" at bounding box center [752, 15] width 5 height 2
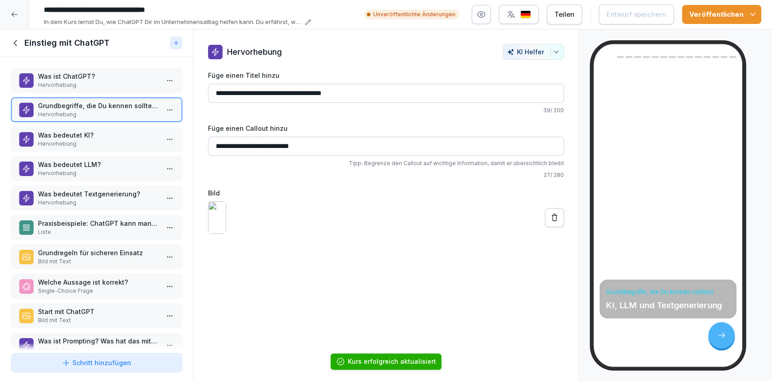
click at [752, 6] on button "Veröffentlichen" at bounding box center [721, 14] width 79 height 19
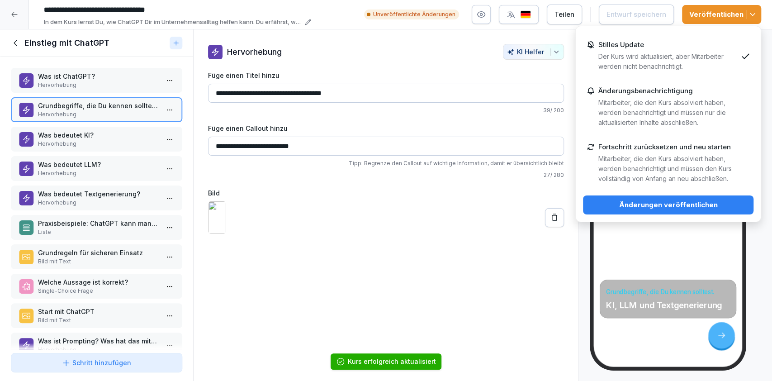
click at [702, 207] on div "Änderungen veröffentlichen" at bounding box center [668, 205] width 156 height 10
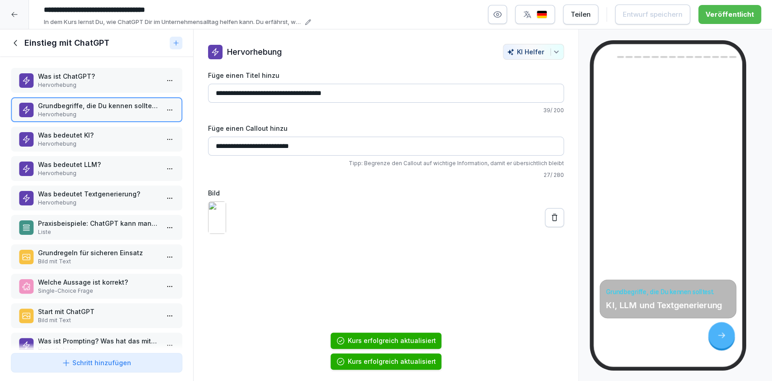
click at [73, 133] on p "Was bedeutet KI?" at bounding box center [98, 134] width 121 height 9
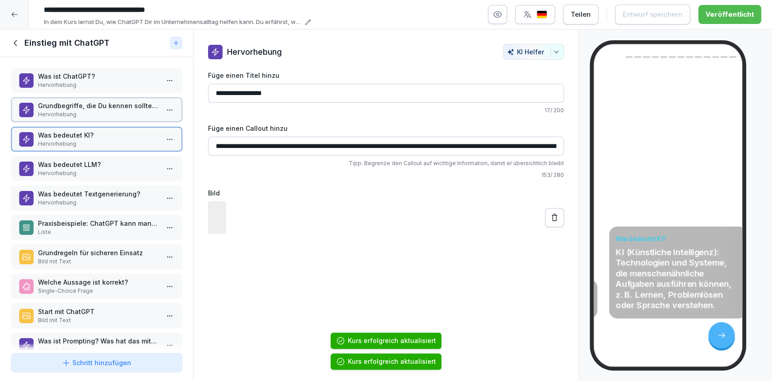
click at [69, 165] on p "Was bedeutet LLM?" at bounding box center [98, 164] width 121 height 9
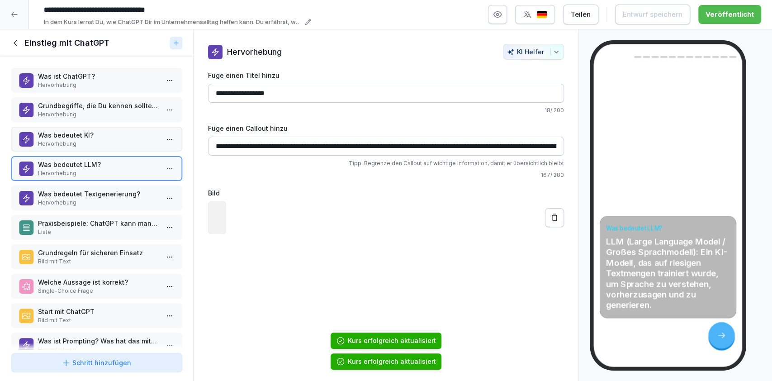
click at [70, 195] on p "Was bedeutet Textgenerierung?" at bounding box center [98, 193] width 121 height 9
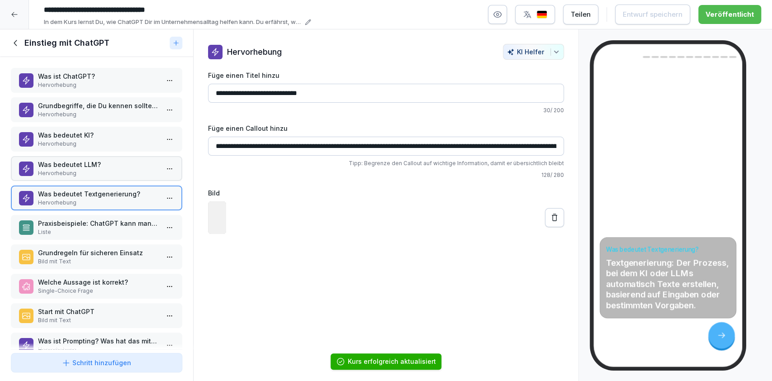
click at [70, 216] on div "Praxisbeispiele: ChatGPT kann man in vielen Bereichen nutzen. Liste" at bounding box center [96, 227] width 171 height 25
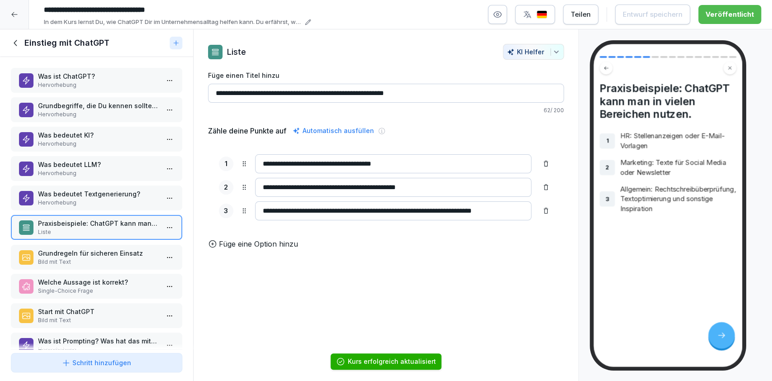
click at [71, 248] on p "Grundregeln für sicheren Einsatz" at bounding box center [98, 252] width 121 height 9
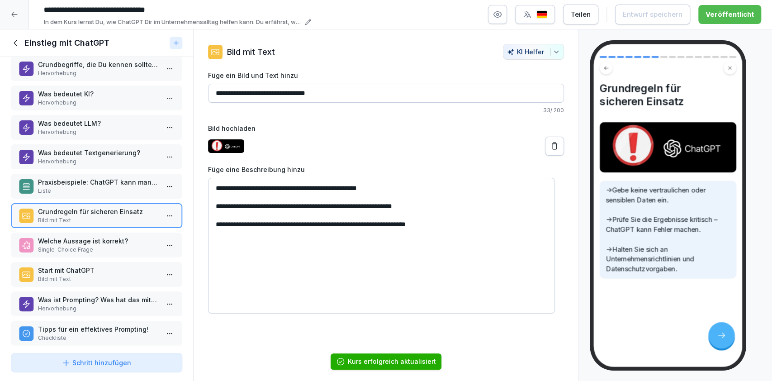
scroll to position [60, 0]
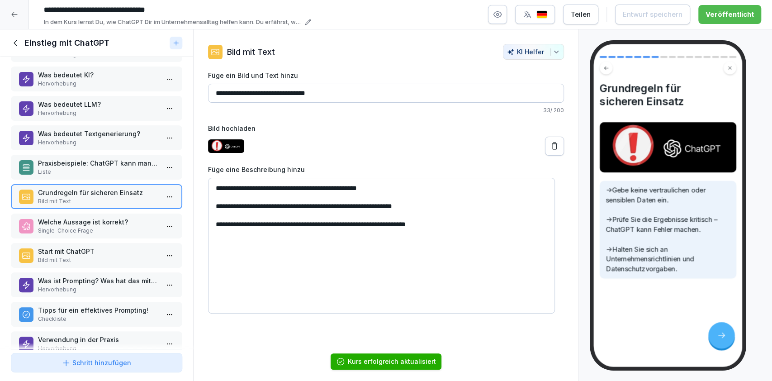
click at [71, 228] on p "Single-Choice Frage" at bounding box center [98, 230] width 121 height 8
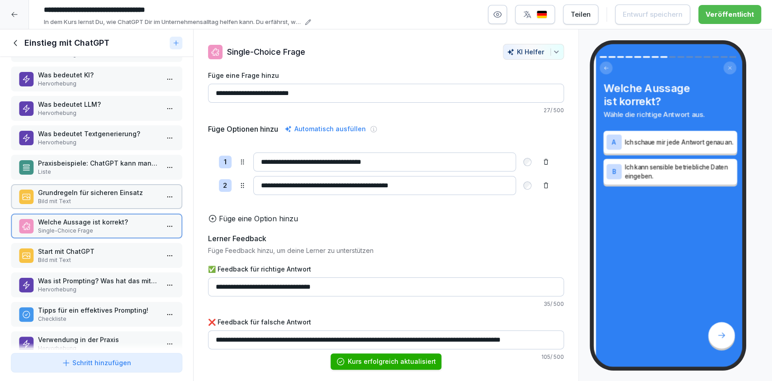
click at [75, 246] on p "Start mit ChatGPT" at bounding box center [98, 250] width 121 height 9
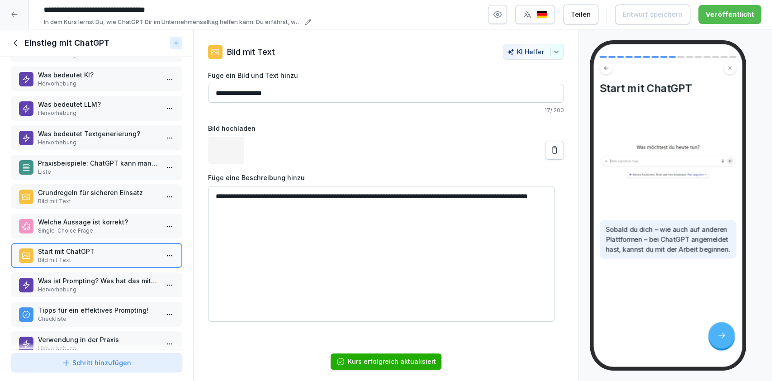
click at [76, 272] on div "Was ist Prompting? Was hat das mit ChatGPT zu tun? Hervorhebung" at bounding box center [96, 284] width 171 height 25
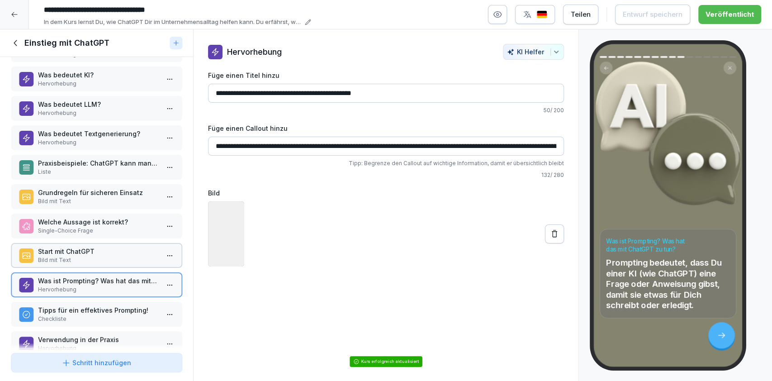
click at [78, 305] on p "Tipps für ein effektives Prompting!" at bounding box center [98, 309] width 121 height 9
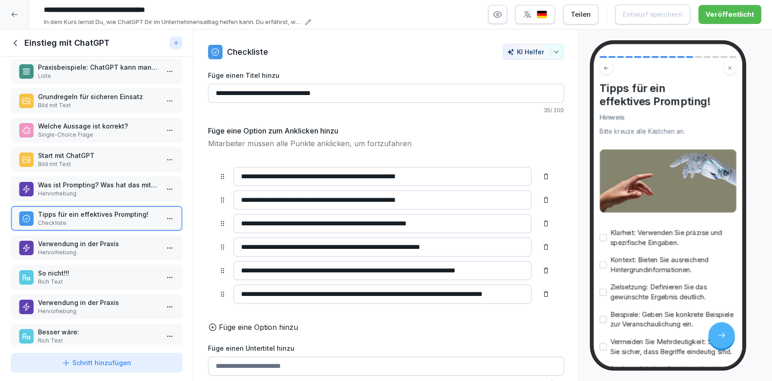
scroll to position [181, 0]
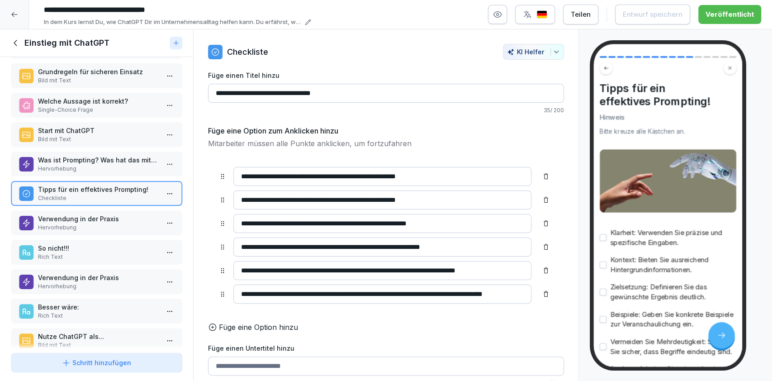
click at [78, 218] on p "Verwendung in der Praxis" at bounding box center [98, 218] width 121 height 9
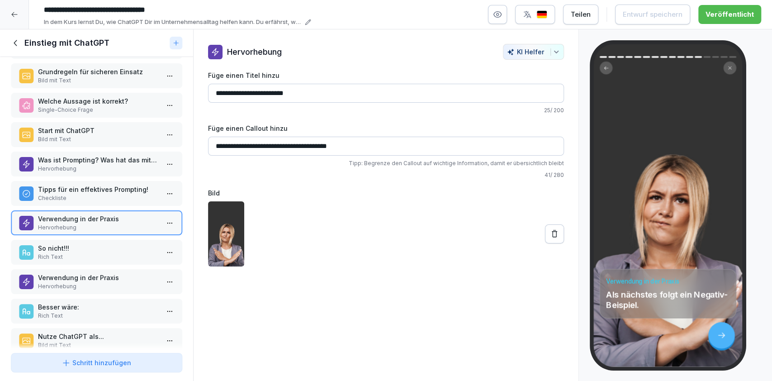
click at [80, 253] on p "Rich Text" at bounding box center [98, 257] width 121 height 8
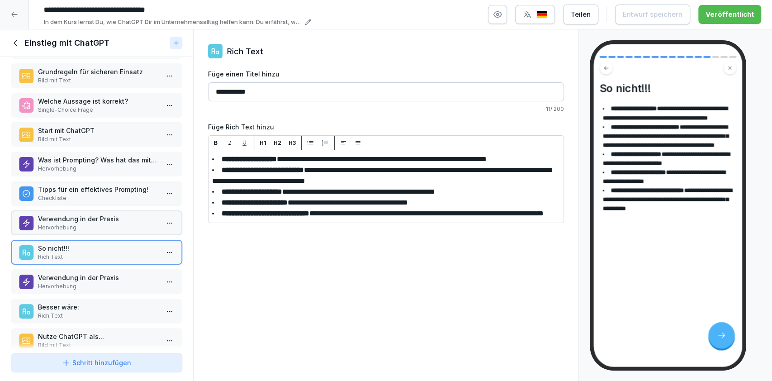
click at [80, 277] on p "Verwendung in der Praxis" at bounding box center [98, 277] width 121 height 9
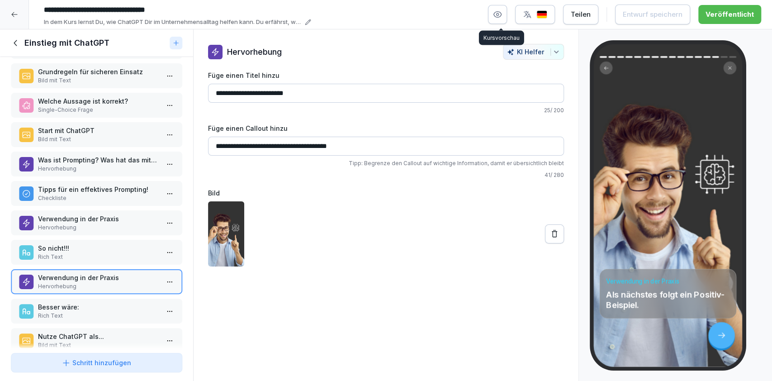
click at [501, 16] on icon "button" at bounding box center [498, 15] width 8 height 6
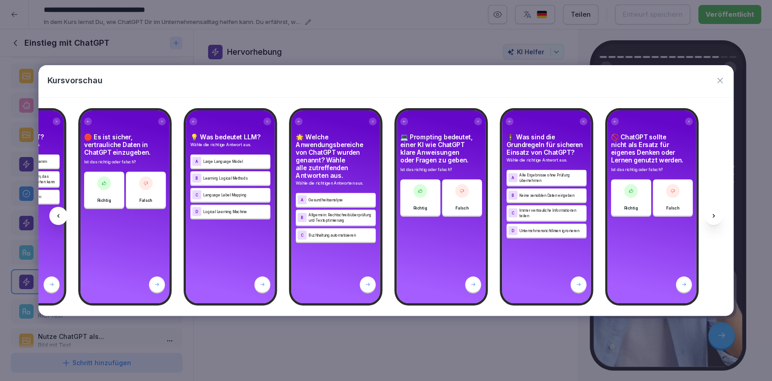
scroll to position [0, 2122]
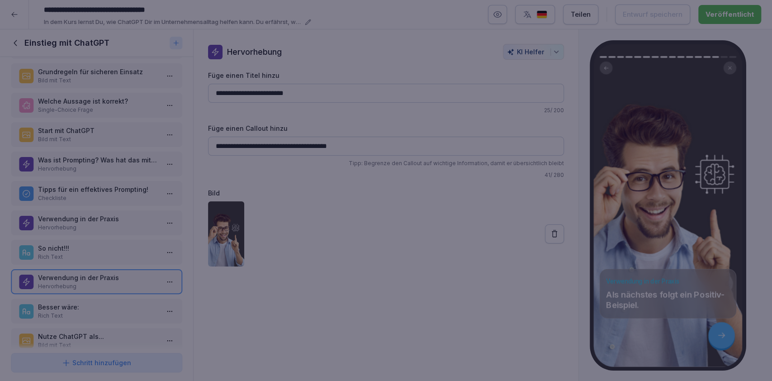
click at [398, 353] on div at bounding box center [386, 190] width 772 height 381
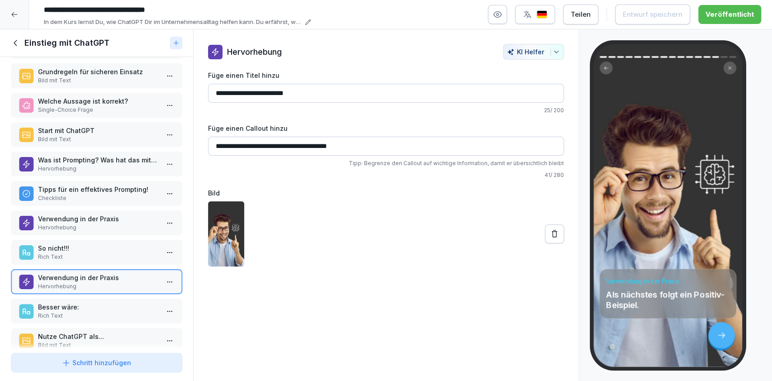
click at [14, 38] on icon at bounding box center [16, 43] width 10 height 10
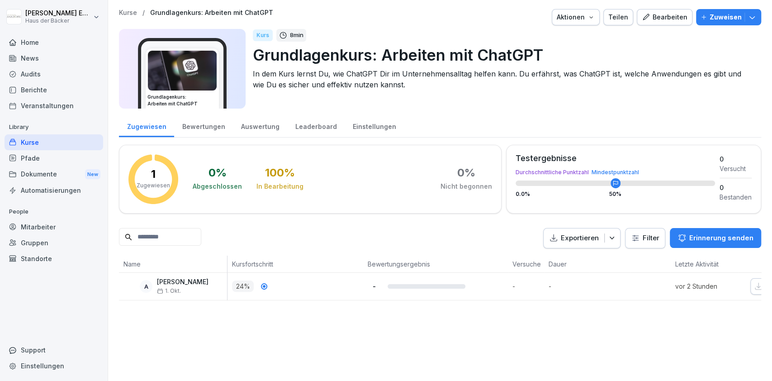
click at [48, 143] on div "Kurse" at bounding box center [54, 142] width 99 height 16
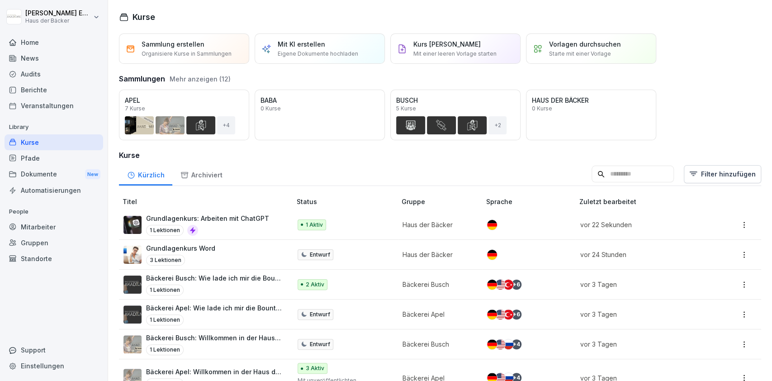
click at [58, 37] on div "Home" at bounding box center [54, 42] width 99 height 16
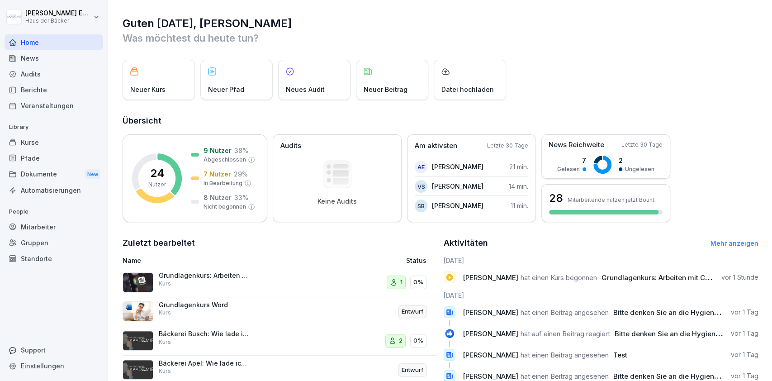
click at [68, 56] on div "News" at bounding box center [54, 58] width 99 height 16
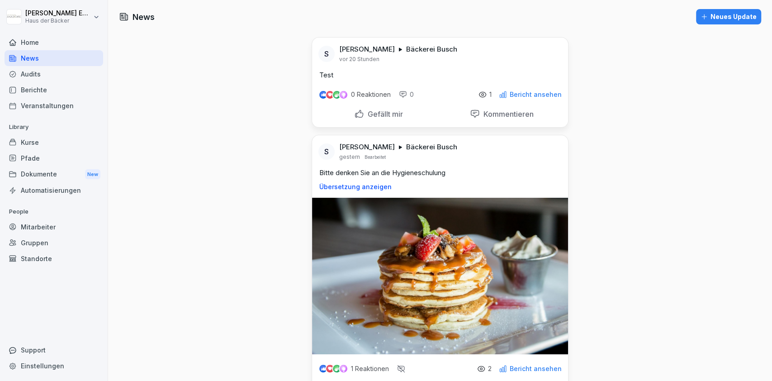
click at [535, 92] on p "Bericht ansehen" at bounding box center [535, 94] width 52 height 7
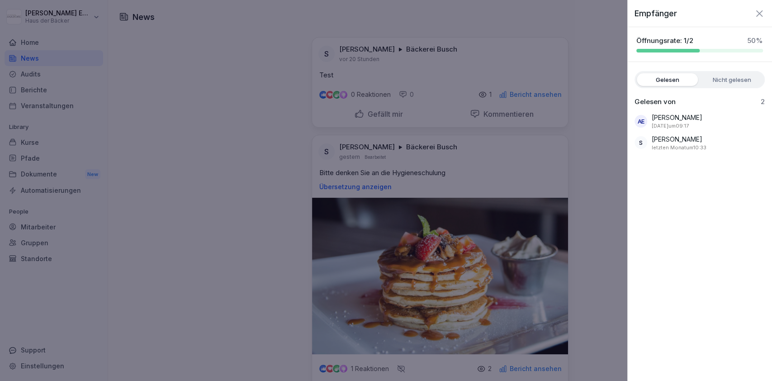
click at [576, 97] on div at bounding box center [386, 190] width 772 height 381
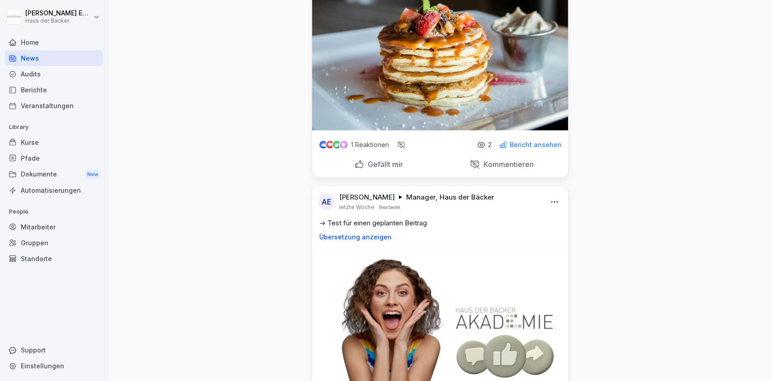
scroll to position [362, 0]
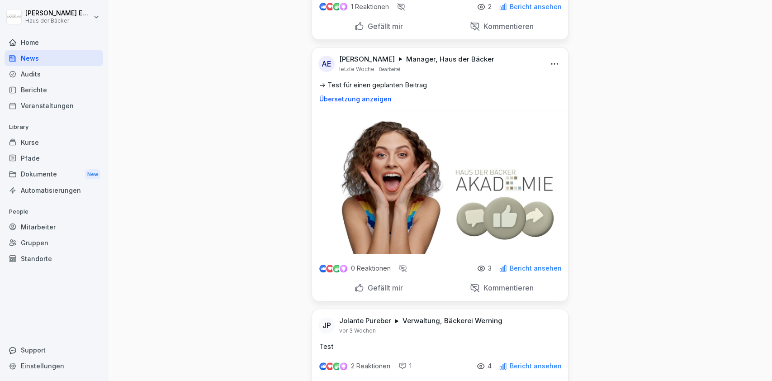
click at [68, 45] on div "Home" at bounding box center [54, 42] width 99 height 16
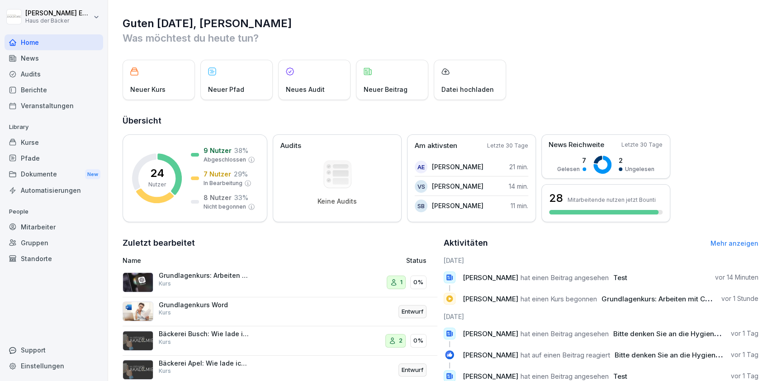
click at [71, 141] on div "Kurse" at bounding box center [54, 142] width 99 height 16
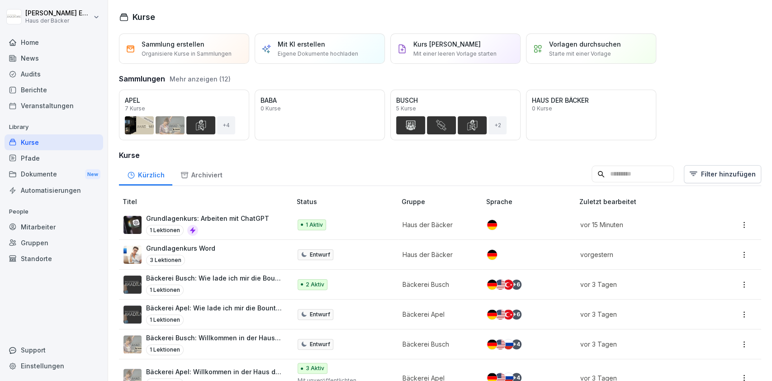
click at [217, 222] on div "Grundlagenkurs: Arbeiten mit ChatGPT 1 Lektionen" at bounding box center [207, 224] width 123 height 22
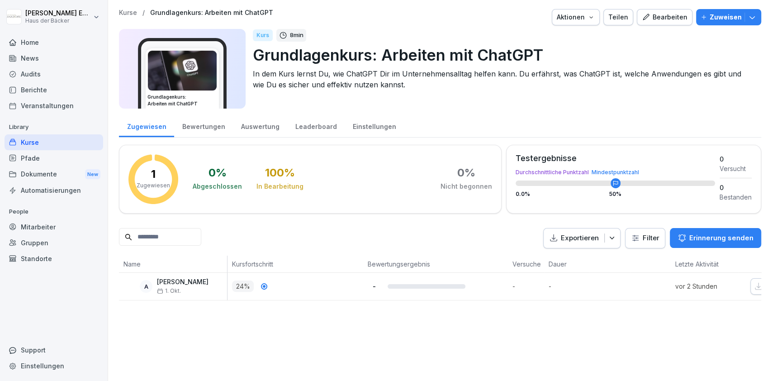
click at [641, 15] on icon "button" at bounding box center [645, 17] width 8 height 8
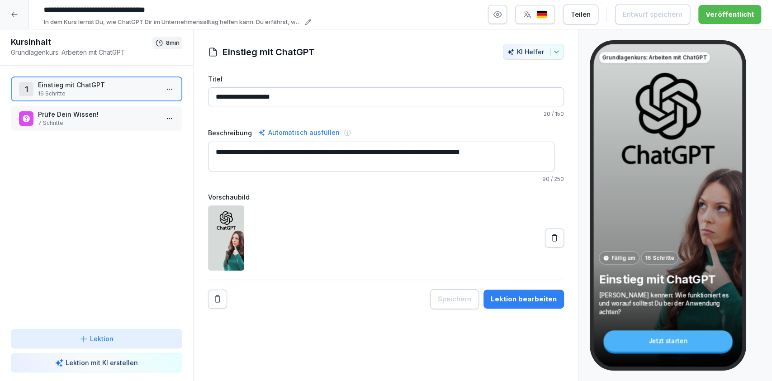
click at [159, 85] on html "**********" at bounding box center [386, 190] width 772 height 381
click at [154, 108] on div "Schritte bearbeiten" at bounding box center [126, 106] width 69 height 9
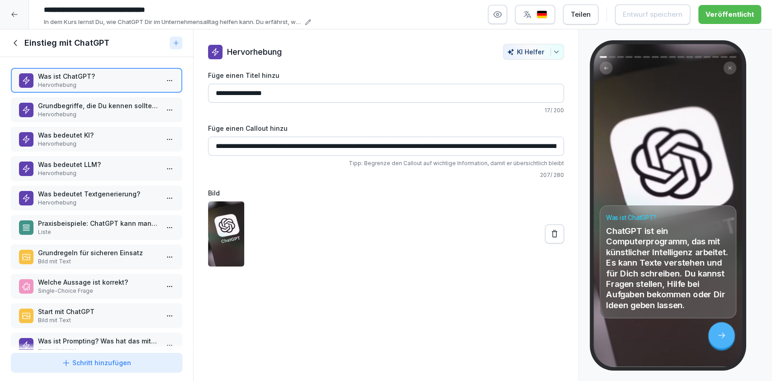
click at [108, 107] on p "Grundbegriffe, die Du kennen solltest." at bounding box center [98, 105] width 121 height 9
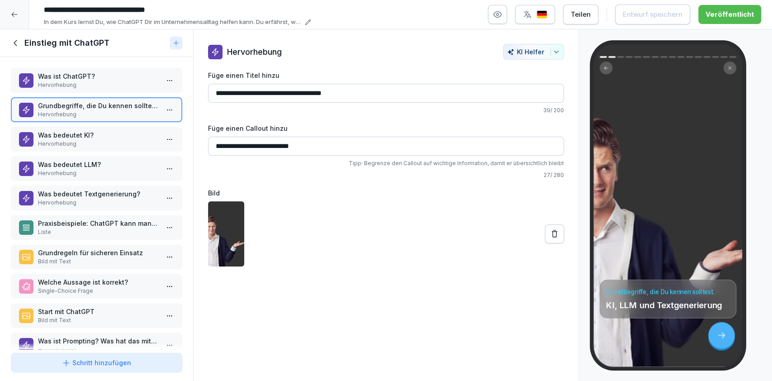
click at [112, 132] on p "Was bedeutet KI?" at bounding box center [98, 134] width 121 height 9
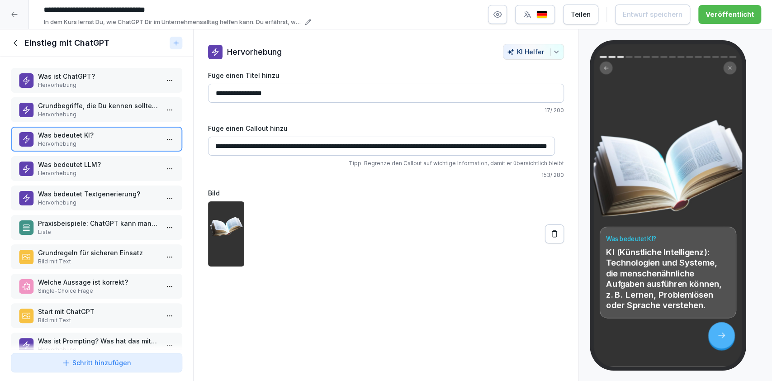
scroll to position [0, 178]
drag, startPoint x: 301, startPoint y: 146, endPoint x: 576, endPoint y: 159, distance: 275.2
click at [576, 159] on div "**********" at bounding box center [386, 205] width 386 height 352
click at [71, 167] on p "Was bedeutet LLM?" at bounding box center [98, 164] width 121 height 9
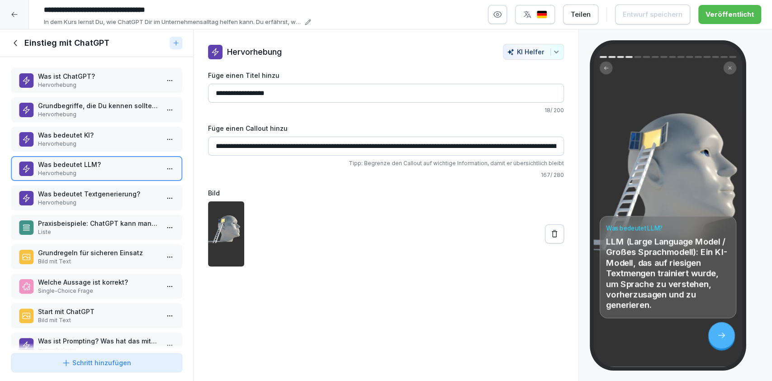
click at [387, 146] on input "**********" at bounding box center [386, 146] width 356 height 19
drag, startPoint x: 390, startPoint y: 146, endPoint x: 552, endPoint y: 151, distance: 162.4
click at [552, 151] on input "**********" at bounding box center [381, 146] width 347 height 19
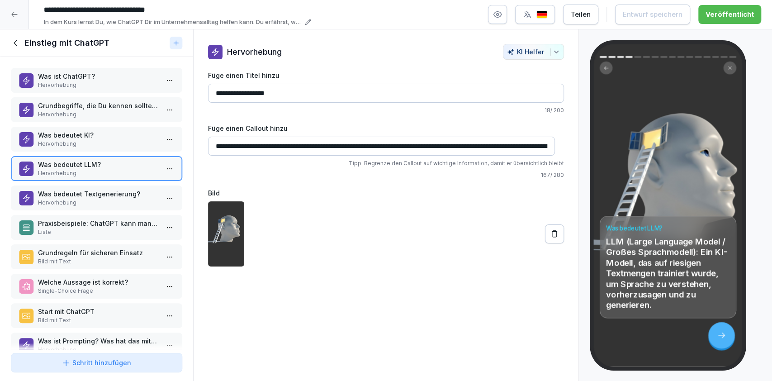
click at [107, 192] on p "Was bedeutet Textgenerierung?" at bounding box center [98, 193] width 121 height 9
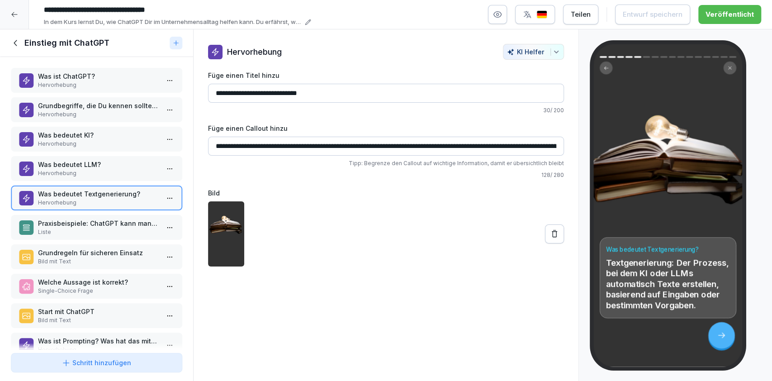
scroll to position [0, 98]
drag, startPoint x: 272, startPoint y: 144, endPoint x: 598, endPoint y: 163, distance: 326.9
click at [598, 163] on div "Kursinhalt Grundlagenkurs: Arbeiten mit ChatGPT 8 min 1 Einstieg mit ChatGPT 16…" at bounding box center [386, 205] width 772 height 352
click at [108, 101] on p "Grundbegriffe, die Du kennen solltest." at bounding box center [98, 105] width 121 height 9
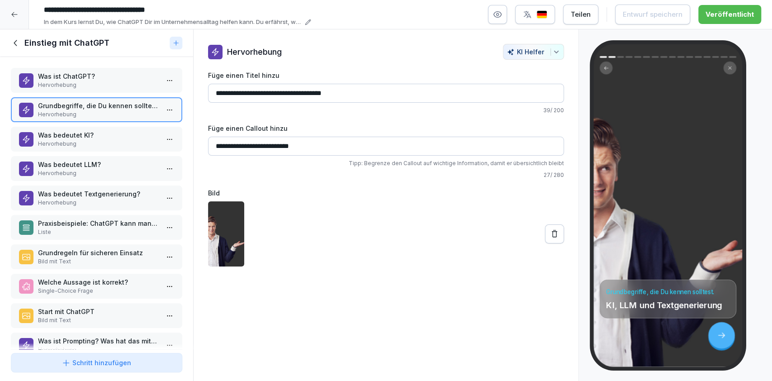
click at [115, 135] on p "Was bedeutet KI?" at bounding box center [98, 134] width 121 height 9
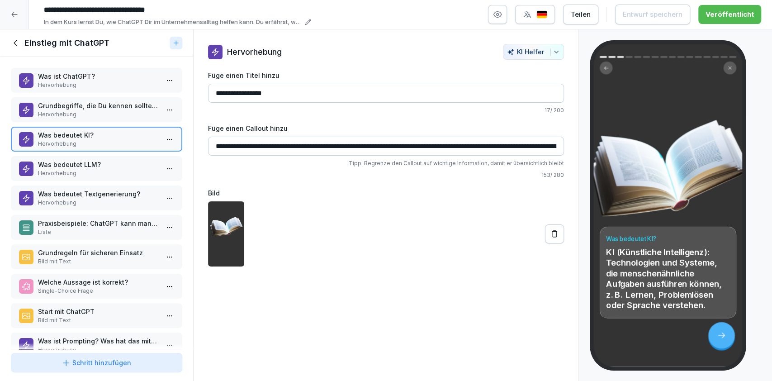
click at [103, 84] on p "Hervorhebung" at bounding box center [98, 85] width 121 height 8
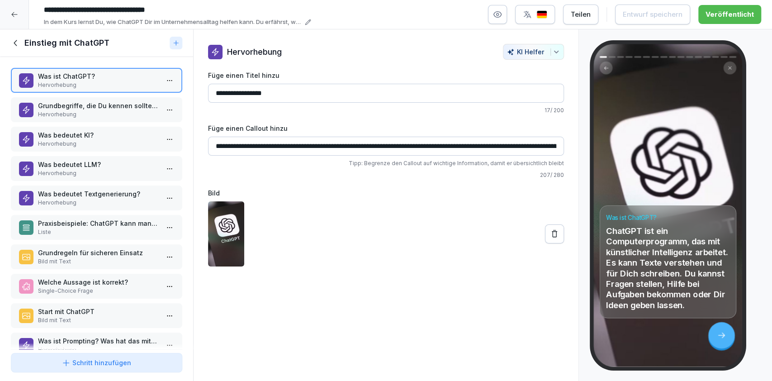
click at [123, 221] on p "Praxisbeispiele: ChatGPT kann man in vielen Bereichen nutzen." at bounding box center [98, 222] width 121 height 9
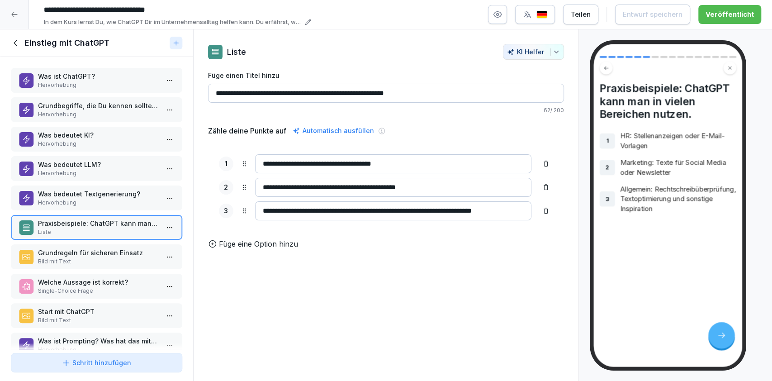
scroll to position [0, 11]
drag, startPoint x: 262, startPoint y: 214, endPoint x: 528, endPoint y: 216, distance: 266.3
click at [528, 216] on div "**********" at bounding box center [386, 210] width 335 height 19
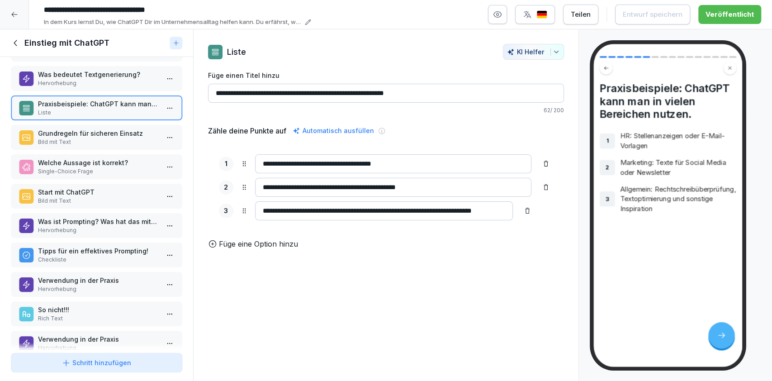
scroll to position [120, 0]
click at [116, 236] on div "Was ist ChatGPT? Hervorhebung Grundbegriffe, die Du kennen solltest. Hervorhebu…" at bounding box center [96, 203] width 193 height 292
click at [111, 231] on p "Hervorhebung" at bounding box center [98, 229] width 121 height 8
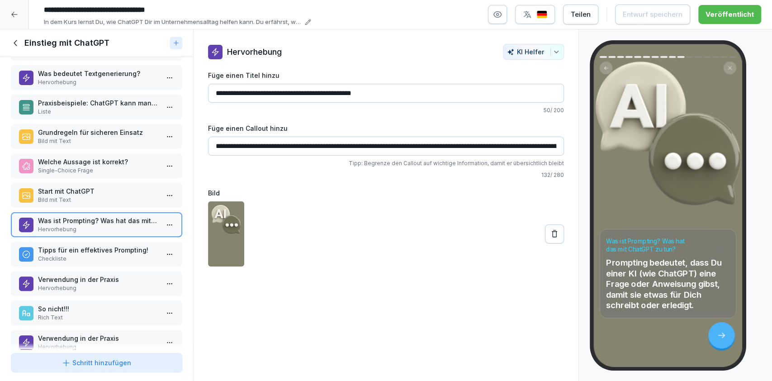
click at [116, 245] on p "Tipps für ein effektives Prompting!" at bounding box center [98, 249] width 121 height 9
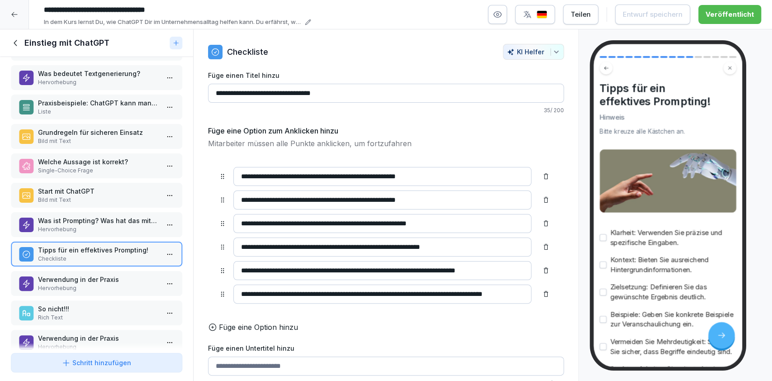
click at [122, 360] on div "Schritt hinzufügen" at bounding box center [96, 362] width 70 height 9
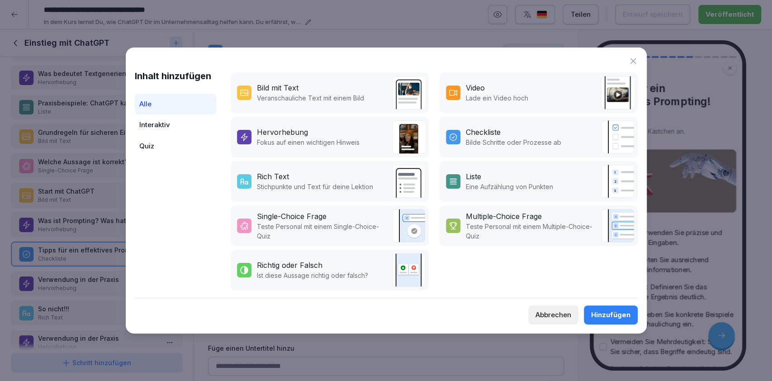
scroll to position [181, 0]
click at [253, 132] on div "Hervorhebung Fokus auf einen wichtigen Hinweis" at bounding box center [298, 137] width 123 height 20
click at [593, 314] on div "Hinzufügen" at bounding box center [610, 315] width 39 height 10
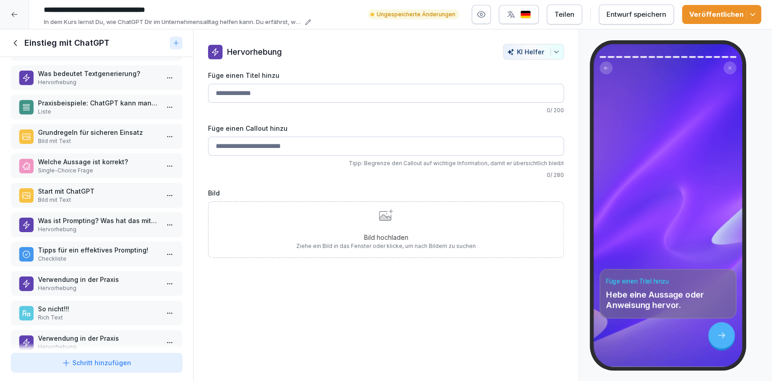
scroll to position [230, 0]
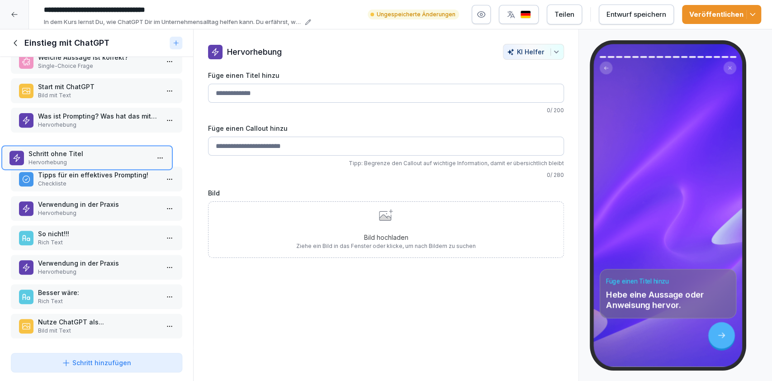
drag, startPoint x: 134, startPoint y: 306, endPoint x: 124, endPoint y: 137, distance: 169.4
click at [124, 145] on div "Schritt ohne Titel Hervorhebung" at bounding box center [86, 157] width 171 height 25
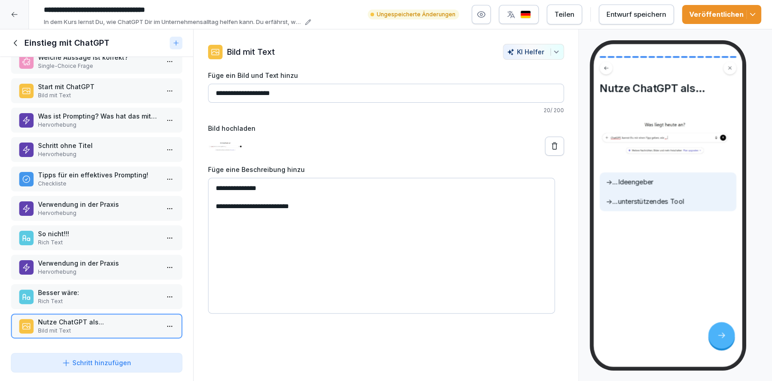
click at [77, 141] on p "Schritt ohne Titel" at bounding box center [98, 145] width 121 height 9
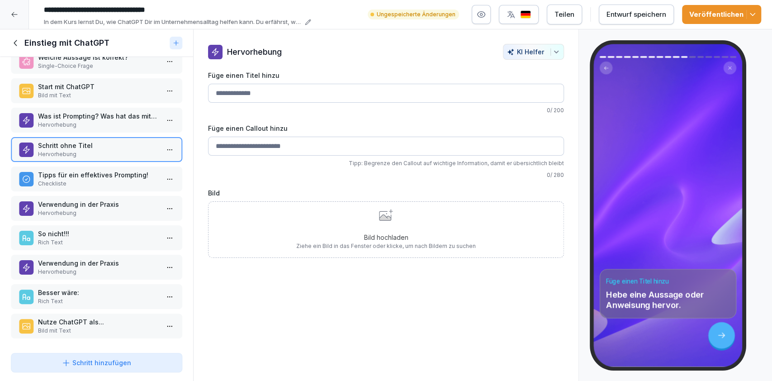
click at [231, 90] on input "Füge einen Titel hinzu" at bounding box center [386, 93] width 356 height 19
type input "********"
click at [268, 146] on input "Füge einen Callout hinzu" at bounding box center [386, 146] width 356 height 19
paste input "**********"
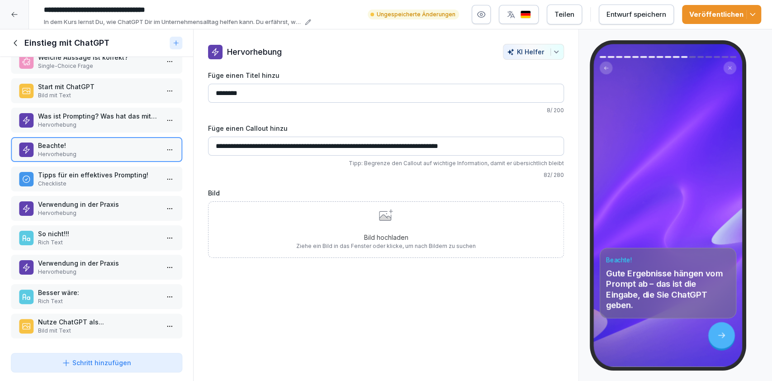
click at [636, 16] on div "Entwurf speichern" at bounding box center [636, 14] width 60 height 10
click at [318, 235] on p "Bild hochladen" at bounding box center [385, 236] width 179 height 9
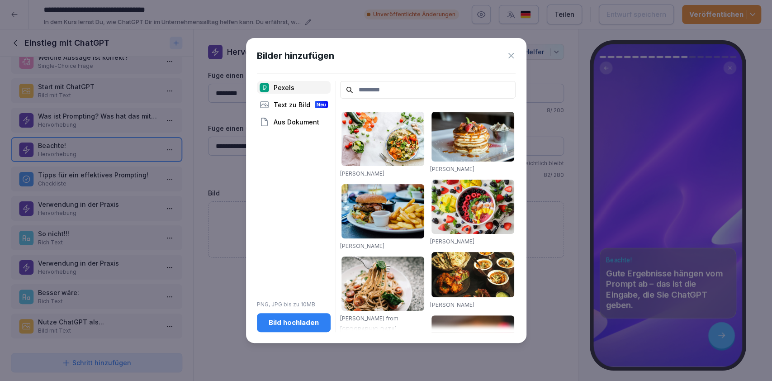
click at [297, 328] on button "Bild hochladen" at bounding box center [294, 322] width 74 height 19
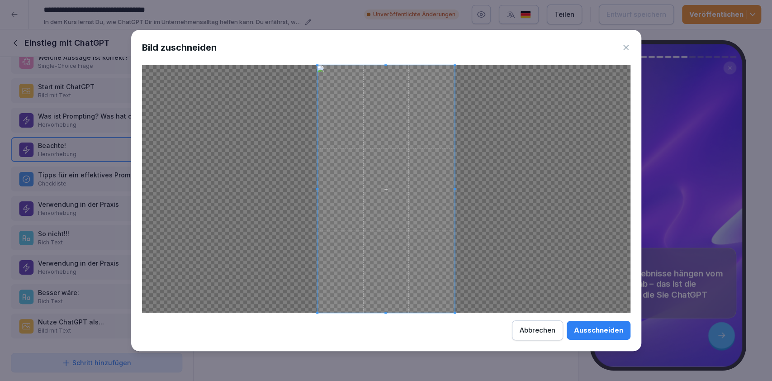
click at [586, 333] on div "Ausschneiden" at bounding box center [598, 330] width 49 height 10
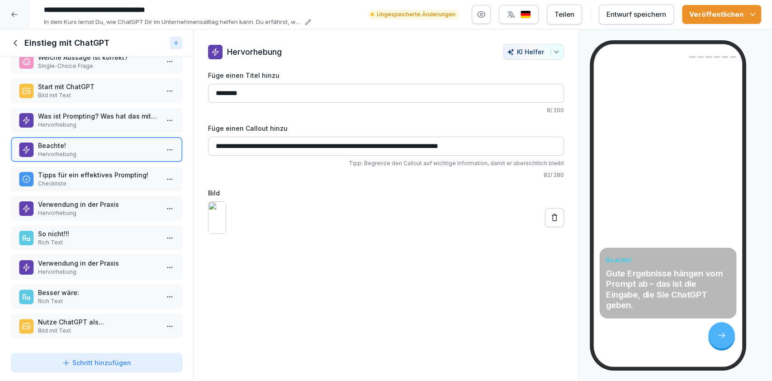
drag, startPoint x: 350, startPoint y: 147, endPoint x: 373, endPoint y: 151, distance: 23.4
click at [373, 151] on input "**********" at bounding box center [386, 146] width 356 height 19
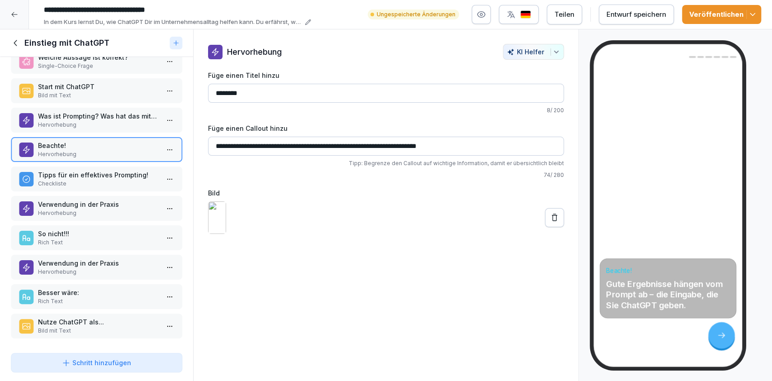
drag, startPoint x: 405, startPoint y: 146, endPoint x: 414, endPoint y: 146, distance: 9.0
click at [414, 146] on input "**********" at bounding box center [386, 146] width 356 height 19
drag, startPoint x: 448, startPoint y: 145, endPoint x: 467, endPoint y: 147, distance: 19.1
click at [467, 147] on input "**********" at bounding box center [386, 146] width 356 height 19
click at [416, 147] on input "**********" at bounding box center [386, 146] width 356 height 19
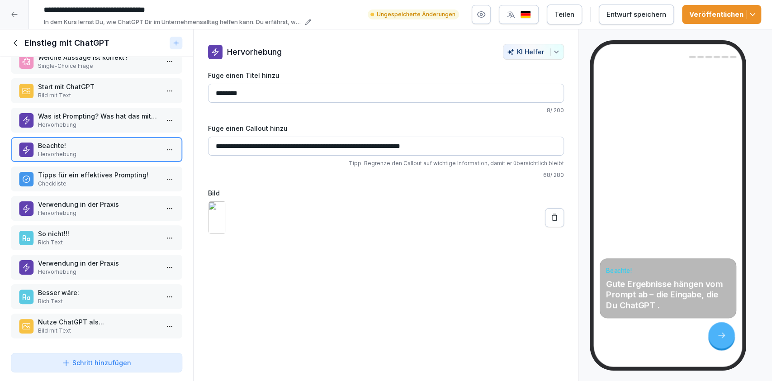
drag, startPoint x: 414, startPoint y: 147, endPoint x: 352, endPoint y: 148, distance: 61.9
click at [352, 148] on input "**********" at bounding box center [386, 146] width 356 height 19
click at [550, 54] on div "button" at bounding box center [554, 51] width 9 height 7
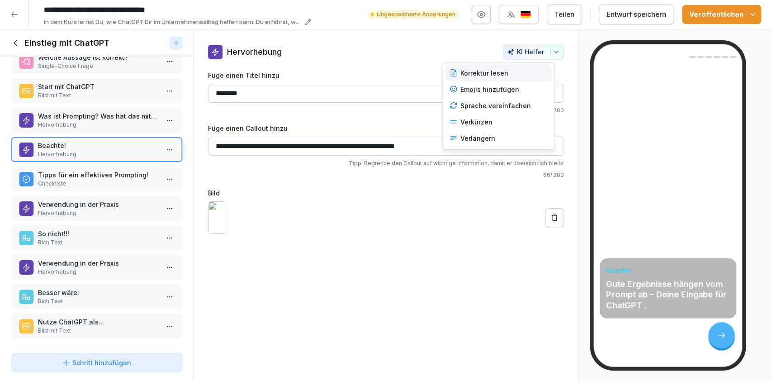
click at [520, 78] on div "Korrektur lesen" at bounding box center [499, 73] width 106 height 16
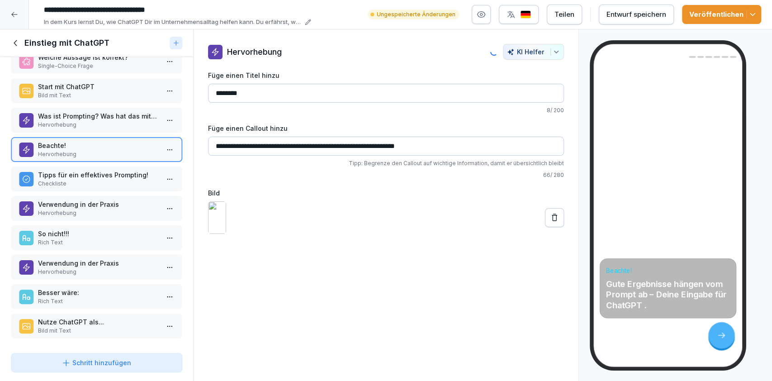
type input "**********"
click at [652, 20] on button "Entwurf speichern" at bounding box center [636, 15] width 75 height 20
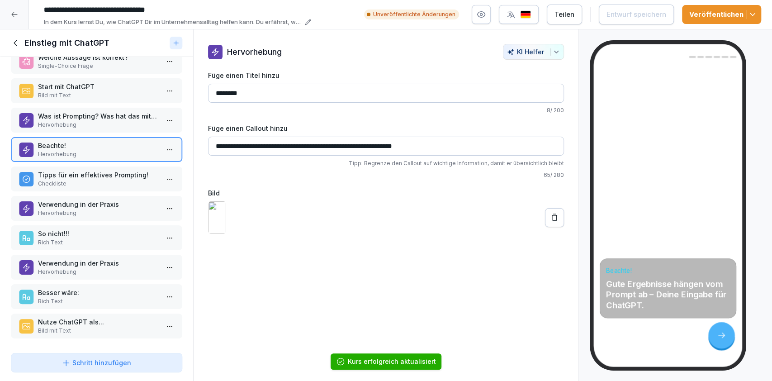
click at [753, 16] on icon "button" at bounding box center [752, 14] width 9 height 9
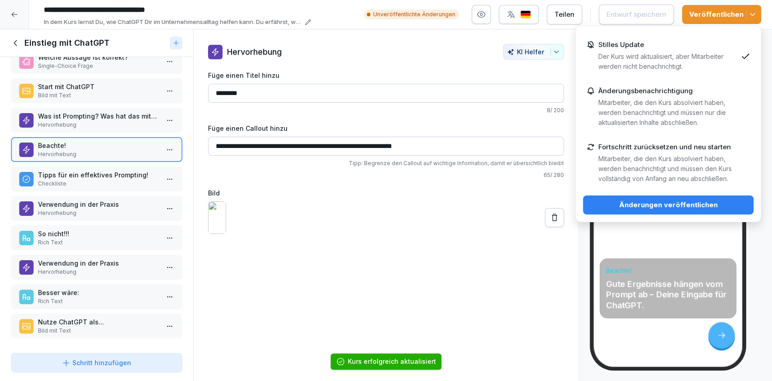
click at [707, 200] on div "Änderungen veröffentlichen" at bounding box center [668, 205] width 156 height 10
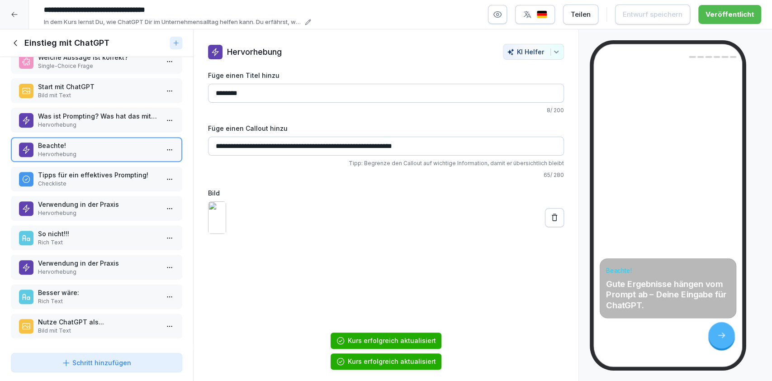
click at [90, 179] on p "Checkliste" at bounding box center [98, 183] width 121 height 8
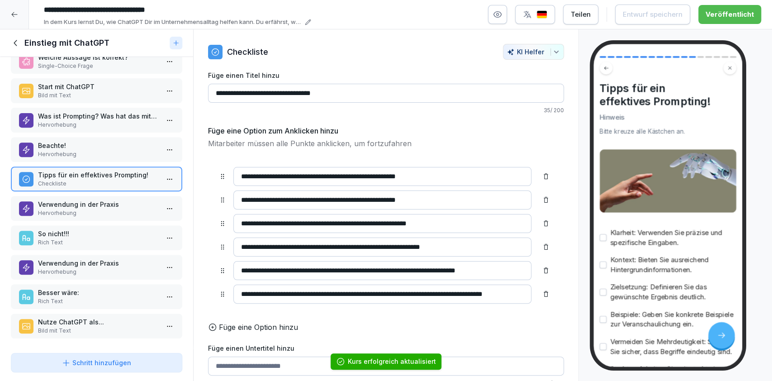
click at [77, 150] on p "Hervorhebung" at bounding box center [98, 154] width 121 height 8
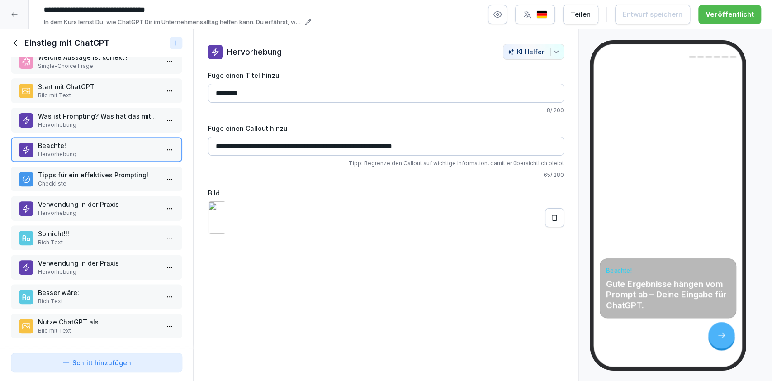
click at [112, 209] on p "Hervorhebung" at bounding box center [98, 213] width 121 height 8
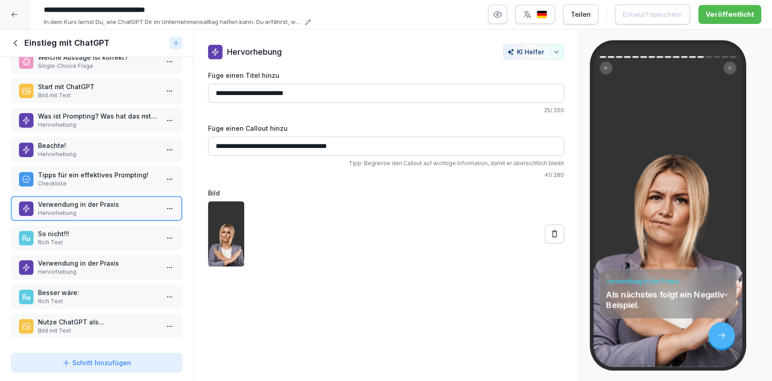
click at [112, 225] on div "So nicht!!! Rich Text" at bounding box center [96, 237] width 171 height 25
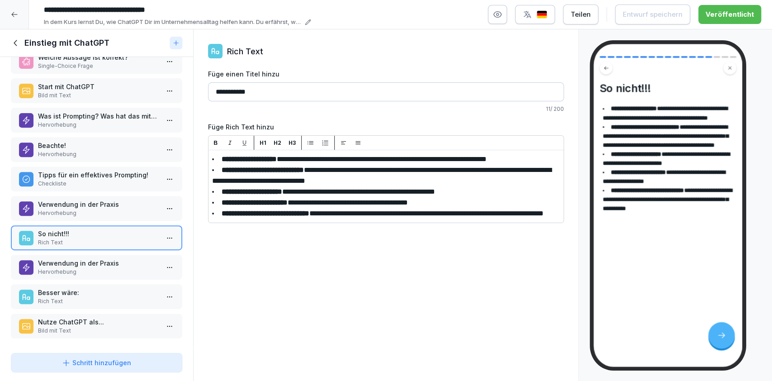
click at [117, 268] on div "Verwendung in der Praxis Hervorhebung" at bounding box center [96, 267] width 171 height 25
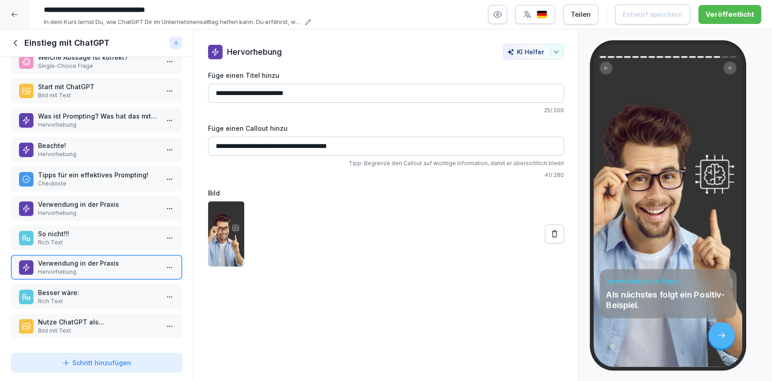
click at [117, 288] on p "Besser wäre:" at bounding box center [98, 292] width 121 height 9
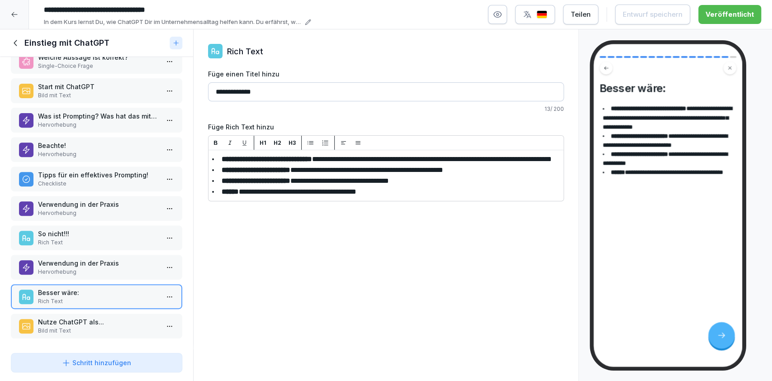
click at [119, 317] on p "Nutze ChatGPT als..." at bounding box center [98, 321] width 121 height 9
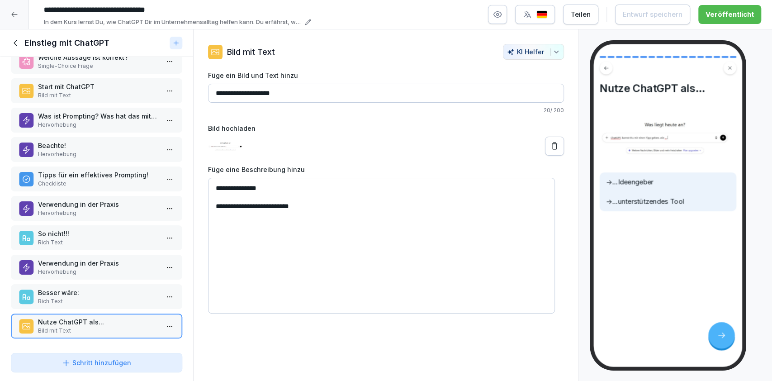
click at [499, 14] on icon "button" at bounding box center [497, 14] width 9 height 9
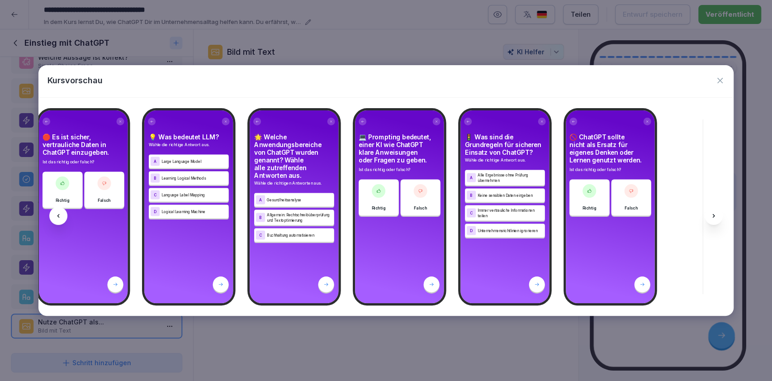
scroll to position [0, 2227]
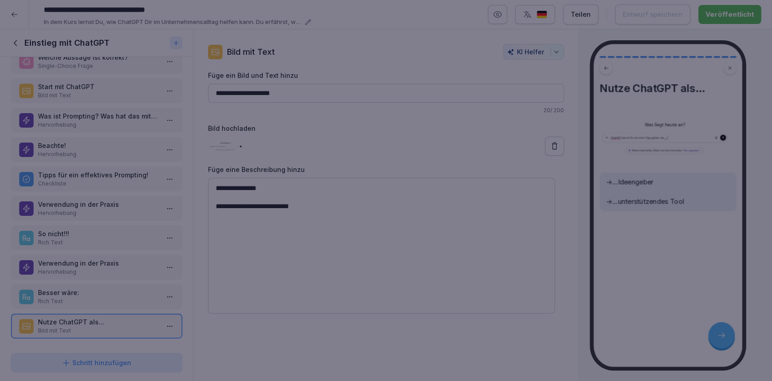
click at [536, 377] on div at bounding box center [386, 190] width 772 height 381
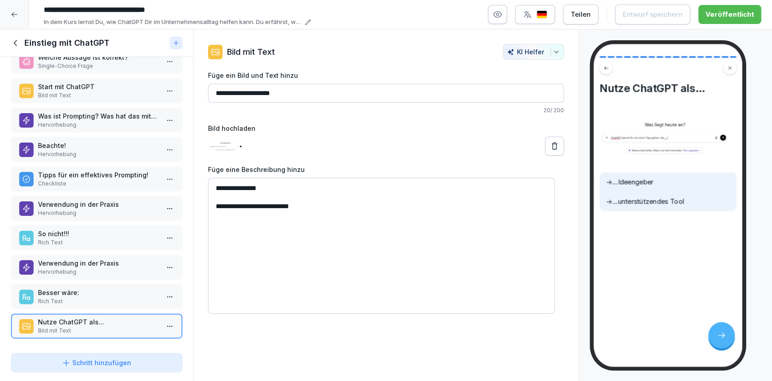
click at [477, 323] on div "**********" at bounding box center [386, 205] width 386 height 352
click at [85, 288] on p "Besser wäre:" at bounding box center [98, 292] width 121 height 9
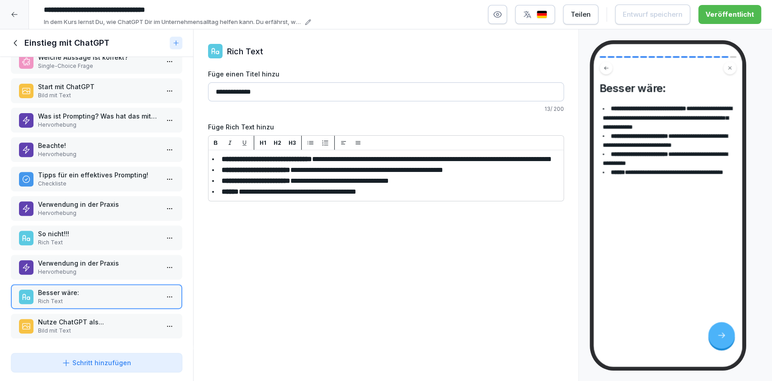
click at [72, 258] on p "Verwendung in der Praxis" at bounding box center [98, 262] width 121 height 9
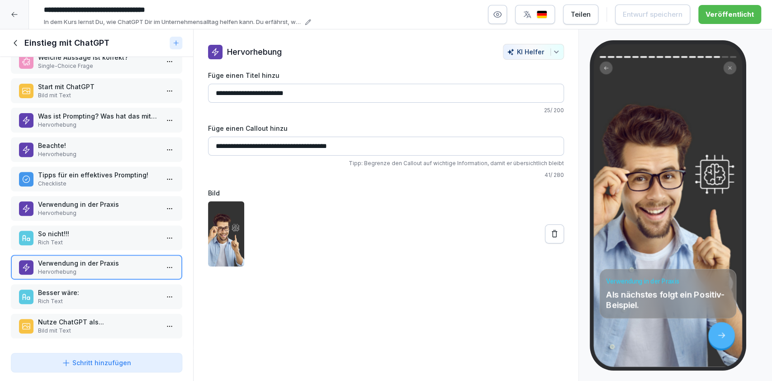
click at [126, 238] on p "Rich Text" at bounding box center [98, 242] width 121 height 8
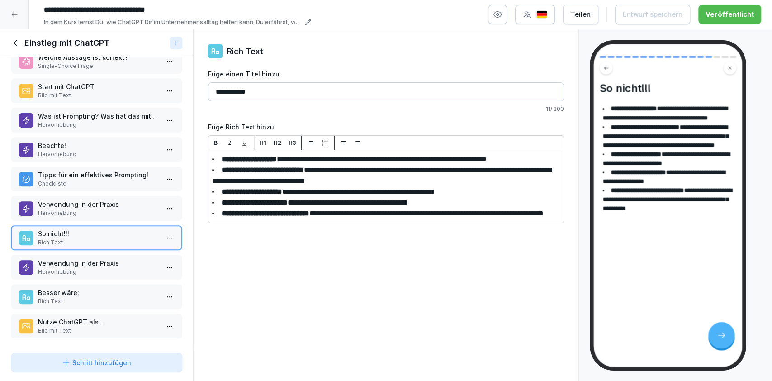
click at [103, 209] on p "Hervorhebung" at bounding box center [98, 213] width 121 height 8
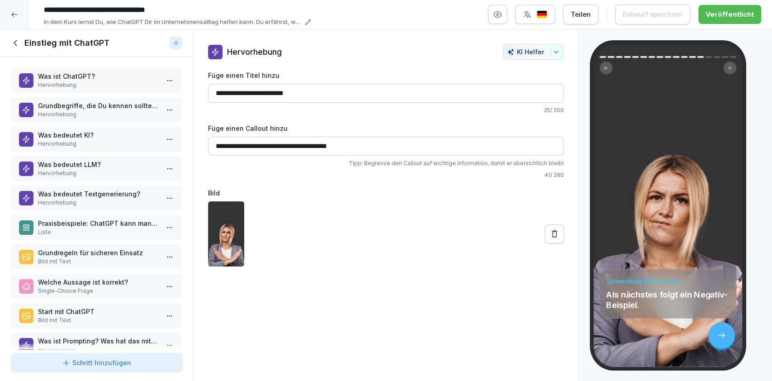
click at [98, 72] on p "Was ist ChatGPT?" at bounding box center [98, 75] width 121 height 9
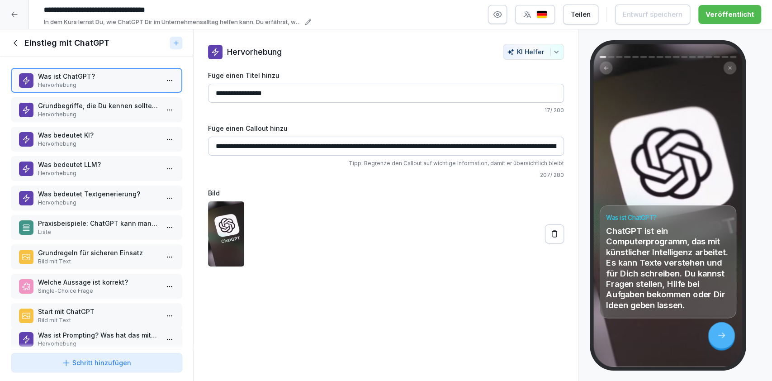
click at [128, 332] on div "Was ist Prompting? Was hat das mit ChatGPT zu tun? Hervorhebung" at bounding box center [96, 338] width 171 height 25
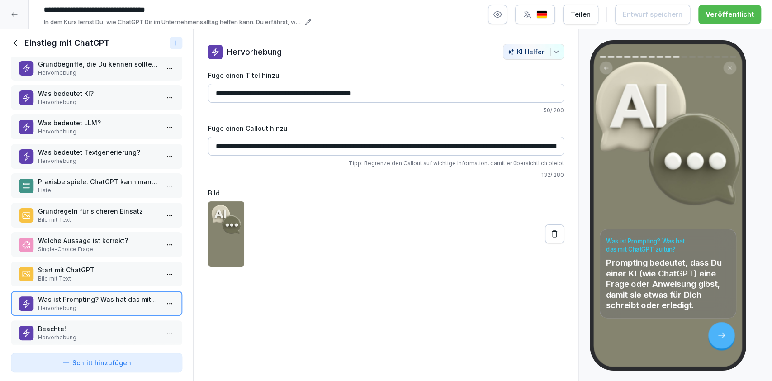
scroll to position [65, 0]
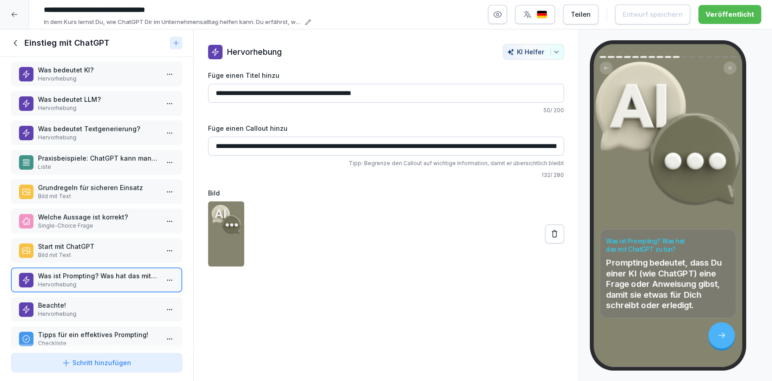
click at [125, 305] on p "Beachte!" at bounding box center [98, 304] width 121 height 9
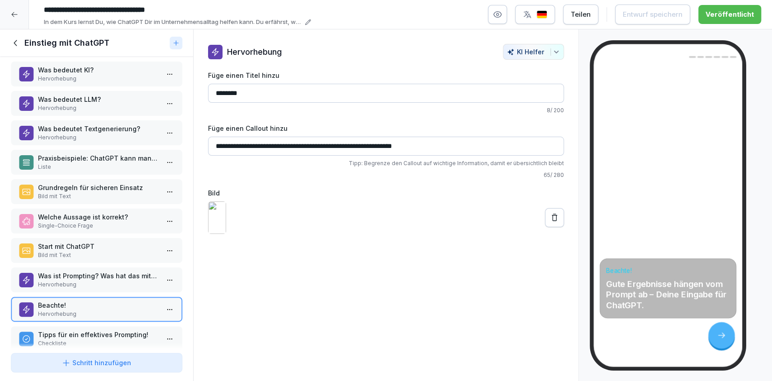
click at [545, 227] on button at bounding box center [554, 217] width 19 height 19
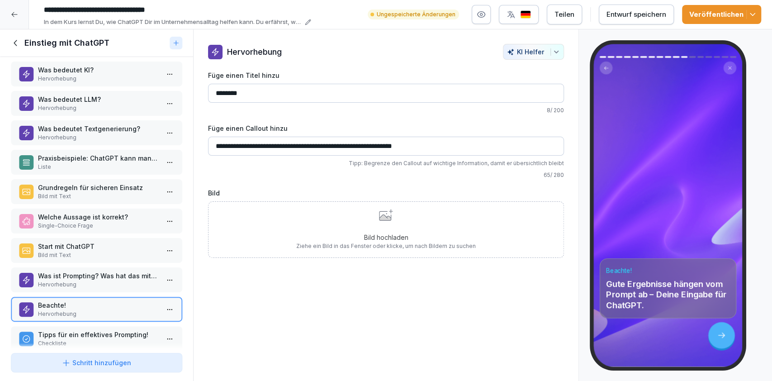
click at [442, 216] on div "Bild hochladen Ziehe ein Bild in das Fenster oder klicke, um nach Bildern zu su…" at bounding box center [385, 229] width 179 height 41
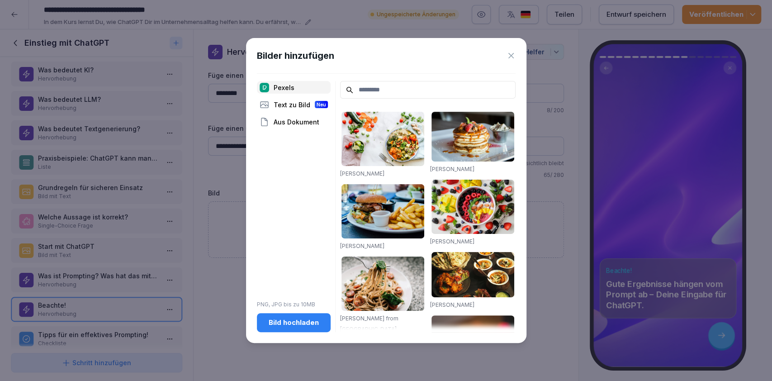
click at [286, 327] on div "Bild hochladen" at bounding box center [293, 322] width 59 height 10
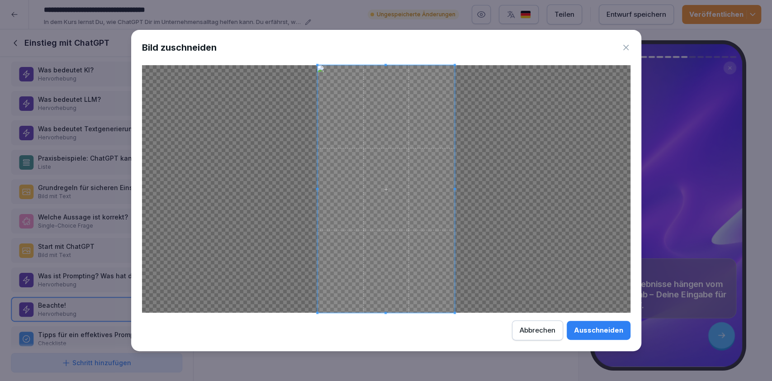
click at [590, 330] on div "Ausschneiden" at bounding box center [598, 330] width 49 height 10
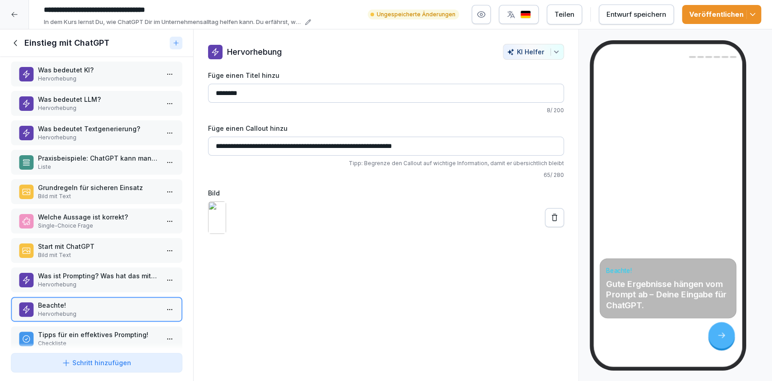
click at [655, 17] on div "Entwurf speichern" at bounding box center [636, 14] width 60 height 10
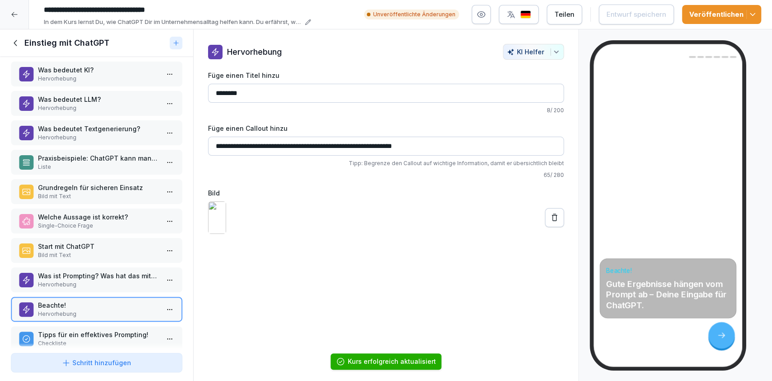
click at [751, 14] on polyline "button" at bounding box center [752, 15] width 5 height 2
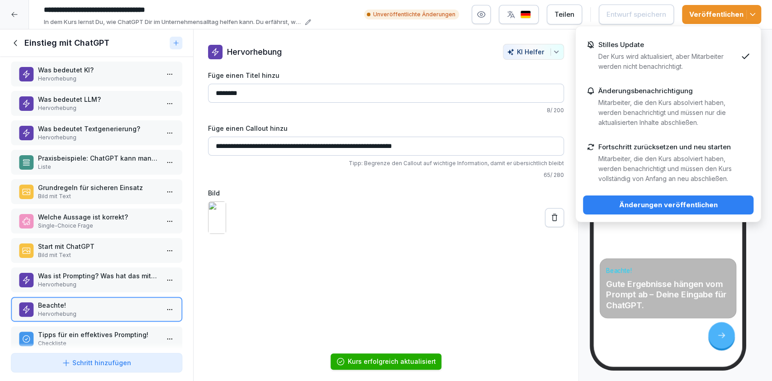
click at [705, 205] on div "Änderungen veröffentlichen" at bounding box center [668, 205] width 156 height 10
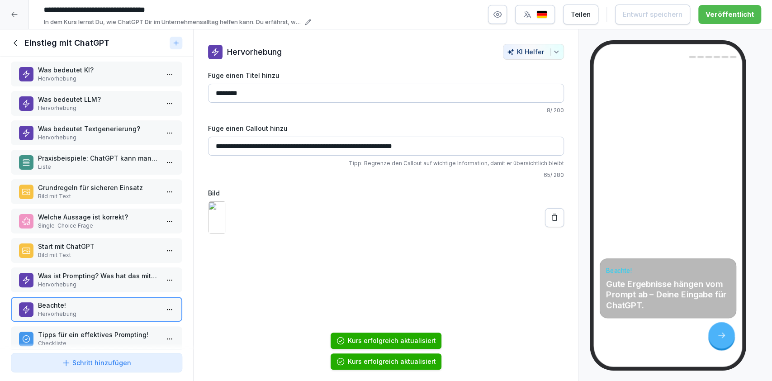
click at [89, 339] on p "Checkliste" at bounding box center [98, 343] width 121 height 8
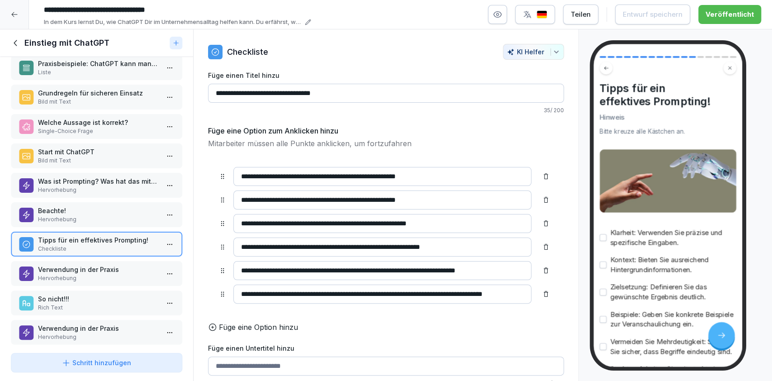
scroll to position [230, 0]
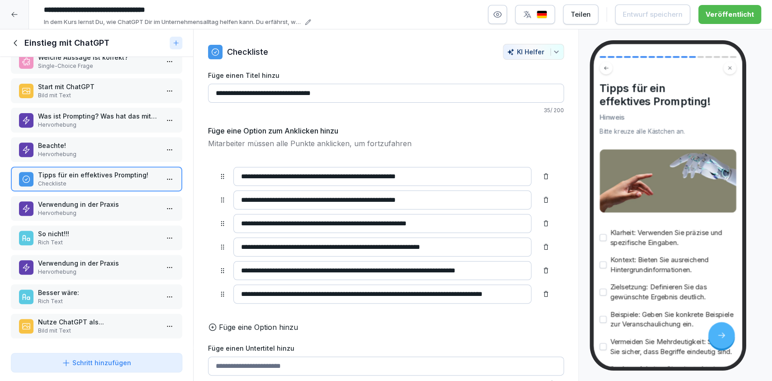
click at [106, 141] on p "Beachte!" at bounding box center [98, 145] width 121 height 9
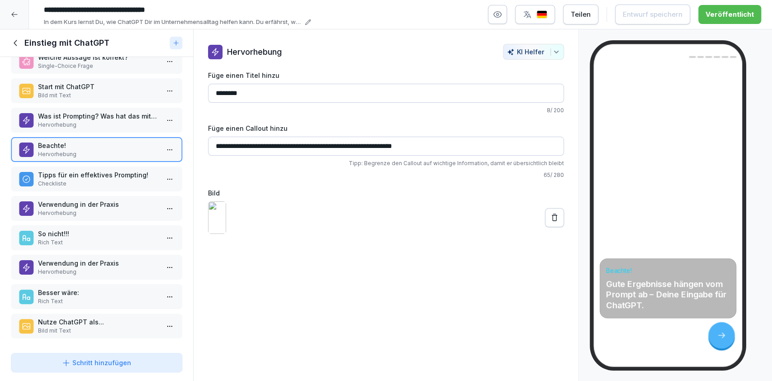
click at [132, 326] on p "Bild mit Text" at bounding box center [98, 330] width 121 height 8
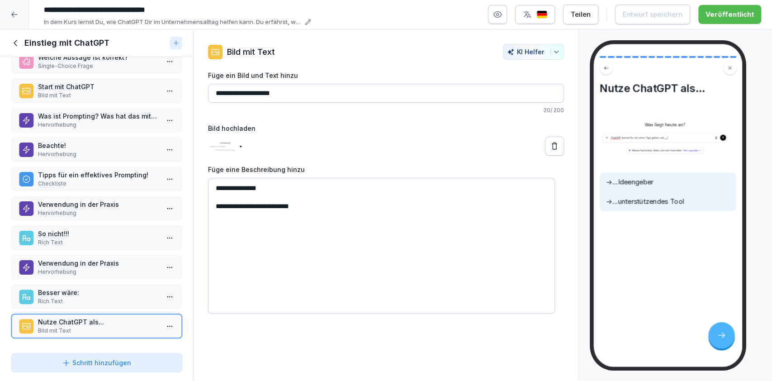
click at [105, 288] on p "Besser wäre:" at bounding box center [98, 292] width 121 height 9
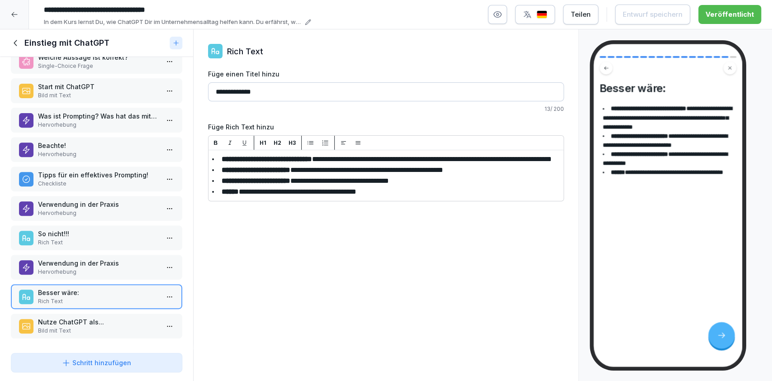
click at [94, 258] on p "Verwendung in der Praxis" at bounding box center [98, 262] width 121 height 9
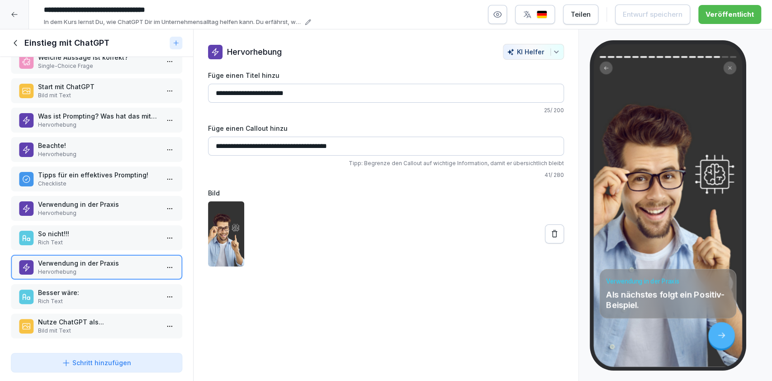
click at [499, 14] on icon "button" at bounding box center [497, 15] width 2 height 2
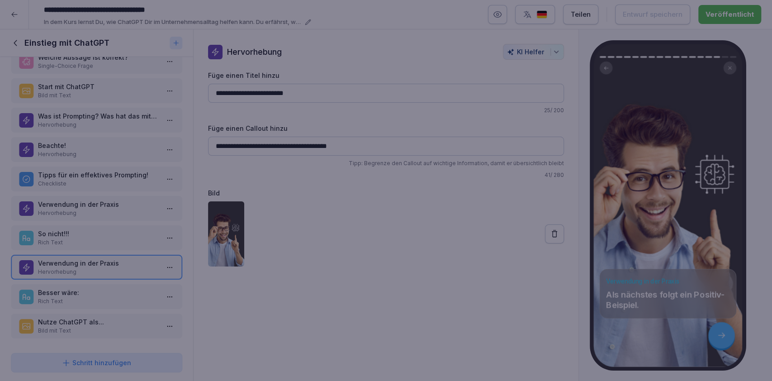
click at [250, 359] on div at bounding box center [386, 190] width 772 height 381
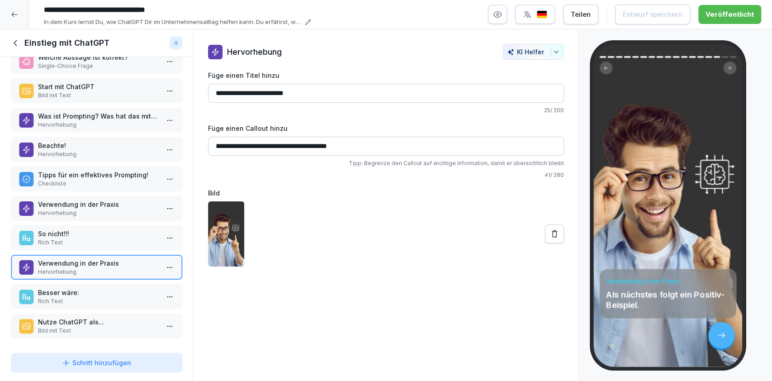
click at [18, 44] on icon at bounding box center [16, 43] width 10 height 10
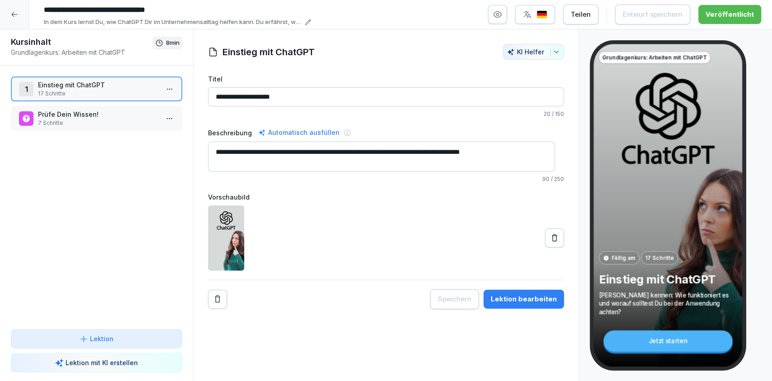
click at [67, 119] on p "7 Schritte" at bounding box center [98, 123] width 121 height 8
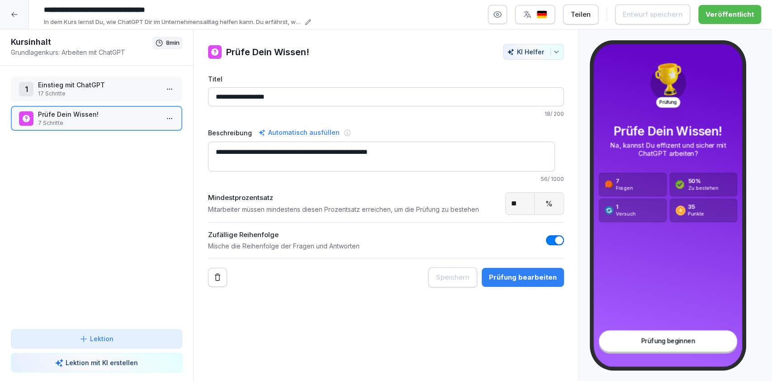
click at [156, 114] on html "**********" at bounding box center [386, 190] width 772 height 381
click at [152, 136] on div "Schritte bearbeiten" at bounding box center [126, 135] width 69 height 9
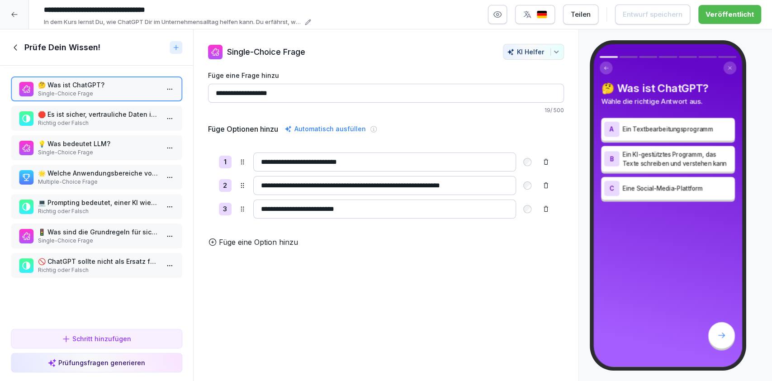
click at [19, 45] on icon at bounding box center [16, 47] width 10 height 10
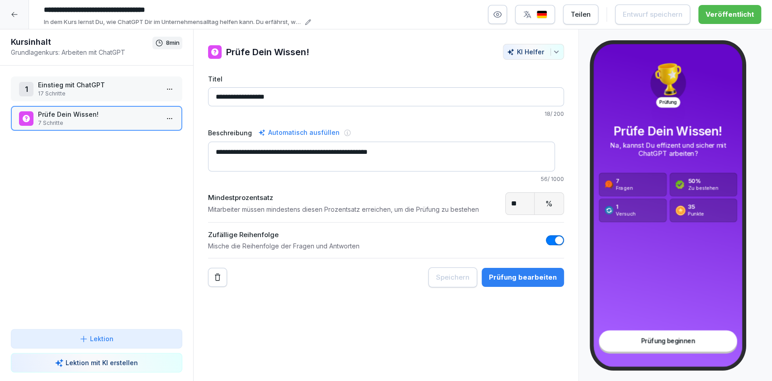
click at [59, 97] on p "17 Schritte" at bounding box center [98, 94] width 121 height 8
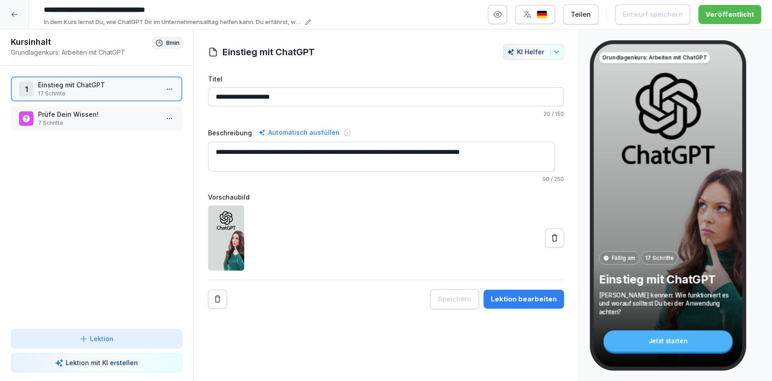
click at [498, 15] on icon "button" at bounding box center [497, 14] width 9 height 9
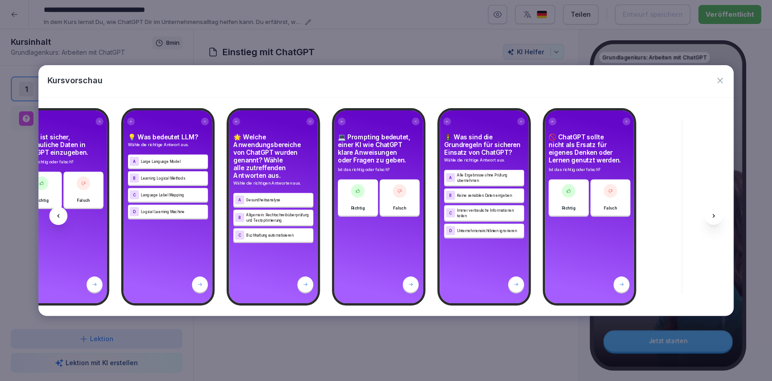
scroll to position [0, 1998]
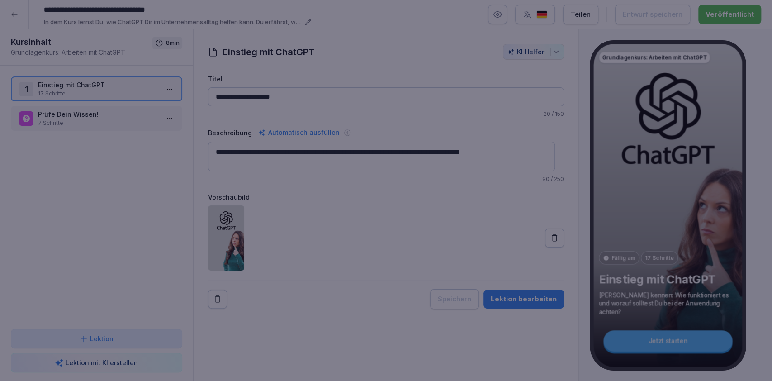
click at [460, 359] on div at bounding box center [386, 190] width 772 height 381
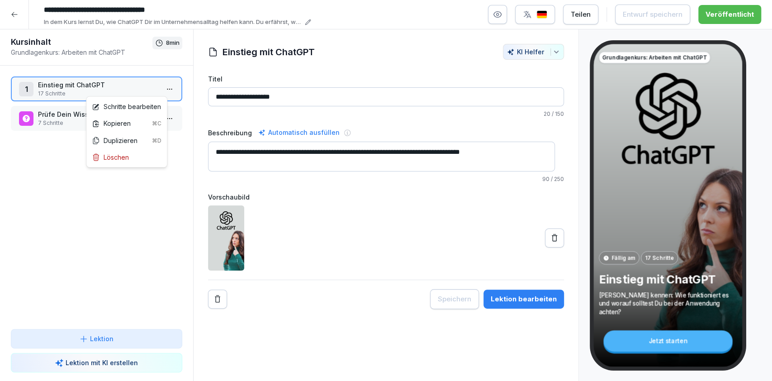
click at [165, 88] on html "**********" at bounding box center [386, 190] width 772 height 381
click at [151, 106] on div "Schritte bearbeiten" at bounding box center [126, 106] width 69 height 9
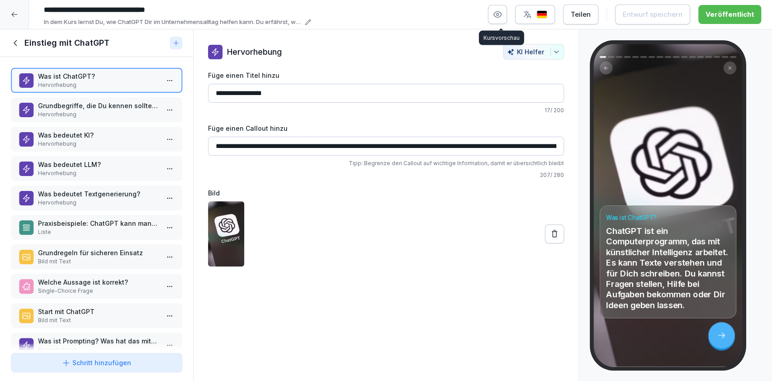
click at [496, 14] on icon "button" at bounding box center [497, 14] width 9 height 9
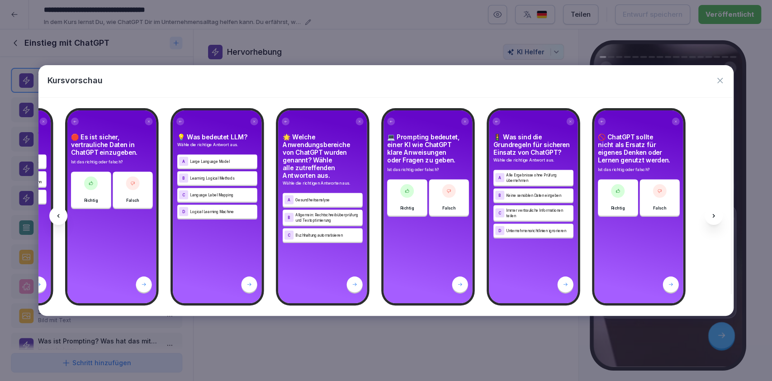
scroll to position [0, 2227]
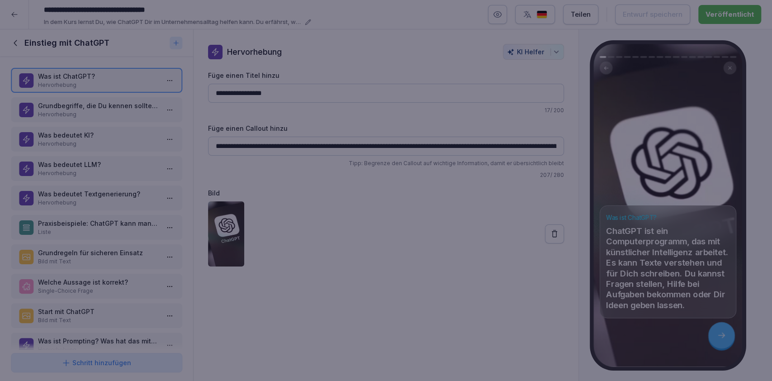
click at [519, 348] on div at bounding box center [386, 190] width 772 height 381
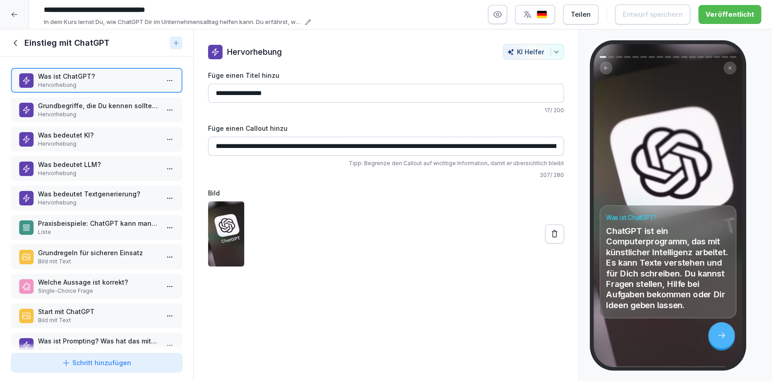
click at [14, 14] on icon at bounding box center [14, 14] width 6 height 5
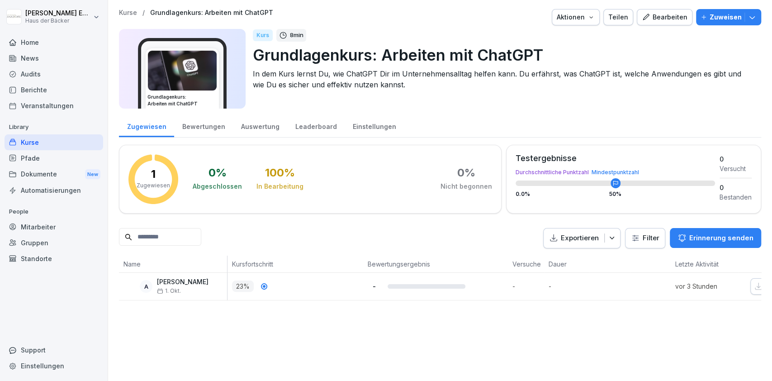
click at [71, 139] on div "Kurse" at bounding box center [54, 142] width 99 height 16
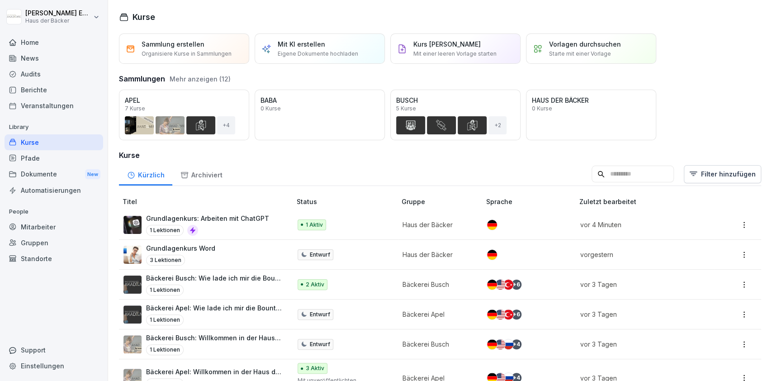
click at [210, 227] on div "1 Lektionen" at bounding box center [207, 230] width 123 height 11
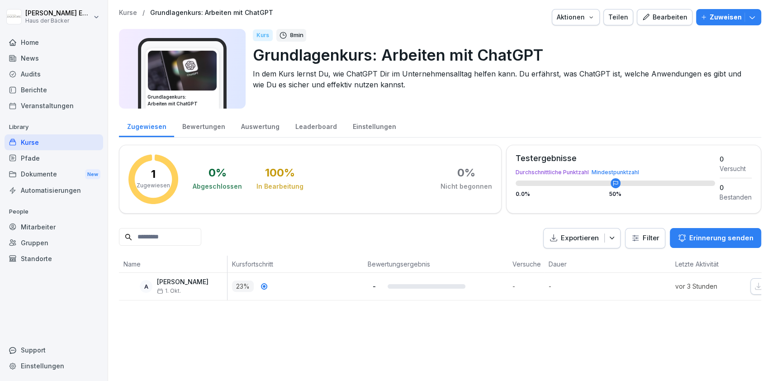
click at [651, 22] on button "Bearbeiten" at bounding box center [664, 17] width 56 height 16
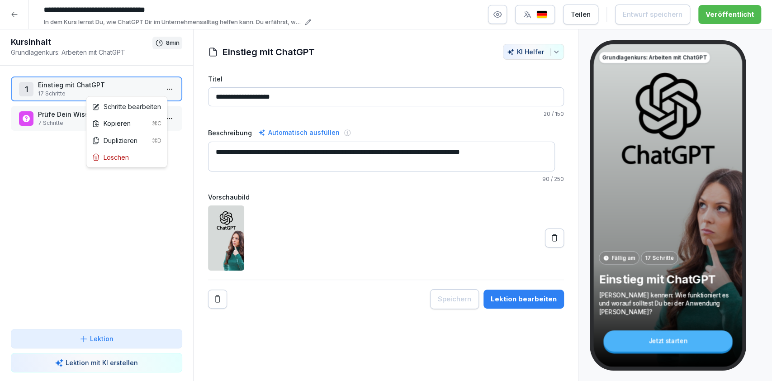
click at [164, 93] on html "**********" at bounding box center [386, 190] width 772 height 381
click at [152, 101] on div "Schritte bearbeiten" at bounding box center [126, 106] width 77 height 17
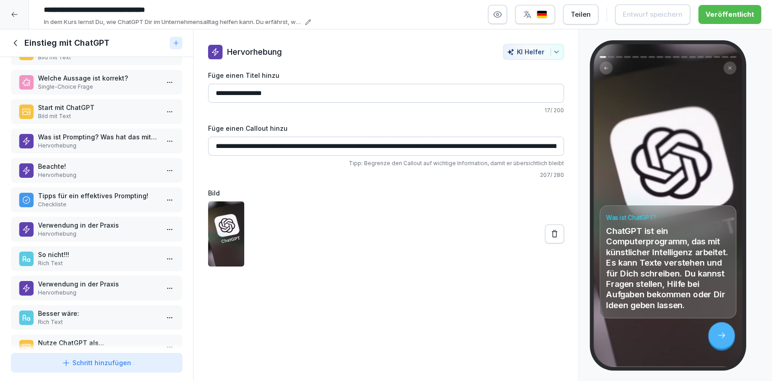
scroll to position [230, 0]
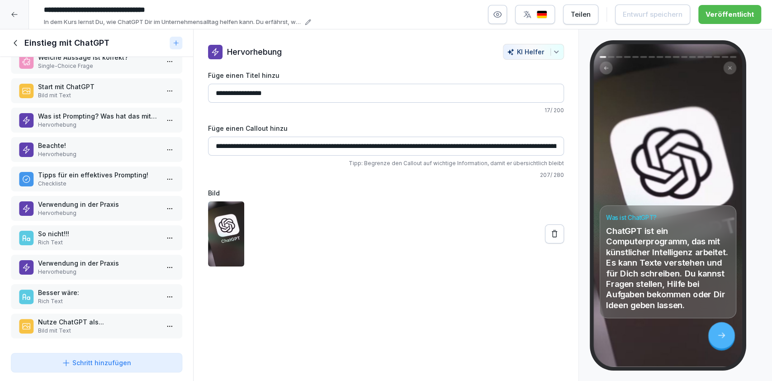
click at [92, 363] on div "Schritt hinzufügen" at bounding box center [96, 362] width 70 height 9
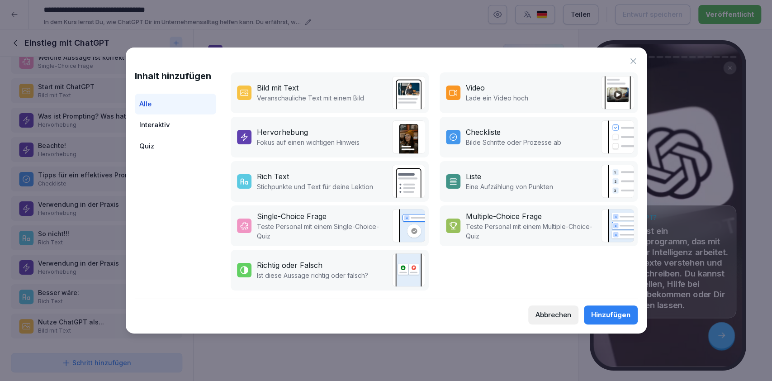
scroll to position [0, 0]
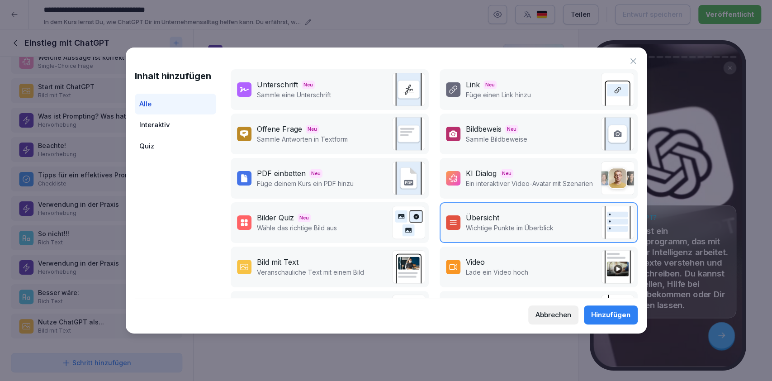
click at [466, 81] on div "Link" at bounding box center [473, 84] width 14 height 11
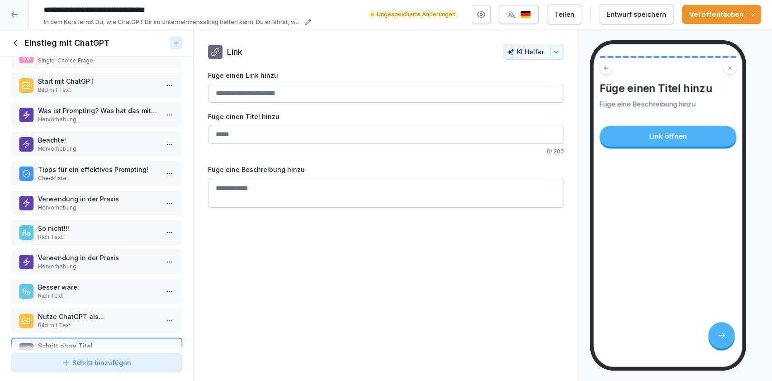
click at [327, 88] on input "Füge einen Link hinzu" at bounding box center [386, 93] width 356 height 19
paste input "**********"
type input "**********"
click at [302, 129] on input "Füge einen Link hinzu" at bounding box center [386, 134] width 356 height 19
type input "*"
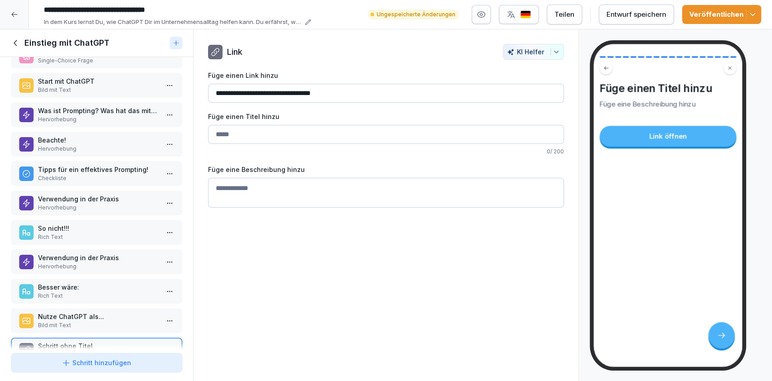
click at [621, 14] on div "Entwurf speichern" at bounding box center [636, 14] width 60 height 10
click at [228, 136] on input "Füge einen Link hinzu" at bounding box center [386, 134] width 356 height 19
click at [293, 204] on textarea "Füge eine Beschreibung hinzu" at bounding box center [386, 193] width 356 height 30
paste textarea "**********"
type textarea "**********"
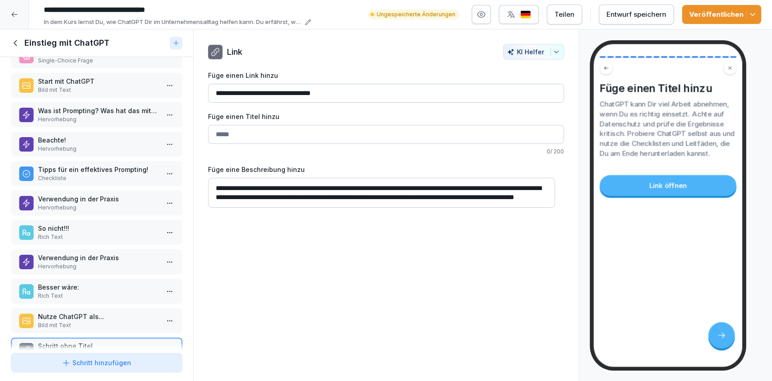
drag, startPoint x: 340, startPoint y: 197, endPoint x: 211, endPoint y: 178, distance: 131.2
click at [211, 178] on textarea "**********" at bounding box center [381, 193] width 347 height 30
drag, startPoint x: 341, startPoint y: 204, endPoint x: 217, endPoint y: 174, distance: 127.5
click at [217, 174] on div "**********" at bounding box center [386, 186] width 356 height 43
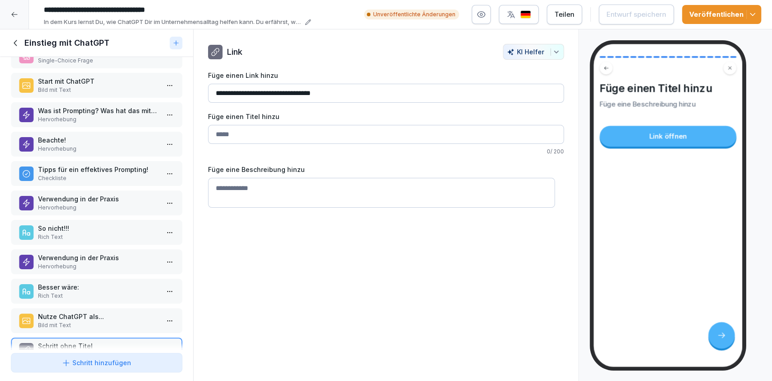
click at [234, 132] on input "Füge einen Link hinzu" at bounding box center [386, 134] width 356 height 19
type input "**********"
click at [303, 184] on textarea "Füge eine Beschreibung hinzu" at bounding box center [381, 193] width 347 height 30
click at [632, 17] on div "Entwurf speichern" at bounding box center [636, 14] width 60 height 10
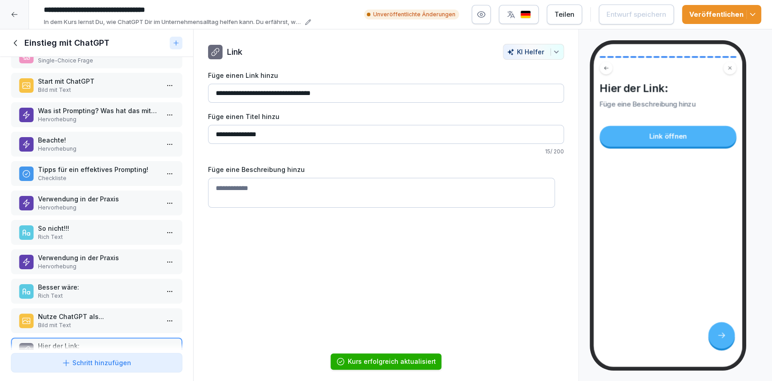
click at [759, 20] on button "Veröffentlichen" at bounding box center [721, 14] width 79 height 19
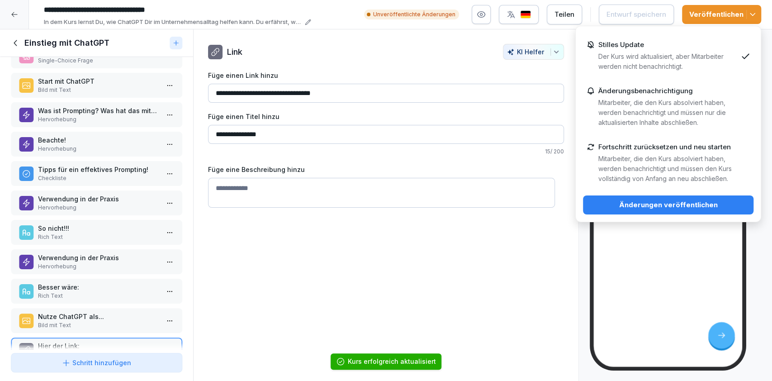
click at [689, 201] on div "Änderungen veröffentlichen" at bounding box center [668, 205] width 156 height 10
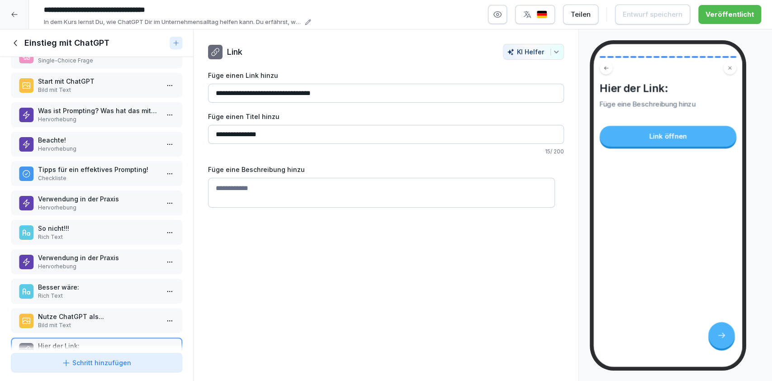
click at [283, 183] on textarea "Füge eine Beschreibung hinzu" at bounding box center [381, 193] width 347 height 30
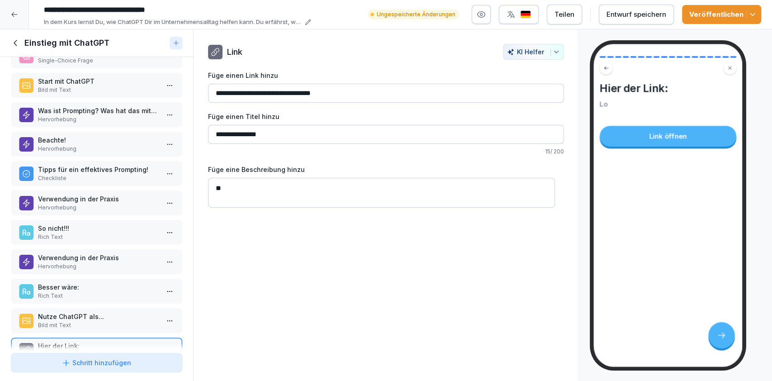
type textarea "*"
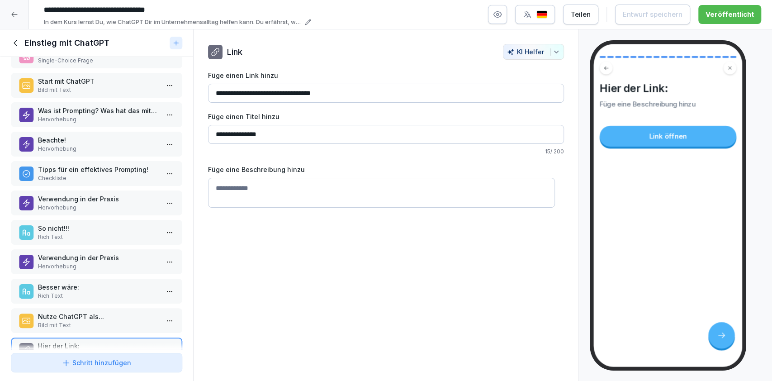
click at [274, 138] on input "**********" at bounding box center [386, 134] width 356 height 19
click at [275, 207] on div "**********" at bounding box center [386, 205] width 386 height 352
click at [268, 199] on textarea "Füge eine Beschreibung hinzu" at bounding box center [381, 193] width 347 height 30
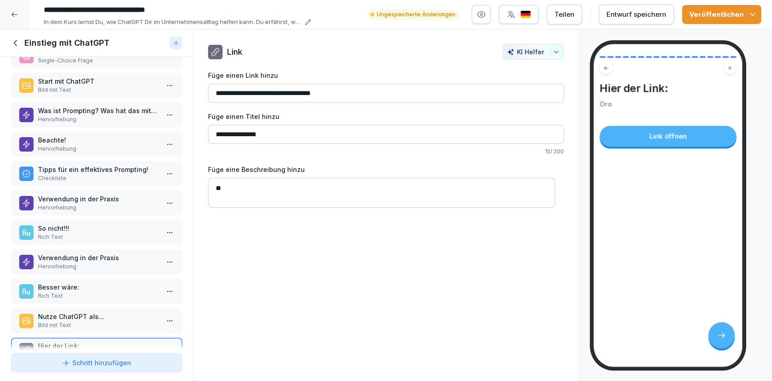
type textarea "*"
type textarea "**********"
click at [647, 19] on div "Entwurf speichern" at bounding box center [636, 14] width 60 height 10
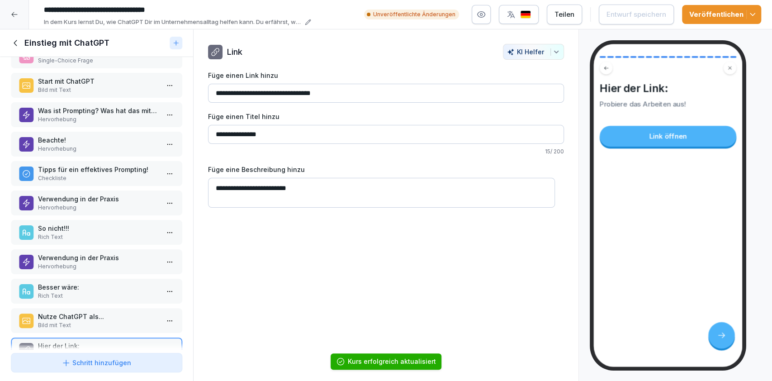
click at [750, 20] on button "Veröffentlichen" at bounding box center [721, 14] width 79 height 19
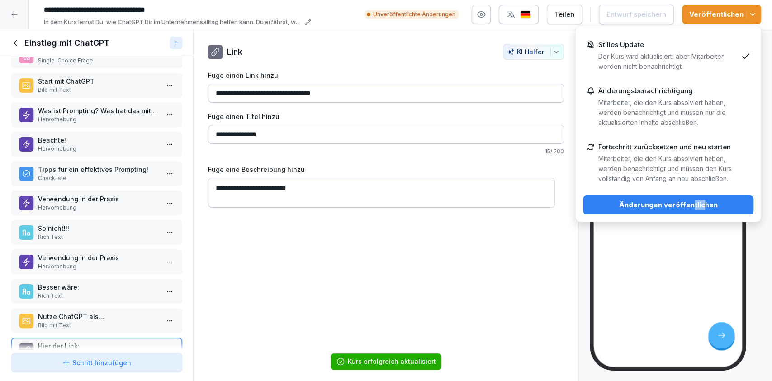
drag, startPoint x: 701, startPoint y: 221, endPoint x: 692, endPoint y: 207, distance: 17.1
click at [692, 207] on div "Stilles Update Der Kurs wird aktualisiert, aber Mitarbeiter werden nicht benach…" at bounding box center [668, 124] width 186 height 196
click at [692, 207] on div "Änderungen veröffentlichen" at bounding box center [668, 205] width 156 height 10
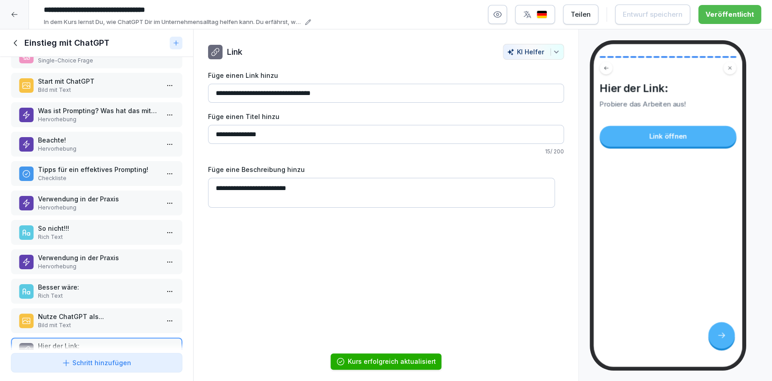
scroll to position [259, 0]
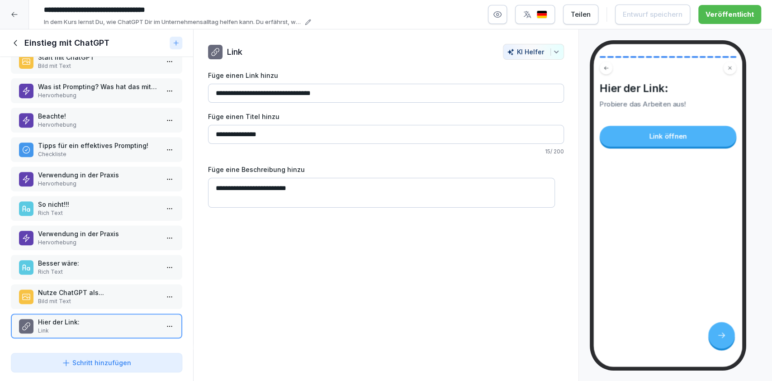
click at [141, 297] on p "Bild mit Text" at bounding box center [98, 301] width 121 height 8
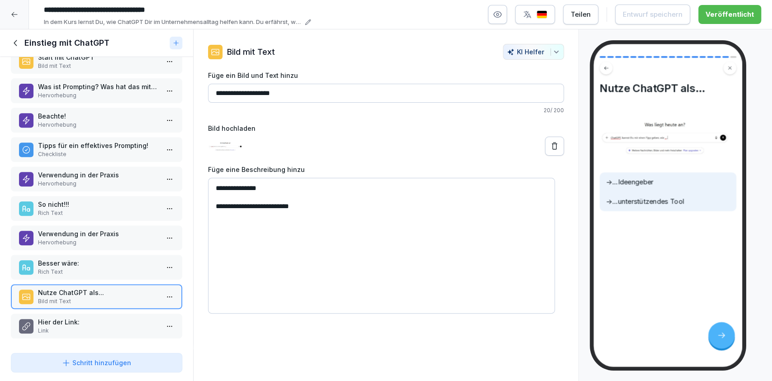
click at [116, 268] on p "Rich Text" at bounding box center [98, 272] width 121 height 8
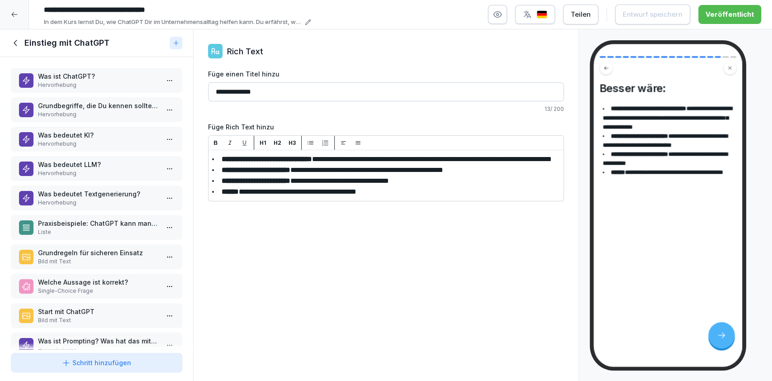
click at [120, 79] on p "Was ist ChatGPT?" at bounding box center [98, 75] width 121 height 9
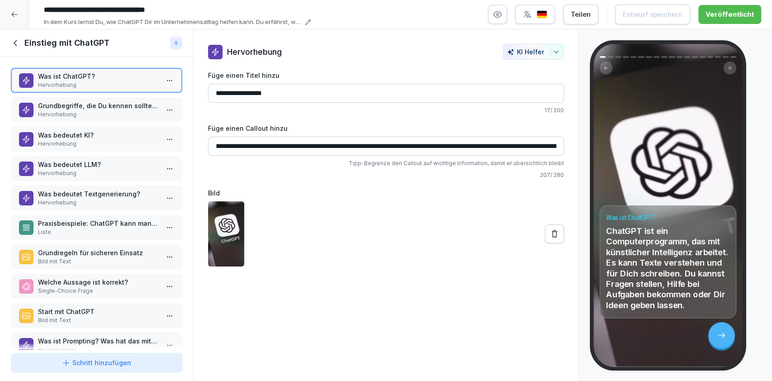
click at [118, 113] on p "Hervorhebung" at bounding box center [98, 114] width 121 height 8
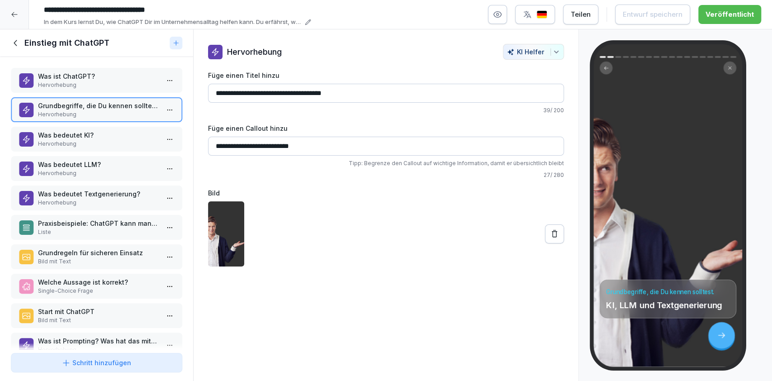
click at [117, 151] on div "Was ist ChatGPT? Hervorhebung Grundbegriffe, die Du kennen solltest. Hervorhebu…" at bounding box center [96, 203] width 193 height 292
click at [115, 144] on p "Hervorhebung" at bounding box center [98, 144] width 121 height 8
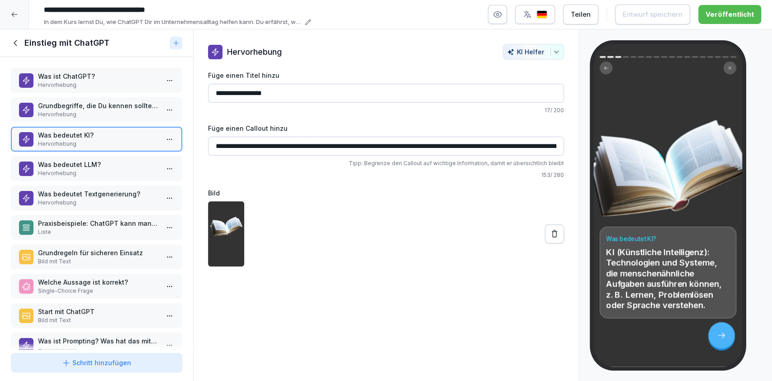
click at [113, 176] on p "Hervorhebung" at bounding box center [98, 173] width 121 height 8
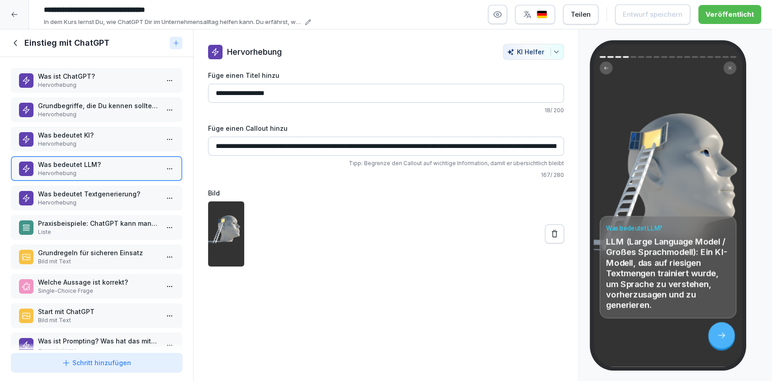
click at [110, 197] on p "Was bedeutet Textgenerierung?" at bounding box center [98, 193] width 121 height 9
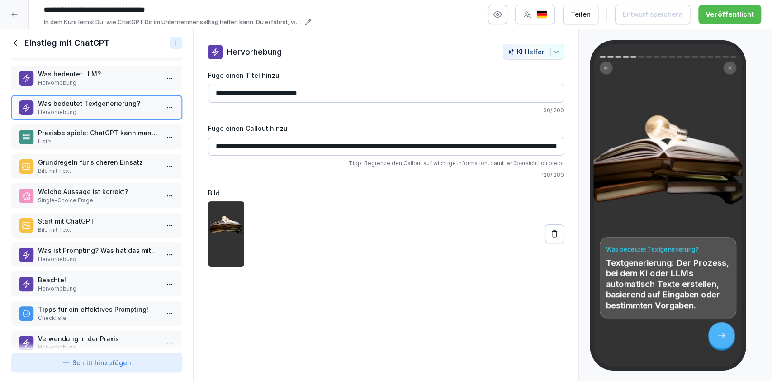
scroll to position [92, 0]
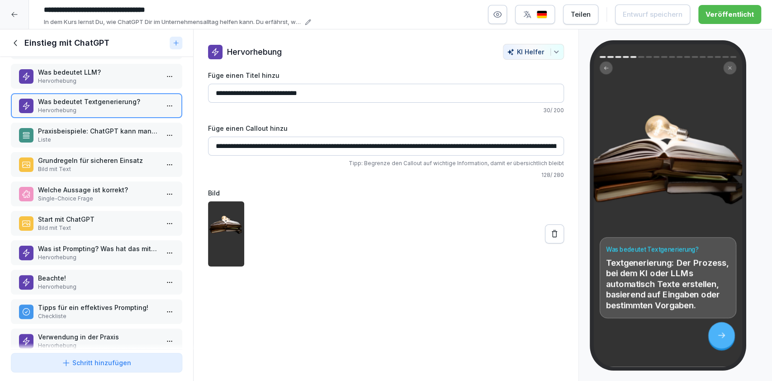
click at [113, 142] on div "Praxisbeispiele: ChatGPT kann man in vielen Bereichen nutzen. Liste" at bounding box center [96, 135] width 171 height 25
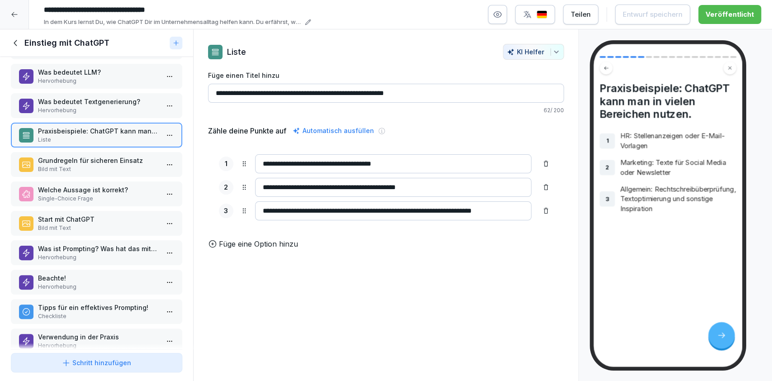
click at [114, 156] on p "Grundregeln für sicheren Einsatz" at bounding box center [98, 160] width 121 height 9
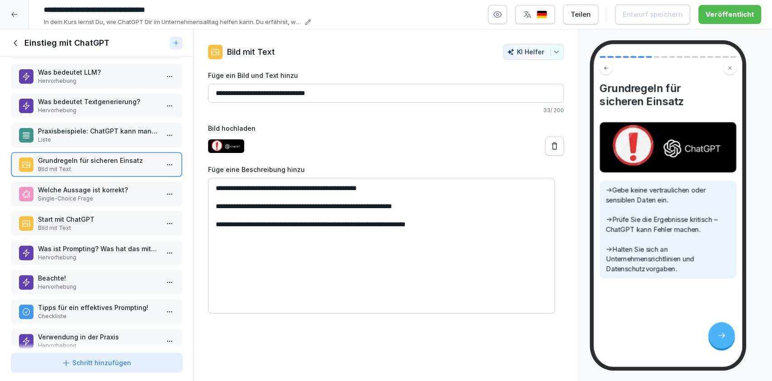
click at [114, 181] on div "Welche Aussage ist korrekt? Single-Choice Frage" at bounding box center [96, 193] width 171 height 25
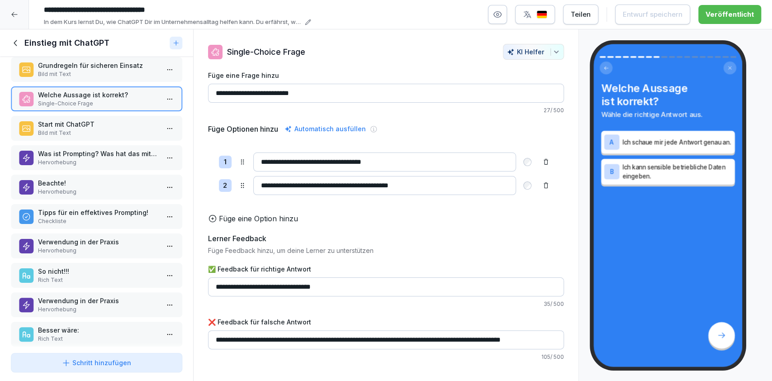
scroll to position [189, 0]
click at [105, 118] on p "Start mit ChatGPT" at bounding box center [98, 122] width 121 height 9
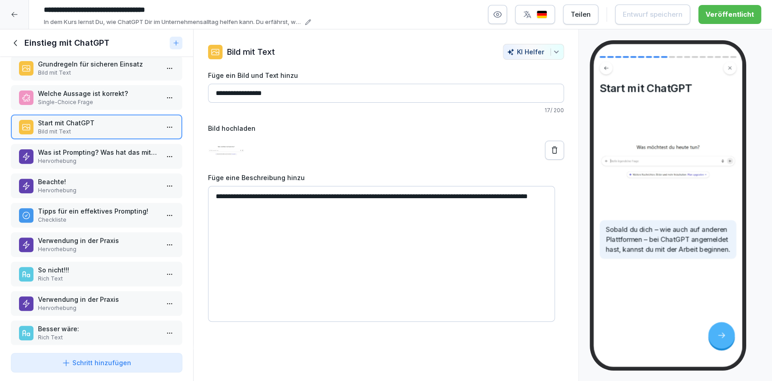
click at [98, 151] on p "Was ist Prompting? Was hat das mit ChatGPT zu tun?" at bounding box center [98, 151] width 121 height 9
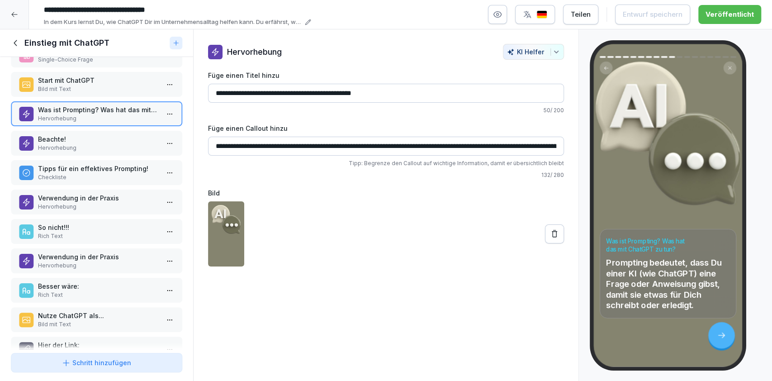
scroll to position [236, 0]
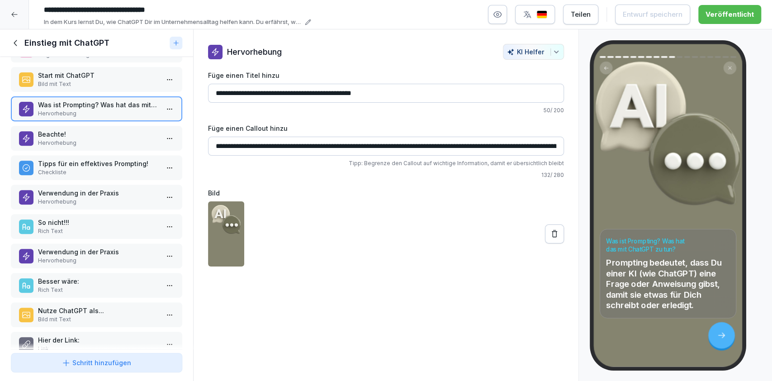
click at [100, 139] on p "Hervorhebung" at bounding box center [98, 143] width 121 height 8
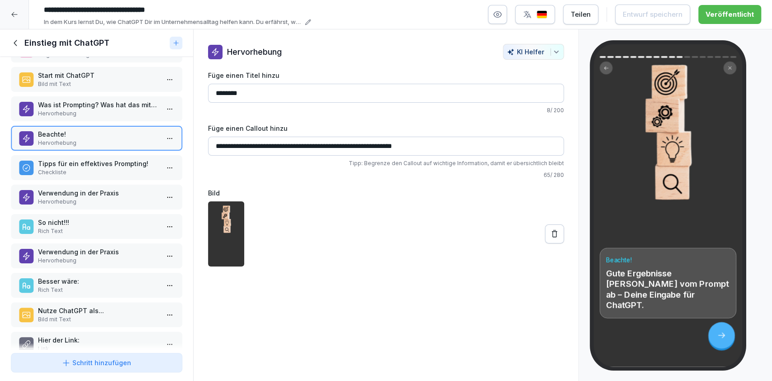
scroll to position [259, 0]
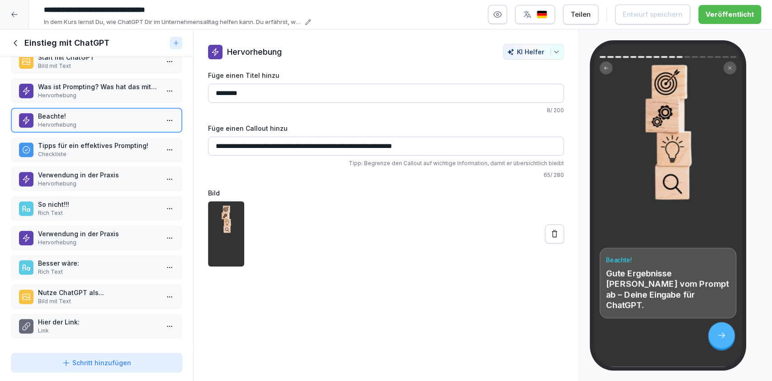
click at [64, 150] on p "Checkliste" at bounding box center [98, 154] width 121 height 8
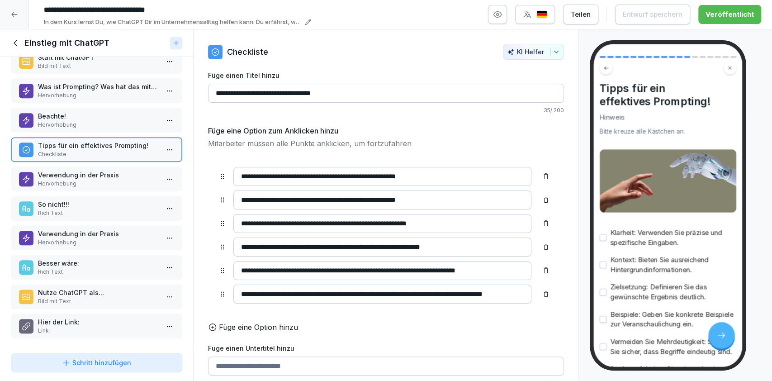
click at [67, 179] on p "Hervorhebung" at bounding box center [98, 183] width 121 height 8
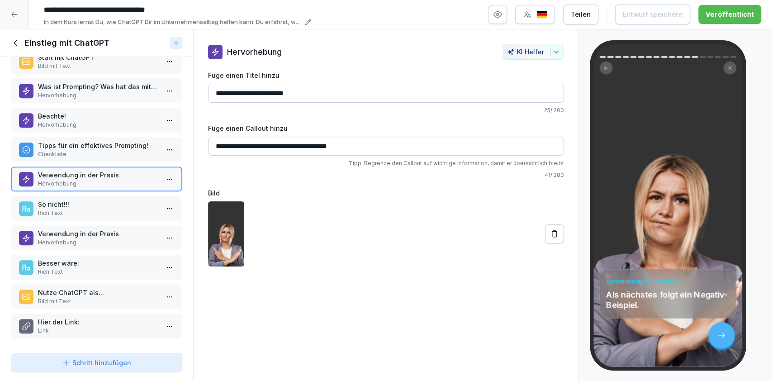
click at [64, 199] on p "So nicht!!!" at bounding box center [98, 203] width 121 height 9
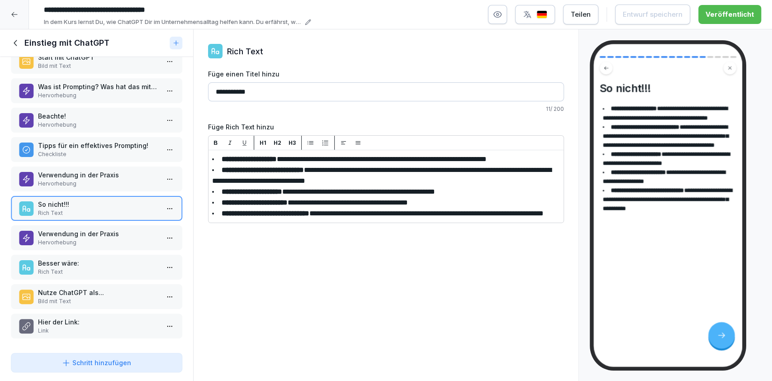
click at [64, 229] on p "Verwendung in der Praxis" at bounding box center [98, 233] width 121 height 9
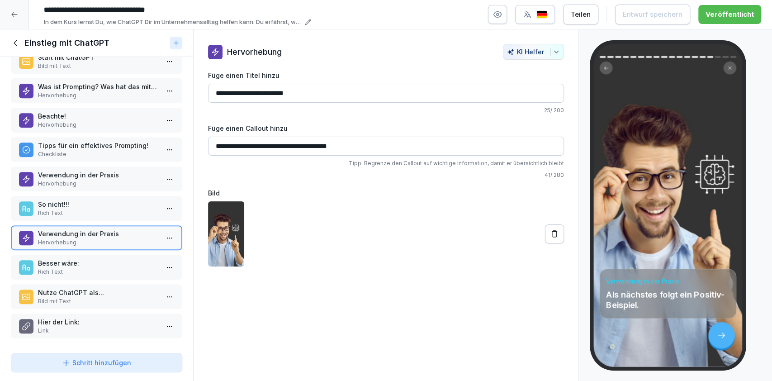
click at [64, 268] on p "Rich Text" at bounding box center [98, 272] width 121 height 8
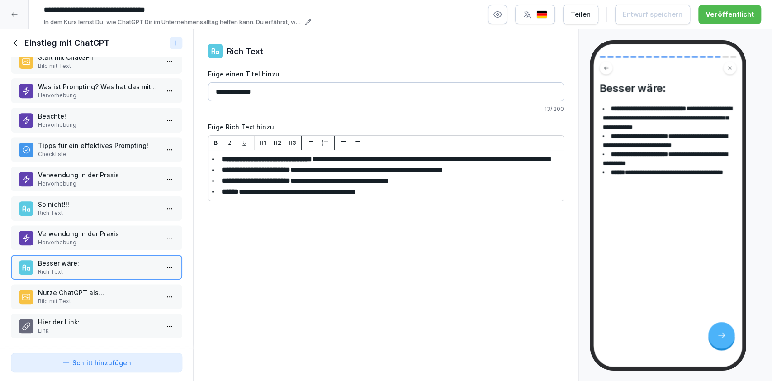
click at [64, 288] on p "Nutze ChatGPT als..." at bounding box center [98, 292] width 121 height 9
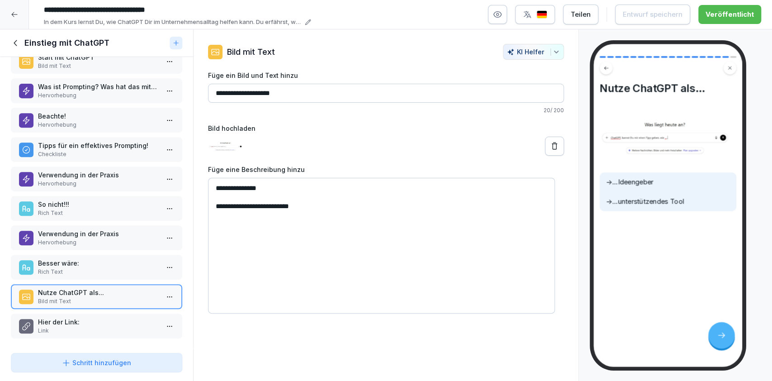
click at [75, 299] on div "Nutze ChatGPT als... Bild mit Text" at bounding box center [96, 296] width 171 height 25
click at [76, 317] on p "Hier der Link:" at bounding box center [98, 321] width 121 height 9
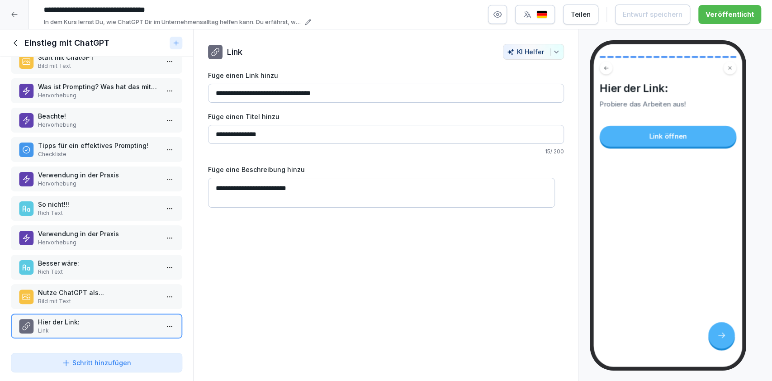
click at [82, 288] on p "Nutze ChatGPT als..." at bounding box center [98, 292] width 121 height 9
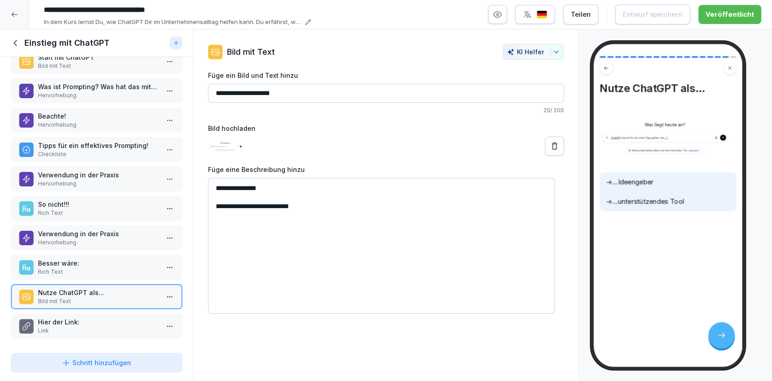
scroll to position [259, 0]
click at [98, 317] on p "Hier der Link:" at bounding box center [98, 321] width 121 height 9
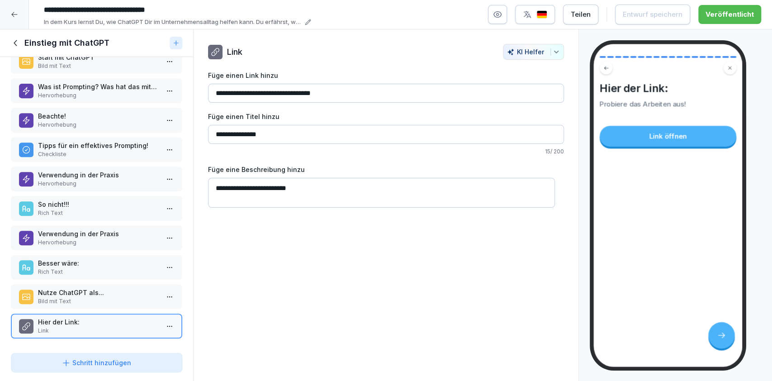
click at [74, 268] on p "Rich Text" at bounding box center [98, 272] width 121 height 8
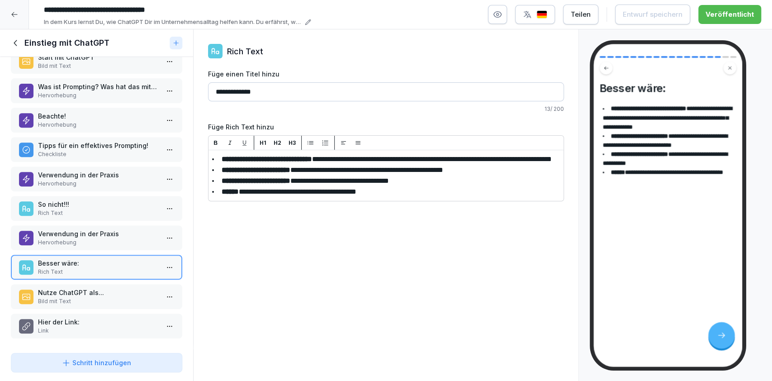
click at [73, 239] on div "Verwendung in der Praxis Hervorhebung" at bounding box center [96, 237] width 171 height 25
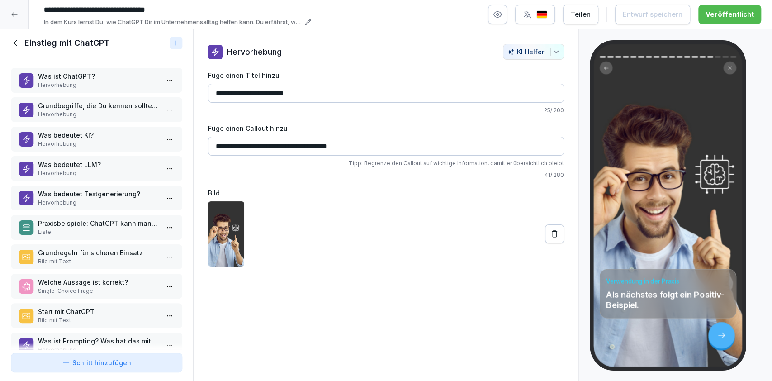
click at [113, 95] on div "Was ist ChatGPT? Hervorhebung Grundbegriffe, die Du kennen solltest. Hervorhebu…" at bounding box center [96, 203] width 193 height 292
click at [112, 89] on div "Was ist ChatGPT? Hervorhebung" at bounding box center [96, 80] width 171 height 25
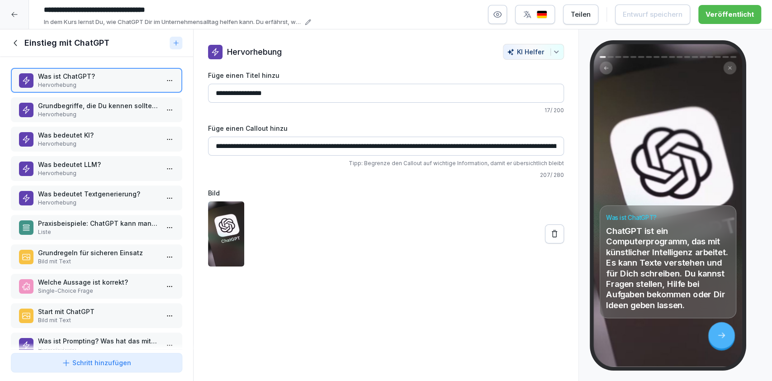
click at [120, 108] on p "Grundbegriffe, die Du kennen solltest." at bounding box center [98, 105] width 121 height 9
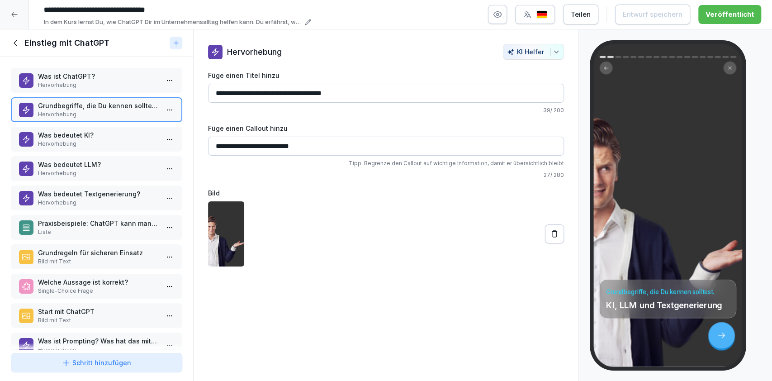
click at [121, 113] on p "Hervorhebung" at bounding box center [98, 114] width 121 height 8
click at [121, 124] on div "Was ist ChatGPT? Hervorhebung Grundbegriffe, die Du kennen solltest. Hervorhebu…" at bounding box center [96, 203] width 193 height 292
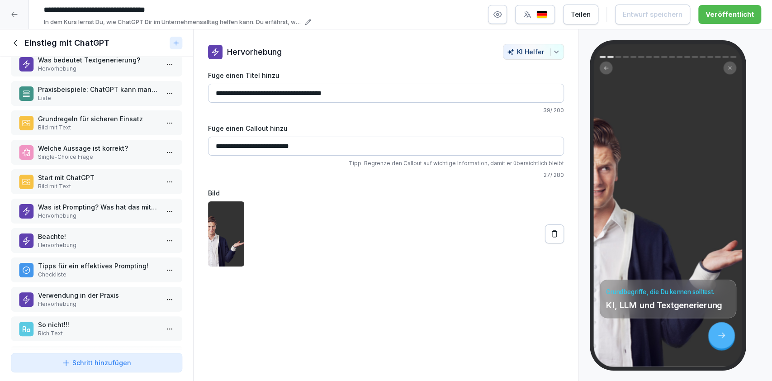
scroll to position [186, 0]
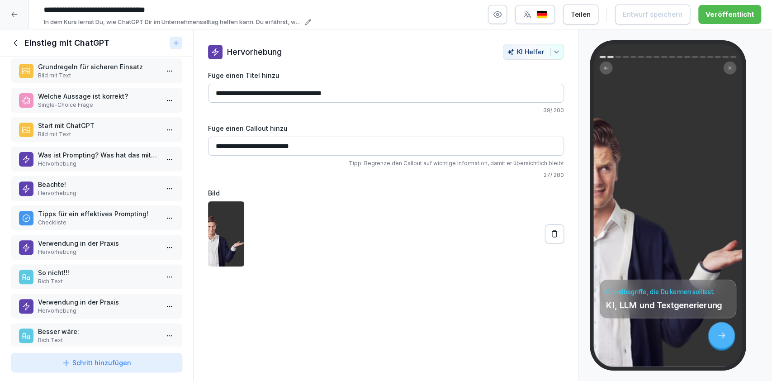
click at [99, 197] on div "Beachte! Hervorhebung" at bounding box center [96, 188] width 171 height 25
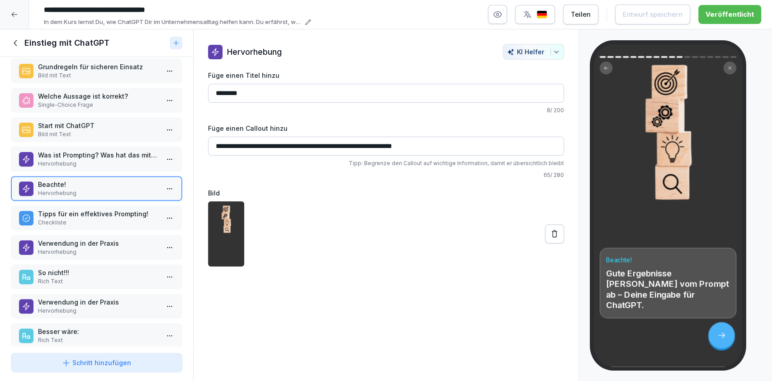
click at [99, 211] on p "Tipps für ein effektives Prompting!" at bounding box center [98, 213] width 121 height 9
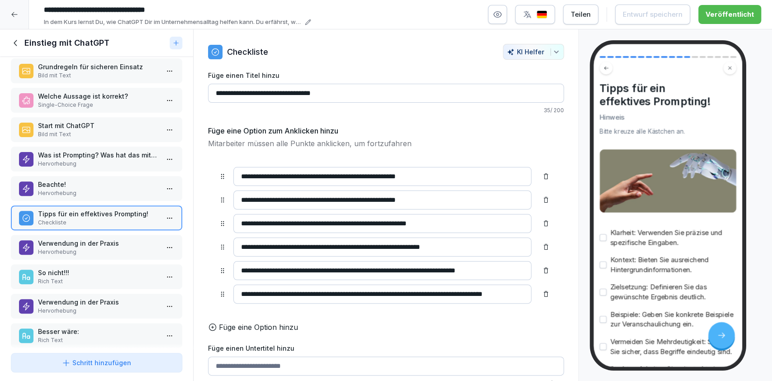
click at [93, 189] on p "Hervorhebung" at bounding box center [98, 193] width 121 height 8
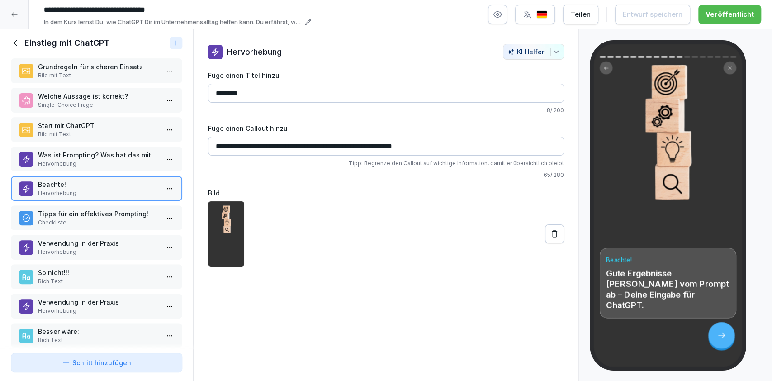
click at [98, 215] on p "Tipps für ein effektives Prompting!" at bounding box center [98, 213] width 121 height 9
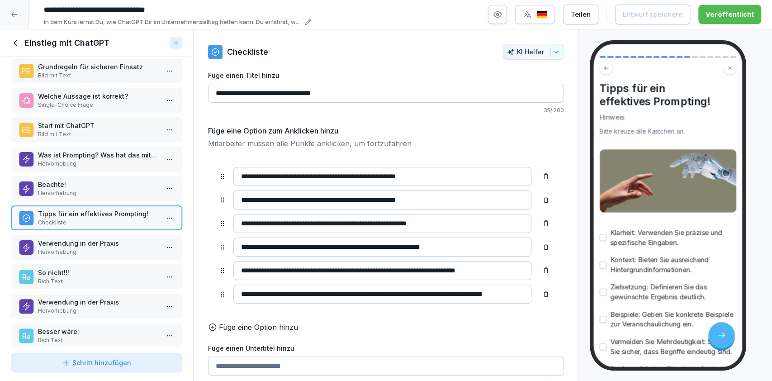
scroll to position [259, 0]
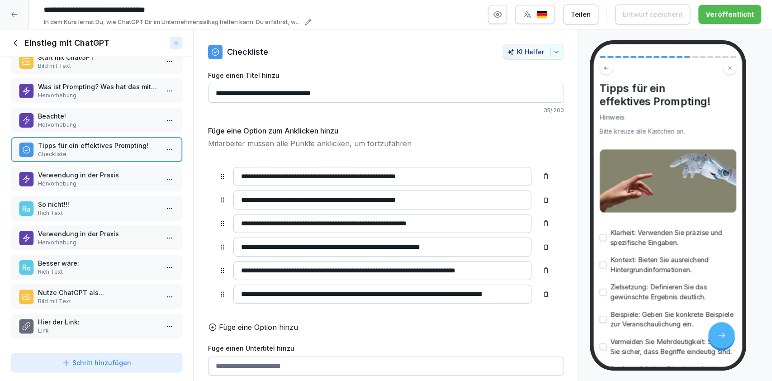
click at [110, 156] on div "Was ist ChatGPT? Hervorhebung Grundbegriffe, die Du kennen solltest. Hervorhebu…" at bounding box center [96, 203] width 193 height 292
click at [110, 170] on p "Verwendung in der Praxis" at bounding box center [98, 174] width 121 height 9
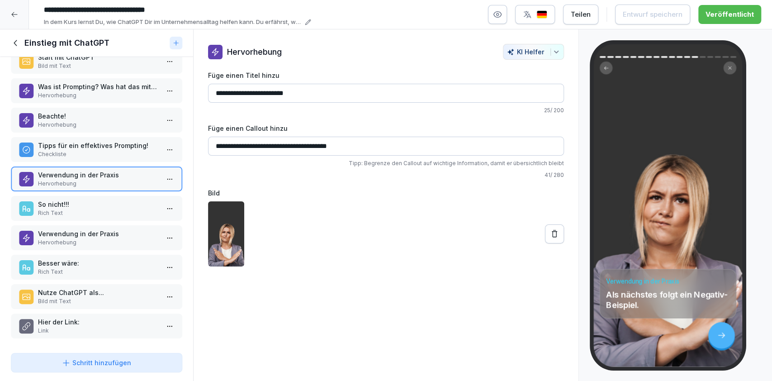
click at [108, 186] on div "Was ist ChatGPT? Hervorhebung Grundbegriffe, die Du kennen solltest. Hervorhebu…" at bounding box center [96, 203] width 193 height 292
click at [108, 199] on p "So nicht!!!" at bounding box center [98, 203] width 121 height 9
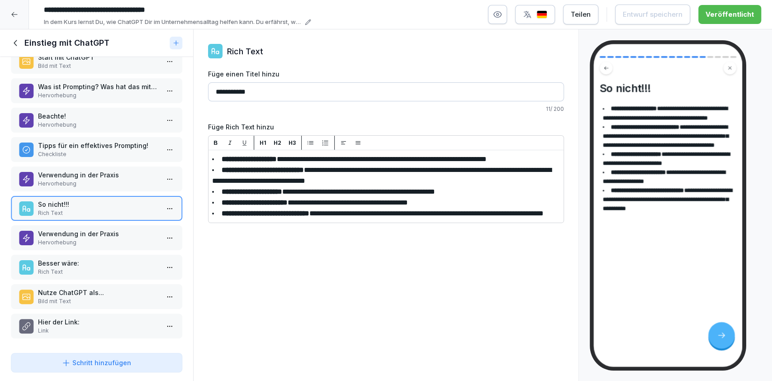
click at [123, 215] on div "Was ist ChatGPT? Hervorhebung Grundbegriffe, die Du kennen solltest. Hervorhebu…" at bounding box center [96, 203] width 193 height 292
click at [123, 229] on p "Verwendung in der Praxis" at bounding box center [98, 233] width 121 height 9
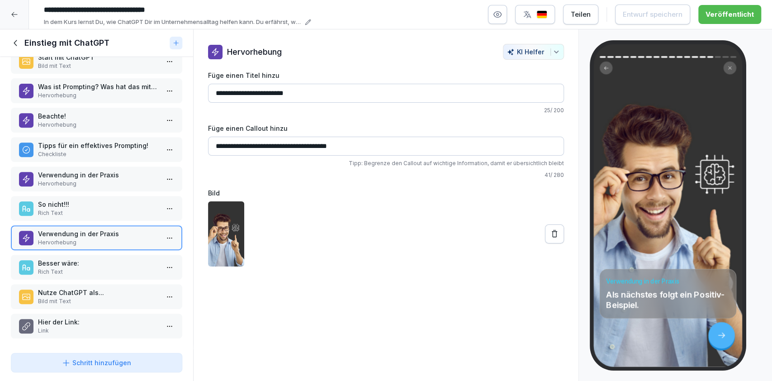
click at [121, 258] on p "Besser wäre:" at bounding box center [98, 262] width 121 height 9
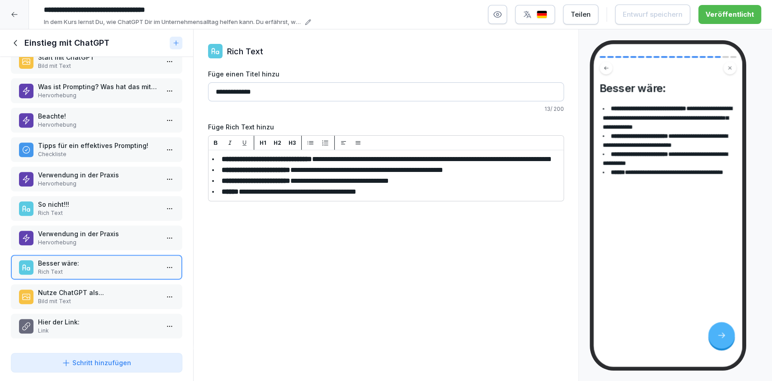
click at [111, 297] on p "Bild mit Text" at bounding box center [98, 301] width 121 height 8
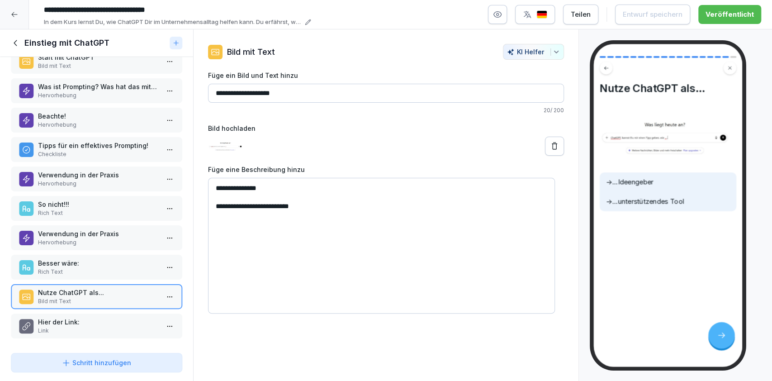
click at [116, 317] on p "Hier der Link:" at bounding box center [98, 321] width 121 height 9
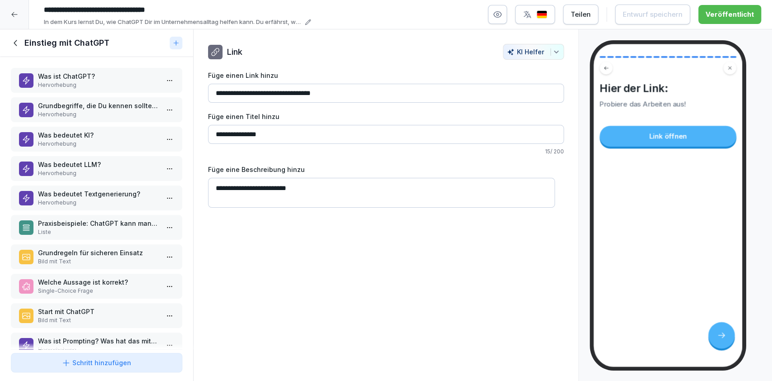
click at [82, 68] on div "Was ist ChatGPT? Hervorhebung" at bounding box center [96, 80] width 171 height 25
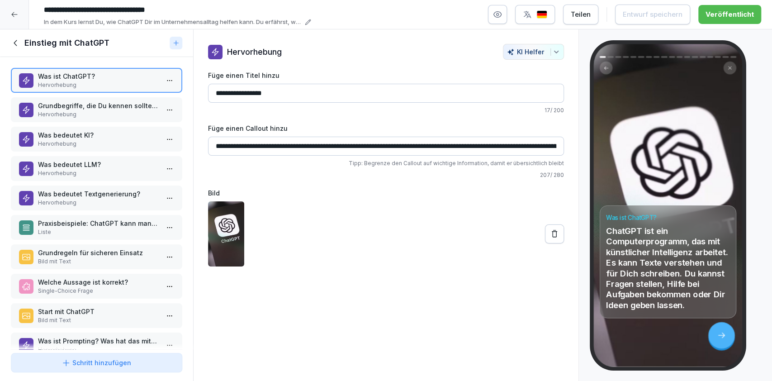
click at [85, 104] on p "Grundbegriffe, die Du kennen solltest." at bounding box center [98, 105] width 121 height 9
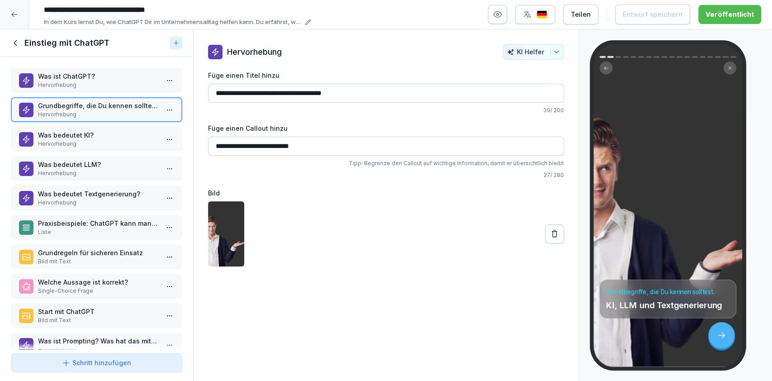
click at [86, 134] on p "Was bedeutet KI?" at bounding box center [98, 134] width 121 height 9
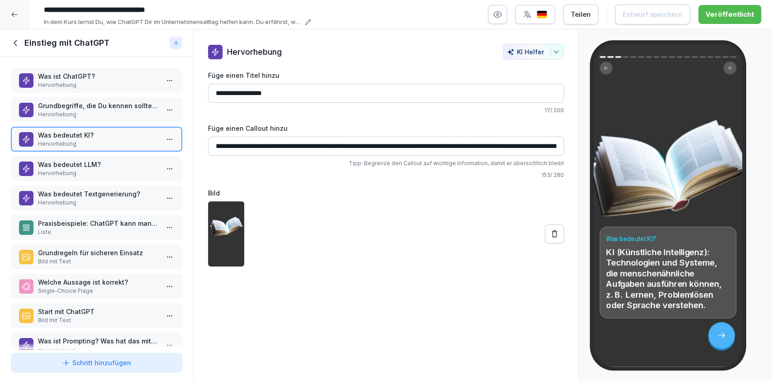
click at [79, 160] on p "Was bedeutet LLM?" at bounding box center [98, 164] width 121 height 9
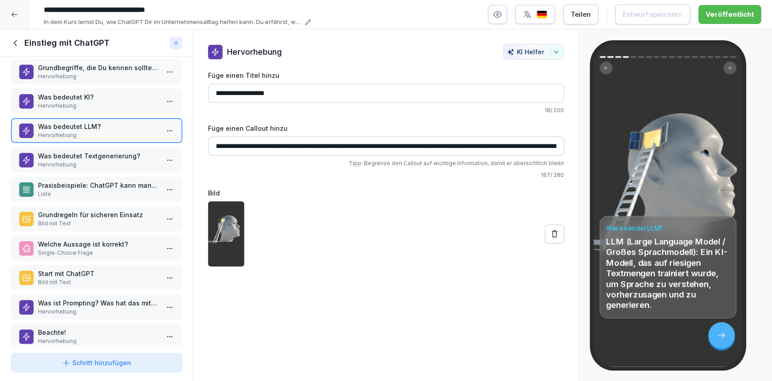
scroll to position [35, 0]
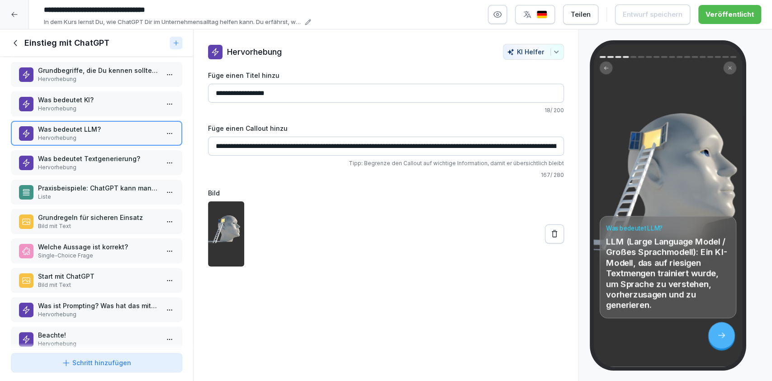
click at [108, 157] on p "Was bedeutet Textgenerierung?" at bounding box center [98, 158] width 121 height 9
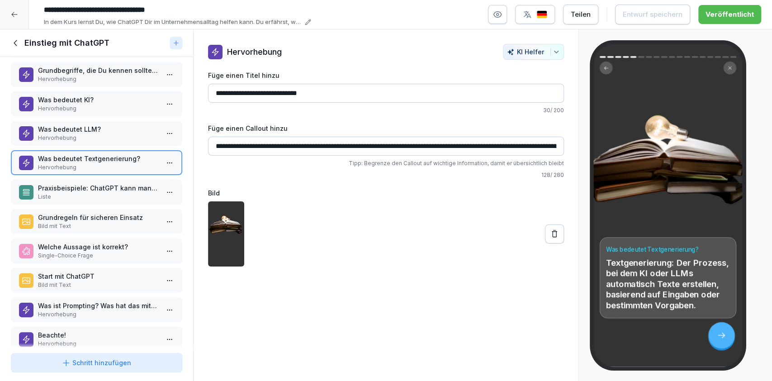
click at [92, 196] on p "Liste" at bounding box center [98, 197] width 121 height 8
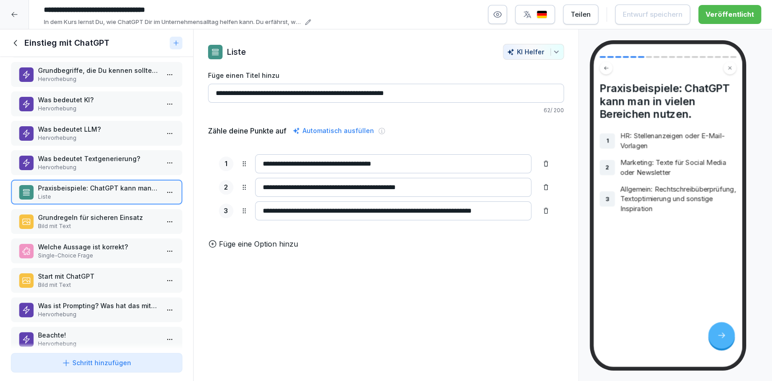
click at [100, 234] on div "Was ist ChatGPT? Hervorhebung Grundbegriffe, die Du kennen solltest. Hervorhebu…" at bounding box center [96, 203] width 193 height 292
click at [99, 230] on div "Grundregeln für sicheren Einsatz Bild mit Text" at bounding box center [96, 221] width 171 height 25
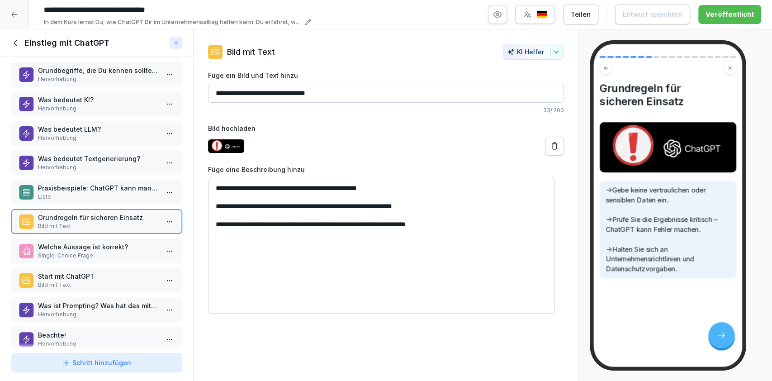
click at [99, 244] on p "Welche Aussage ist korrekt?" at bounding box center [98, 246] width 121 height 9
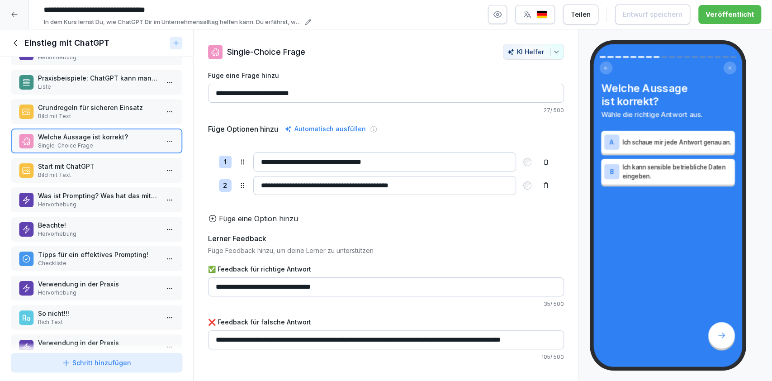
scroll to position [147, 0]
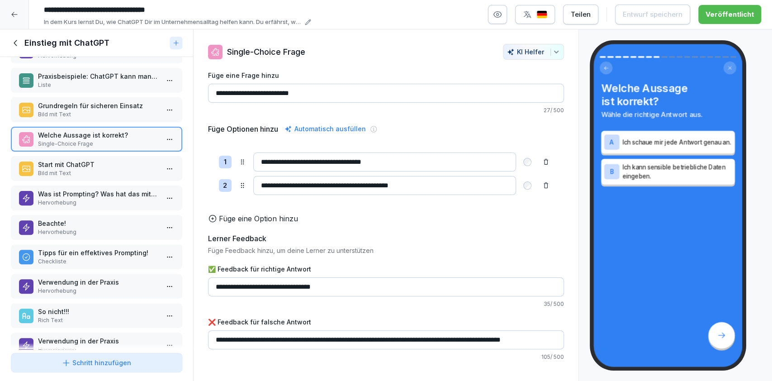
click at [122, 165] on p "Start mit ChatGPT" at bounding box center [98, 164] width 121 height 9
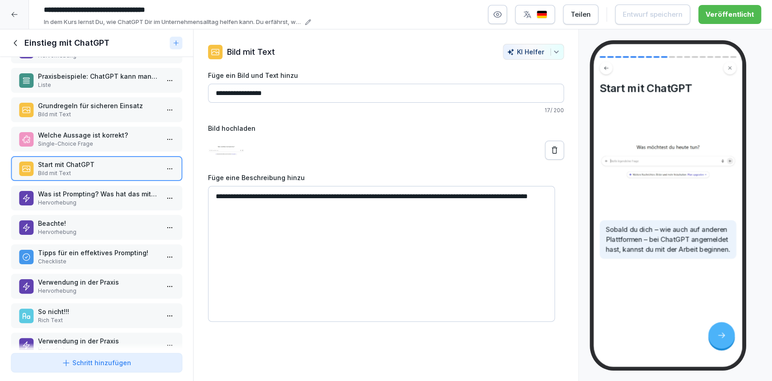
click at [120, 198] on p "Hervorhebung" at bounding box center [98, 202] width 121 height 8
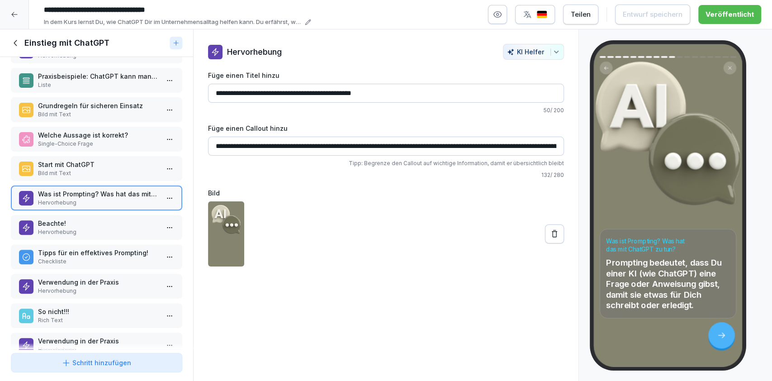
click at [104, 228] on p "Hervorhebung" at bounding box center [98, 232] width 121 height 8
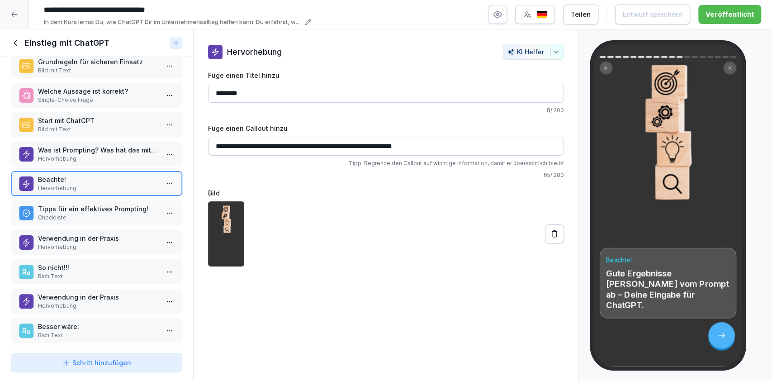
scroll to position [259, 0]
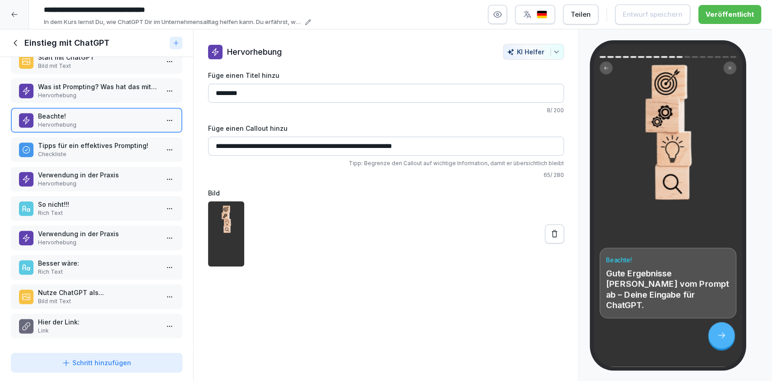
click at [103, 150] on p "Checkliste" at bounding box center [98, 154] width 121 height 8
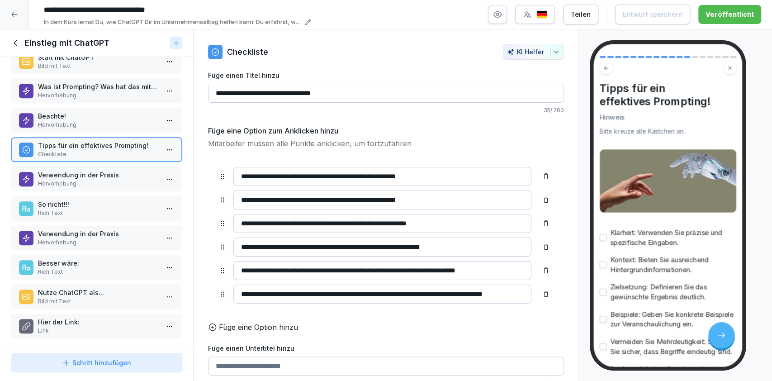
click at [102, 170] on p "Verwendung in der Praxis" at bounding box center [98, 174] width 121 height 9
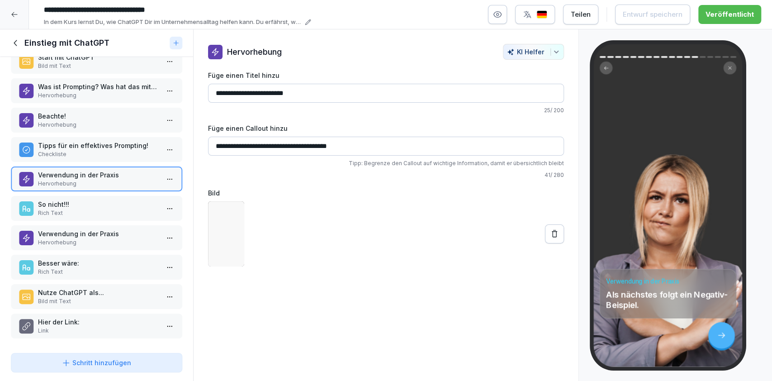
click at [105, 184] on div "Was ist ChatGPT? Hervorhebung Grundbegriffe, die Du kennen solltest. Hervorhebu…" at bounding box center [96, 203] width 193 height 292
click at [105, 199] on p "So nicht!!!" at bounding box center [98, 203] width 121 height 9
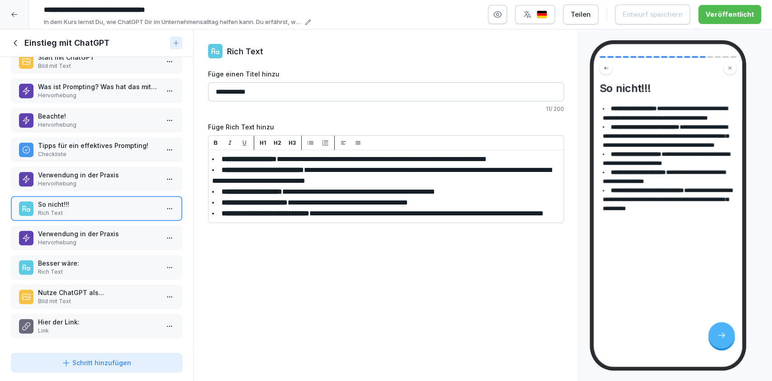
click at [109, 229] on p "Verwendung in der Praxis" at bounding box center [98, 233] width 121 height 9
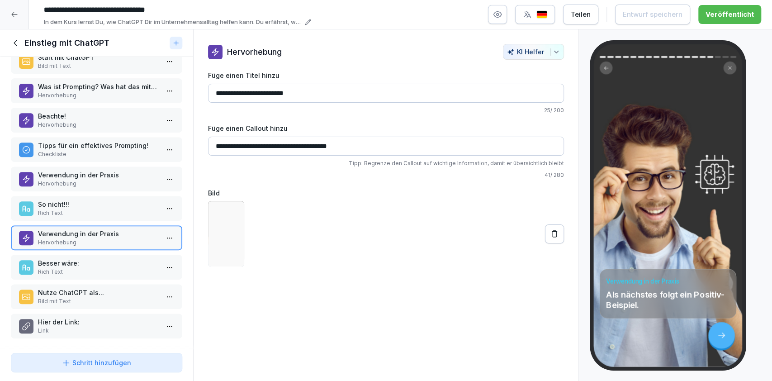
click at [106, 258] on p "Besser wäre:" at bounding box center [98, 262] width 121 height 9
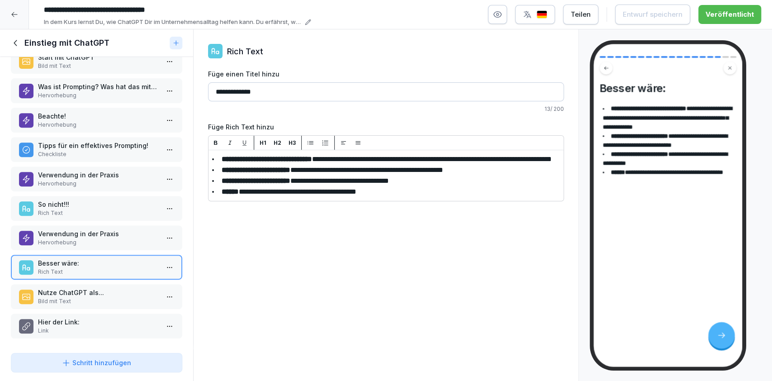
click at [93, 297] on p "Bild mit Text" at bounding box center [98, 301] width 121 height 8
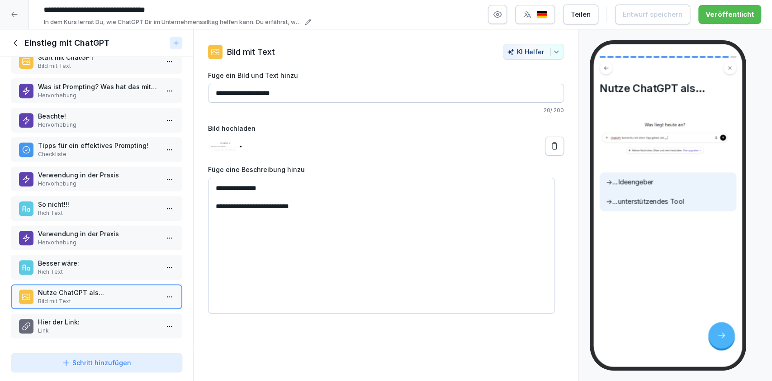
click at [87, 317] on p "Hier der Link:" at bounding box center [98, 321] width 121 height 9
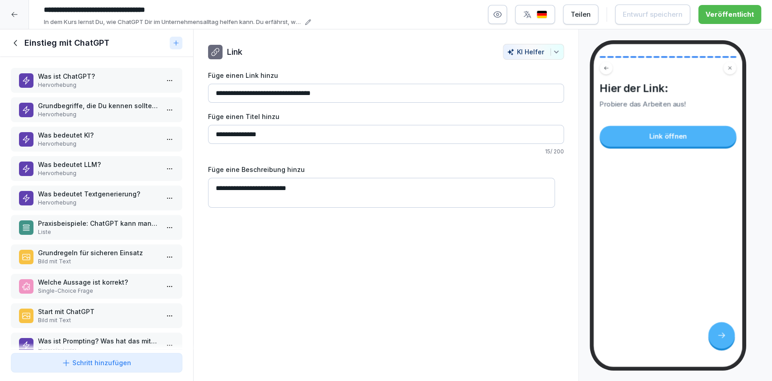
click at [102, 82] on p "Hervorhebung" at bounding box center [98, 85] width 121 height 8
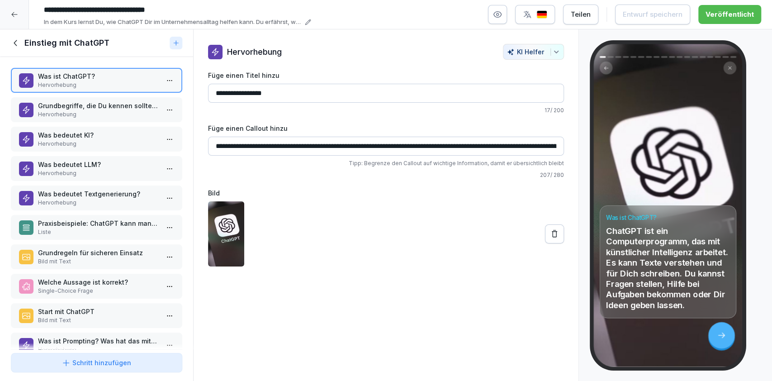
click at [96, 104] on p "Grundbegriffe, die Du kennen solltest." at bounding box center [98, 105] width 121 height 9
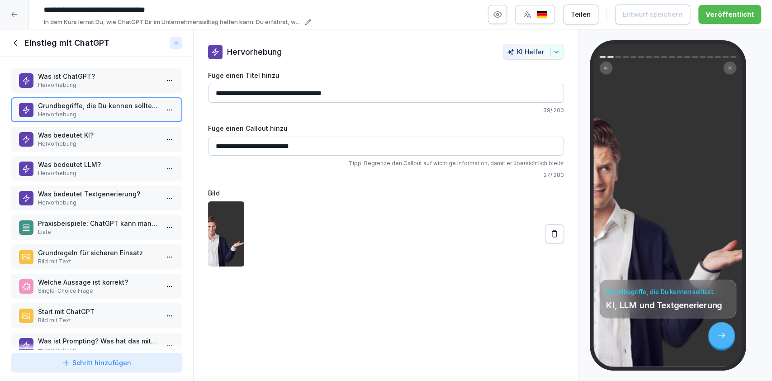
click at [90, 134] on p "Was bedeutet KI?" at bounding box center [98, 134] width 121 height 9
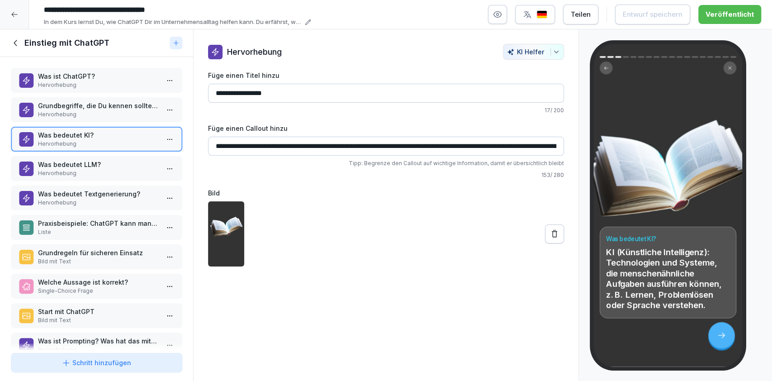
click at [494, 12] on button "button" at bounding box center [497, 14] width 19 height 19
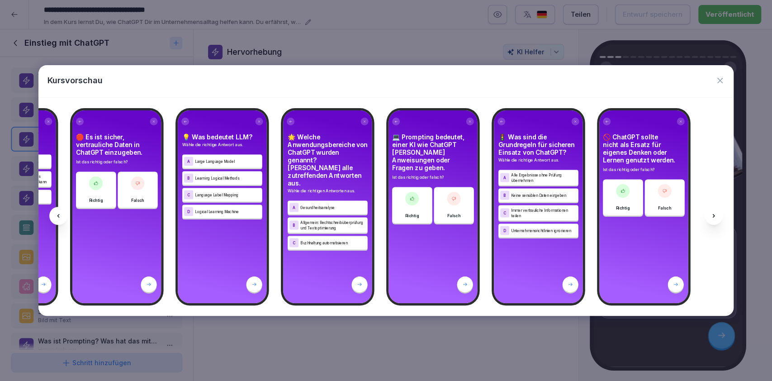
scroll to position [0, 2332]
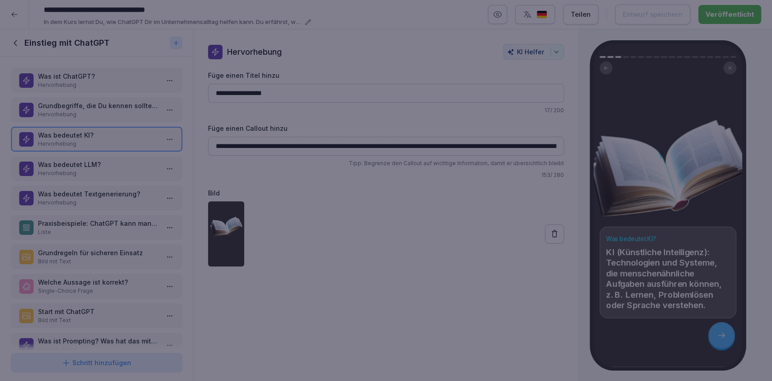
click at [464, 335] on div at bounding box center [386, 190] width 772 height 381
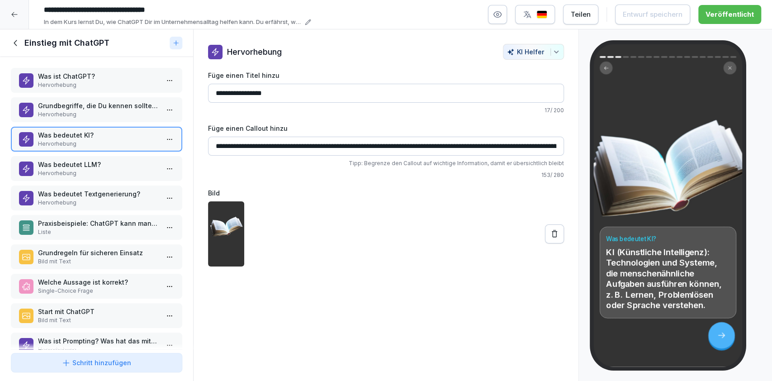
click at [80, 176] on div "Was bedeutet LLM? Hervorhebung" at bounding box center [96, 168] width 171 height 25
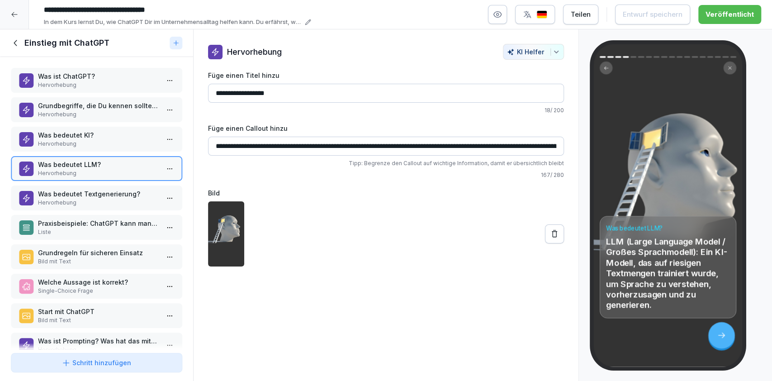
click at [506, 19] on button "button" at bounding box center [497, 14] width 19 height 19
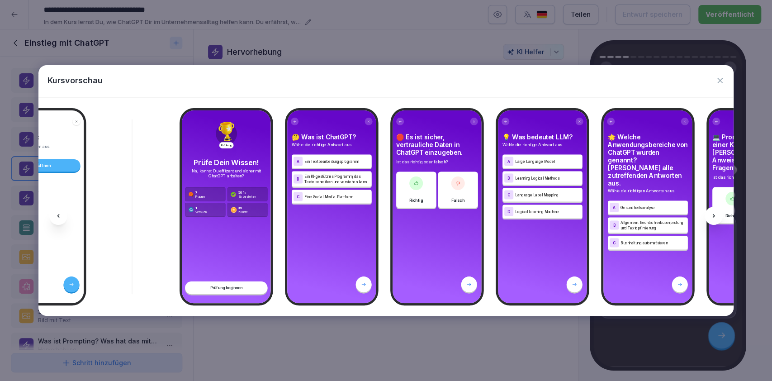
scroll to position [0, 1952]
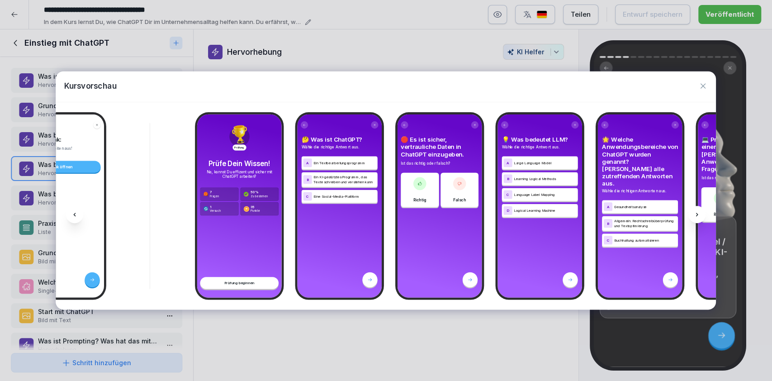
click at [484, 325] on div at bounding box center [386, 190] width 772 height 381
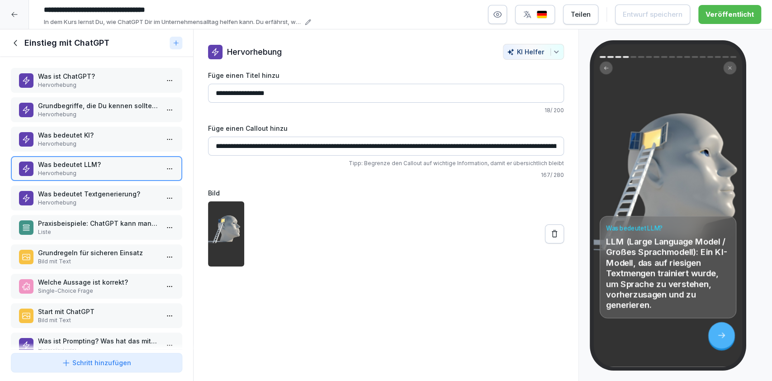
click at [93, 189] on p "Was bedeutet Textgenerierung?" at bounding box center [98, 193] width 121 height 9
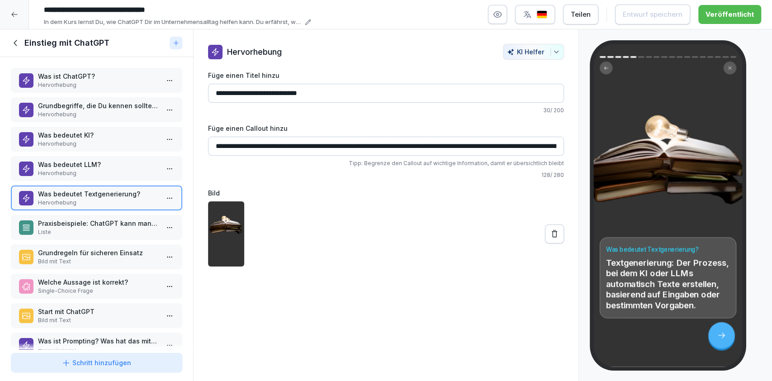
click at [101, 222] on p "Praxisbeispiele: ChatGPT kann man in vielen Bereichen nutzen." at bounding box center [98, 222] width 121 height 9
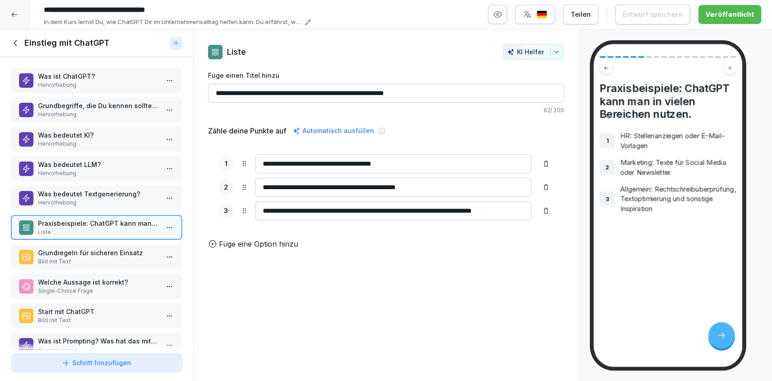
click at [98, 265] on div "Grundregeln für sicheren Einsatz Bild mit Text" at bounding box center [96, 256] width 171 height 25
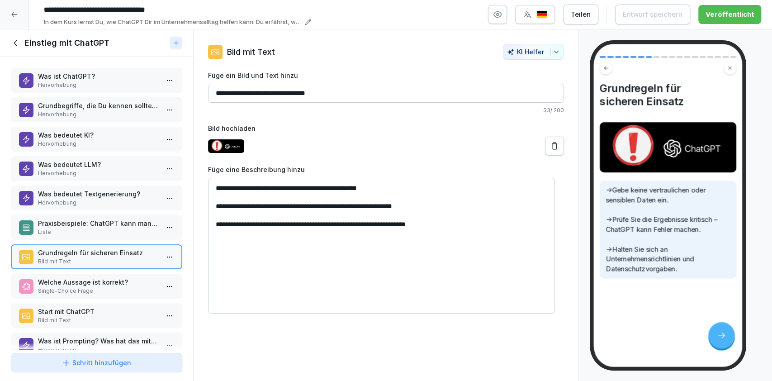
click at [90, 85] on p "Hervorhebung" at bounding box center [98, 85] width 121 height 8
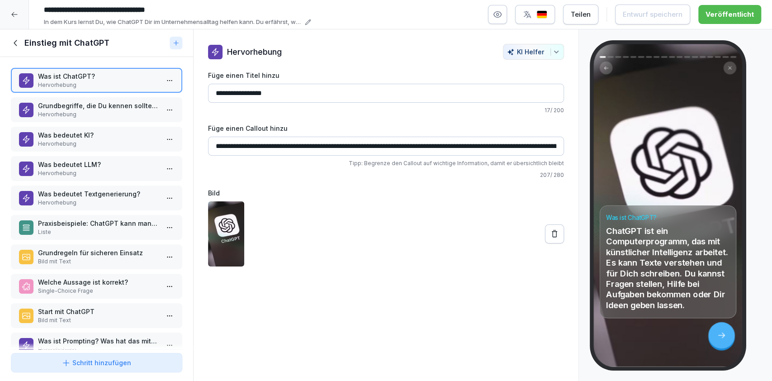
click at [92, 105] on p "Grundbegriffe, die Du kennen solltest." at bounding box center [98, 105] width 121 height 9
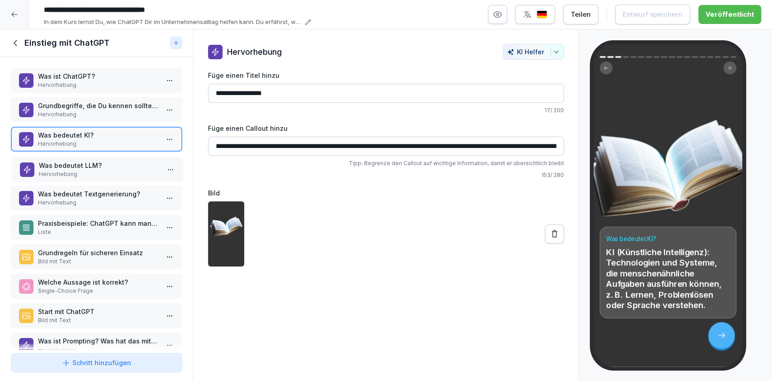
drag, startPoint x: 94, startPoint y: 145, endPoint x: 68, endPoint y: 167, distance: 34.0
click at [68, 167] on p "Was bedeutet LLM?" at bounding box center [99, 164] width 121 height 9
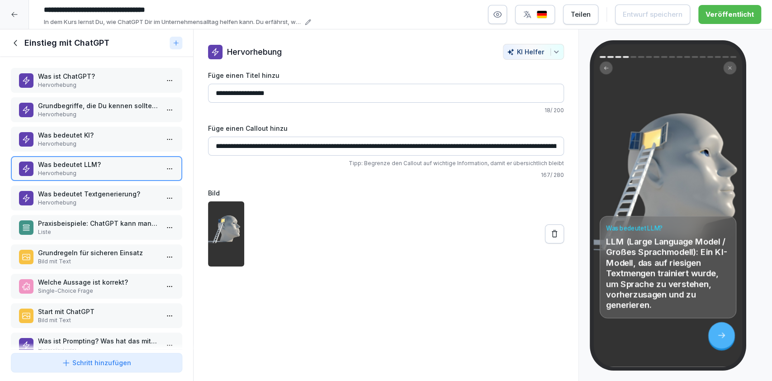
click at [68, 167] on p "Was bedeutet LLM?" at bounding box center [98, 164] width 121 height 9
click at [65, 201] on p "Hervorhebung" at bounding box center [98, 202] width 121 height 8
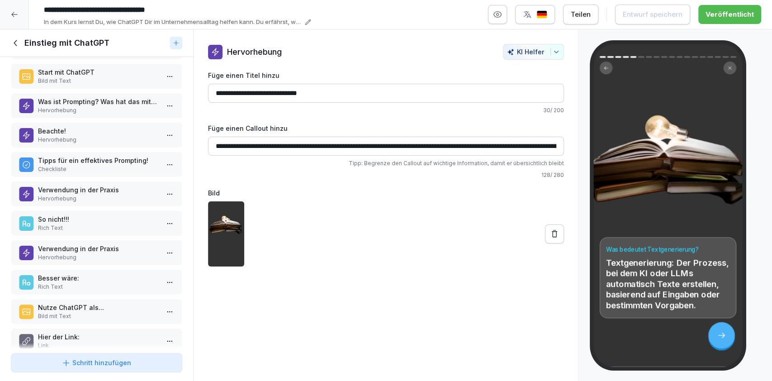
scroll to position [259, 0]
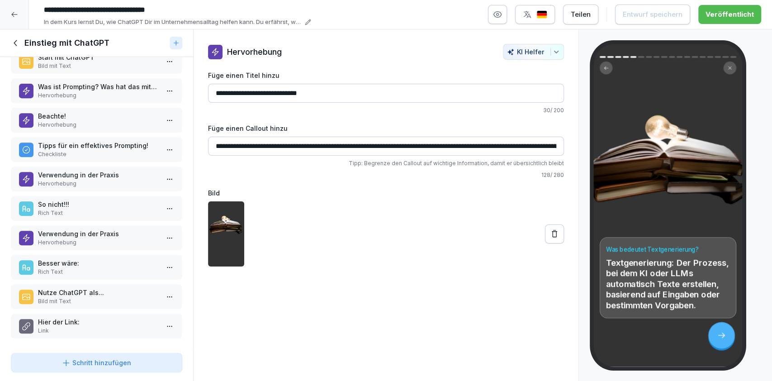
click at [111, 121] on p "Hervorhebung" at bounding box center [98, 125] width 121 height 8
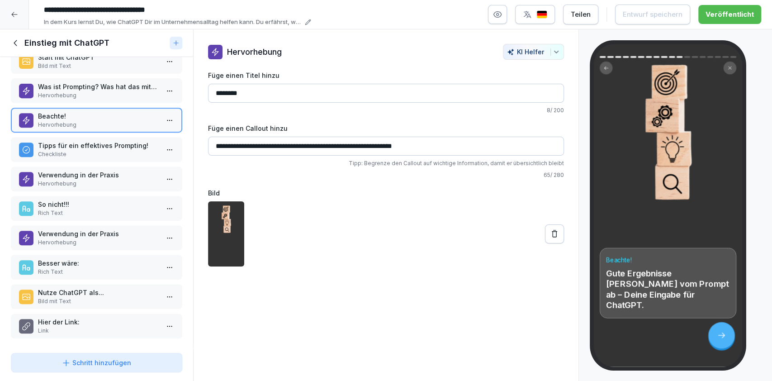
click at [108, 150] on p "Checkliste" at bounding box center [98, 154] width 121 height 8
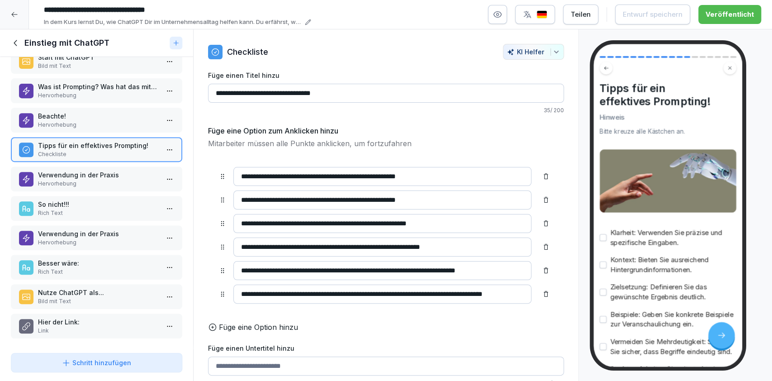
click at [109, 170] on p "Verwendung in der Praxis" at bounding box center [98, 174] width 121 height 9
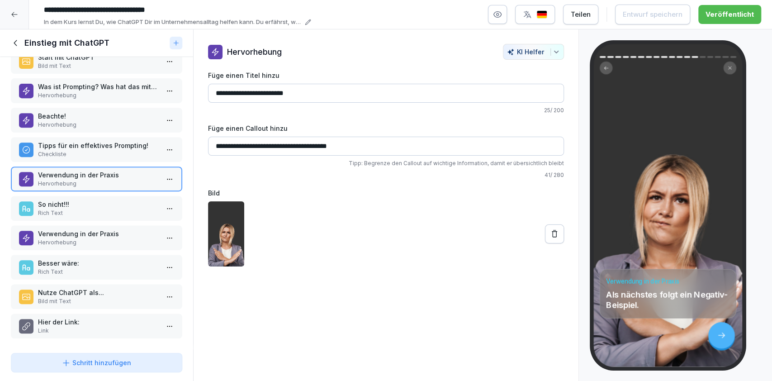
click at [112, 199] on p "So nicht!!!" at bounding box center [98, 203] width 121 height 9
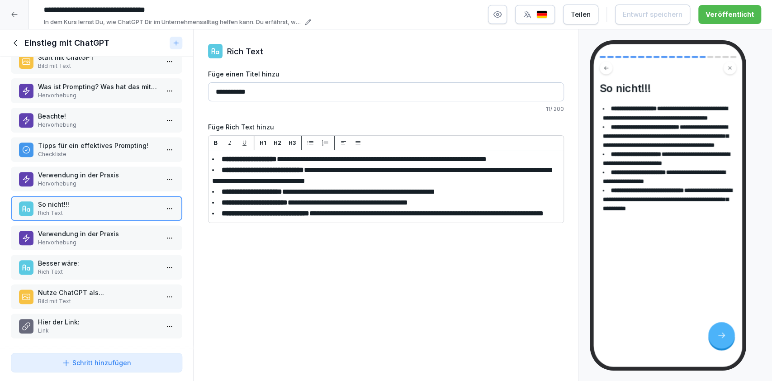
click at [99, 229] on p "Verwendung in der Praxis" at bounding box center [98, 233] width 121 height 9
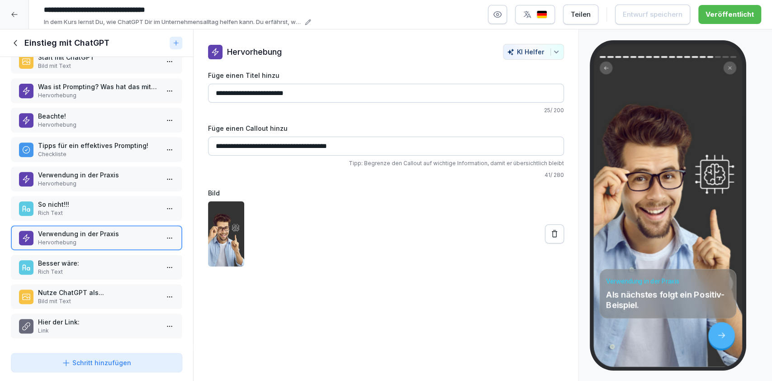
click at [95, 258] on p "Besser wäre:" at bounding box center [98, 262] width 121 height 9
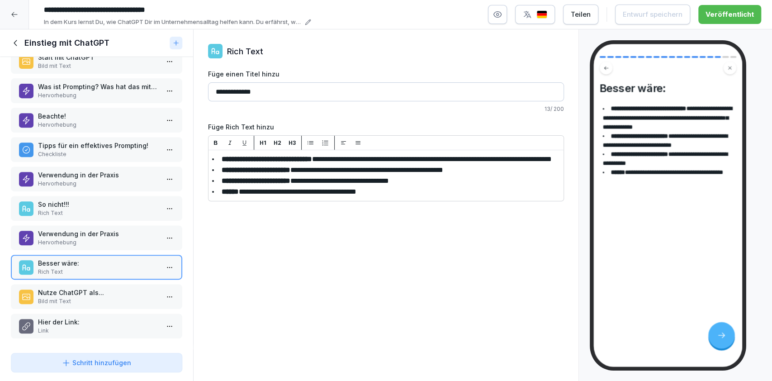
click at [96, 288] on p "Nutze ChatGPT als..." at bounding box center [98, 292] width 121 height 9
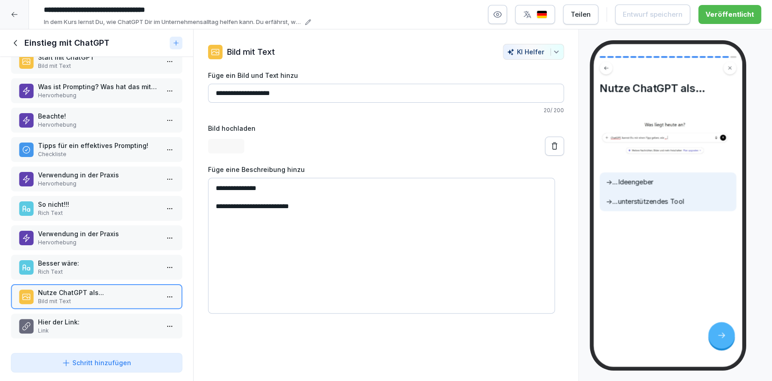
click at [93, 326] on p "Link" at bounding box center [98, 330] width 121 height 8
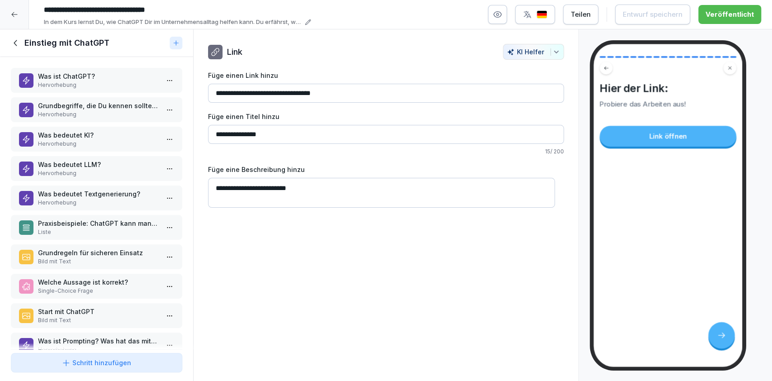
click at [75, 85] on p "Hervorhebung" at bounding box center [98, 85] width 121 height 8
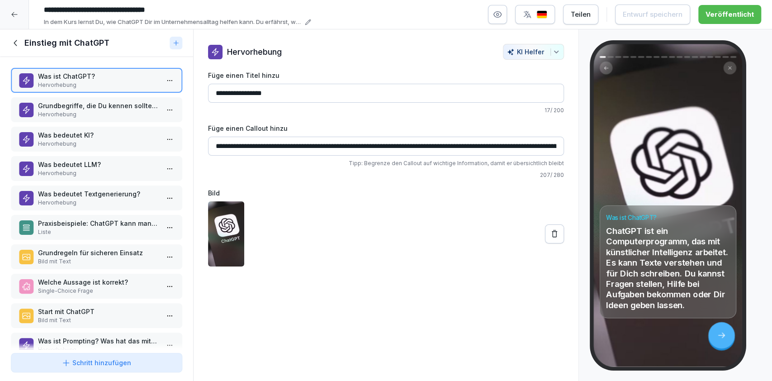
click at [85, 108] on p "Grundbegriffe, die Du kennen solltest." at bounding box center [98, 105] width 121 height 9
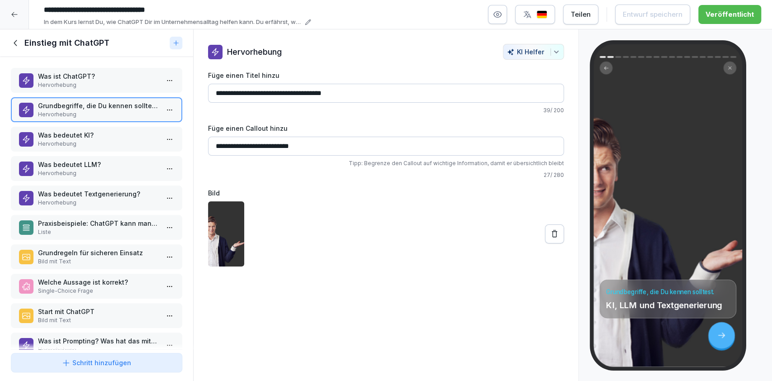
click at [93, 142] on p "Hervorhebung" at bounding box center [98, 144] width 121 height 8
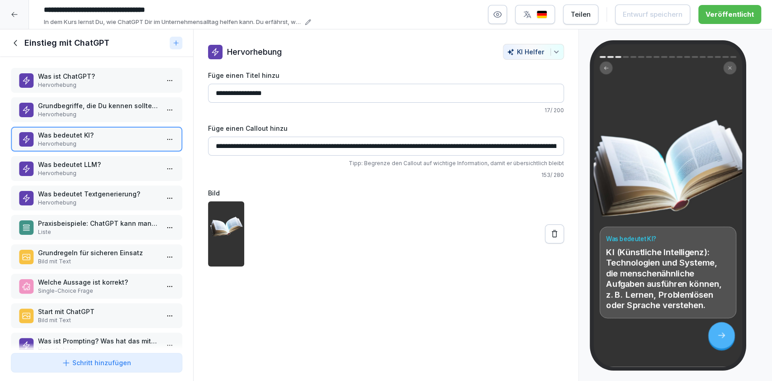
scroll to position [259, 0]
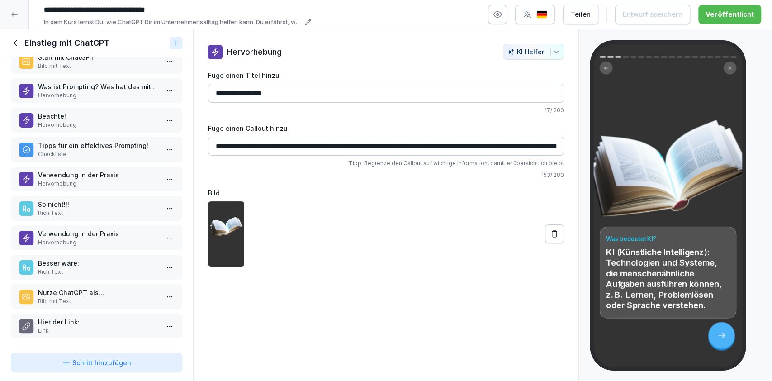
click at [100, 242] on div "Was ist ChatGPT? Hervorhebung Grundbegriffe, die Du kennen solltest. Hervorhebu…" at bounding box center [96, 203] width 193 height 292
click at [94, 229] on p "Verwendung in der Praxis" at bounding box center [98, 233] width 121 height 9
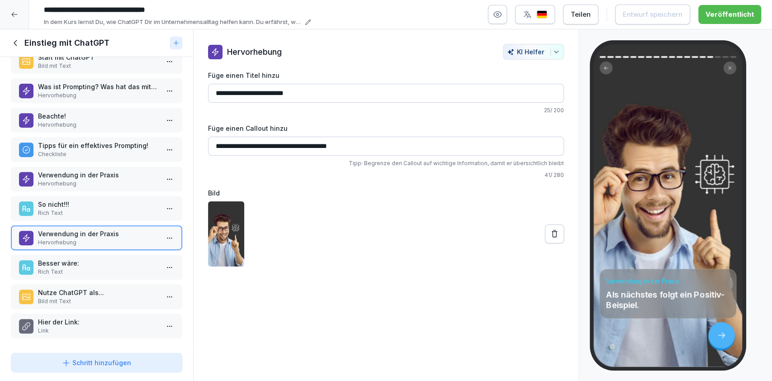
click at [101, 255] on div "Besser [PERSON_NAME]: Rich Text" at bounding box center [96, 267] width 171 height 25
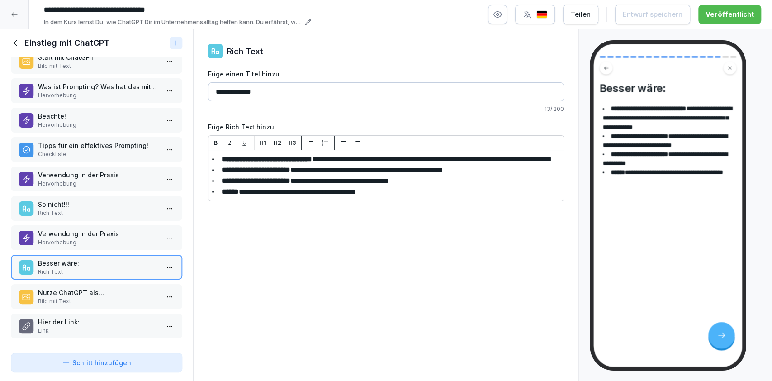
drag, startPoint x: 107, startPoint y: 274, endPoint x: 105, endPoint y: 284, distance: 10.2
click at [105, 284] on div "Was ist ChatGPT? Hervorhebung Grundbegriffe, die Du kennen solltest. Hervorhebu…" at bounding box center [96, 203] width 193 height 292
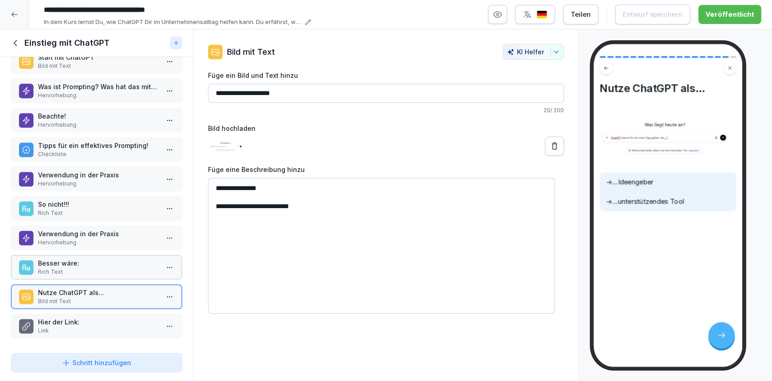
click at [105, 288] on p "Nutze ChatGPT als..." at bounding box center [98, 292] width 121 height 9
click at [101, 313] on div "Hier der Link: Link" at bounding box center [96, 325] width 171 height 25
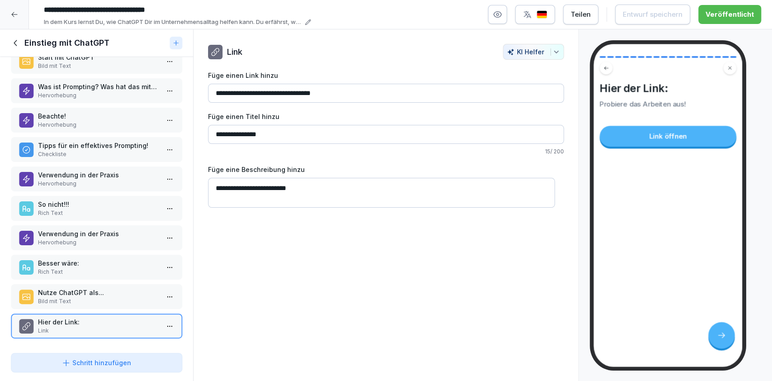
click at [21, 43] on div "Einstieg mit ChatGPT" at bounding box center [88, 43] width 155 height 11
